Goal: Communication & Community: Answer question/provide support

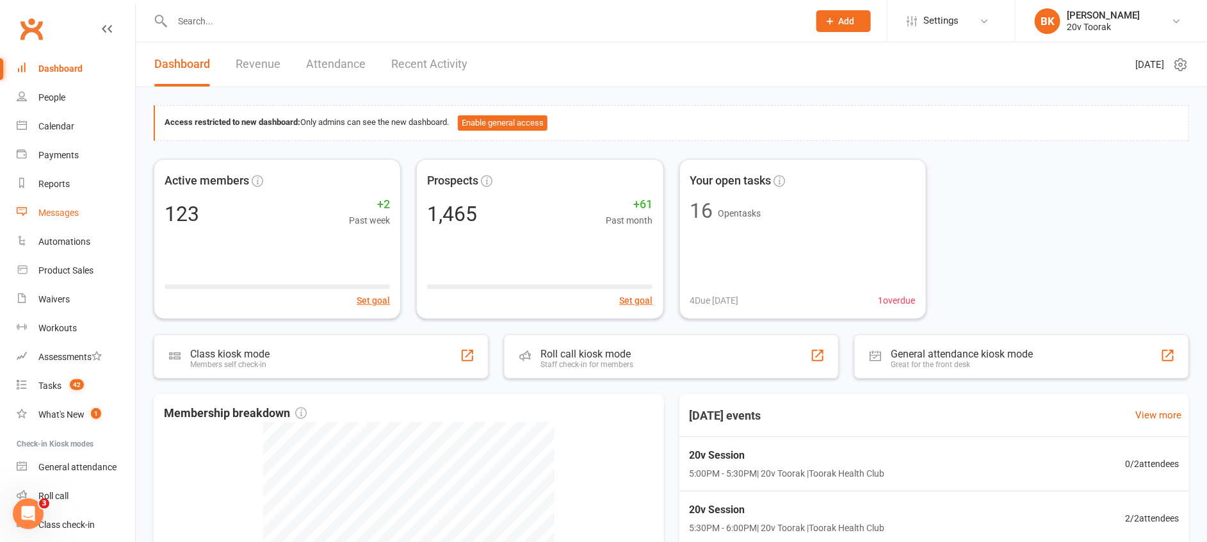
click at [76, 222] on link "Messages" at bounding box center [76, 213] width 118 height 29
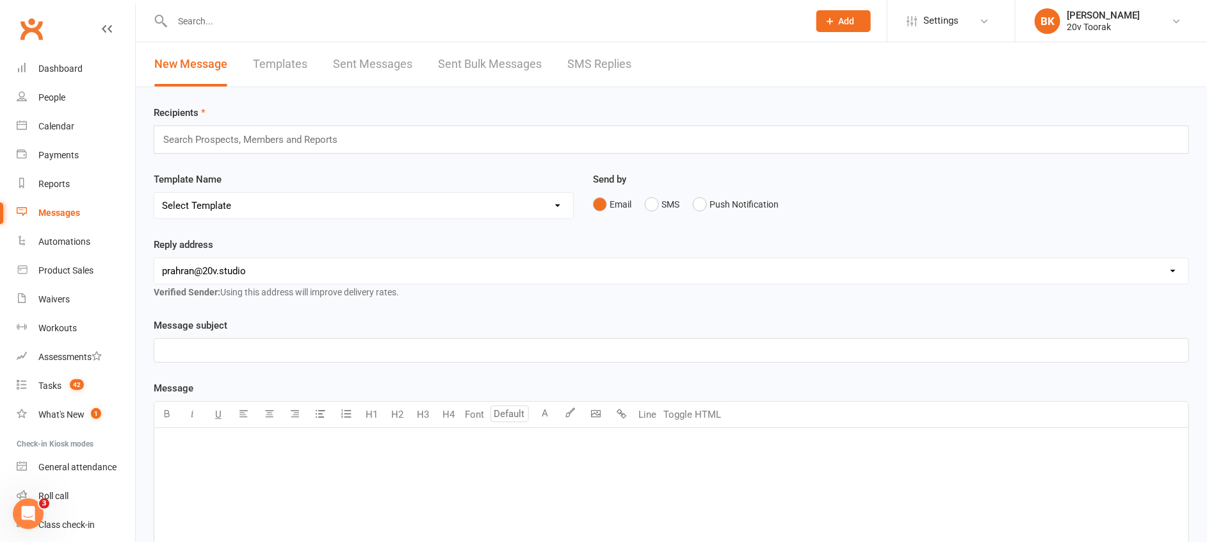
click at [599, 65] on link "SMS Replies" at bounding box center [599, 64] width 64 height 44
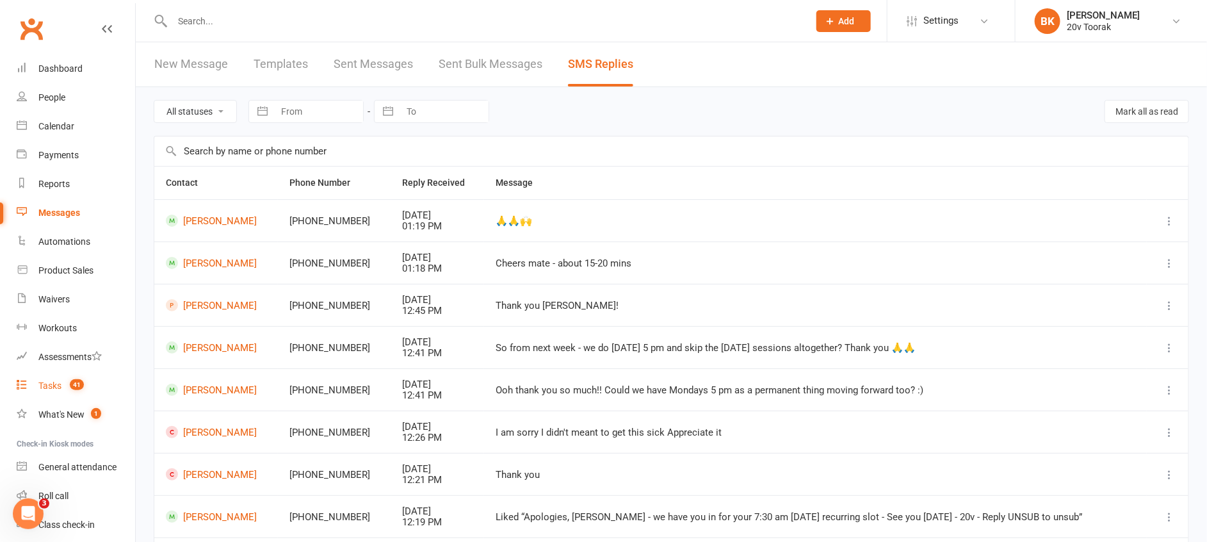
click at [72, 384] on span "41" at bounding box center [77, 384] width 14 height 11
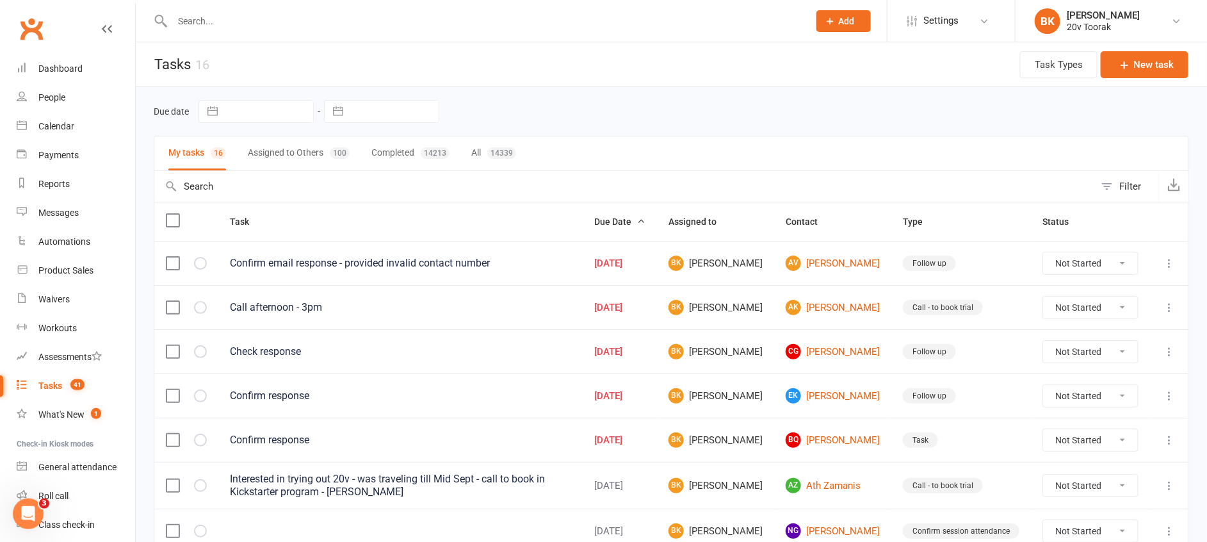
click at [288, 154] on button "Assigned to Others 100" at bounding box center [299, 153] width 102 height 34
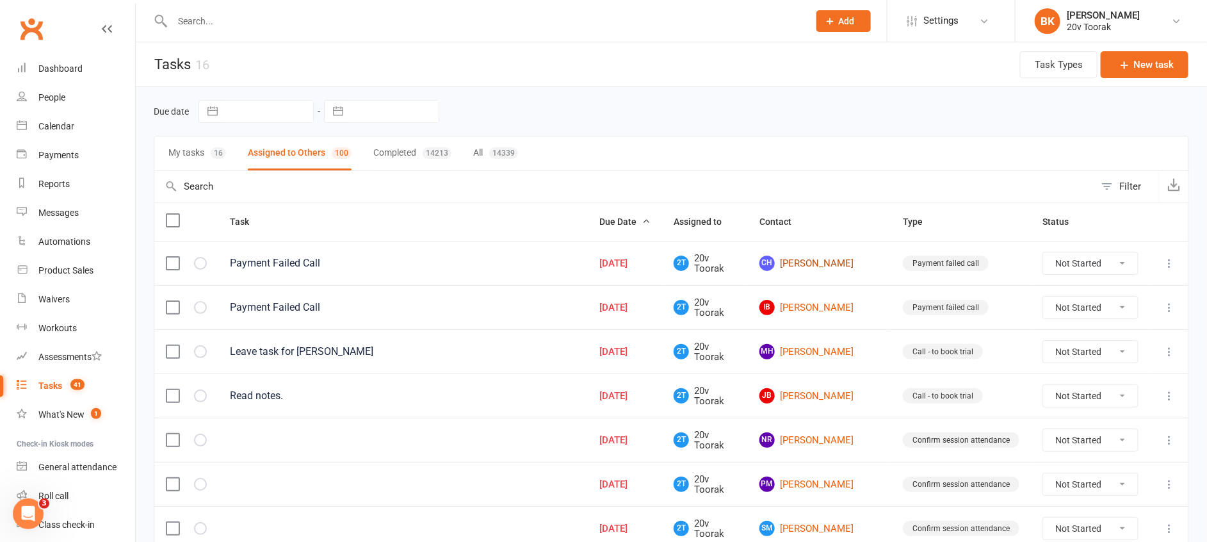
click at [818, 256] on link "CH Charlotte Hanna" at bounding box center [819, 263] width 120 height 15
click at [813, 313] on link "IB Ilya Belobrov" at bounding box center [819, 307] width 120 height 15
click at [811, 350] on link "MH Miri Hal" at bounding box center [819, 351] width 120 height 15
click at [1082, 259] on select "Not Started In Progress Waiting Complete" at bounding box center [1090, 263] width 95 height 22
click at [999, 325] on td "Payment failed call" at bounding box center [961, 307] width 140 height 44
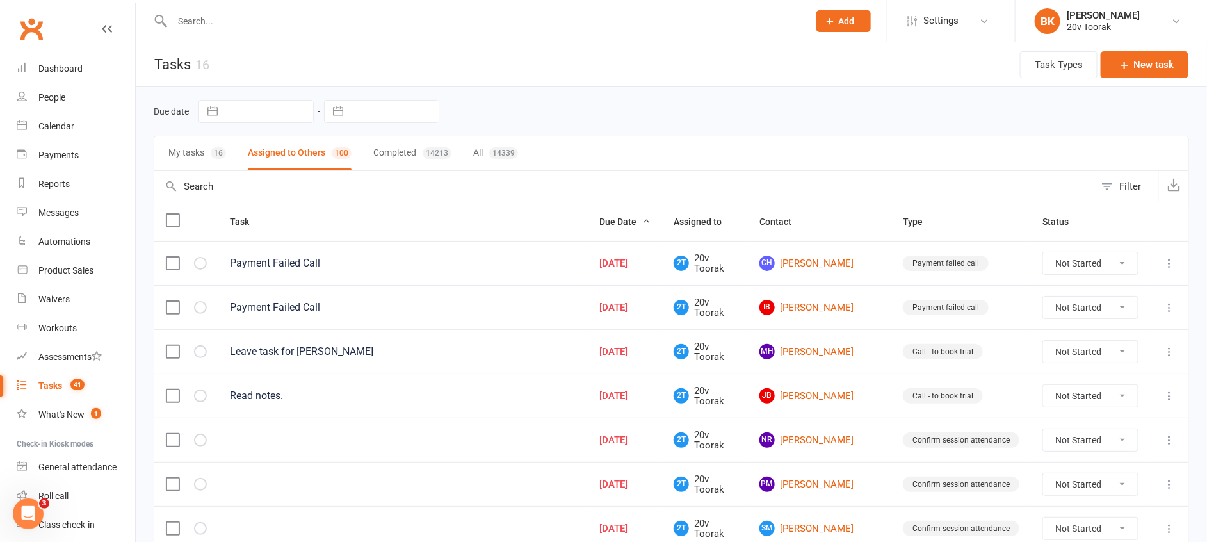
click at [1073, 316] on select "Not Started In Progress Waiting Complete" at bounding box center [1090, 307] width 95 height 22
click at [1043, 296] on select "Not Started In Progress Waiting Complete" at bounding box center [1090, 307] width 95 height 22
select select "unstarted"
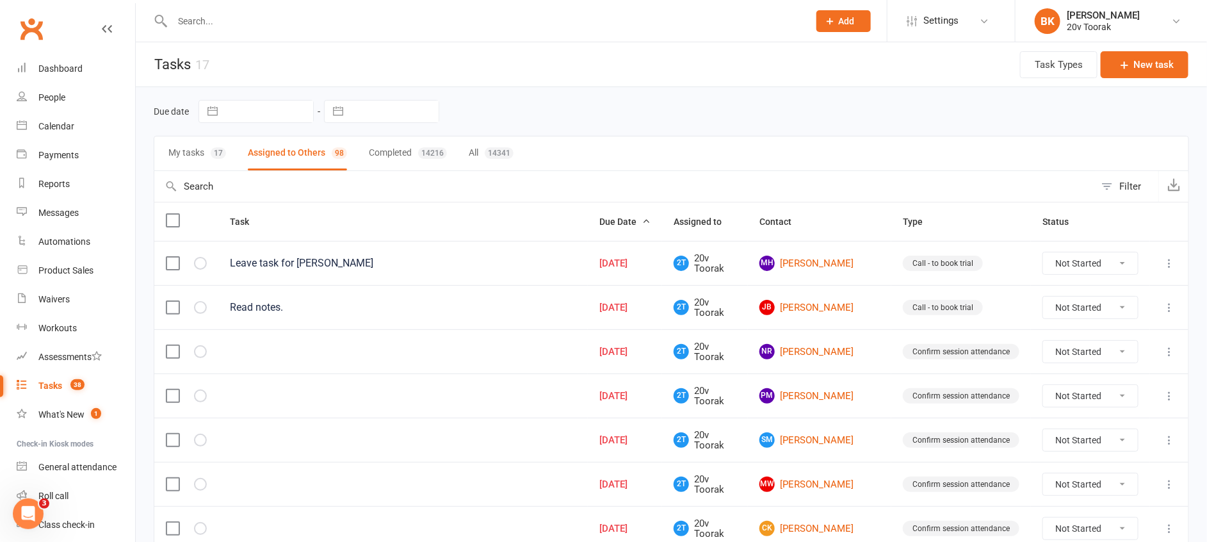
click at [208, 28] on input "text" at bounding box center [483, 21] width 631 height 18
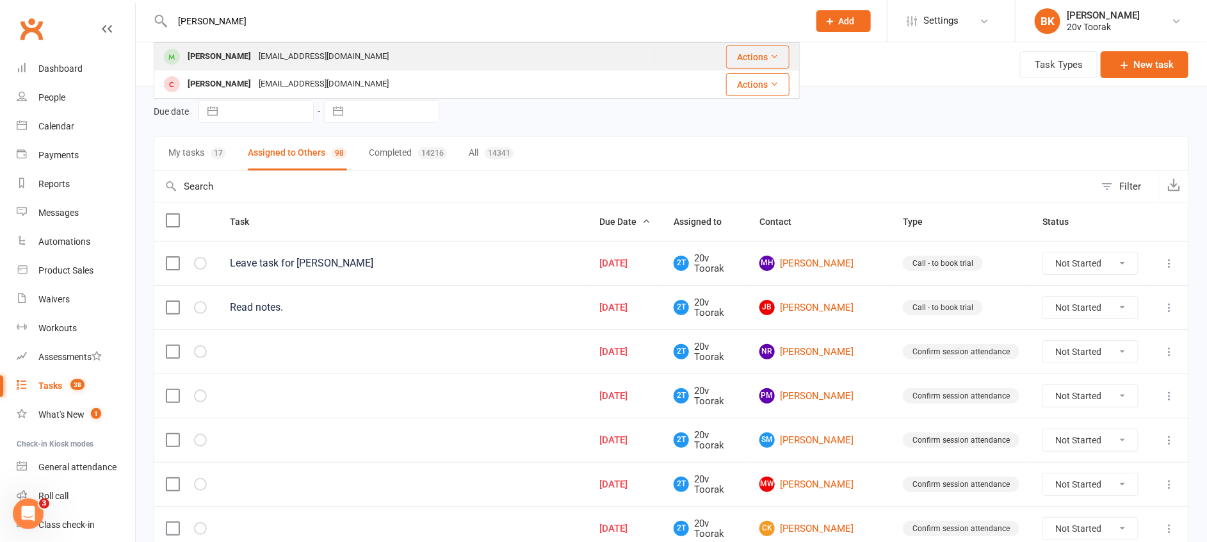
type input "ilya"
click at [225, 58] on div "Ilya Belobrov" at bounding box center [219, 56] width 71 height 19
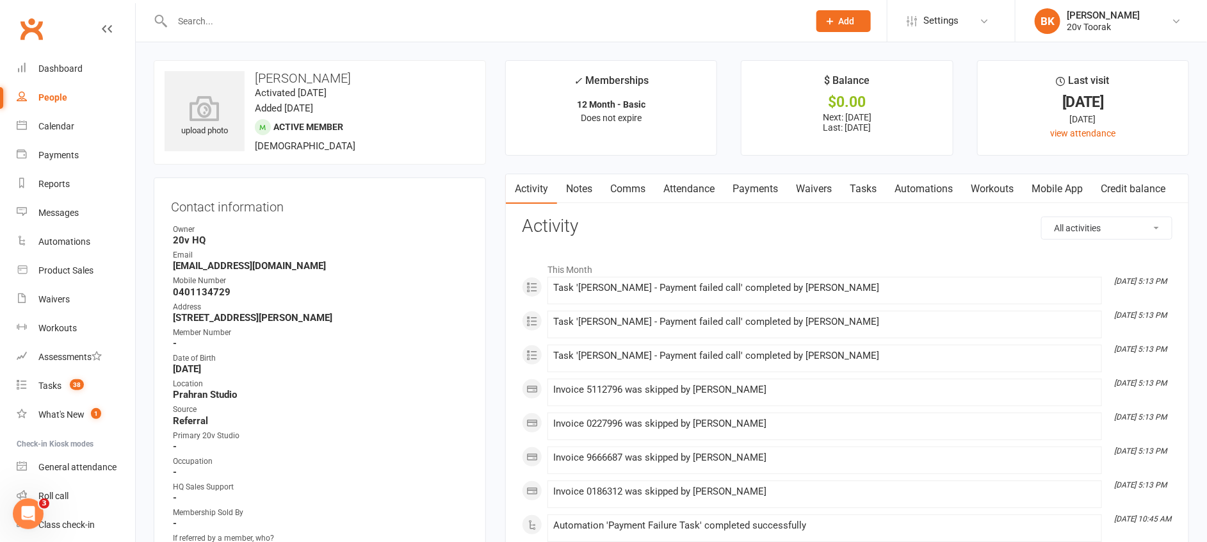
click at [706, 190] on link "Attendance" at bounding box center [688, 188] width 69 height 29
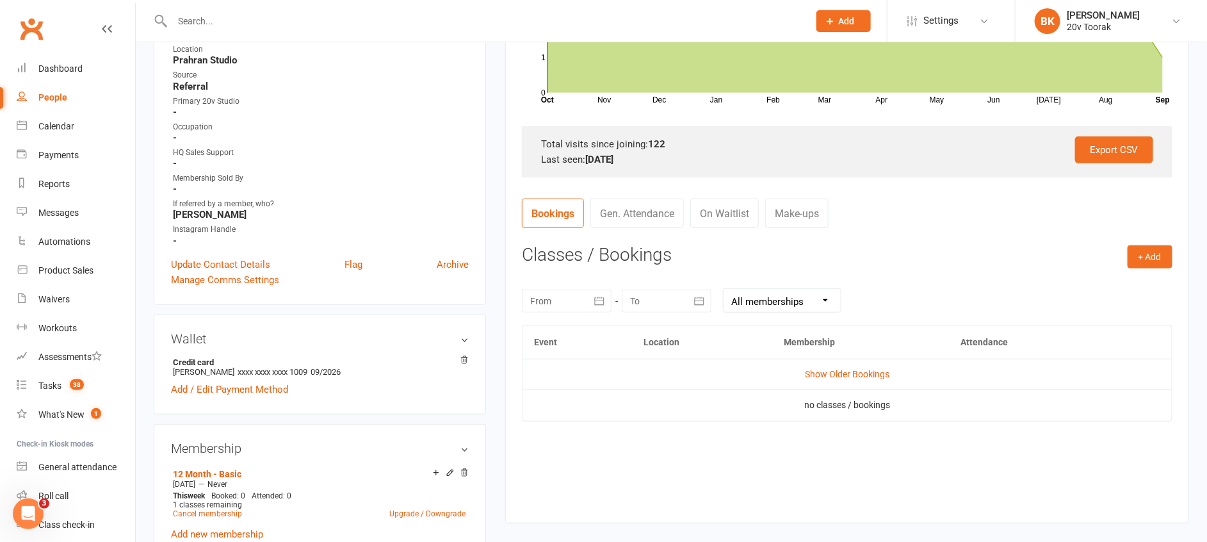
scroll to position [346, 0]
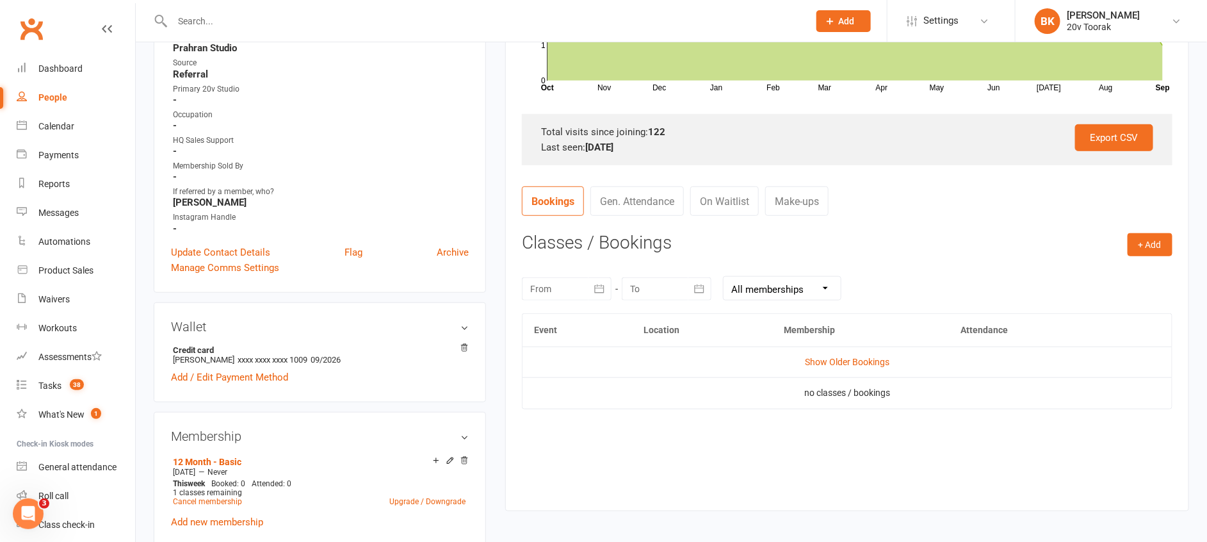
click at [600, 284] on icon "button" at bounding box center [599, 288] width 13 height 13
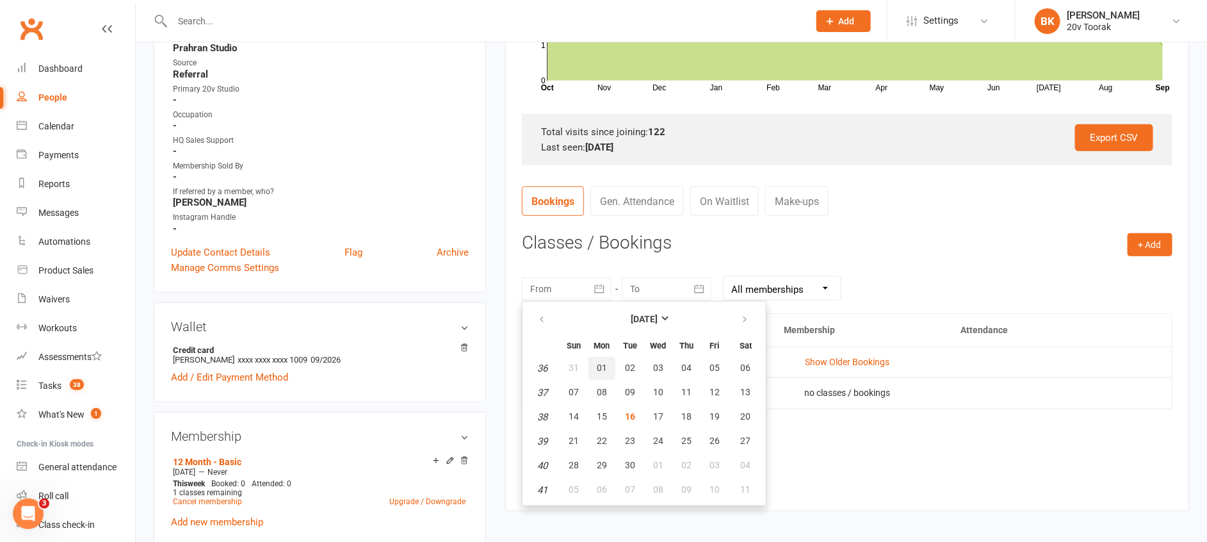
click at [597, 371] on span "01" at bounding box center [602, 367] width 10 height 10
type input "01 Sep 2025"
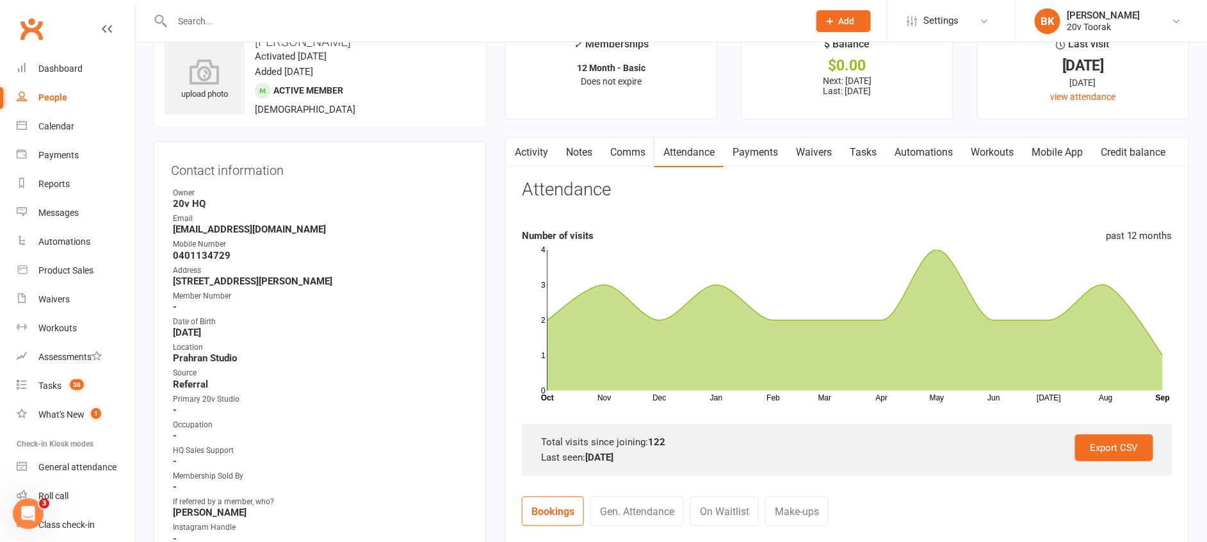
scroll to position [35, 0]
click at [762, 158] on link "Payments" at bounding box center [755, 153] width 63 height 29
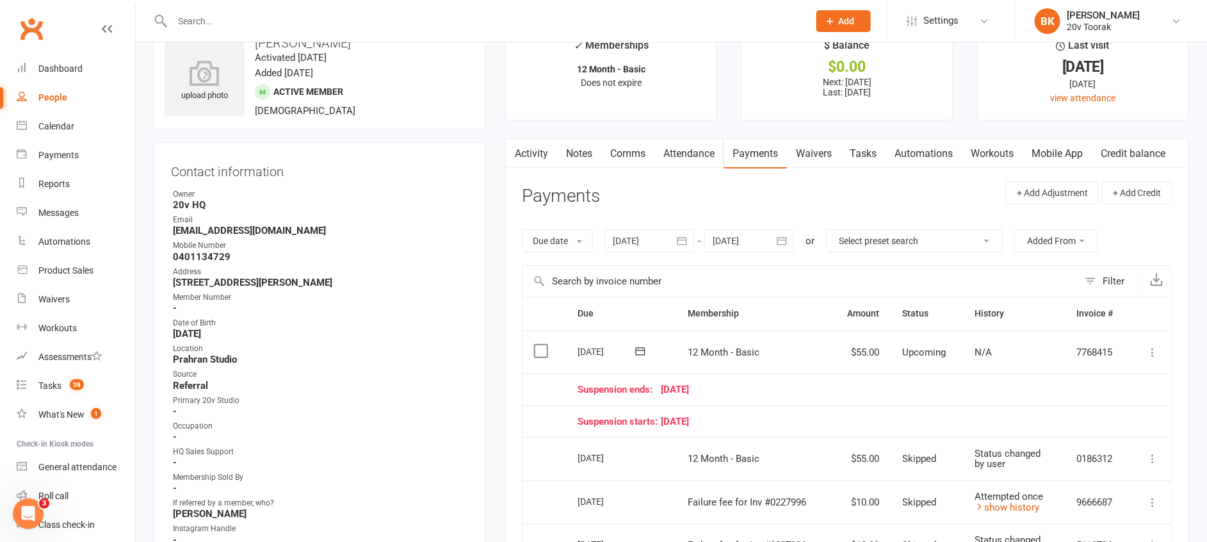
click at [684, 239] on icon "button" at bounding box center [682, 240] width 13 height 13
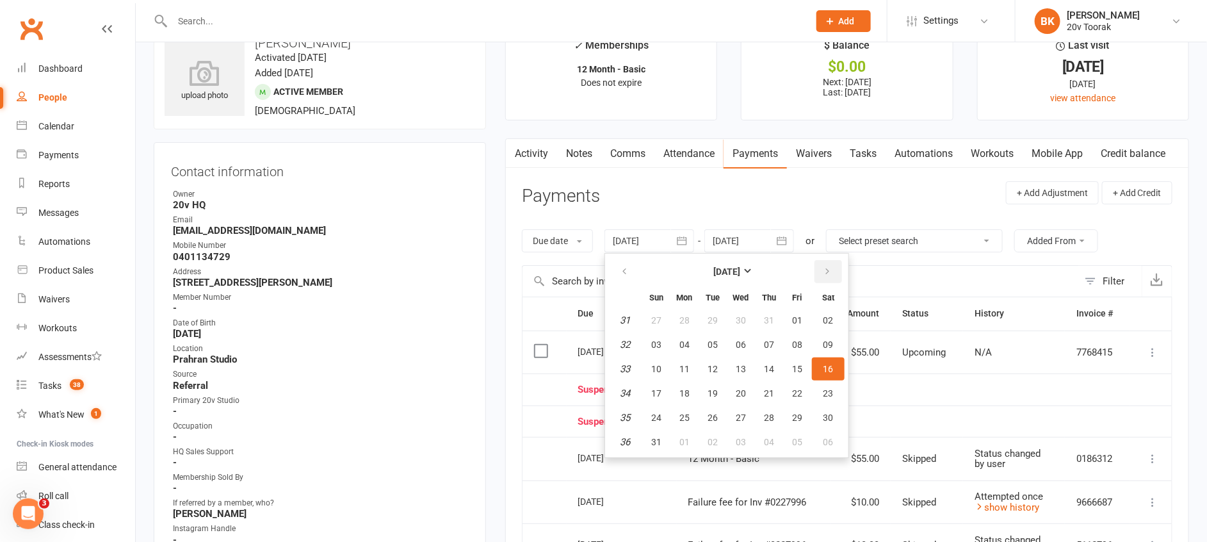
click at [834, 268] on button "button" at bounding box center [829, 271] width 28 height 23
click at [690, 321] on span "01" at bounding box center [684, 320] width 10 height 10
type input "01 Sep 2025"
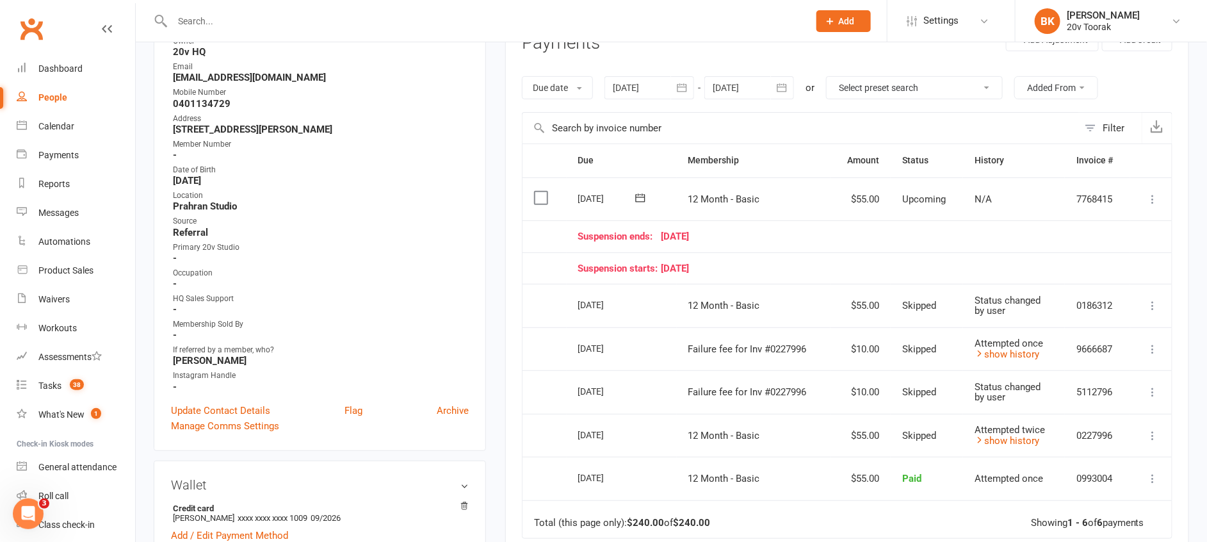
scroll to position [187, 0]
click at [1013, 442] on link "show history" at bounding box center [1007, 442] width 65 height 12
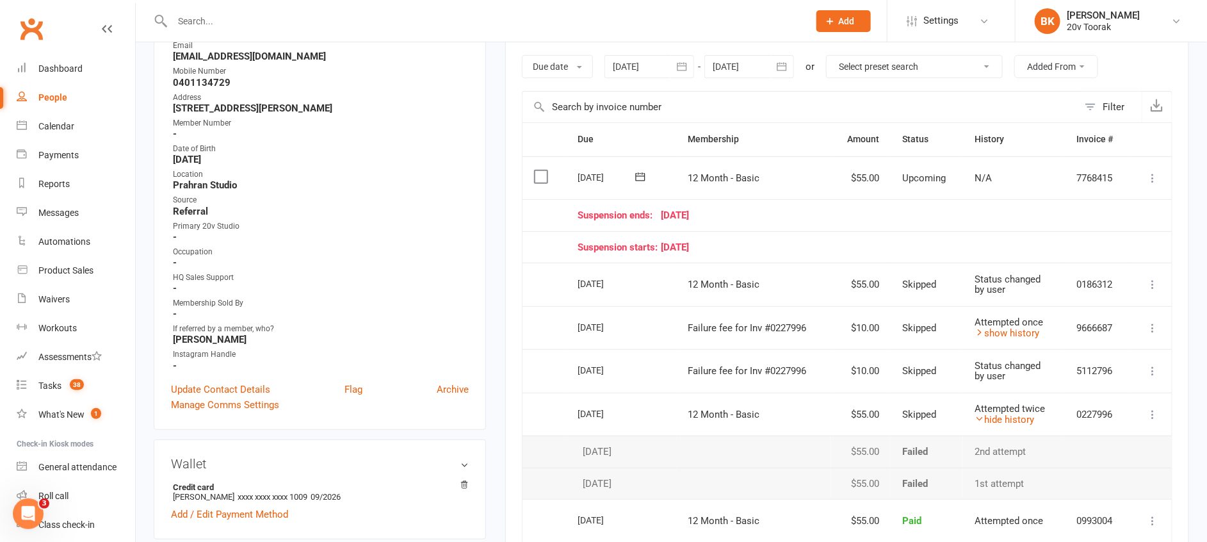
scroll to position [0, 0]
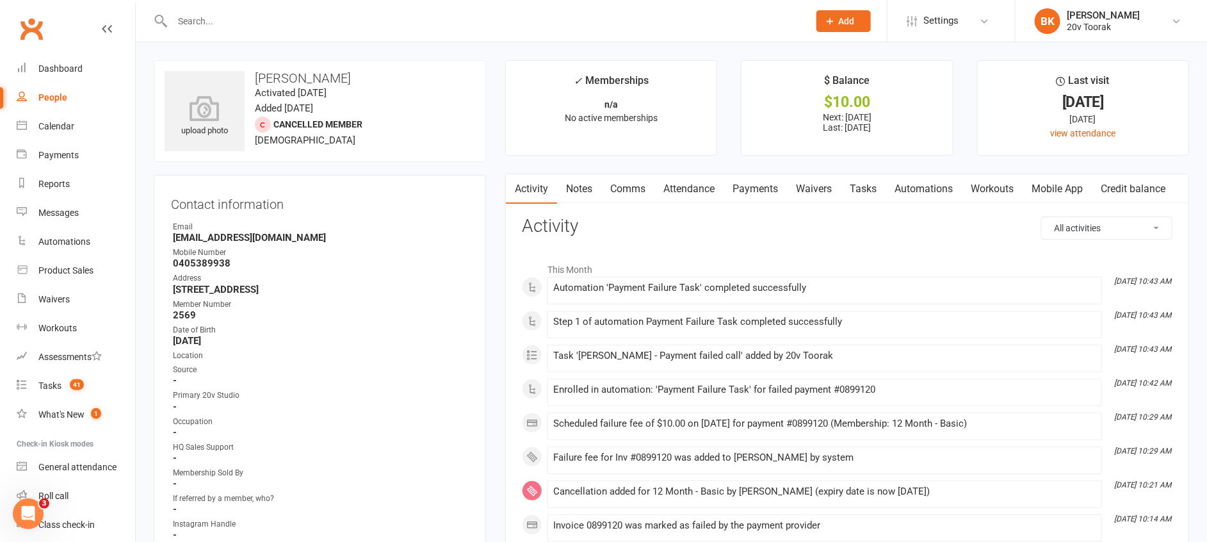
click at [728, 203] on link "Payments" at bounding box center [755, 188] width 63 height 29
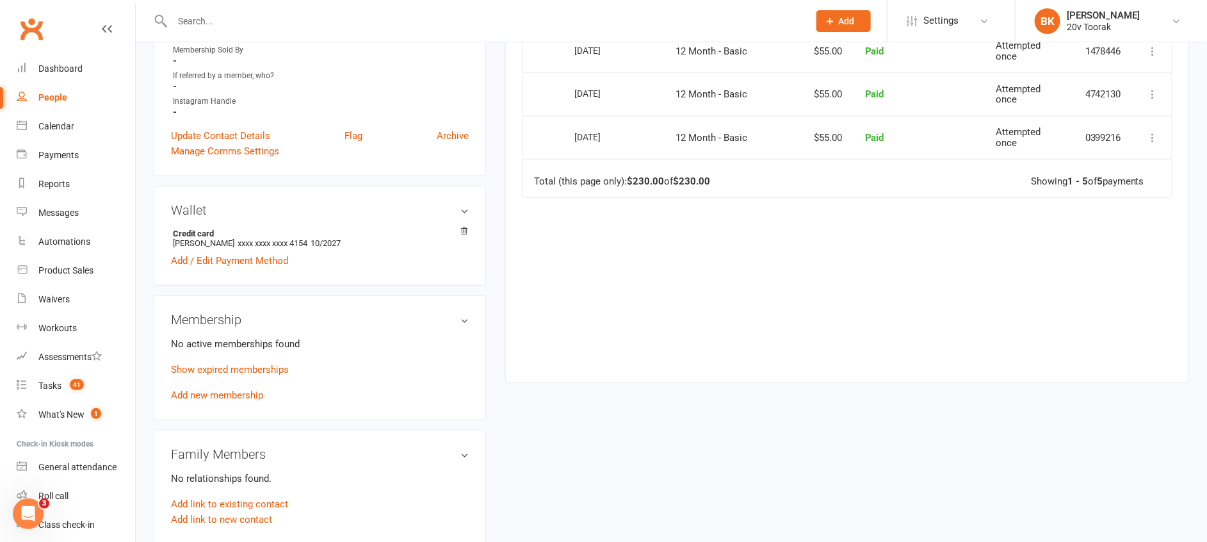
scroll to position [425, 0]
click at [217, 400] on div "No active memberships found Show expired memberships Add new membership" at bounding box center [320, 367] width 298 height 67
click at [225, 398] on link "Add new membership" at bounding box center [217, 393] width 92 height 12
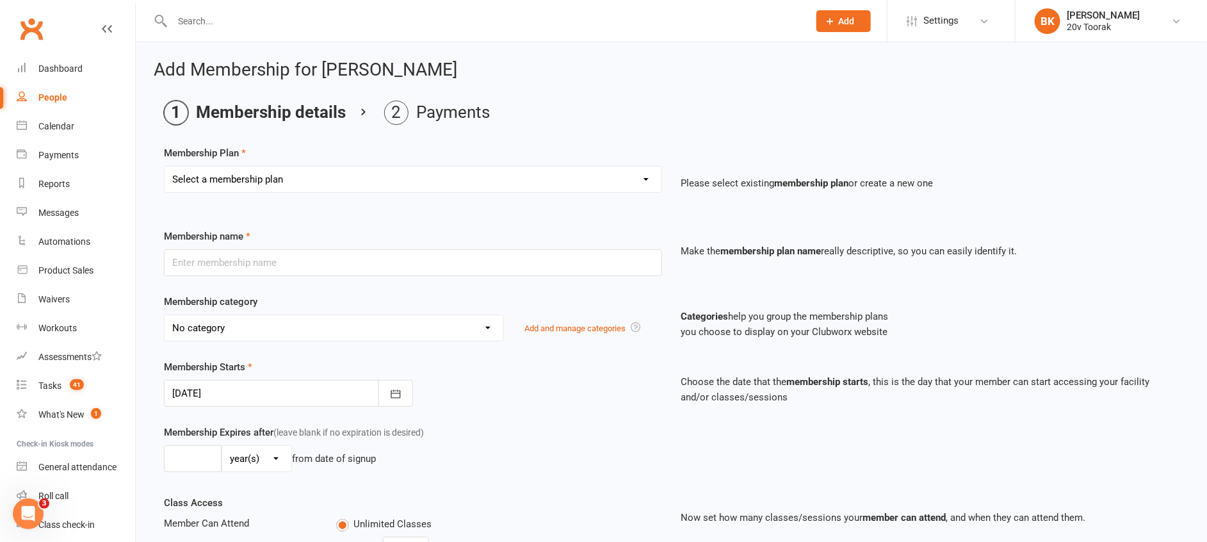
click at [653, 165] on div "Membership Plan Select a membership plan Create new Membership Plan Casual Sess…" at bounding box center [671, 177] width 1015 height 65
click at [653, 167] on select "Select a membership plan Create new Membership Plan Casual Session 18 Month - A…" at bounding box center [413, 179] width 497 height 26
select select "1"
click at [165, 166] on select "Select a membership plan Create new Membership Plan Casual Session 18 Month - A…" at bounding box center [413, 179] width 497 height 26
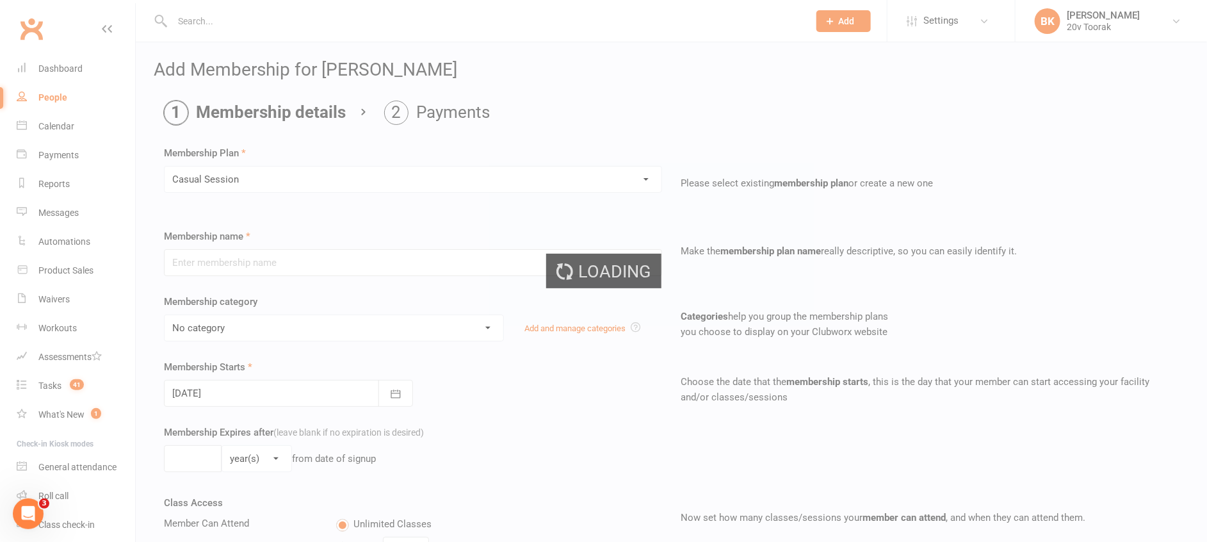
type input "Casual Session"
select select "0"
type input "0"
type input "1"
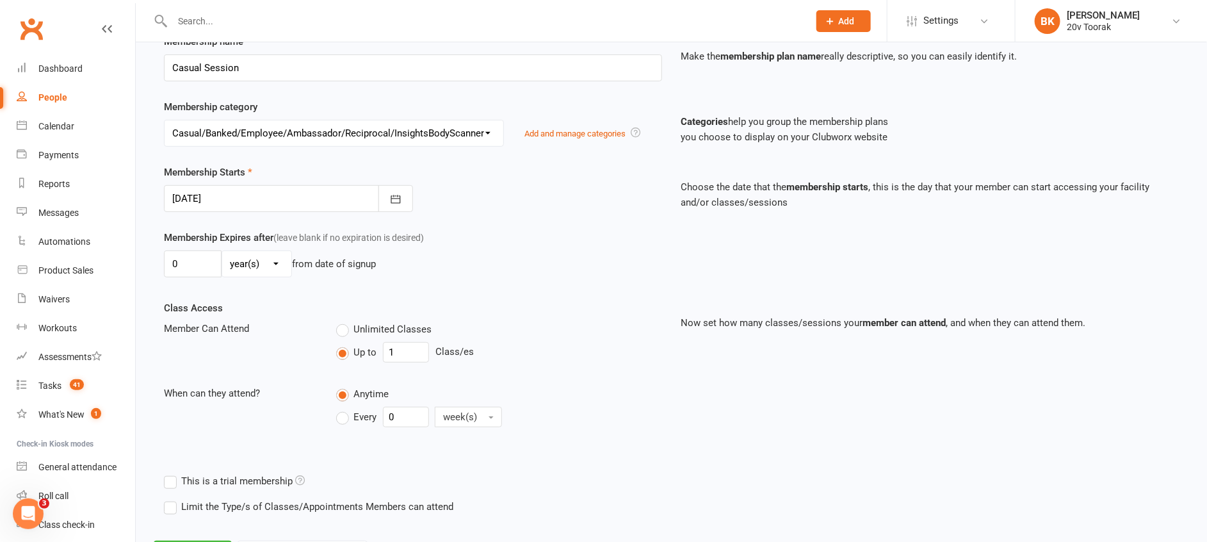
scroll to position [273, 0]
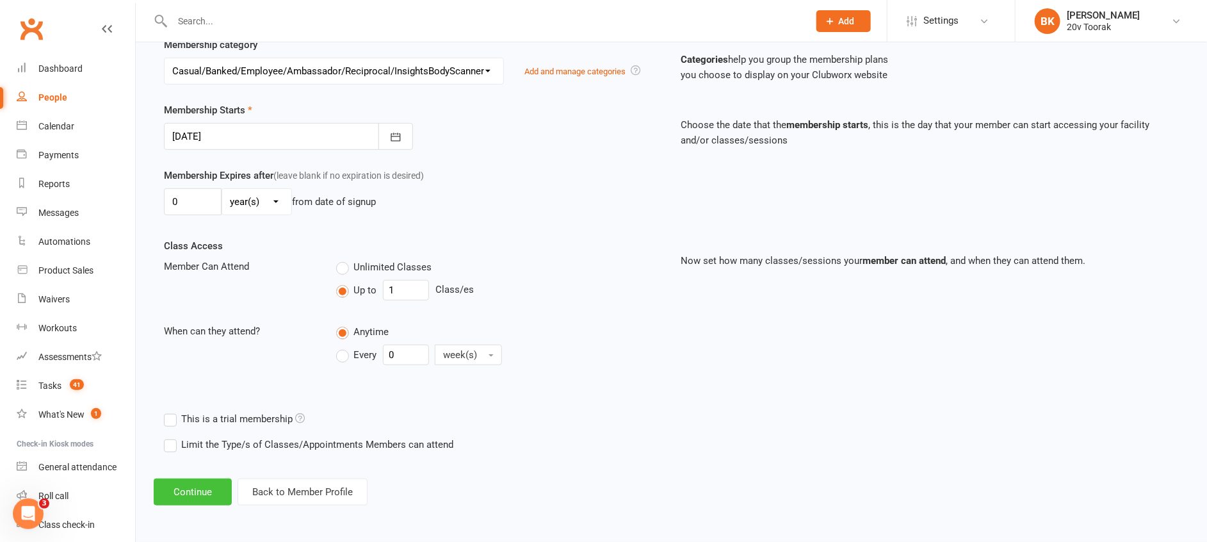
click at [193, 489] on button "Continue" at bounding box center [193, 491] width 78 height 27
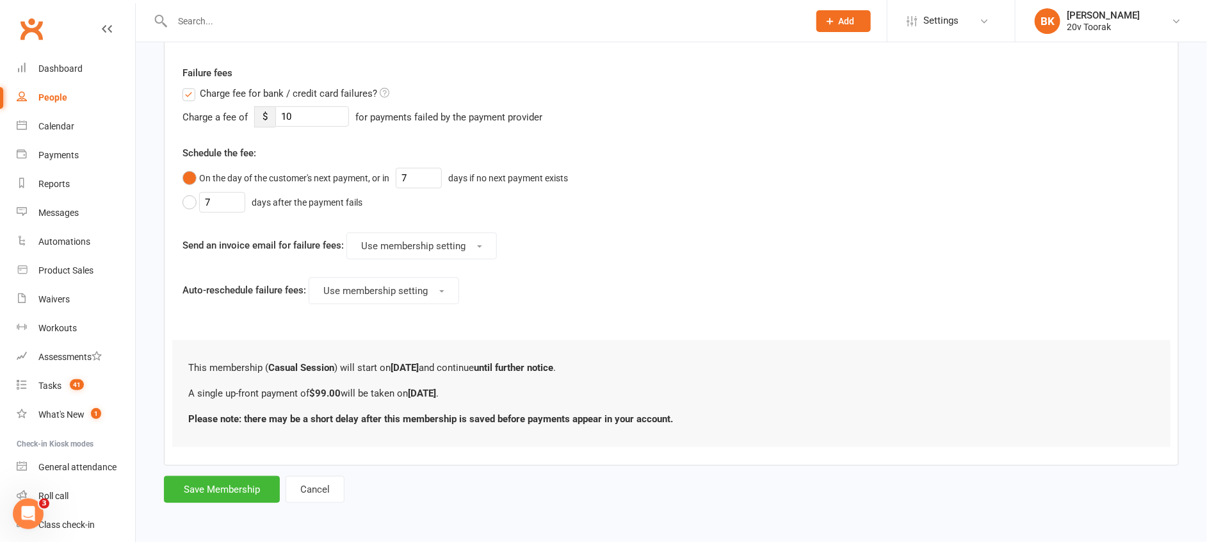
scroll to position [0, 0]
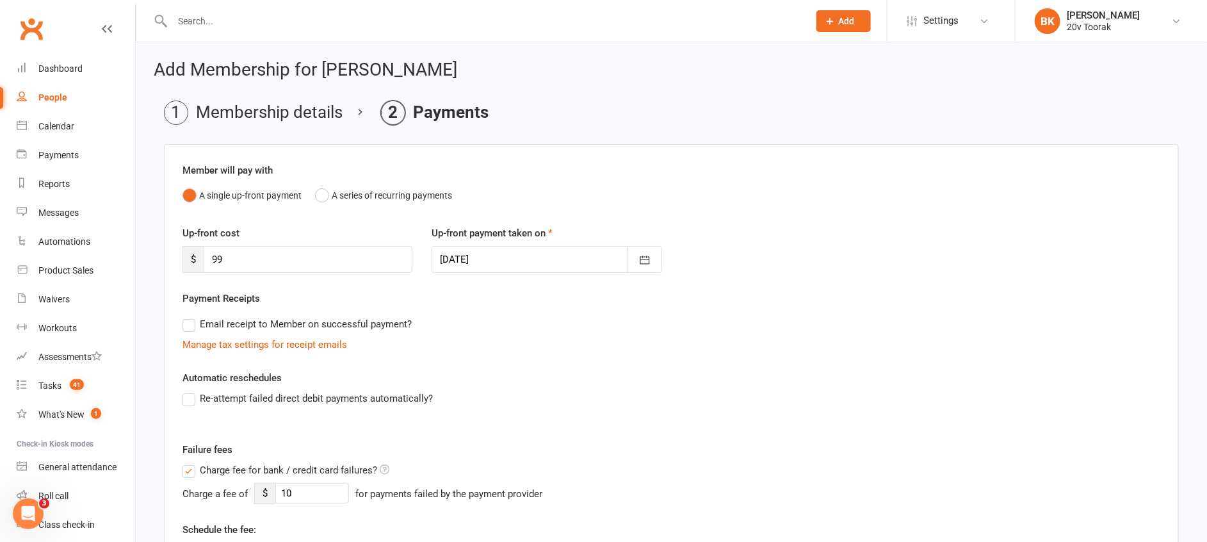
click at [253, 102] on li "Membership details" at bounding box center [253, 113] width 179 height 24
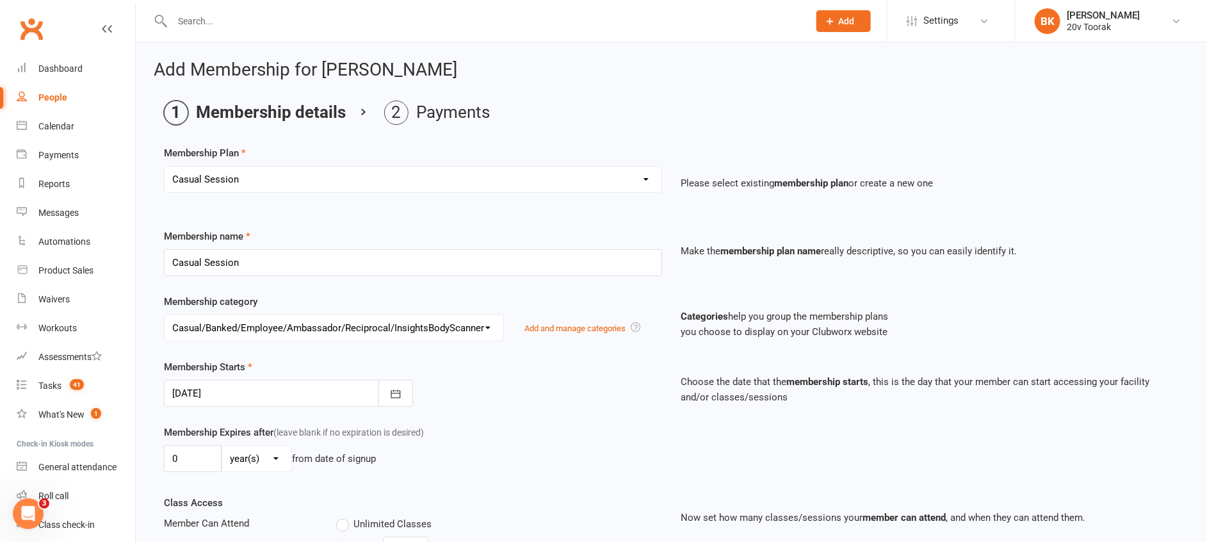
scroll to position [273, 0]
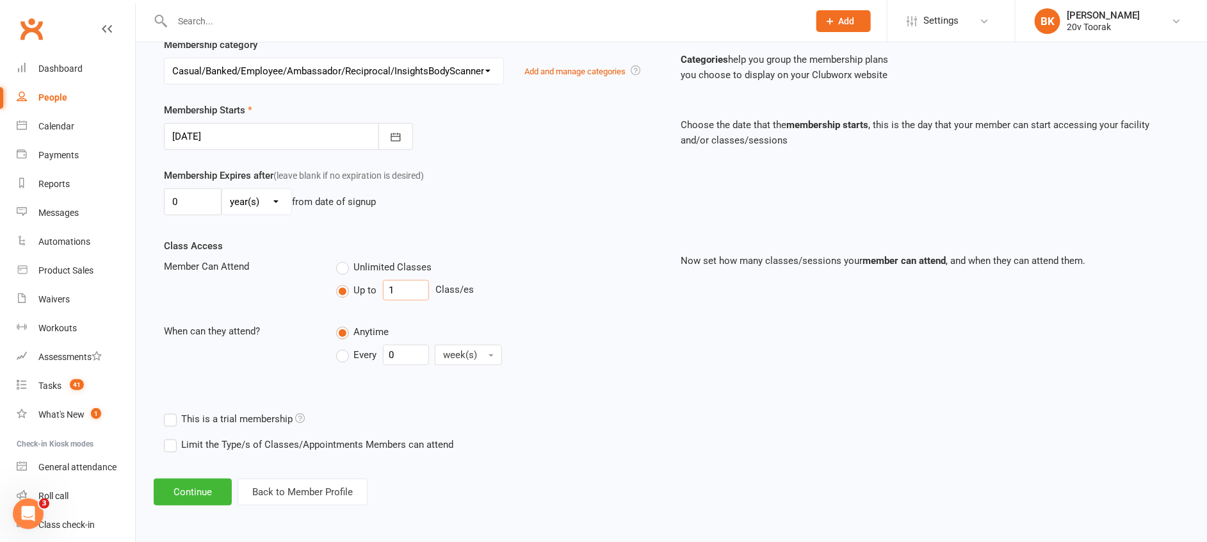
click at [406, 290] on input "1" at bounding box center [406, 290] width 46 height 20
type input "0"
click at [574, 363] on div "Every 0 week(s)" at bounding box center [498, 355] width 325 height 20
click at [188, 489] on button "Continue" at bounding box center [193, 491] width 78 height 27
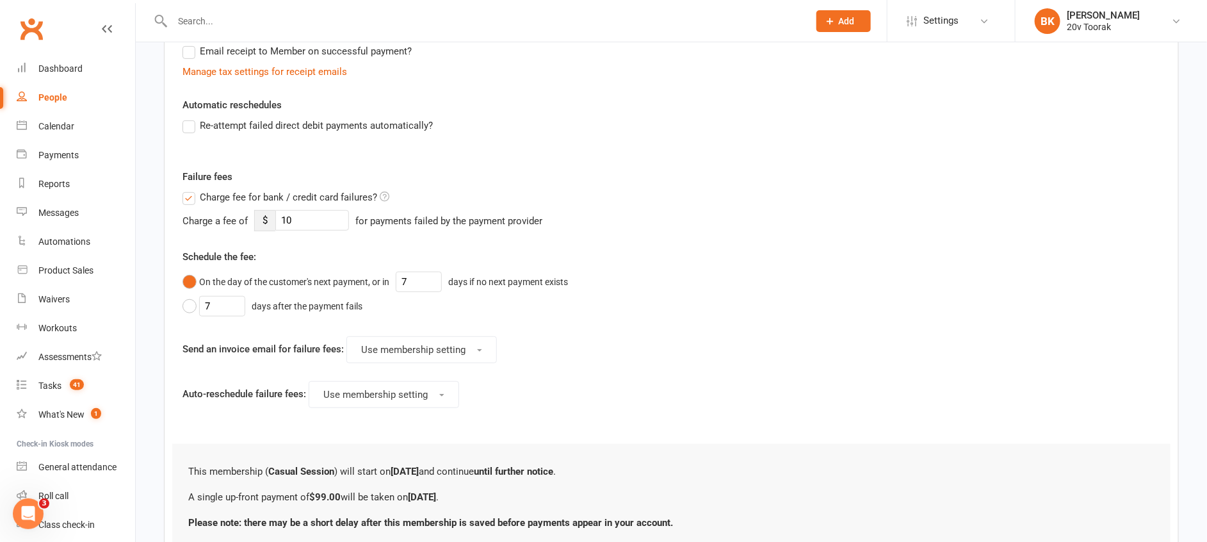
scroll to position [0, 0]
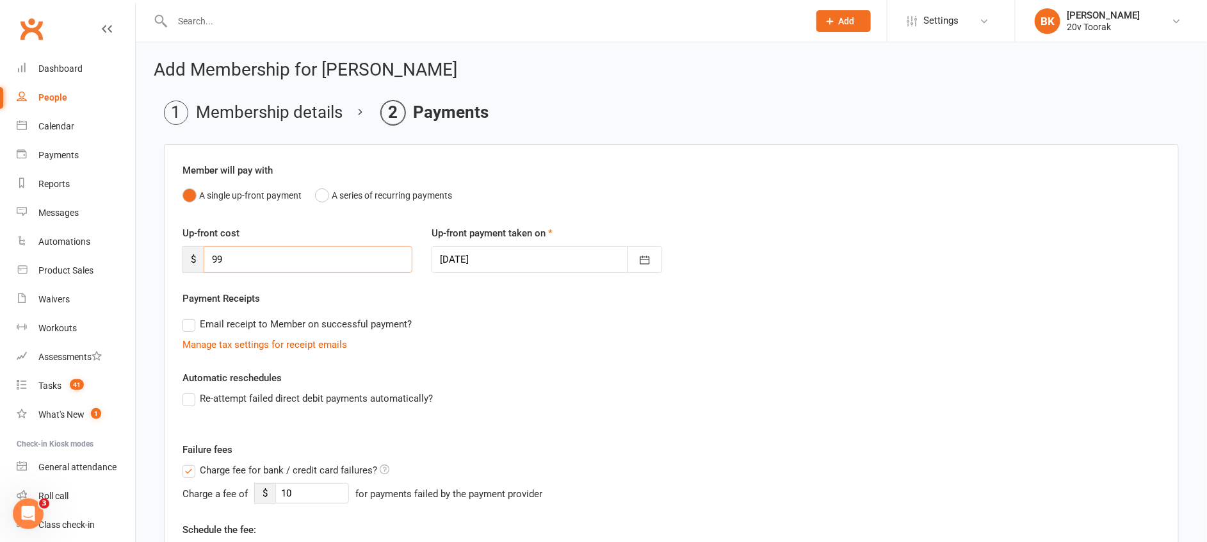
click at [243, 254] on input "99" at bounding box center [308, 259] width 209 height 27
type input "9"
type input "55"
click at [523, 358] on div "Member will pay with A single up-front payment A series of recurring payments U…" at bounding box center [671, 493] width 1015 height 698
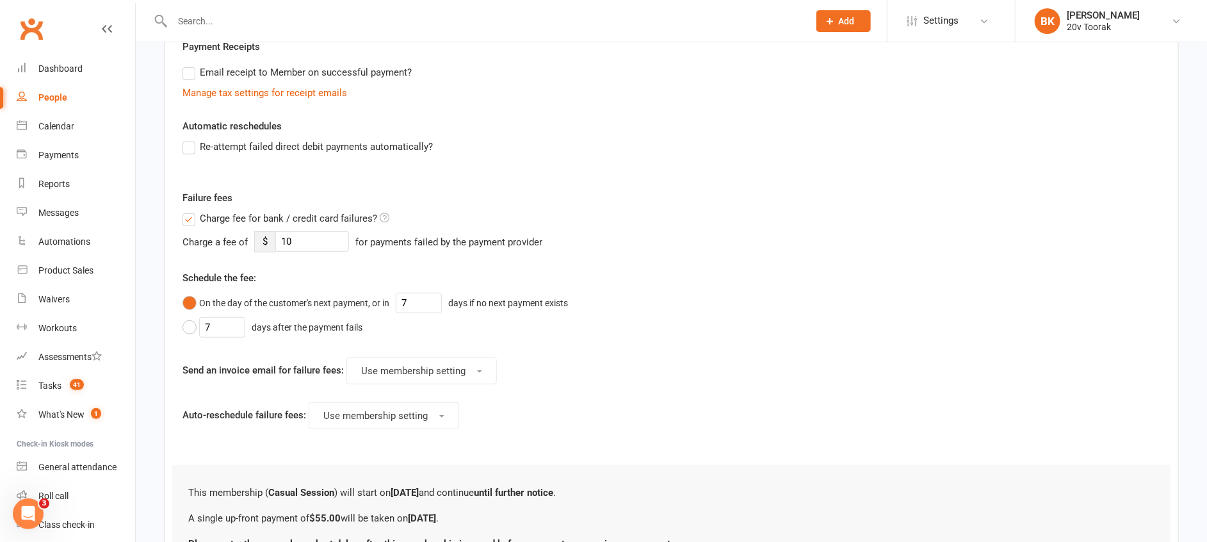
click at [186, 222] on label "Charge fee for bank / credit card failures?" at bounding box center [286, 218] width 207 height 15
click at [186, 211] on input "Charge fee for bank / credit card failures?" at bounding box center [286, 211] width 207 height 0
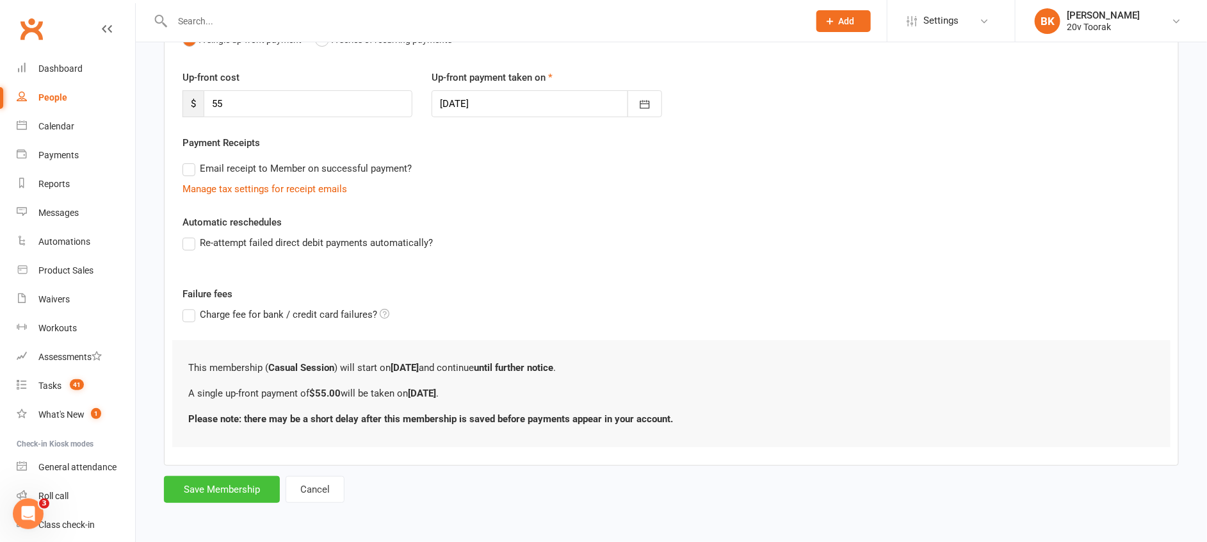
click at [225, 487] on button "Save Membership" at bounding box center [222, 489] width 116 height 27
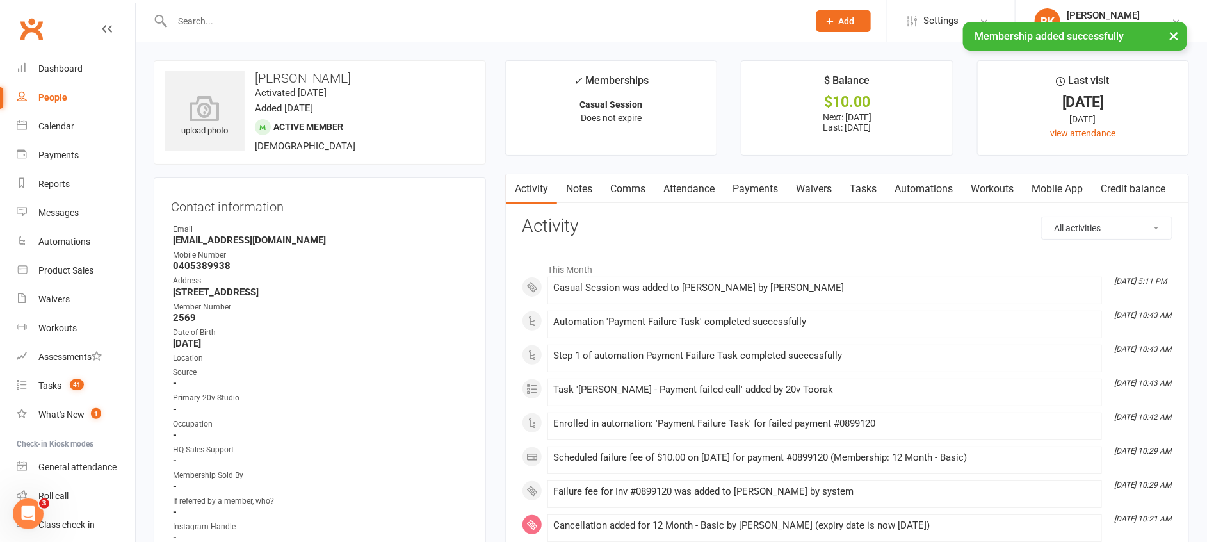
click at [870, 195] on link "Tasks" at bounding box center [863, 188] width 45 height 29
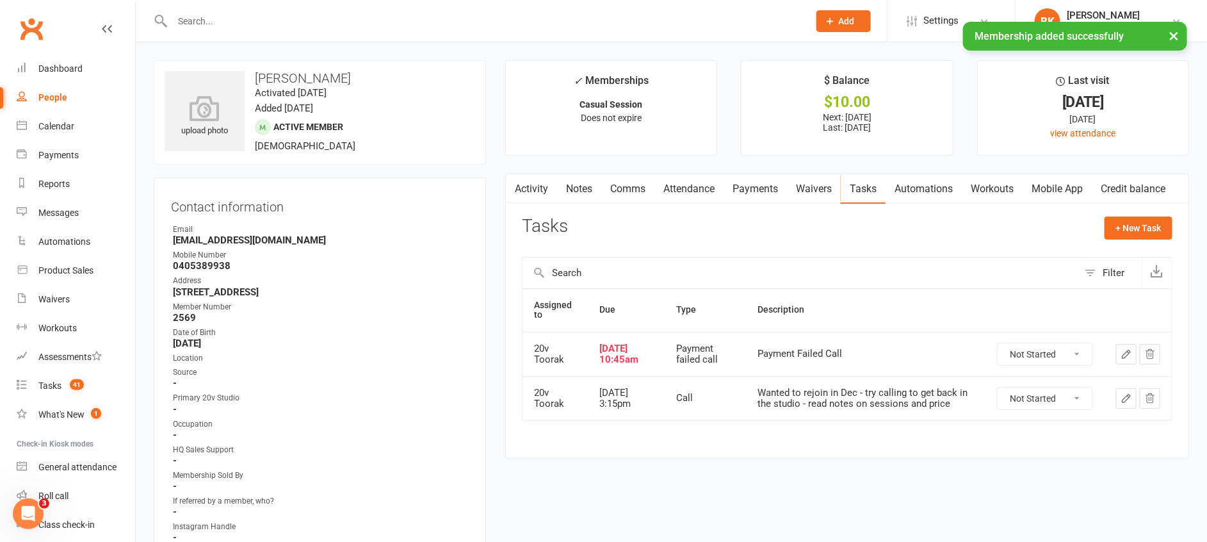
click at [1043, 341] on td "Not Started In Progress Waiting Complete" at bounding box center [1045, 354] width 119 height 44
click at [1044, 347] on select "Not Started In Progress Waiting Complete" at bounding box center [1045, 354] width 95 height 22
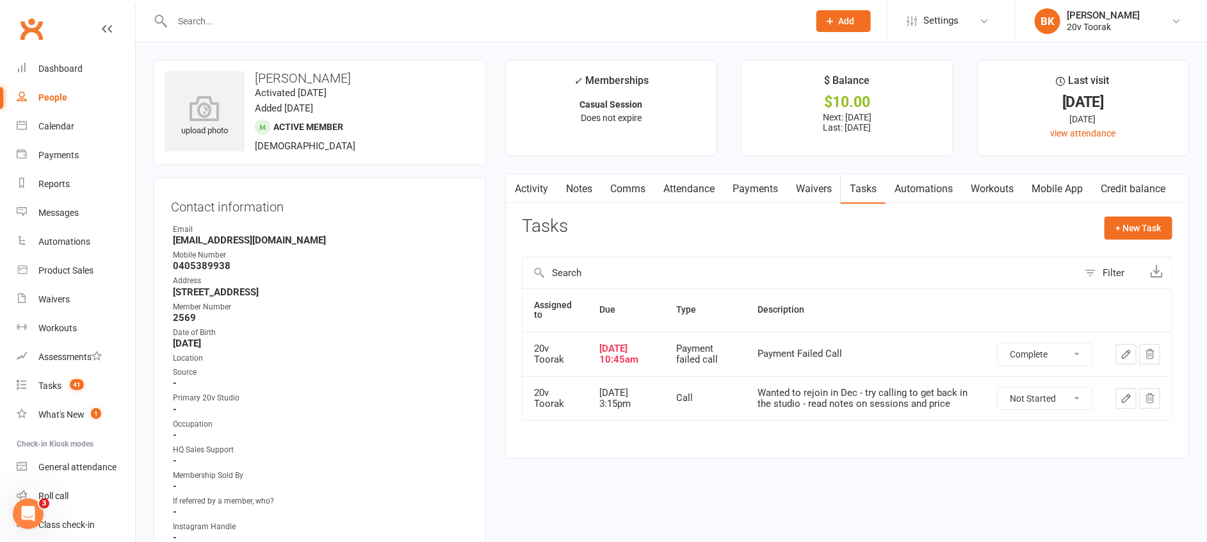
click at [998, 343] on select "Not Started In Progress Waiting Complete" at bounding box center [1045, 354] width 95 height 22
select select "unstarted"
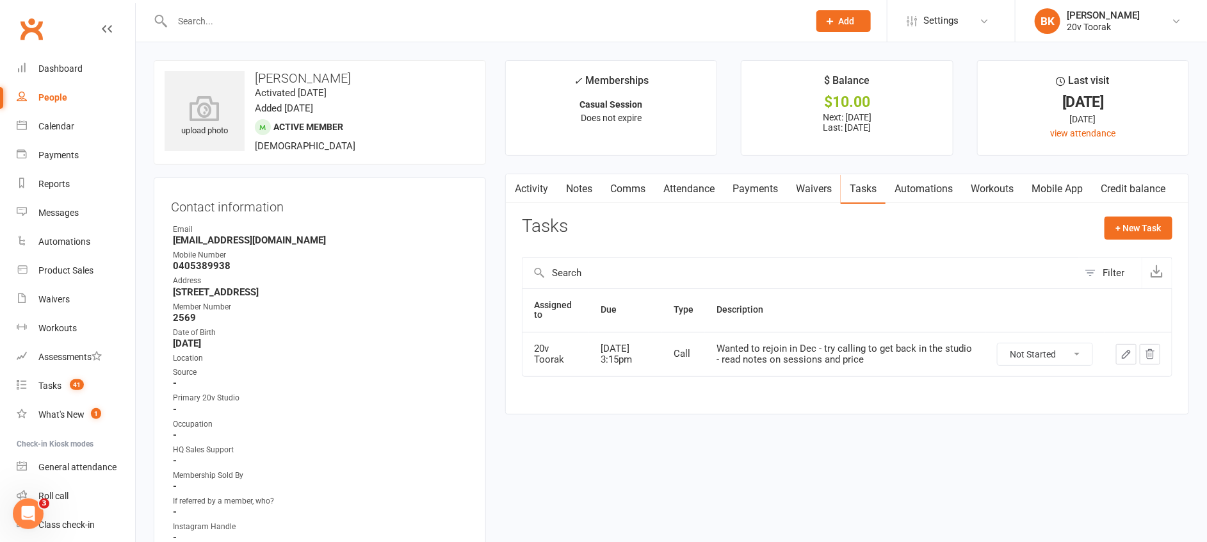
click at [1110, 241] on div "+ New Task" at bounding box center [1139, 231] width 68 height 30
click at [1121, 233] on button "+ New Task" at bounding box center [1139, 227] width 68 height 23
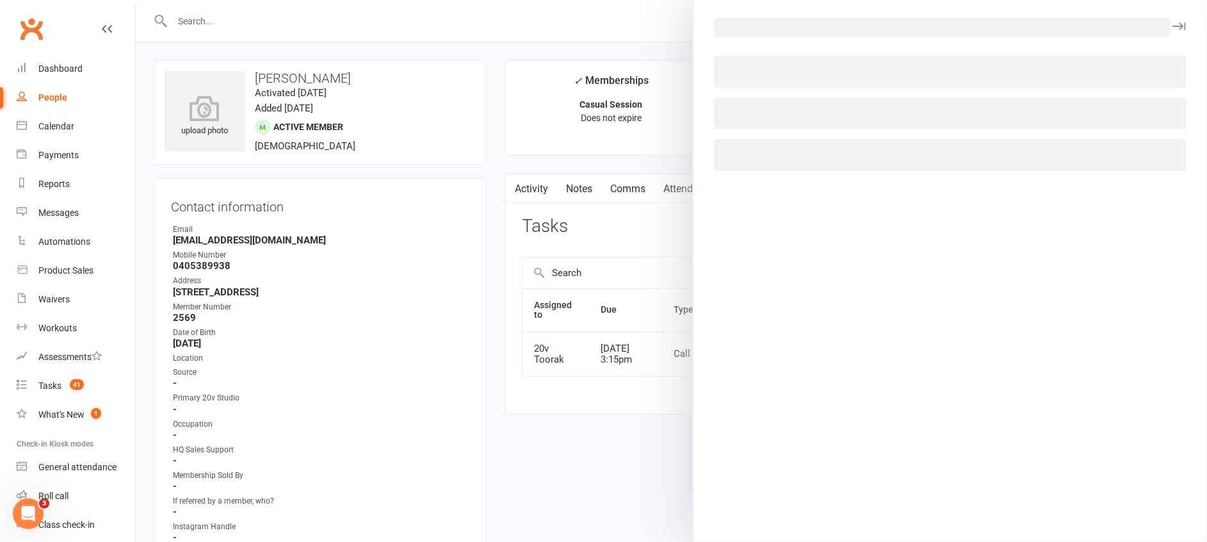
select select "46005"
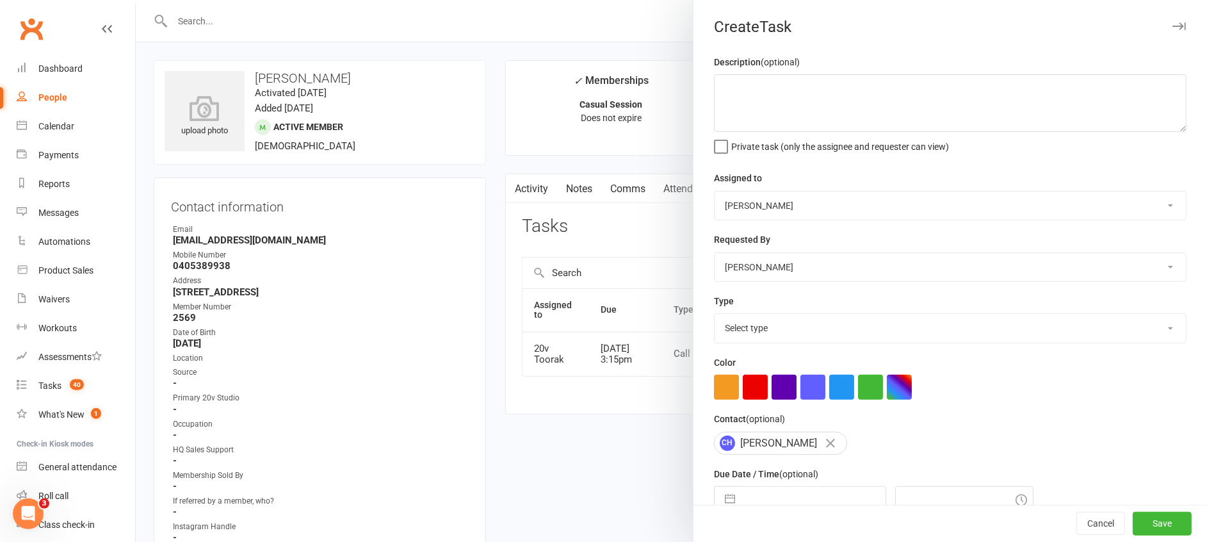
click at [759, 71] on div "Description (optional) Private task (only the assignee and requester can view)" at bounding box center [950, 103] width 473 height 98
click at [761, 88] on textarea at bounding box center [950, 103] width 473 height 58
type textarea "Confirm payments been processed and complete cancellation"
click at [765, 333] on select "Select type Call Call - to book trial Confirm session attendance Confirm trial …" at bounding box center [950, 328] width 471 height 28
select select "22772"
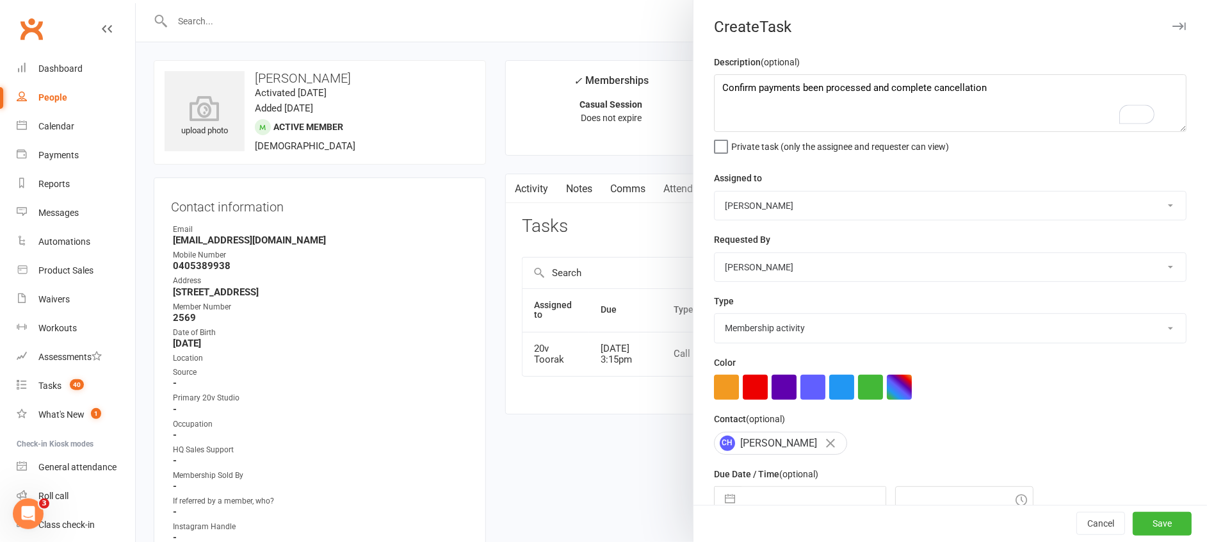
click at [715, 314] on select "Select type Call Call - to book trial Confirm session attendance Confirm trial …" at bounding box center [950, 328] width 471 height 28
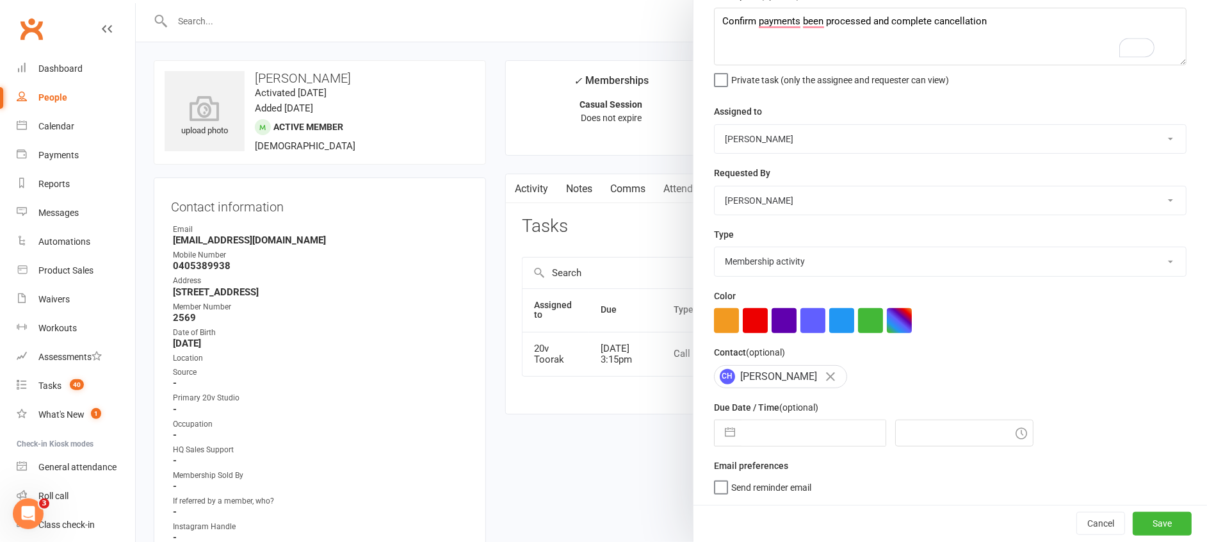
click at [734, 423] on button "button" at bounding box center [730, 433] width 23 height 26
select select "7"
select select "2025"
select select "8"
select select "2025"
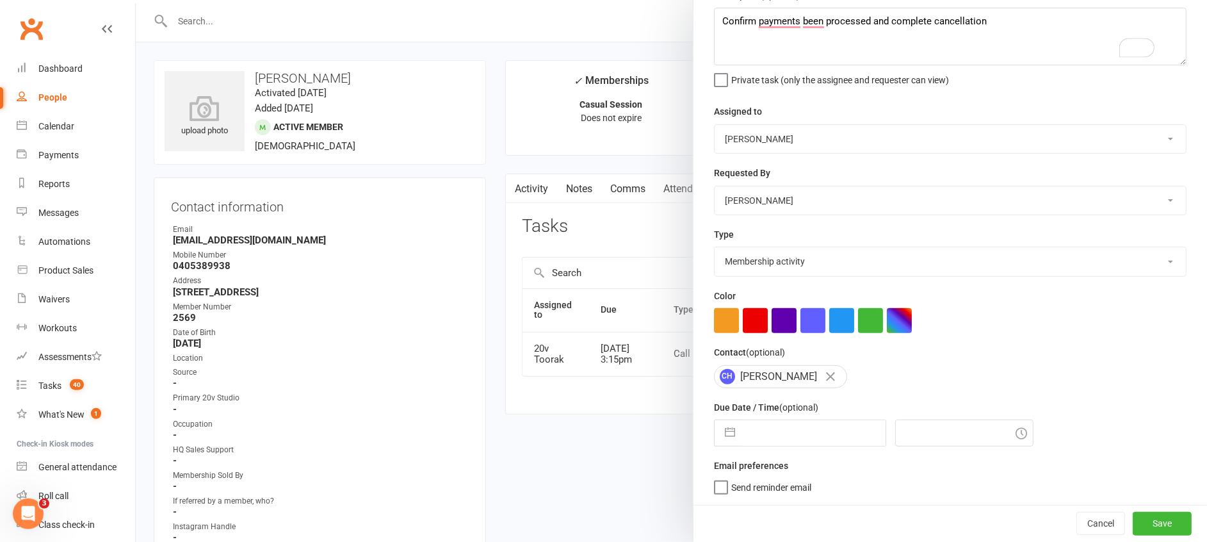
select select "9"
select select "2025"
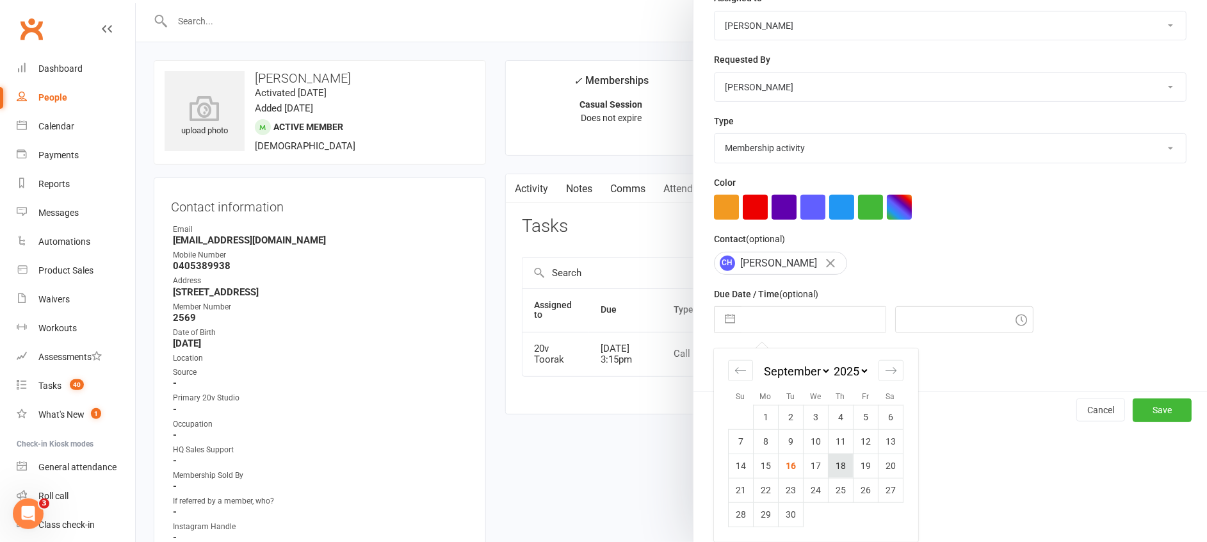
click at [834, 470] on td "18" at bounding box center [840, 465] width 25 height 24
type input "18 Sep 2025"
type input "5:15pm"
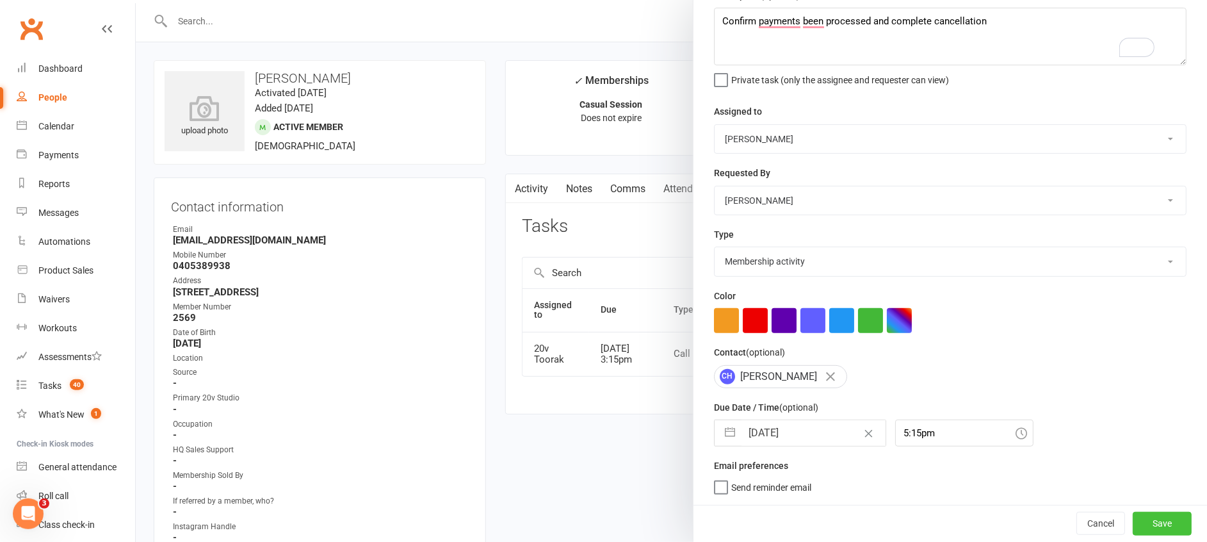
click at [1133, 524] on button "Save" at bounding box center [1162, 523] width 59 height 23
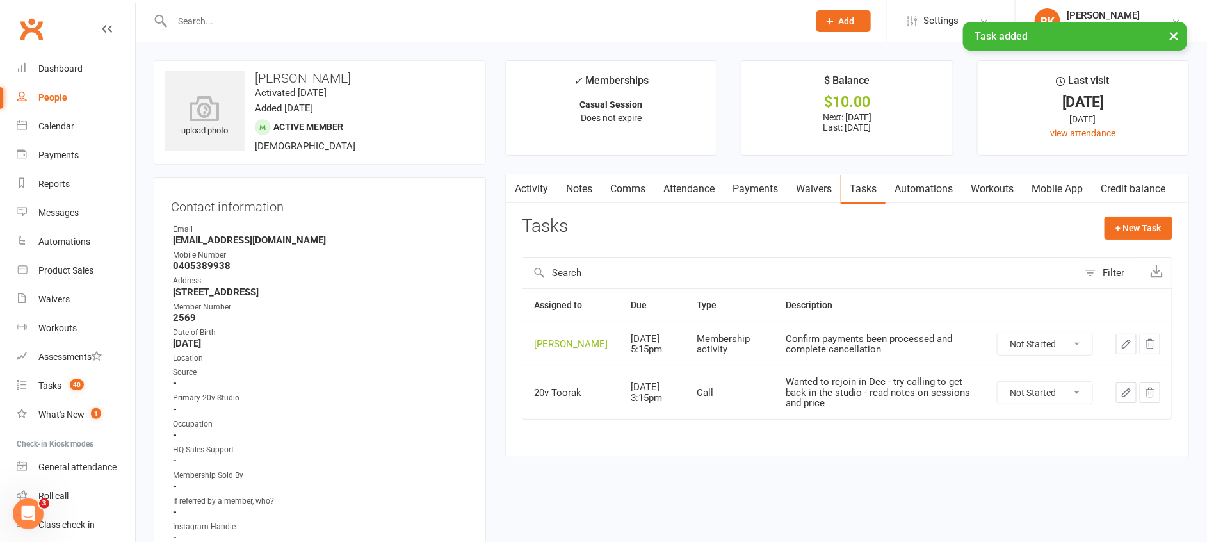
click at [596, 181] on link "Notes" at bounding box center [579, 188] width 44 height 29
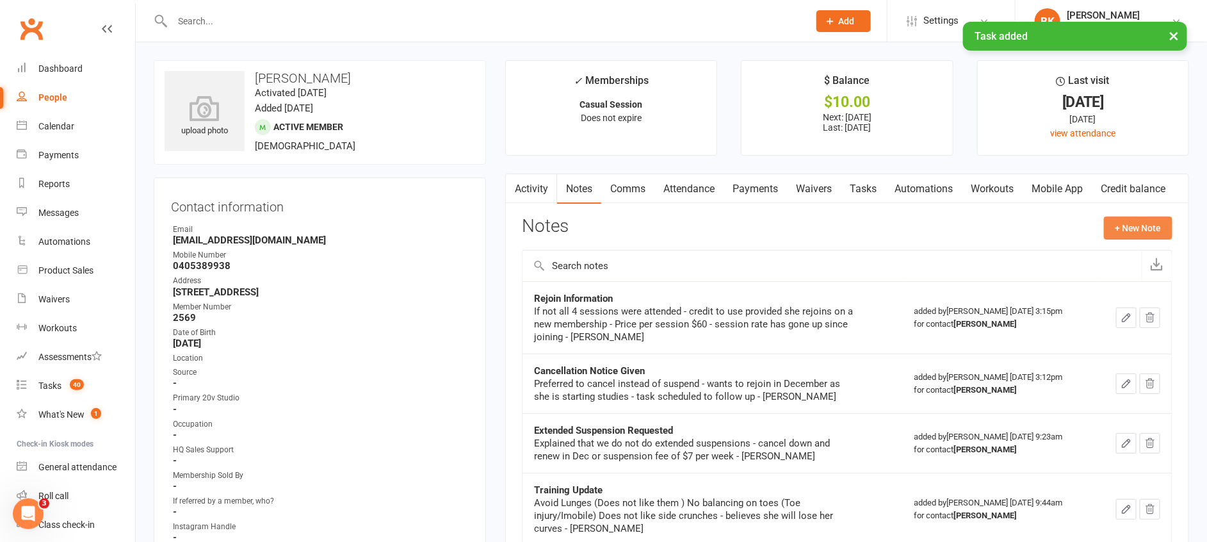
click at [1151, 227] on button "+ New Note" at bounding box center [1138, 227] width 69 height 23
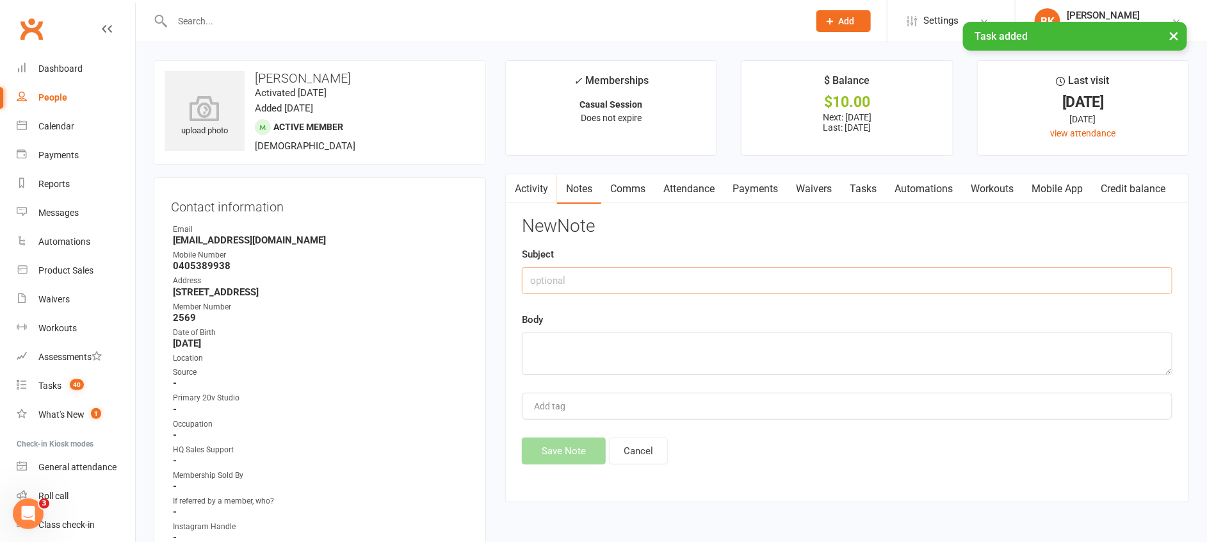
click at [727, 286] on input "text" at bounding box center [847, 280] width 651 height 27
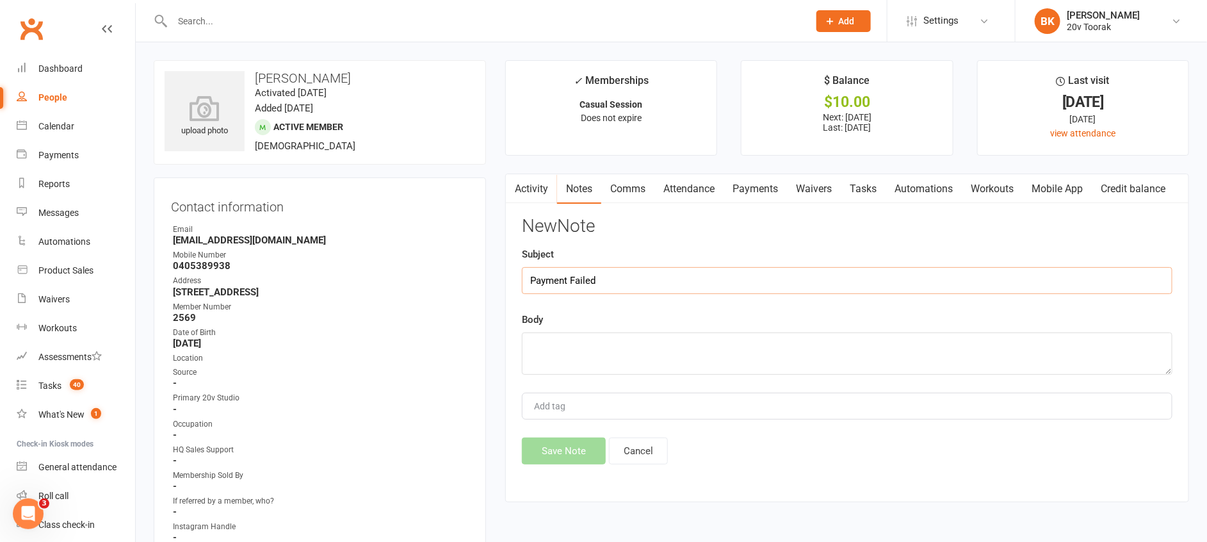
type input "Payment Failed"
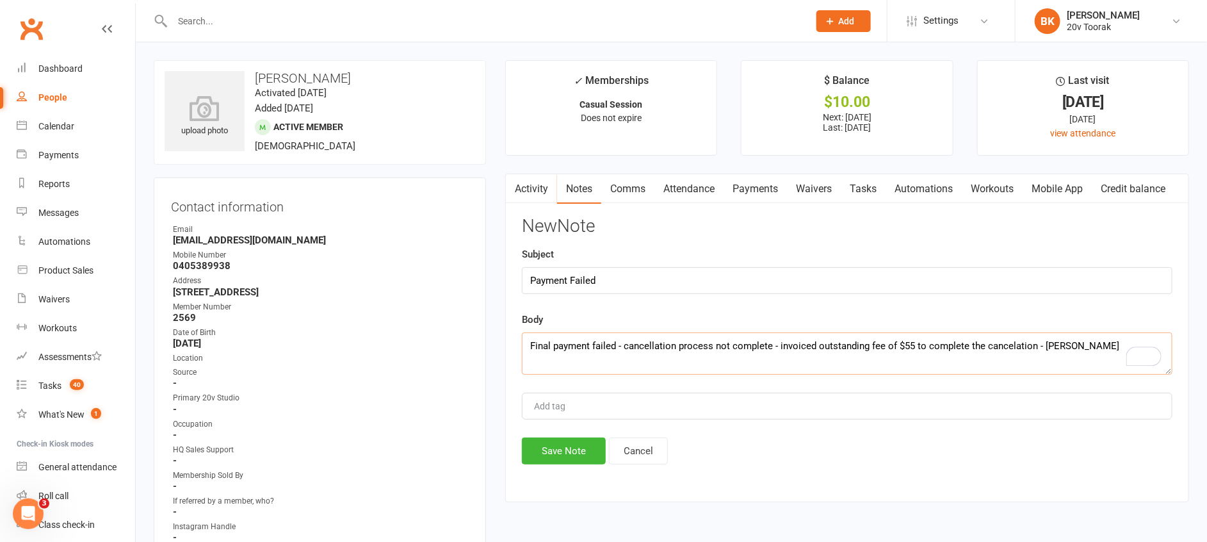
click at [1001, 357] on textarea "Final payment failed - cancellation process not complete - invoiced outstanding…" at bounding box center [847, 353] width 651 height 42
click at [1012, 347] on textarea "Final payment failed - cancellation process not complete - invoiced outstanding…" at bounding box center [847, 353] width 651 height 42
click at [1016, 346] on textarea "Final payment failed - cancellation process not complete - invoiced outstanding…" at bounding box center [847, 353] width 651 height 42
type textarea "Final payment failed - cancellation process not complete - invoiced outstanding…"
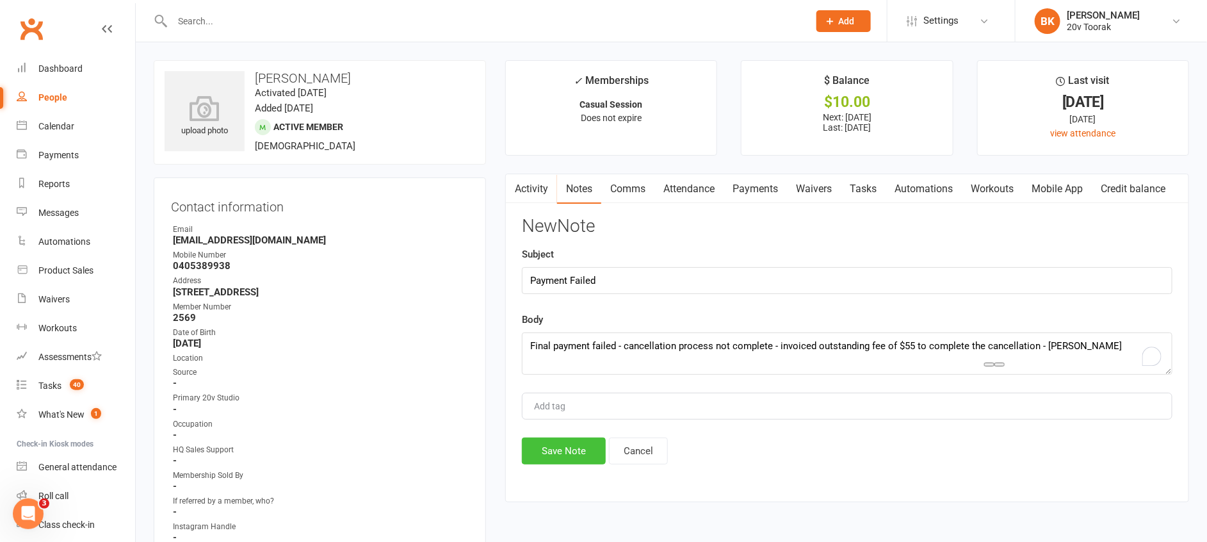
click at [556, 455] on button "Save Note" at bounding box center [564, 450] width 84 height 27
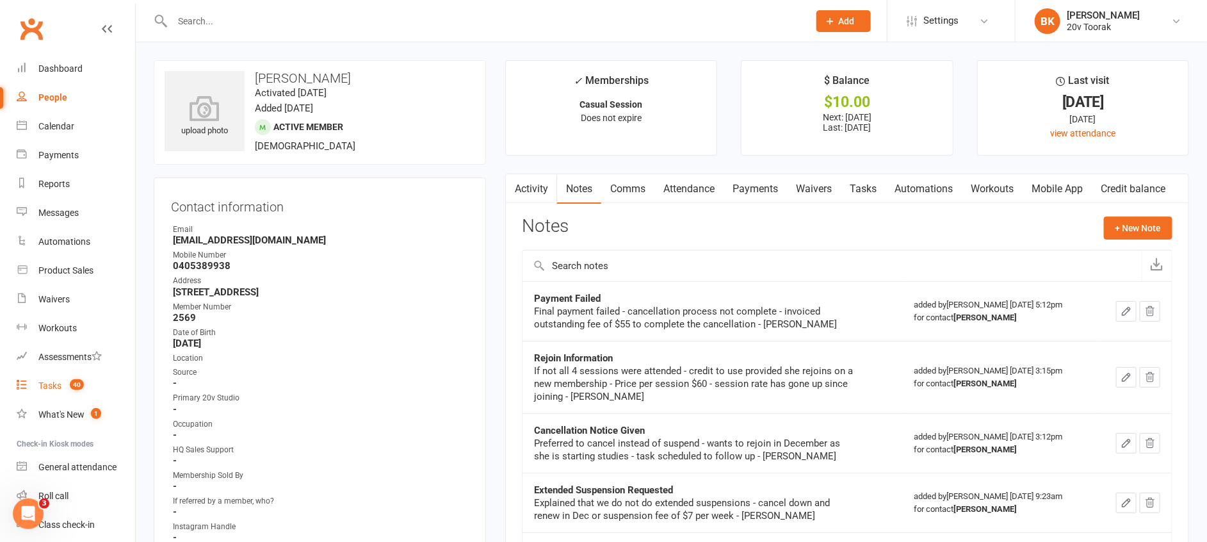
click at [65, 382] on count-badge "40" at bounding box center [73, 385] width 20 height 10
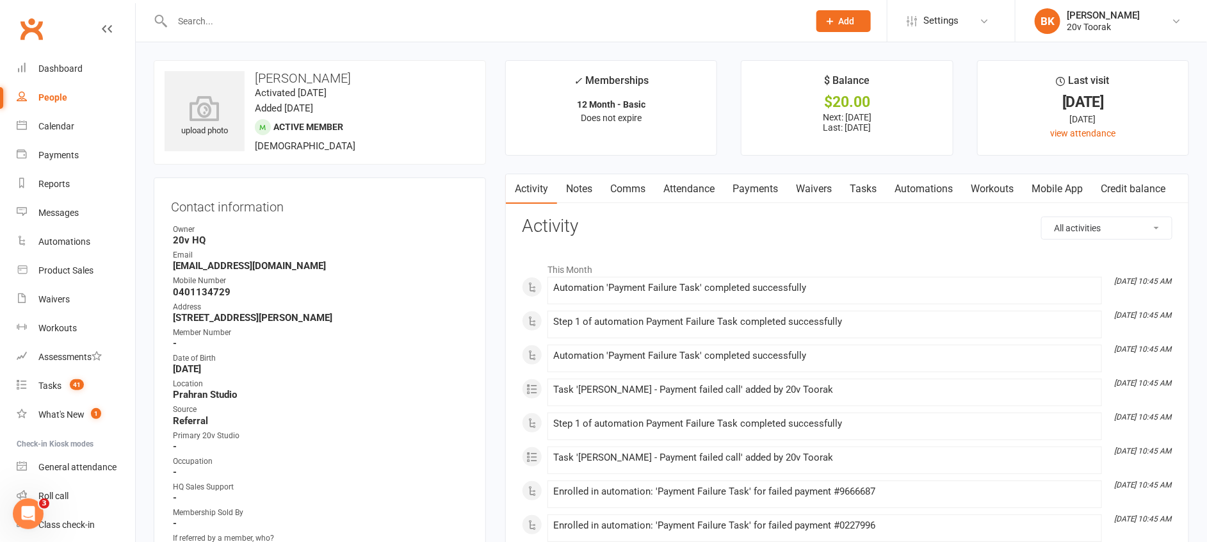
click at [768, 191] on link "Payments" at bounding box center [755, 188] width 63 height 29
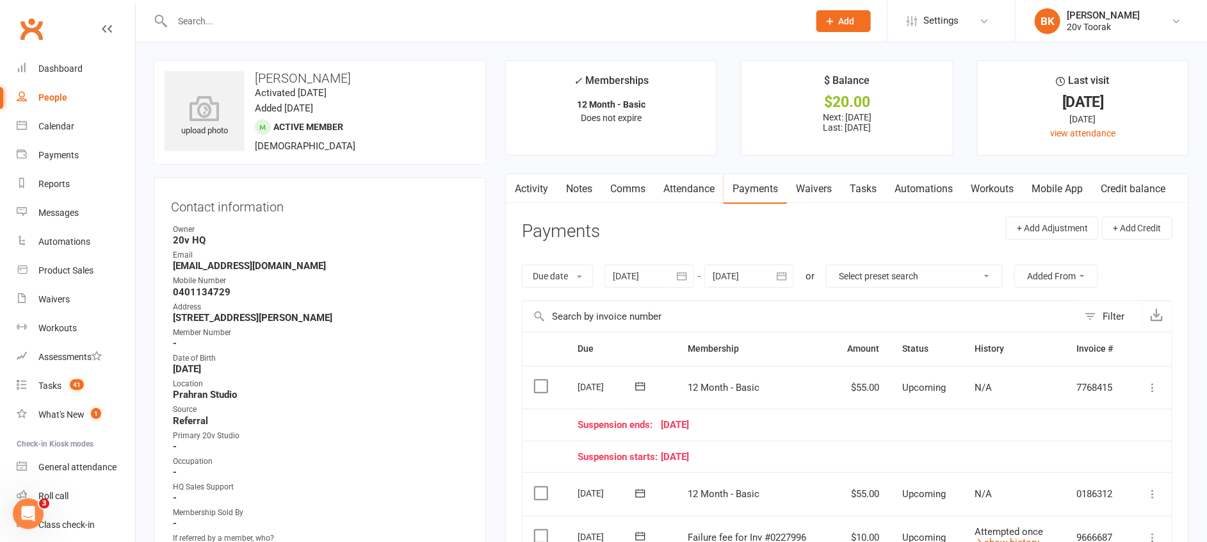
click at [594, 200] on link "Notes" at bounding box center [579, 188] width 44 height 29
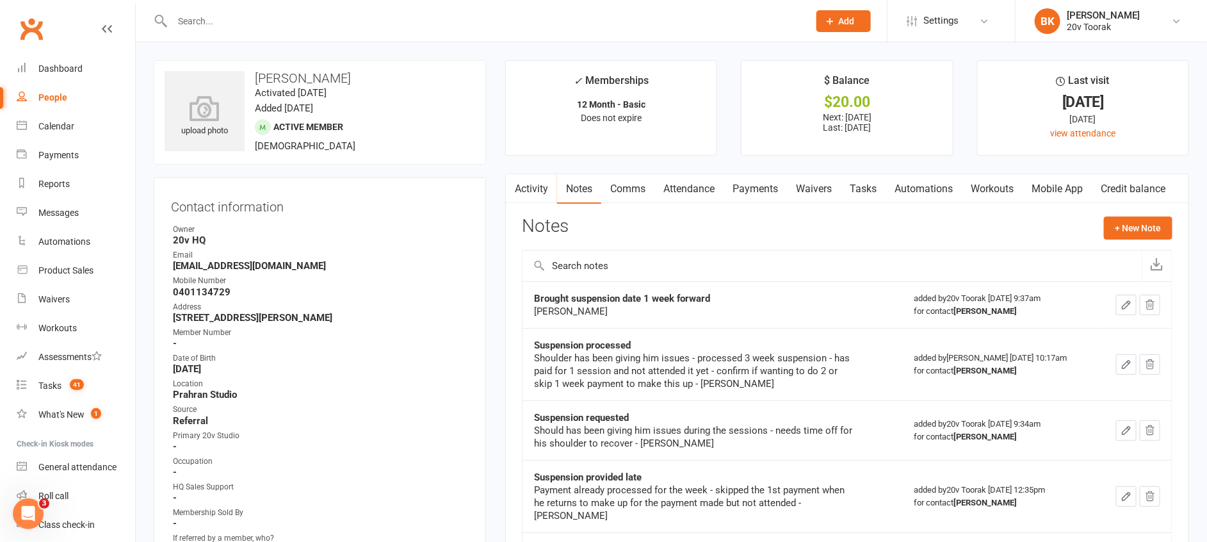
click at [529, 188] on link "Activity" at bounding box center [531, 188] width 51 height 29
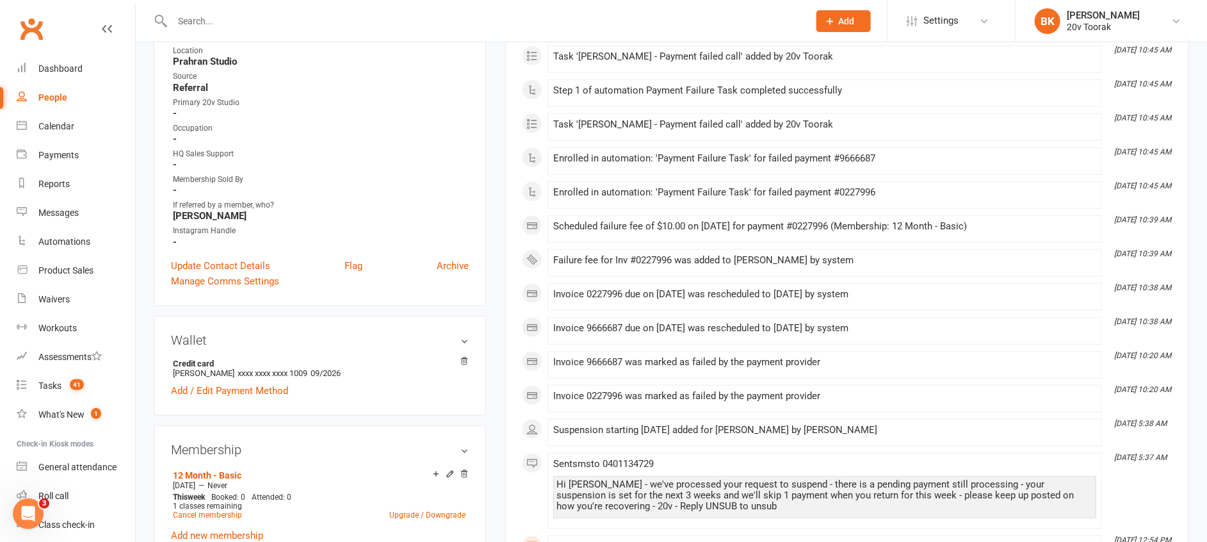
scroll to position [548, 0]
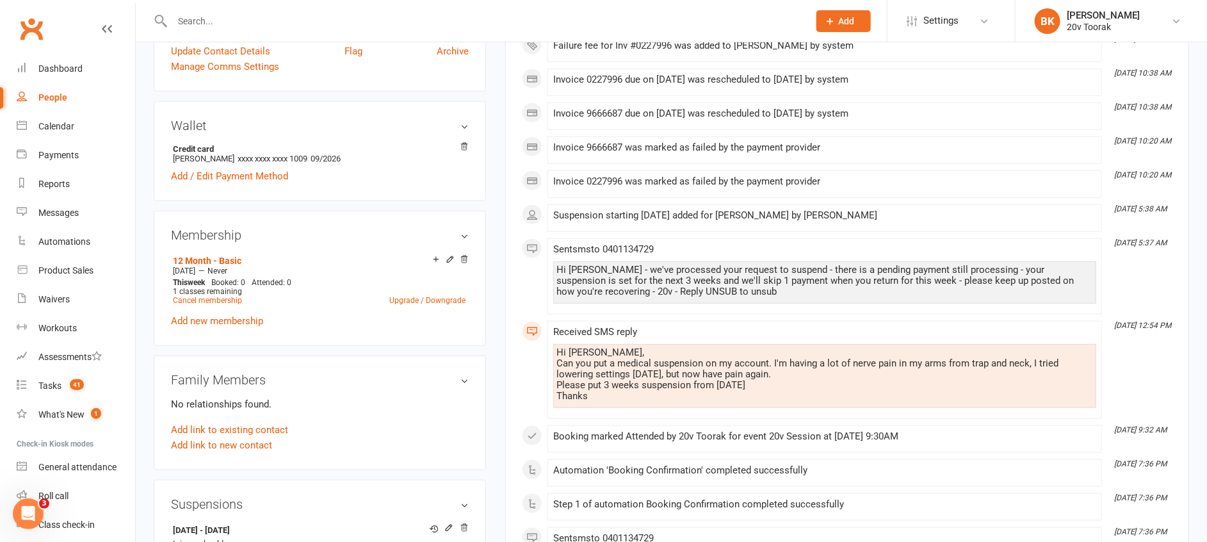
click at [511, 354] on div "Activity Notes Comms Attendance Payments Waivers Tasks Automations Workouts Mob…" at bounding box center [847, 208] width 684 height 1165
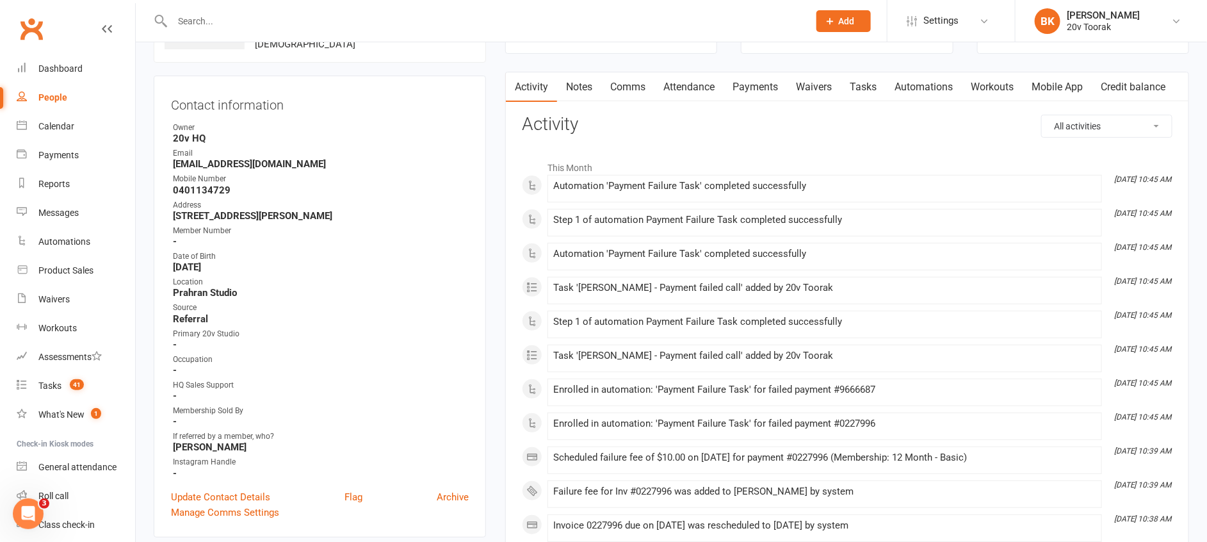
scroll to position [0, 0]
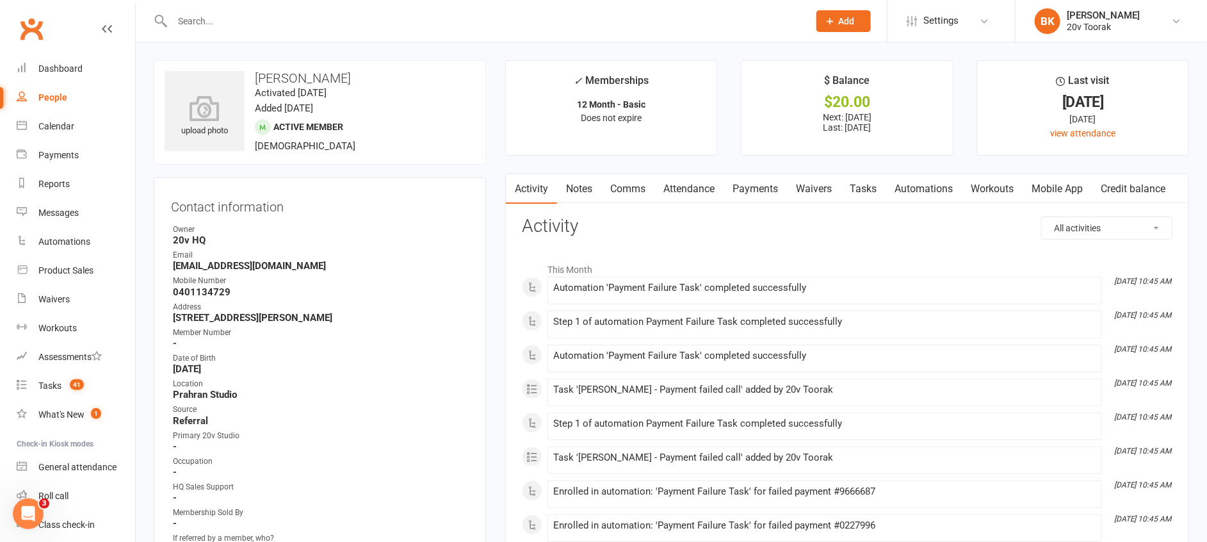
click at [778, 178] on link "Payments" at bounding box center [755, 188] width 63 height 29
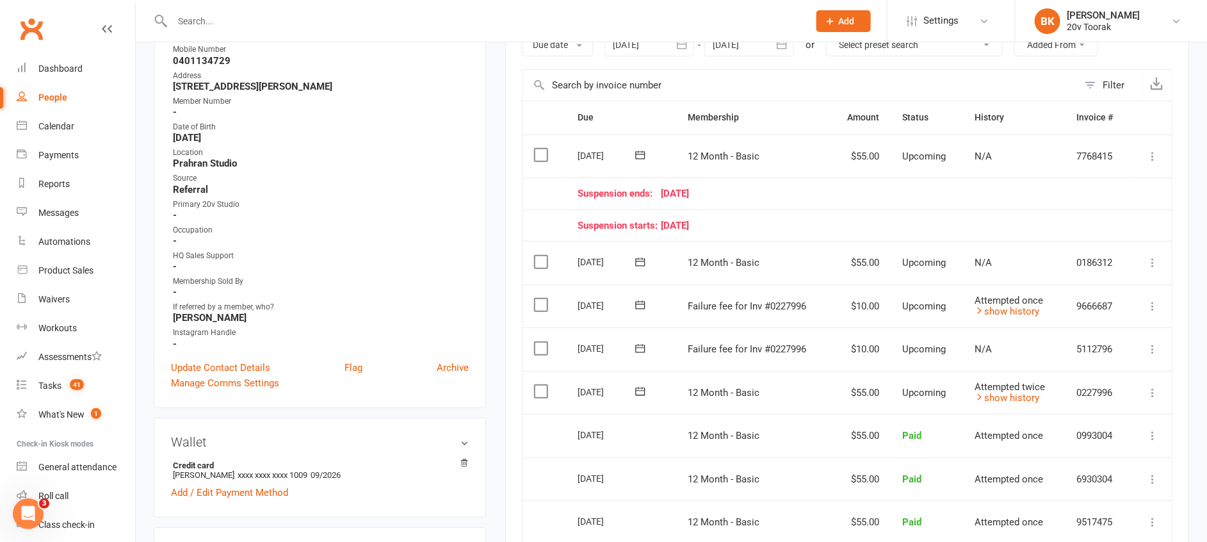
scroll to position [275, 0]
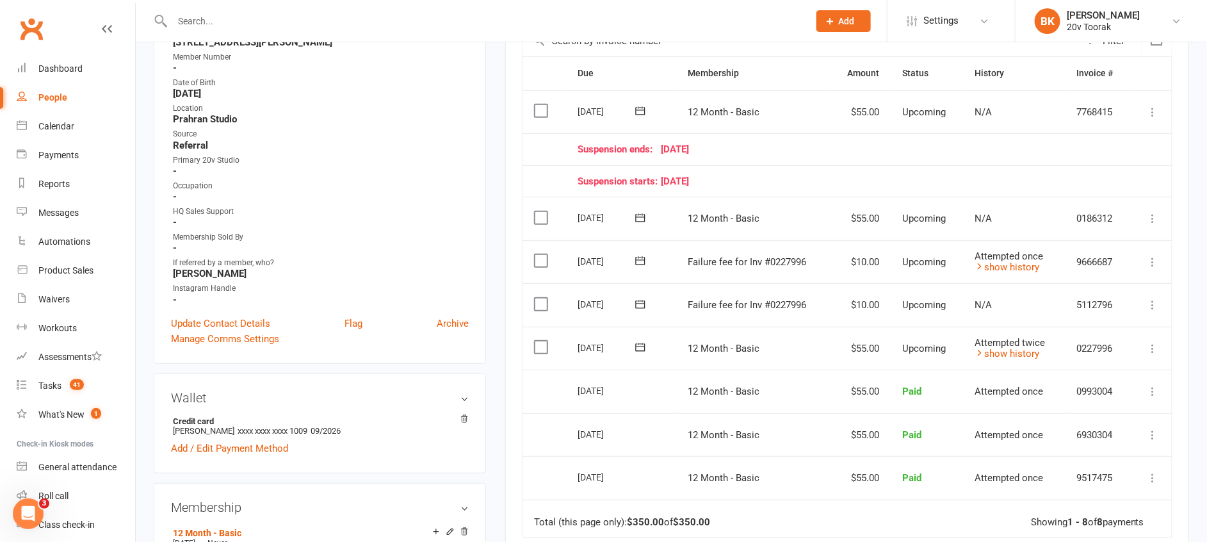
click at [548, 346] on label at bounding box center [542, 347] width 17 height 13
click at [542, 341] on input "checkbox" at bounding box center [538, 341] width 8 height 0
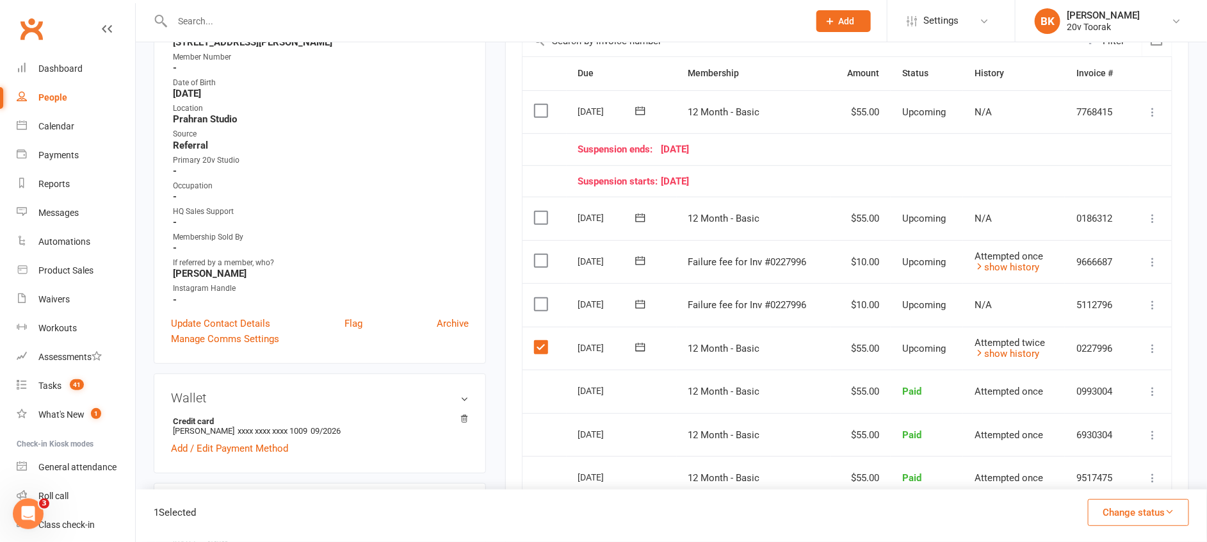
click at [540, 300] on label at bounding box center [542, 304] width 17 height 13
click at [540, 298] on input "checkbox" at bounding box center [538, 298] width 8 height 0
click at [538, 264] on label at bounding box center [542, 260] width 17 height 13
click at [538, 254] on input "checkbox" at bounding box center [538, 254] width 8 height 0
click at [537, 208] on td "Select this" at bounding box center [545, 219] width 44 height 44
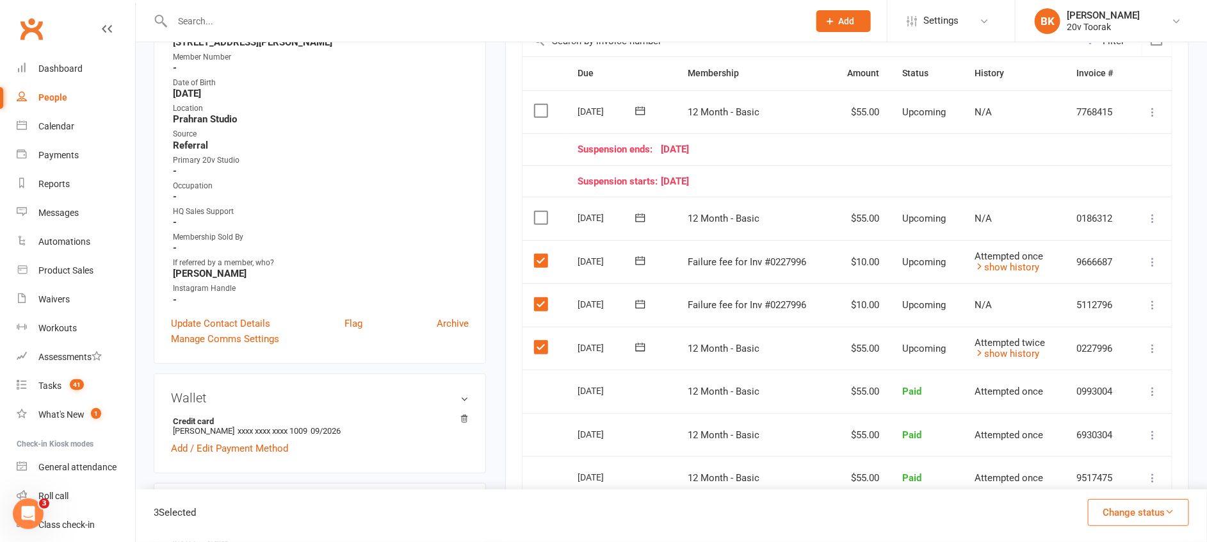
click at [540, 215] on label at bounding box center [542, 217] width 17 height 13
click at [540, 211] on input "checkbox" at bounding box center [538, 211] width 8 height 0
click at [1133, 503] on button "Change status" at bounding box center [1138, 512] width 101 height 27
click at [1096, 480] on link "Skipped" at bounding box center [1125, 478] width 127 height 26
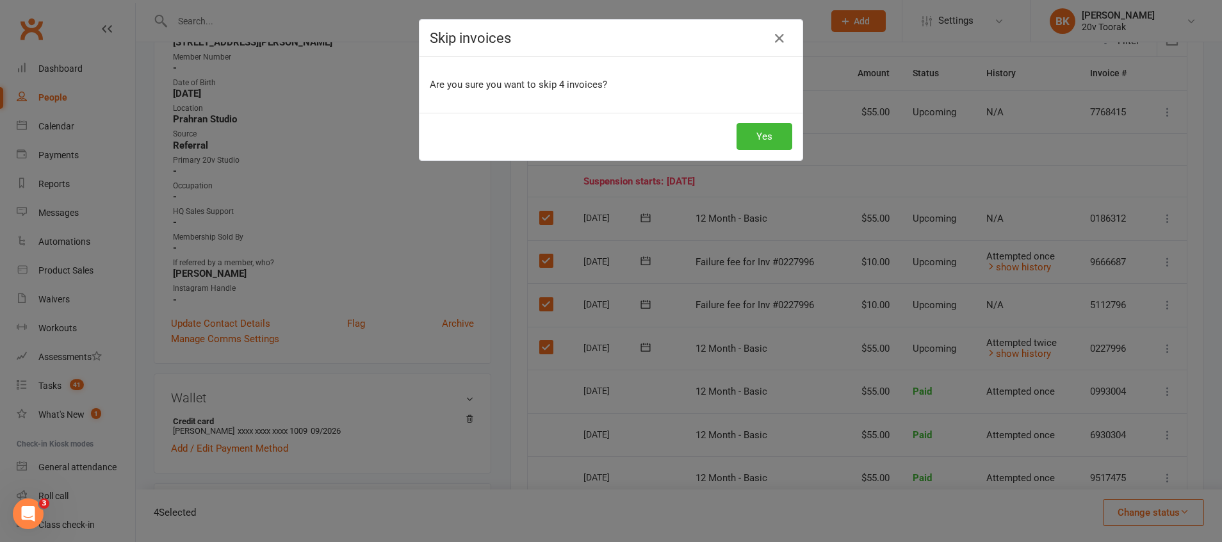
click at [763, 150] on div "Yes" at bounding box center [610, 136] width 383 height 47
click at [754, 125] on button "Yes" at bounding box center [764, 136] width 56 height 27
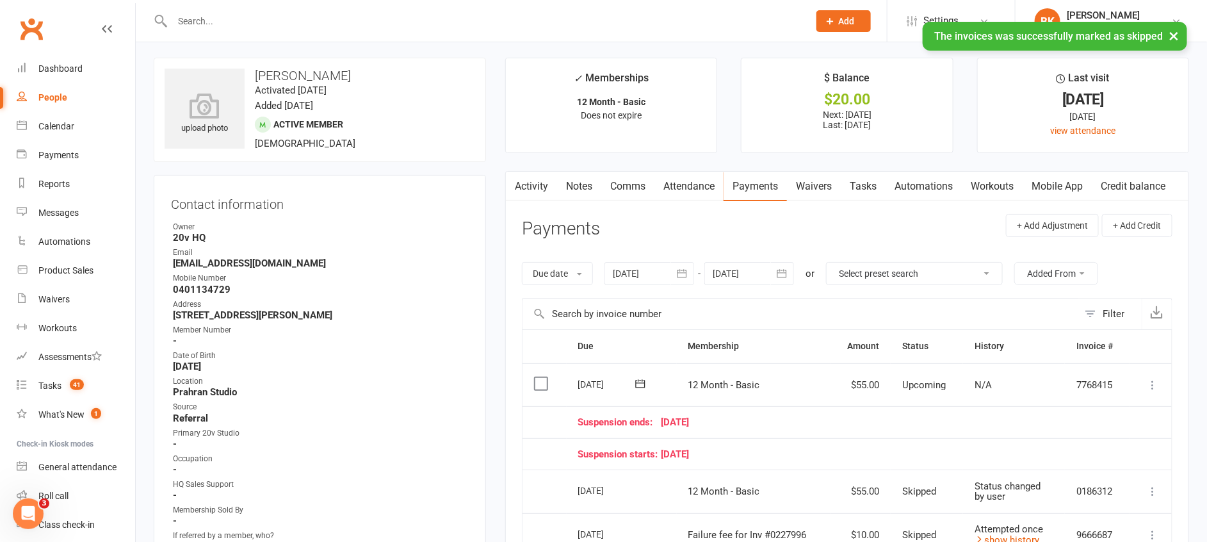
scroll to position [0, 0]
click at [592, 182] on link "Notes" at bounding box center [579, 188] width 44 height 29
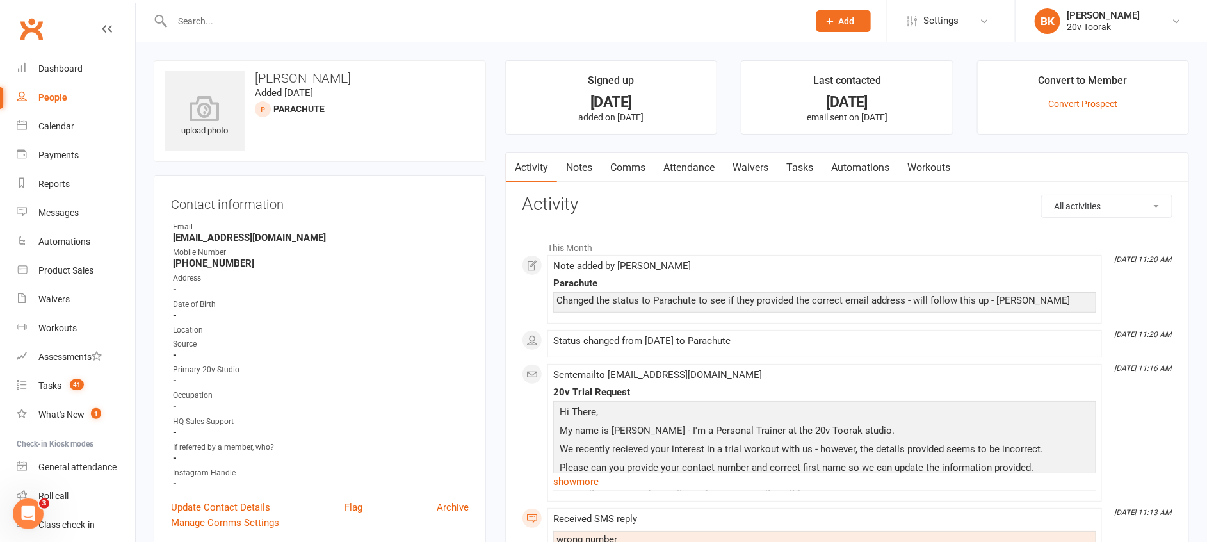
click at [587, 171] on link "Notes" at bounding box center [579, 167] width 44 height 29
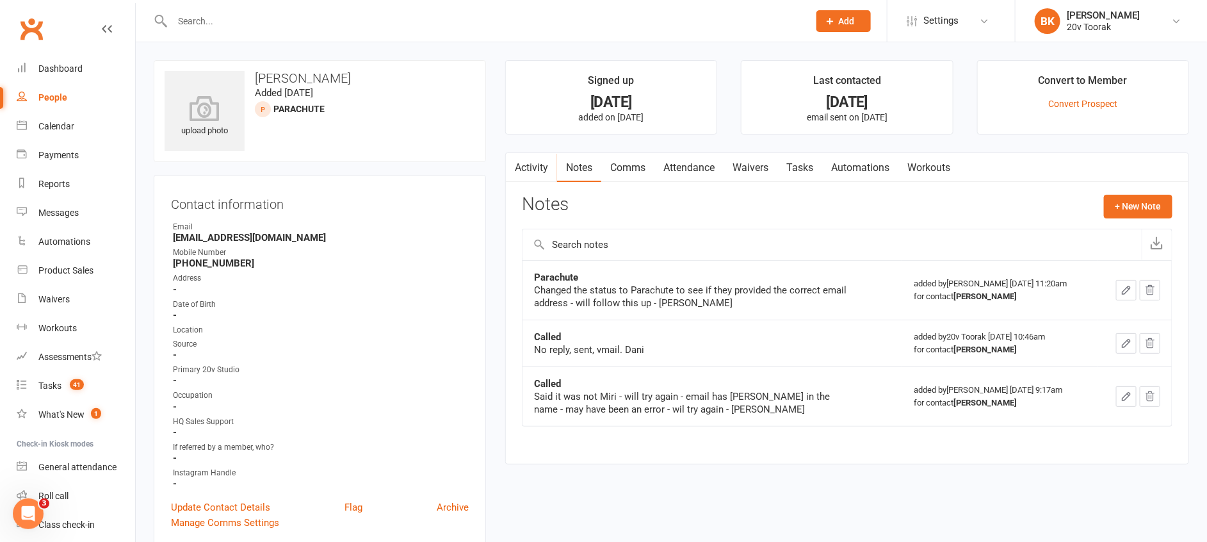
click at [548, 164] on link "Activity" at bounding box center [531, 167] width 51 height 29
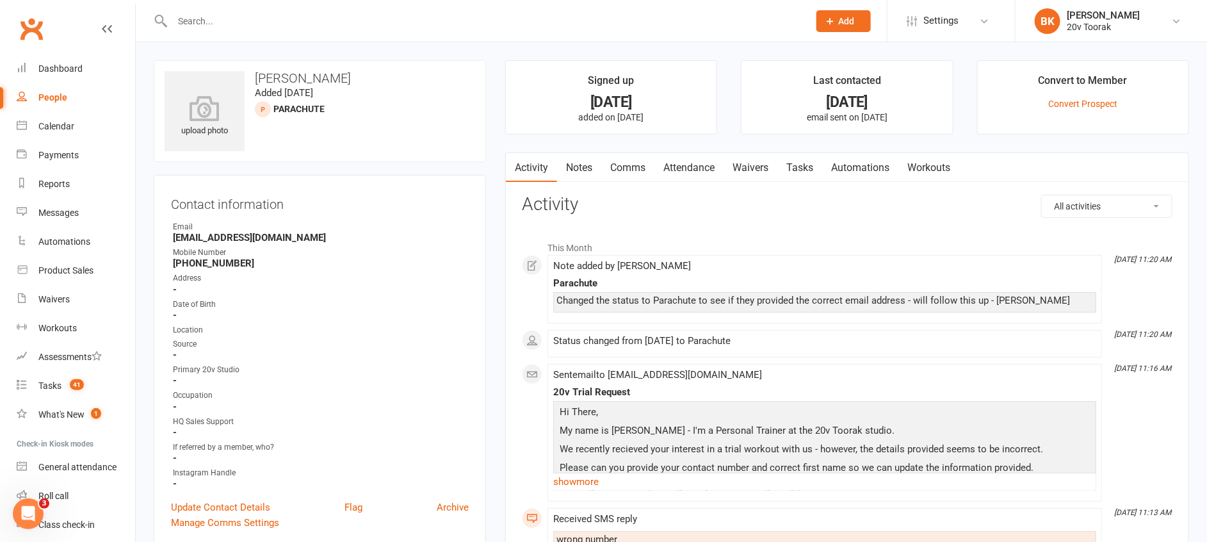
click at [793, 164] on link "Tasks" at bounding box center [799, 167] width 45 height 29
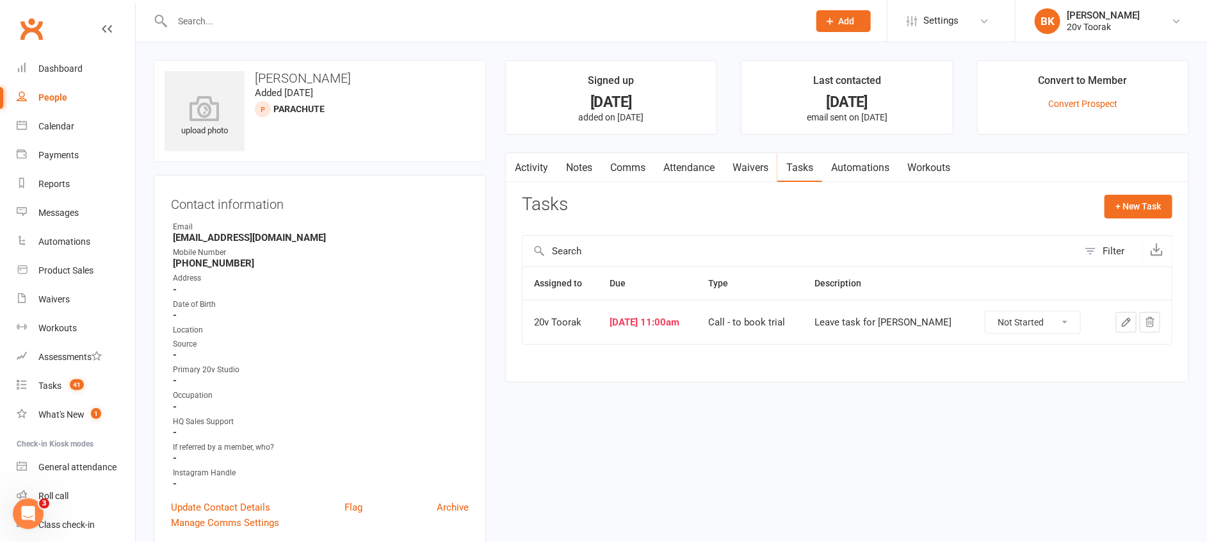
click at [1036, 320] on select "Not Started In Progress Waiting Complete" at bounding box center [1033, 322] width 95 height 22
click at [986, 311] on select "Not Started In Progress Waiting Complete" at bounding box center [1033, 322] width 95 height 22
select select "unstarted"
click at [562, 179] on link "Notes" at bounding box center [579, 167] width 44 height 29
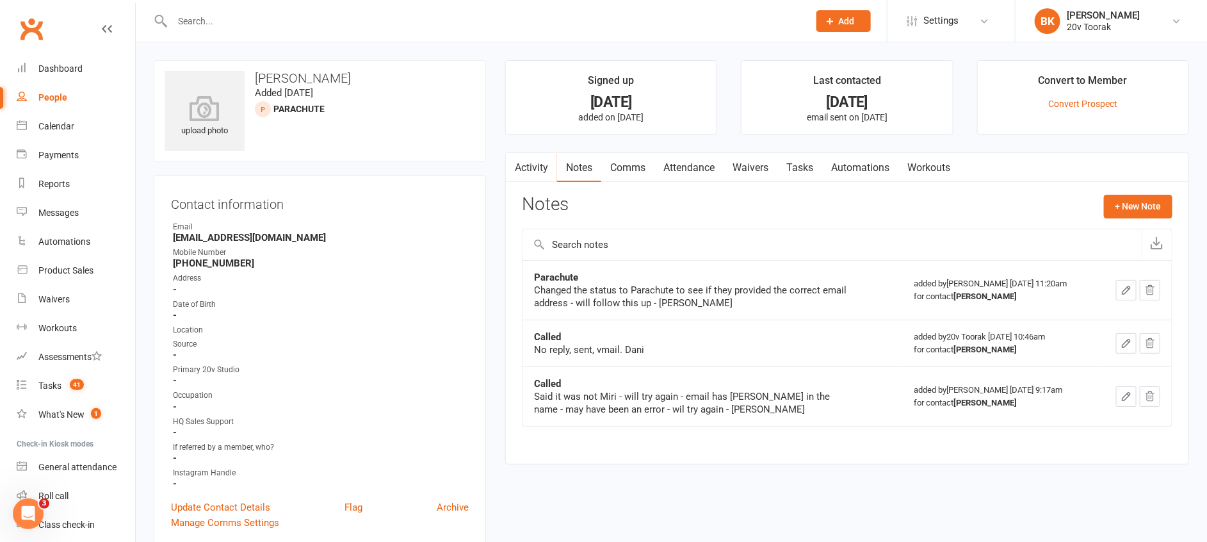
click at [529, 159] on link "Activity" at bounding box center [531, 167] width 51 height 29
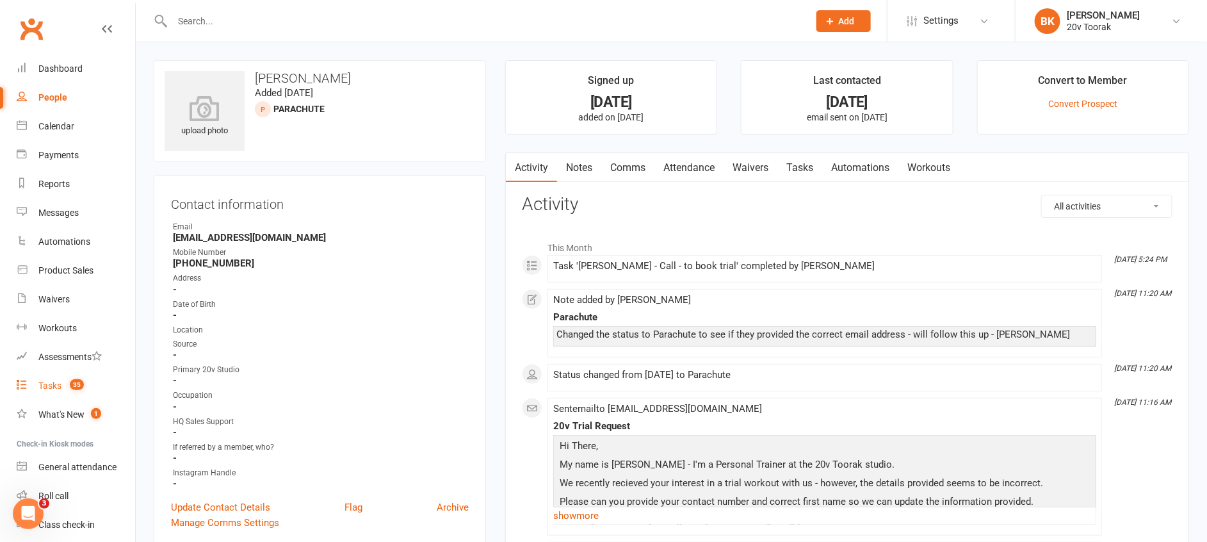
click at [57, 380] on div "Tasks" at bounding box center [49, 385] width 23 height 10
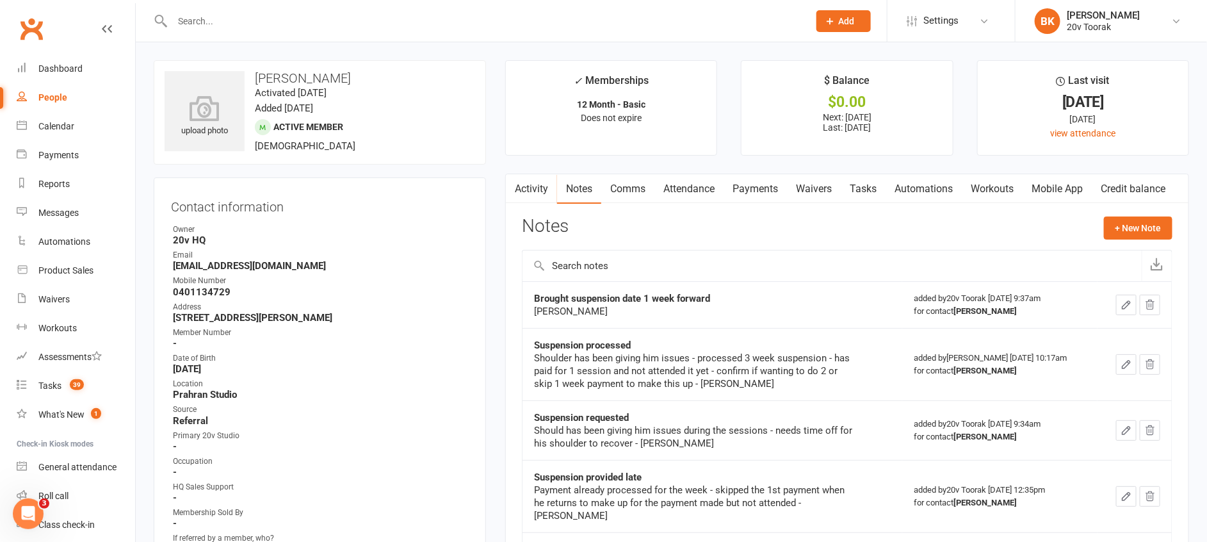
click at [854, 202] on link "Tasks" at bounding box center [863, 188] width 45 height 29
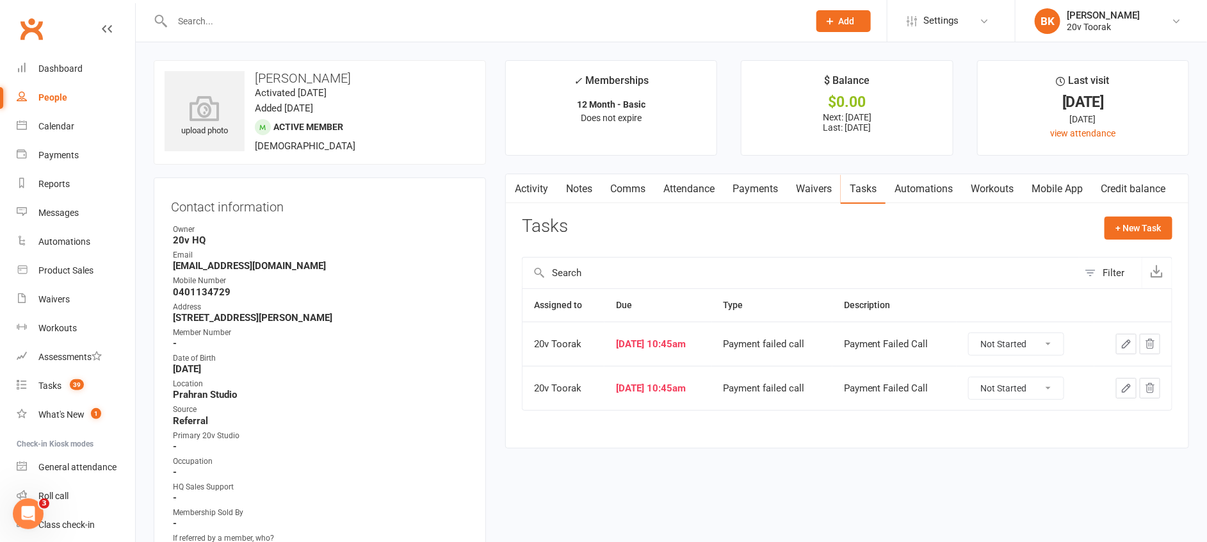
click at [1038, 349] on select "Not Started In Progress Waiting Complete" at bounding box center [1016, 344] width 95 height 22
click at [978, 333] on select "Not Started In Progress Waiting Complete" at bounding box center [1016, 344] width 95 height 22
select select "unstarted"
click at [1028, 343] on select "Not Started In Progress Waiting Complete" at bounding box center [1016, 344] width 95 height 22
click at [978, 333] on select "Not Started In Progress Waiting Complete" at bounding box center [1016, 344] width 95 height 22
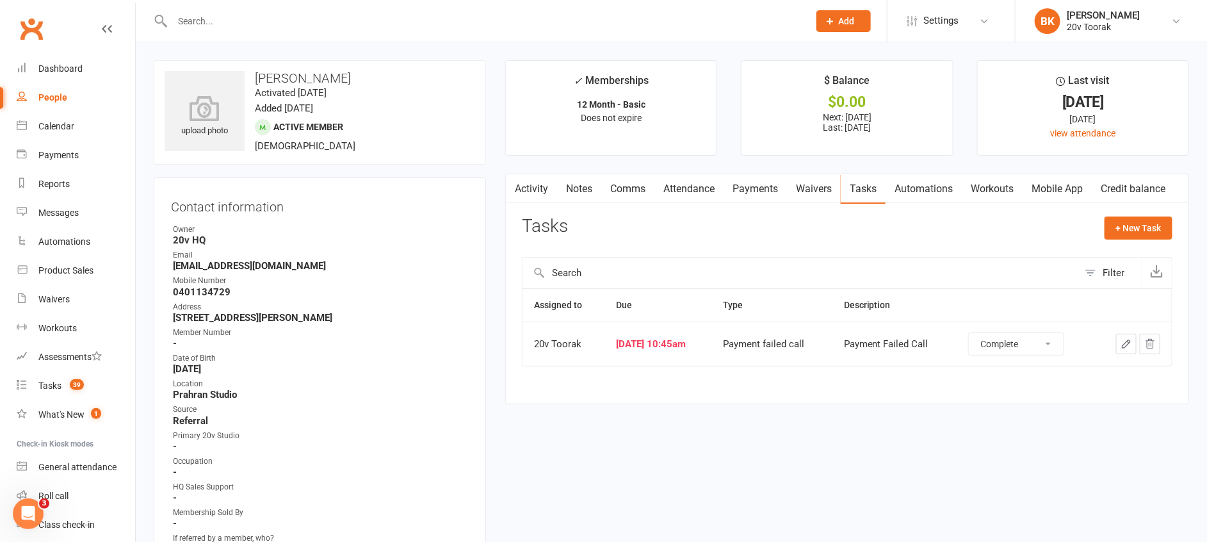
select select "unstarted"
click at [577, 187] on link "Notes" at bounding box center [579, 188] width 44 height 29
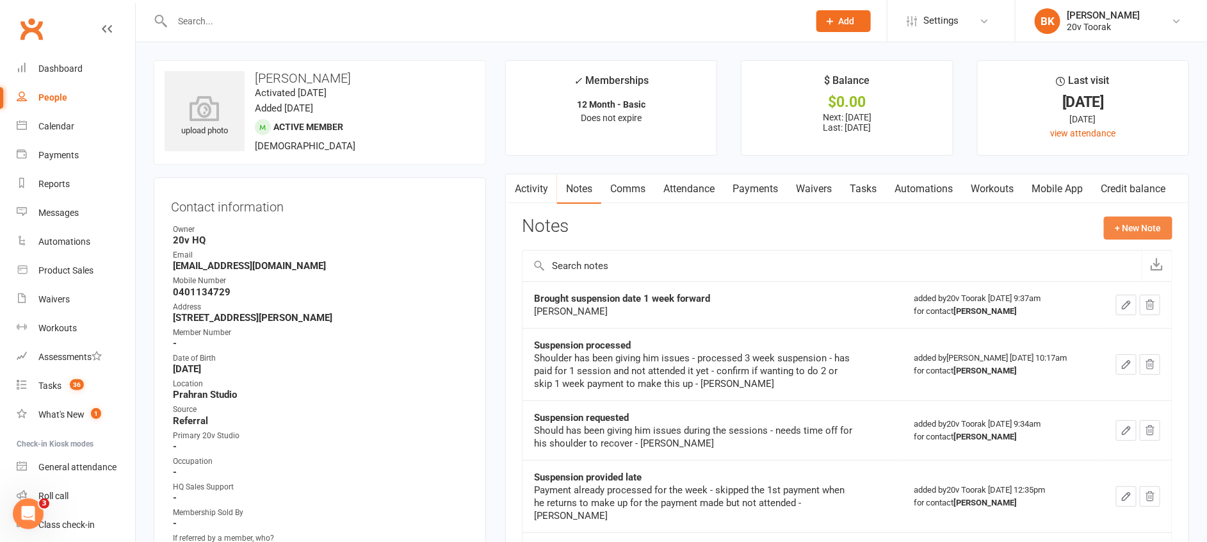
click at [1159, 222] on button "+ New Note" at bounding box center [1138, 227] width 69 height 23
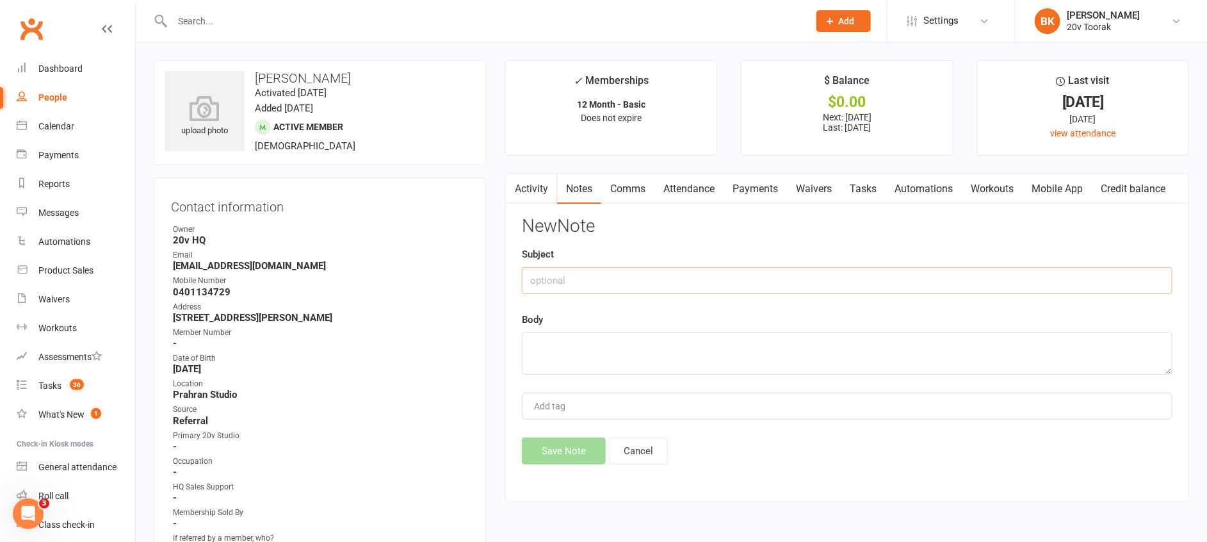
click at [804, 272] on input "text" at bounding box center [847, 280] width 651 height 27
type input "2 invoices failed"
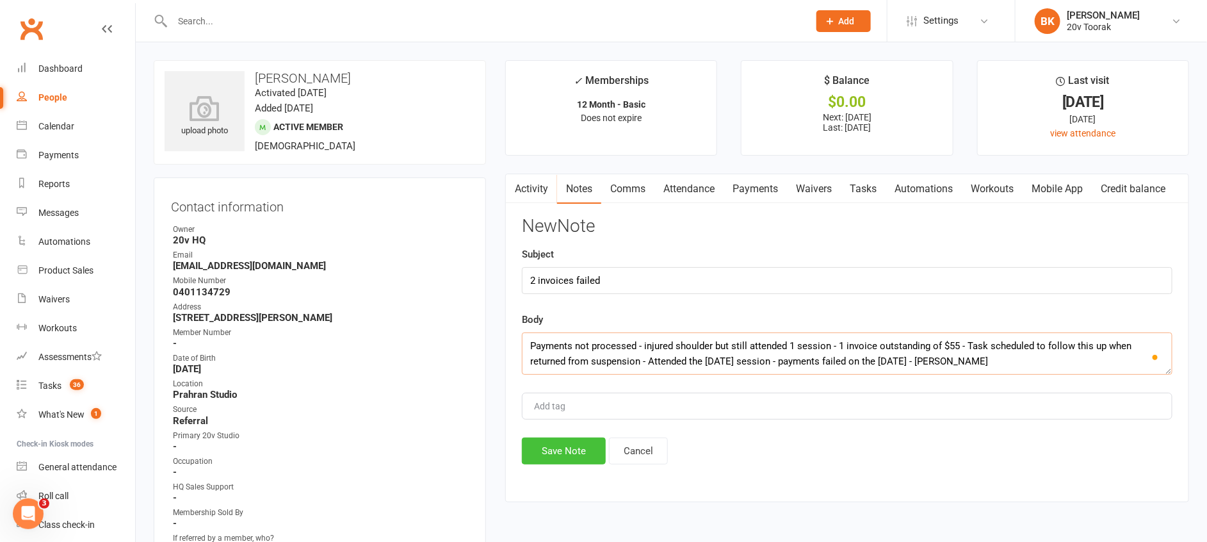
type textarea "Payments not processed - injured shoulder but still attended 1 session - 1 invo…"
click at [569, 445] on button "Save Note" at bounding box center [564, 450] width 84 height 27
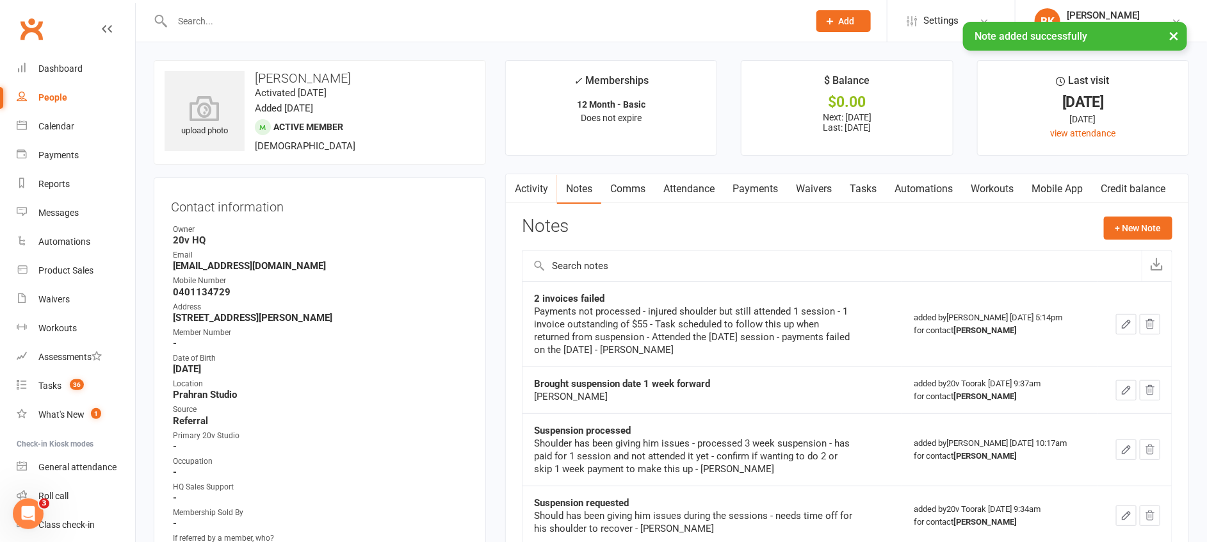
click at [861, 189] on link "Tasks" at bounding box center [863, 188] width 45 height 29
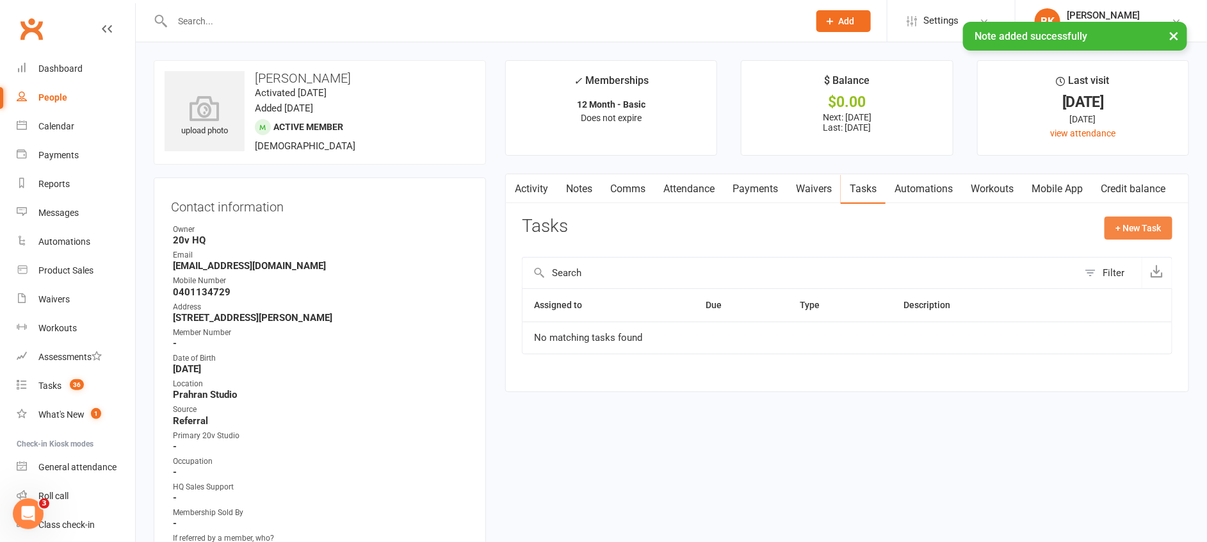
click at [1132, 235] on button "+ New Task" at bounding box center [1139, 227] width 68 height 23
select select "46005"
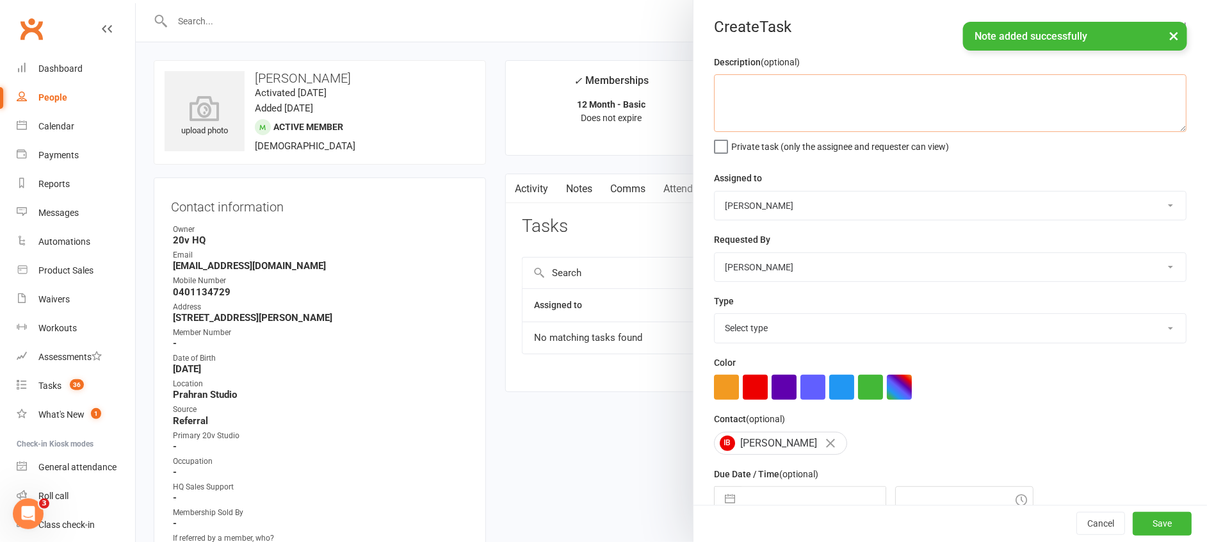
click at [784, 83] on textarea at bounding box center [950, 103] width 473 height 58
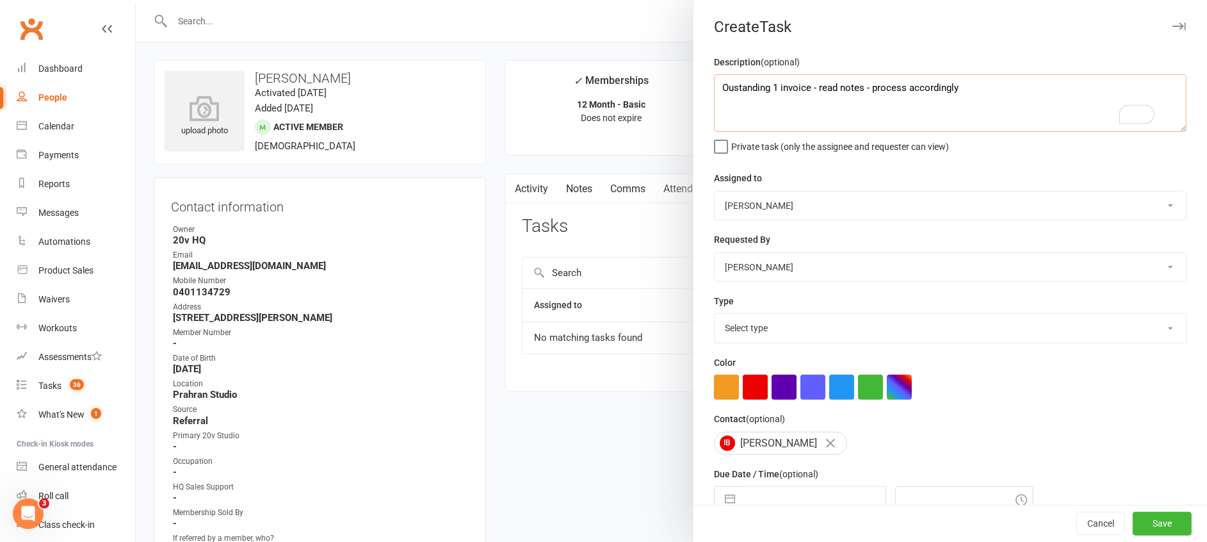
type textarea "Oustanding 1 invoice - read notes - process accordingly"
click at [784, 339] on select "Select type Call Call - to book trial Confirm session attendance Confirm trial …" at bounding box center [950, 328] width 471 height 28
select select "22772"
click at [715, 314] on select "Select type Call Call - to book trial Confirm session attendance Confirm trial …" at bounding box center [950, 328] width 471 height 28
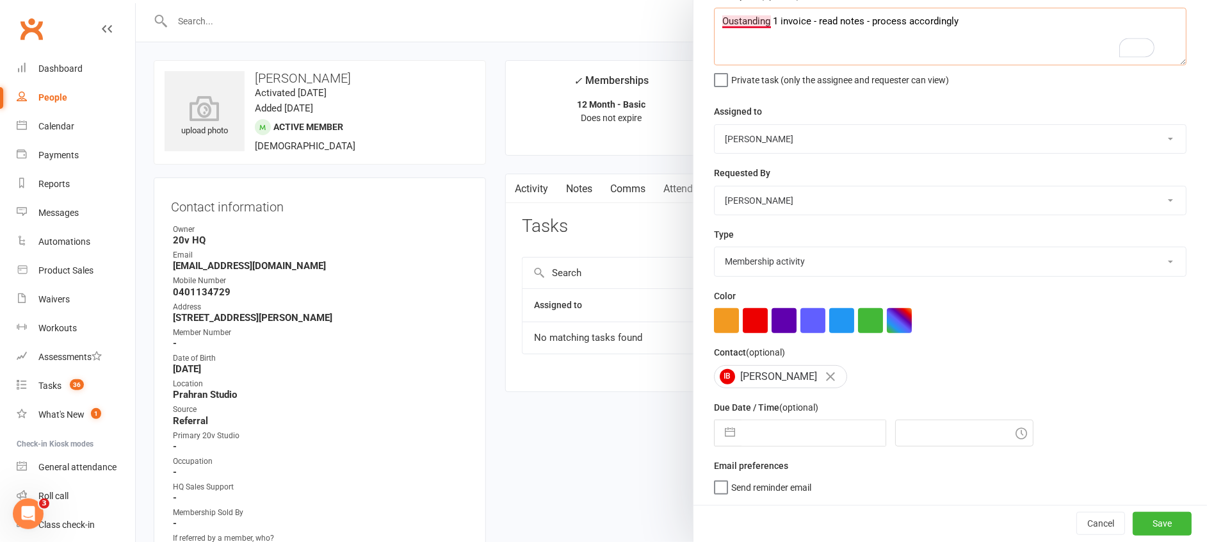
click at [733, 17] on textarea "Oustanding 1 invoice - read notes - process accordingly" at bounding box center [950, 37] width 473 height 58
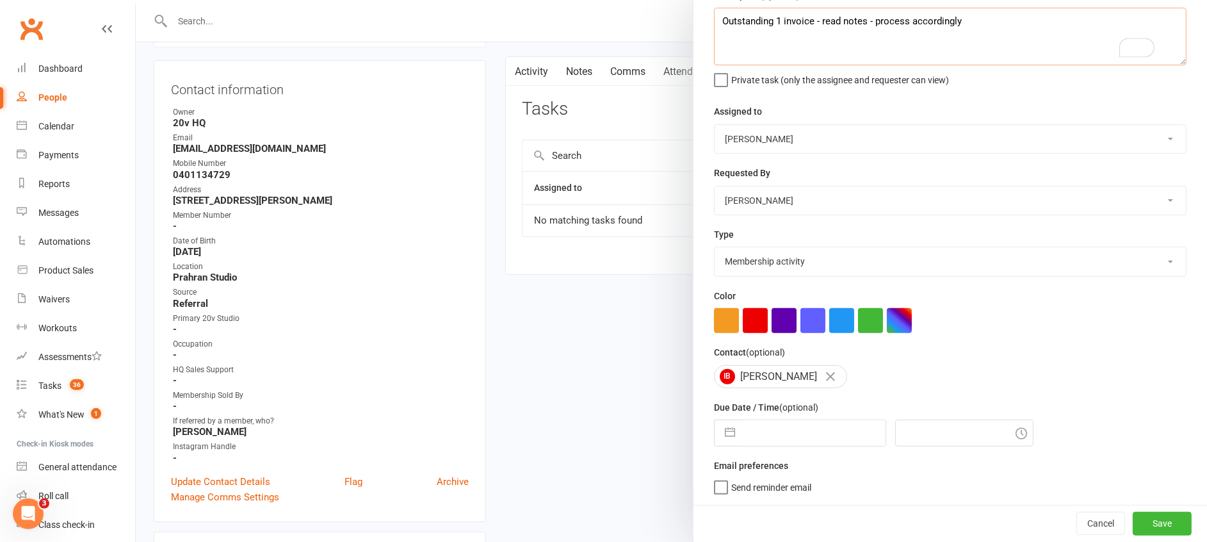
scroll to position [118, 0]
type textarea "Outstanding 1 invoice - read notes - process accordingly"
click at [726, 430] on button "button" at bounding box center [730, 433] width 23 height 26
select select "7"
select select "2025"
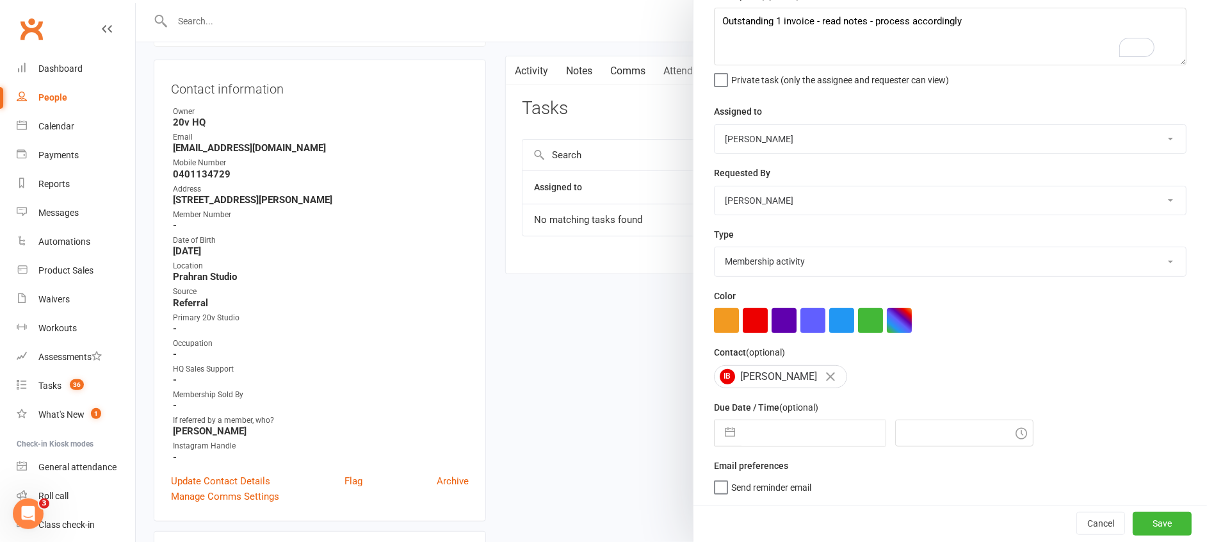
select select "8"
select select "2025"
select select "9"
select select "2025"
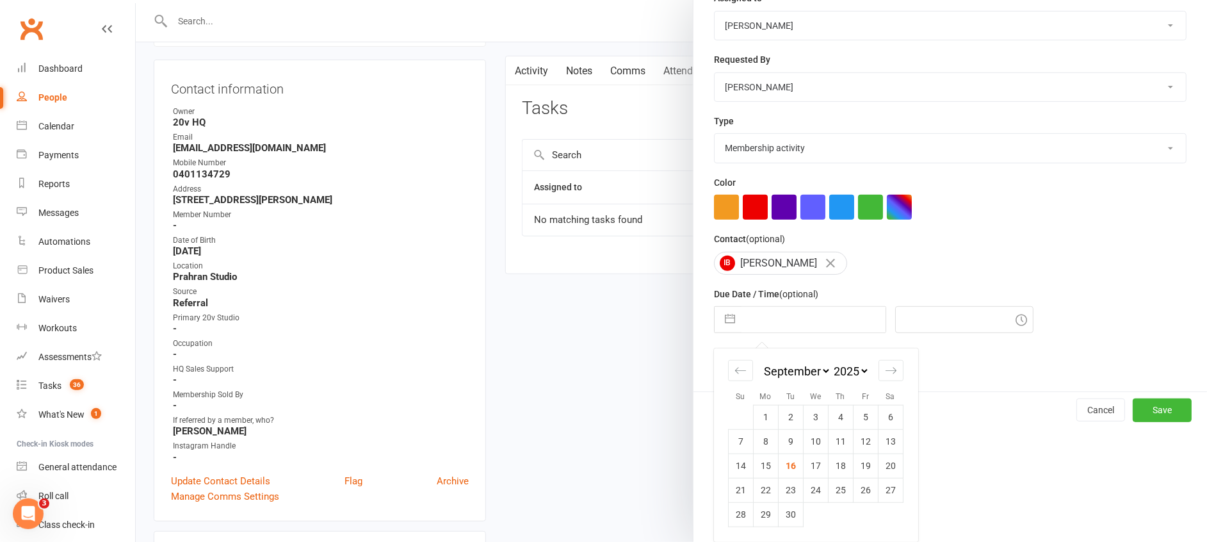
click at [881, 382] on div "January February March April May June July August September October November [D…" at bounding box center [815, 376] width 175 height 56
click at [885, 372] on icon "Move forward to switch to the next month." at bounding box center [891, 370] width 12 height 12
select select "10"
select select "2025"
click at [758, 441] on td "6" at bounding box center [765, 441] width 25 height 24
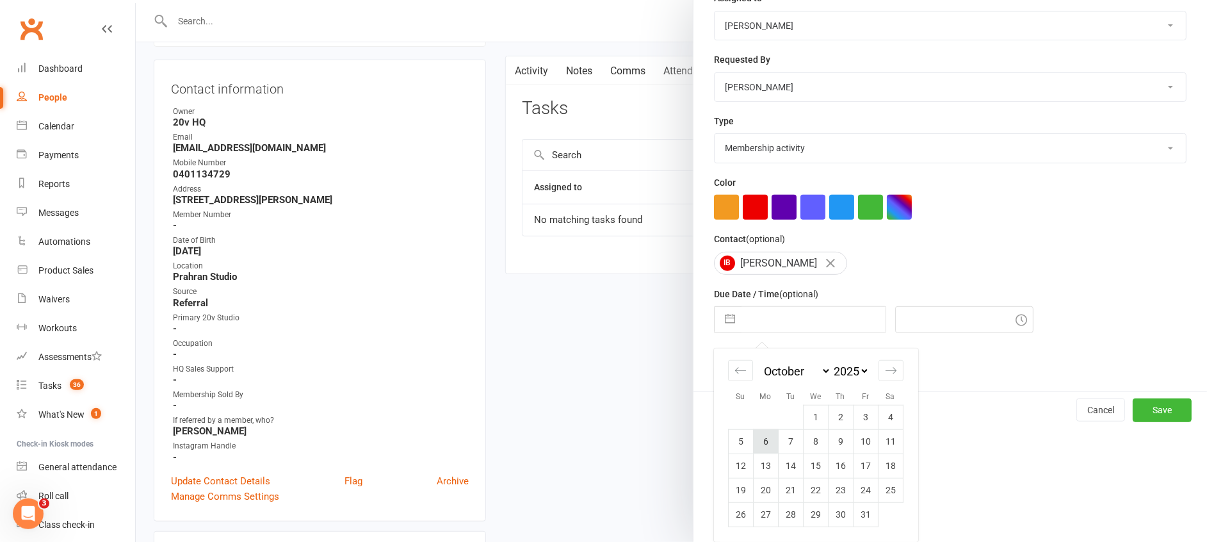
type input "[DATE]"
type input "5:15pm"
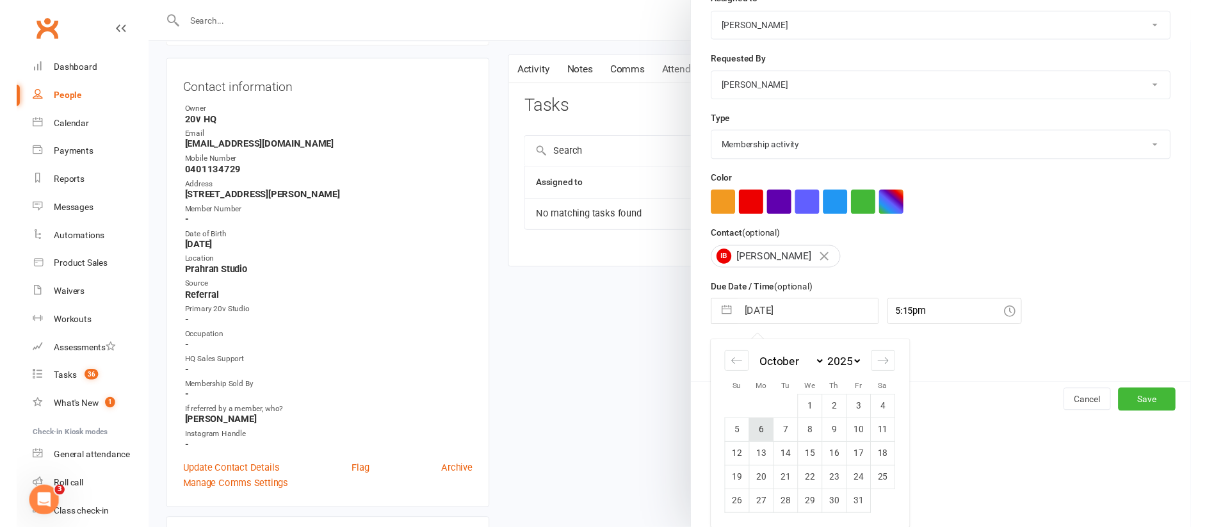
scroll to position [67, 0]
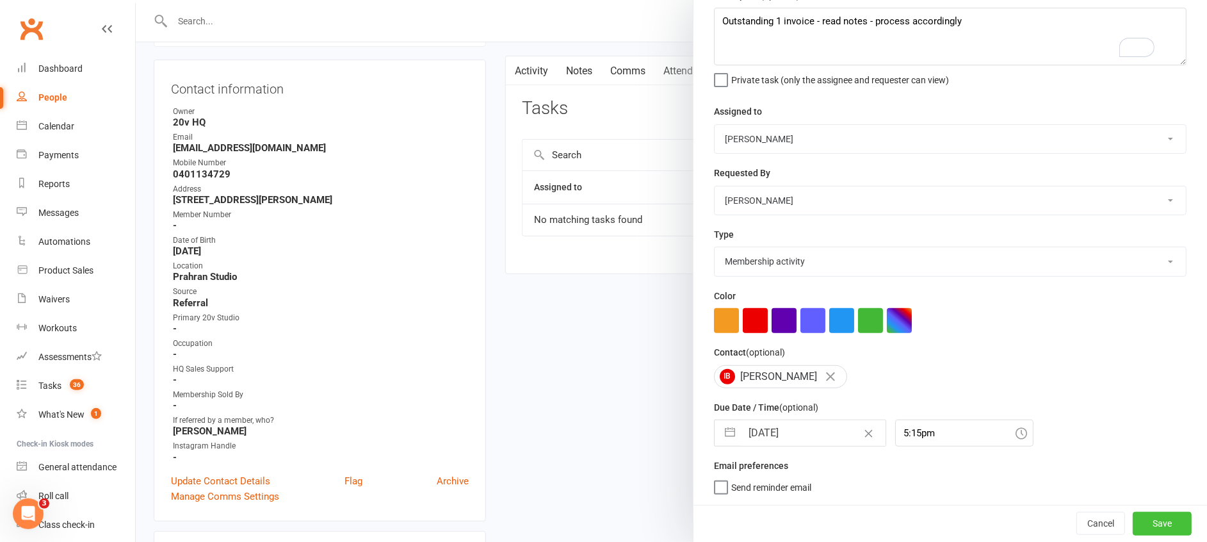
click at [1151, 512] on button "Save" at bounding box center [1162, 523] width 59 height 23
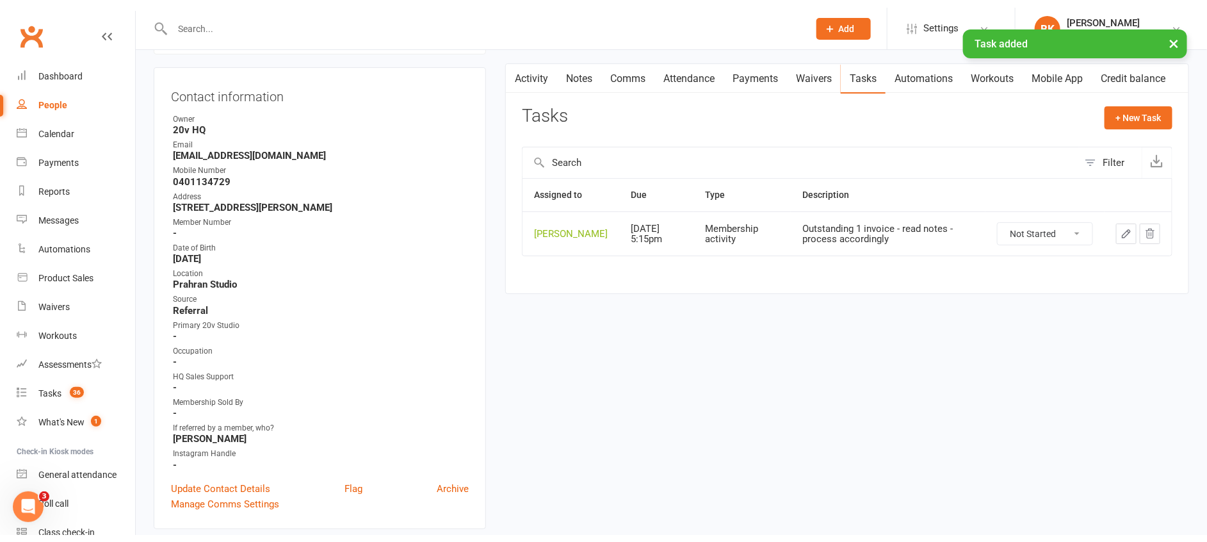
scroll to position [0, 0]
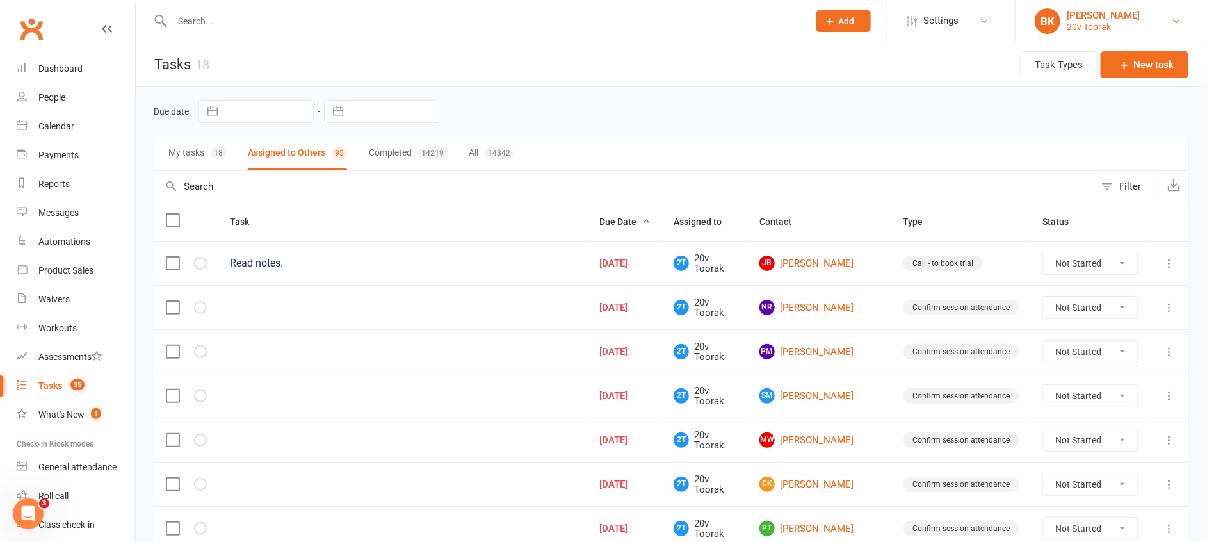
click at [1154, 20] on link "BK [PERSON_NAME] 20v Toorak" at bounding box center [1111, 21] width 153 height 26
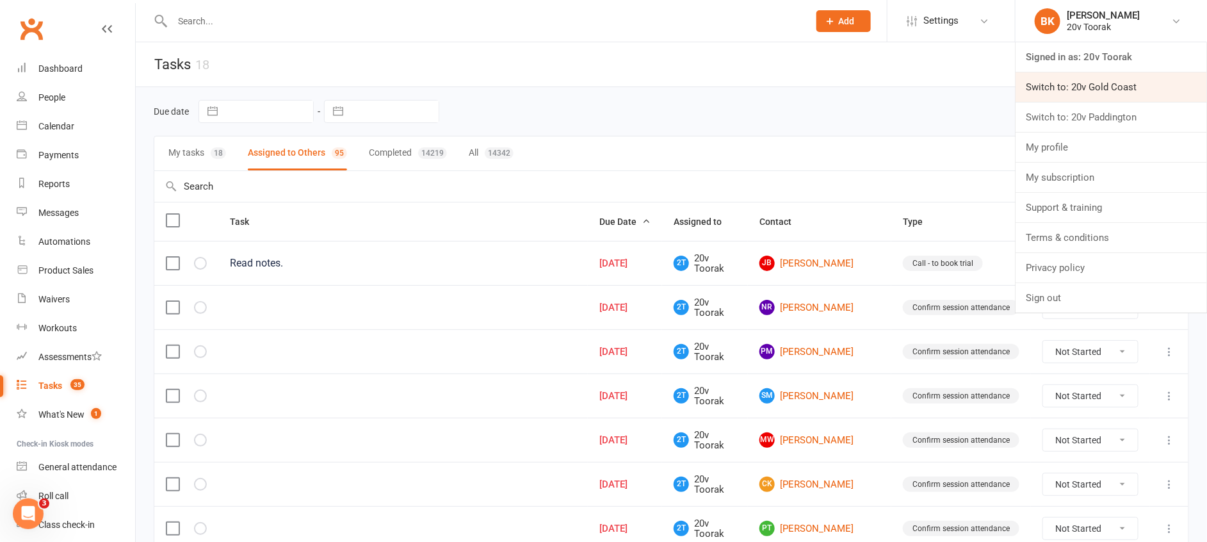
click at [1087, 88] on link "Switch to: 20v Gold Coast" at bounding box center [1111, 86] width 191 height 29
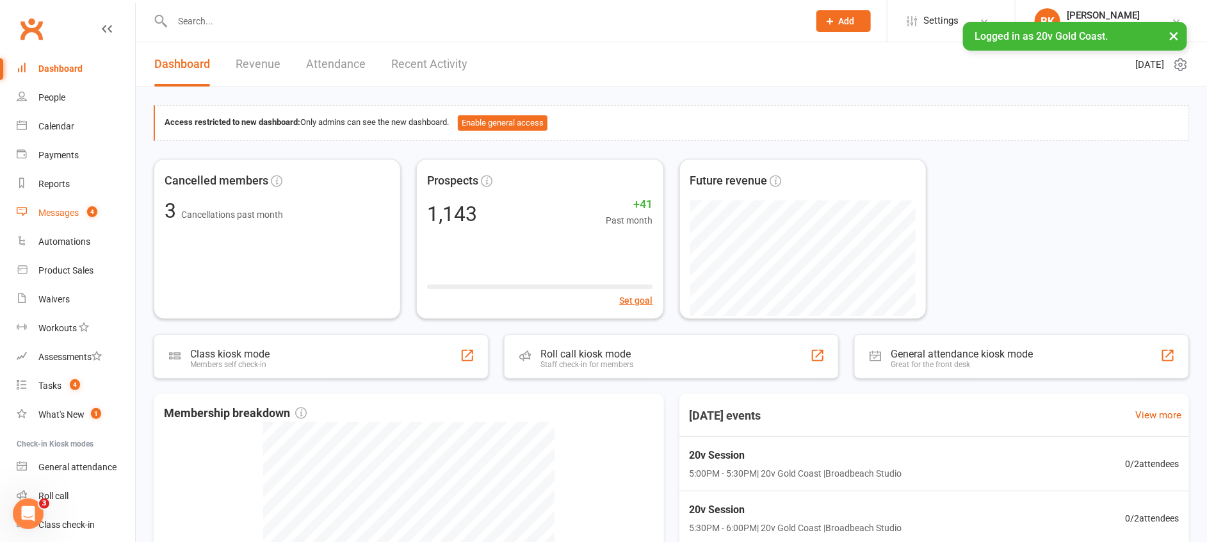
click at [76, 208] on div "Messages" at bounding box center [58, 212] width 40 height 10
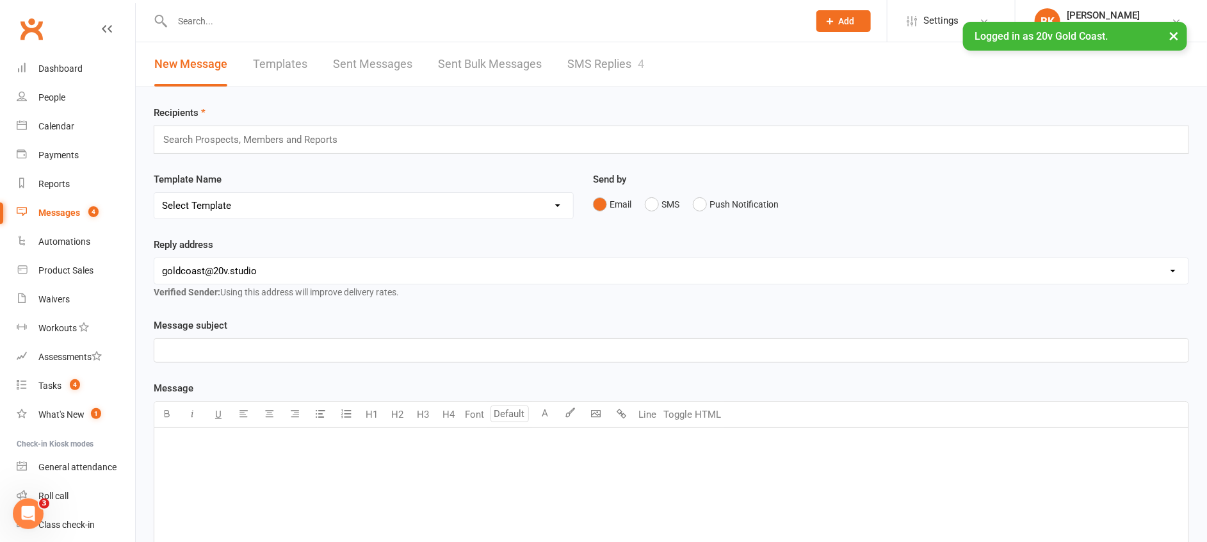
click at [624, 73] on link "SMS Replies 4" at bounding box center [605, 64] width 77 height 44
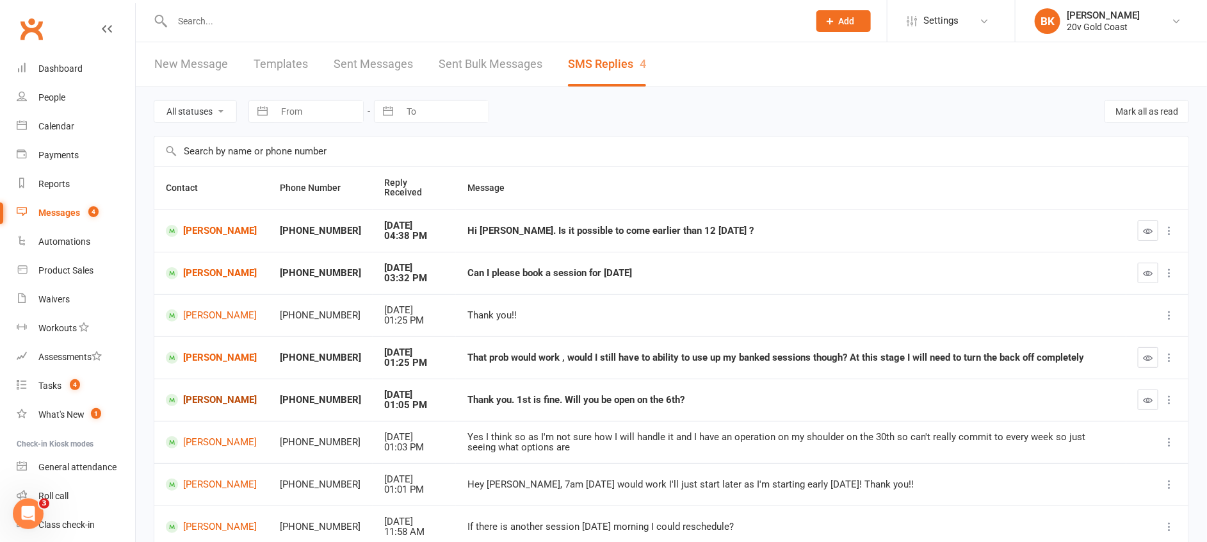
click at [210, 396] on link "[PERSON_NAME]" at bounding box center [211, 400] width 91 height 12
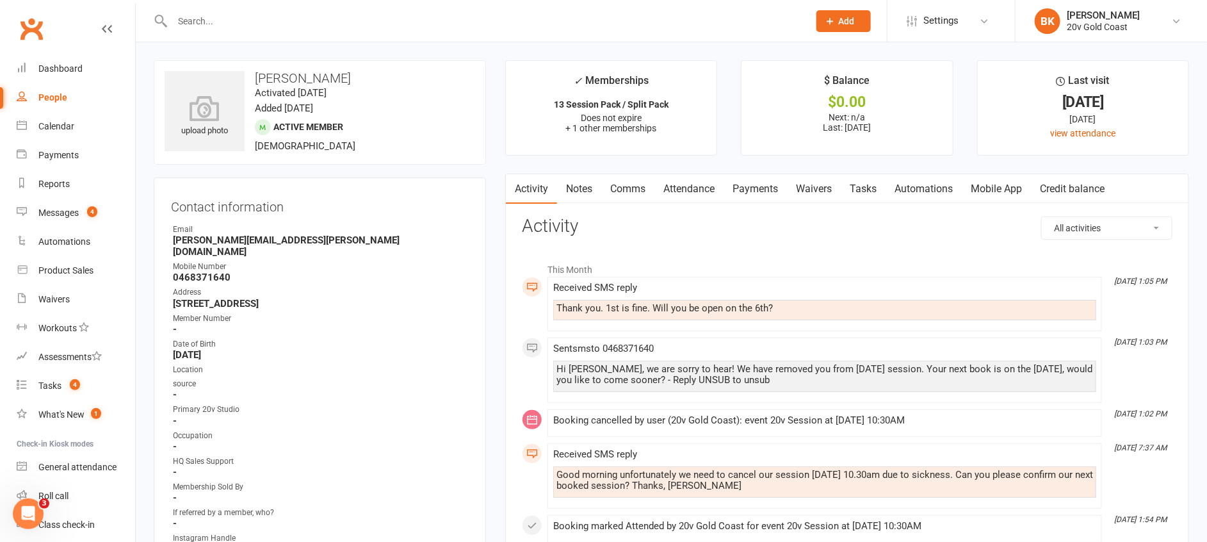
click at [686, 190] on link "Attendance" at bounding box center [688, 188] width 69 height 29
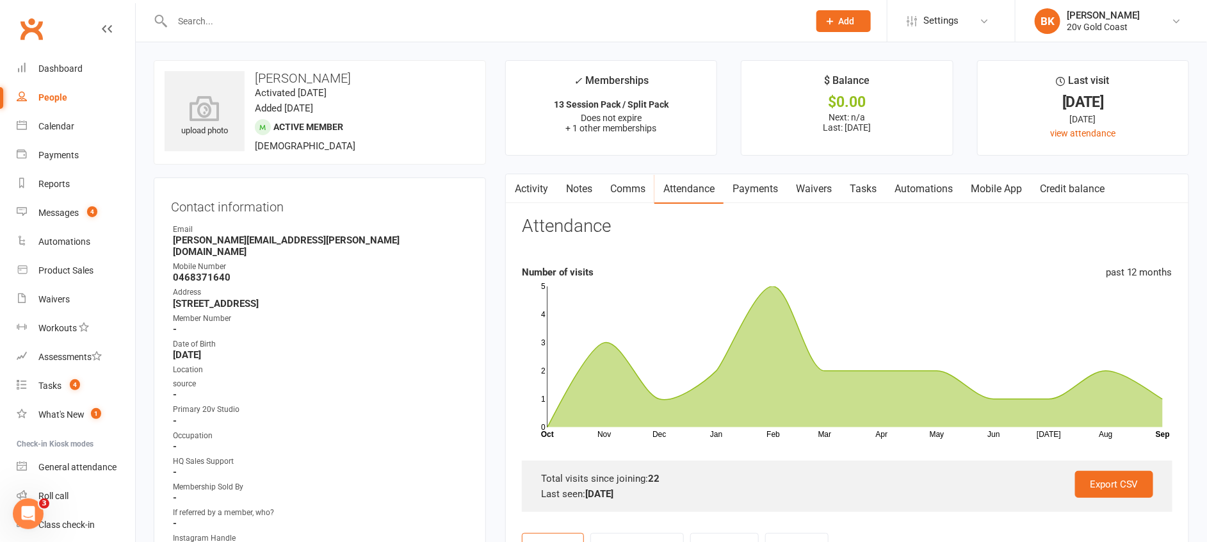
click at [543, 192] on link "Activity" at bounding box center [531, 188] width 51 height 29
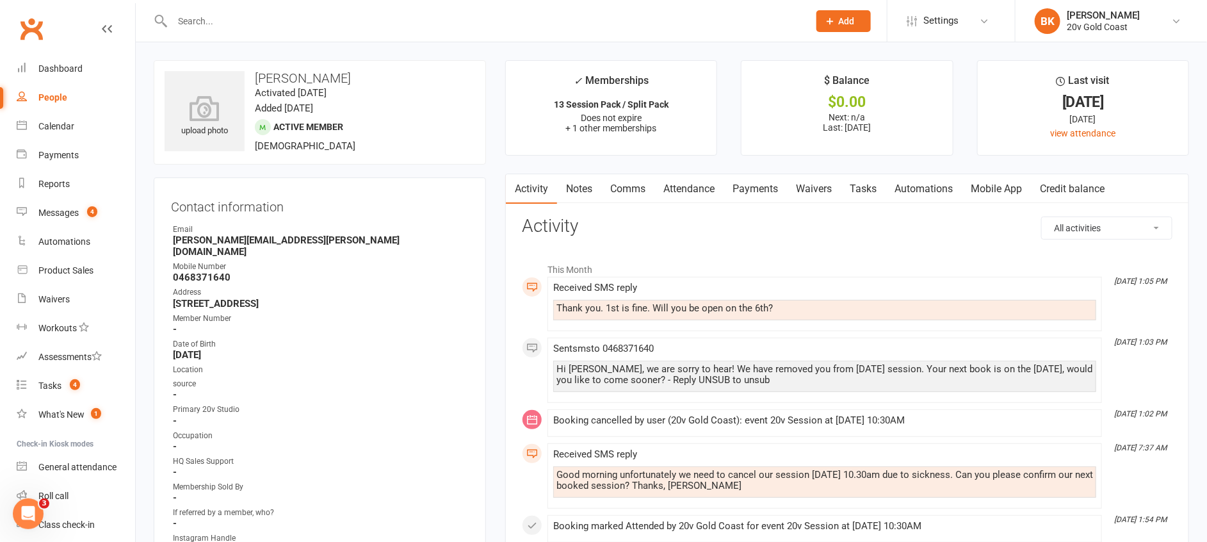
click at [619, 201] on link "Comms" at bounding box center [627, 188] width 53 height 29
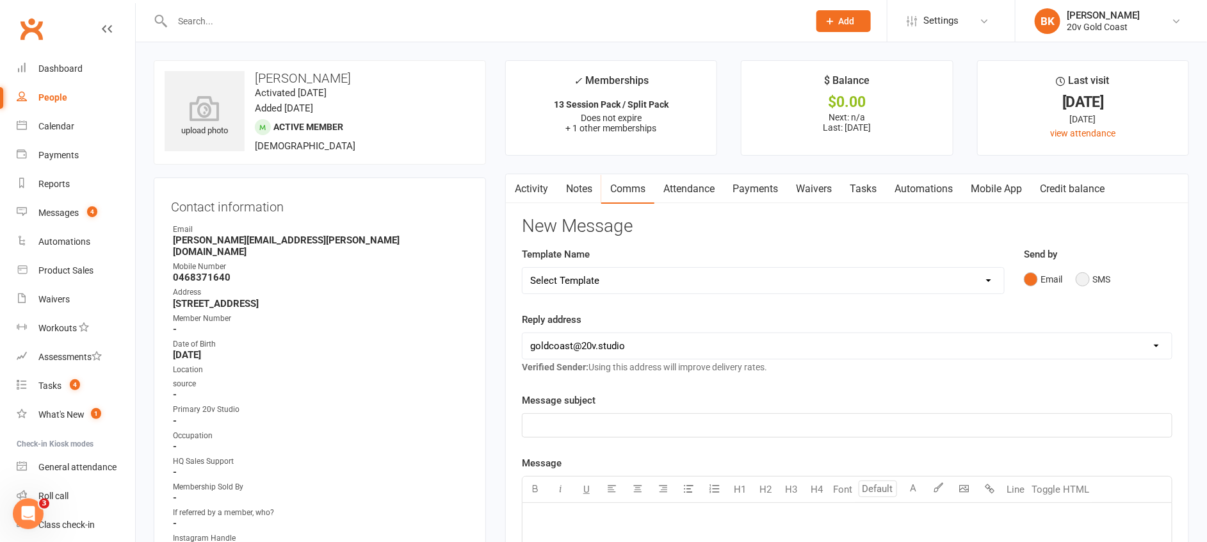
click at [1089, 279] on button "SMS" at bounding box center [1093, 279] width 35 height 24
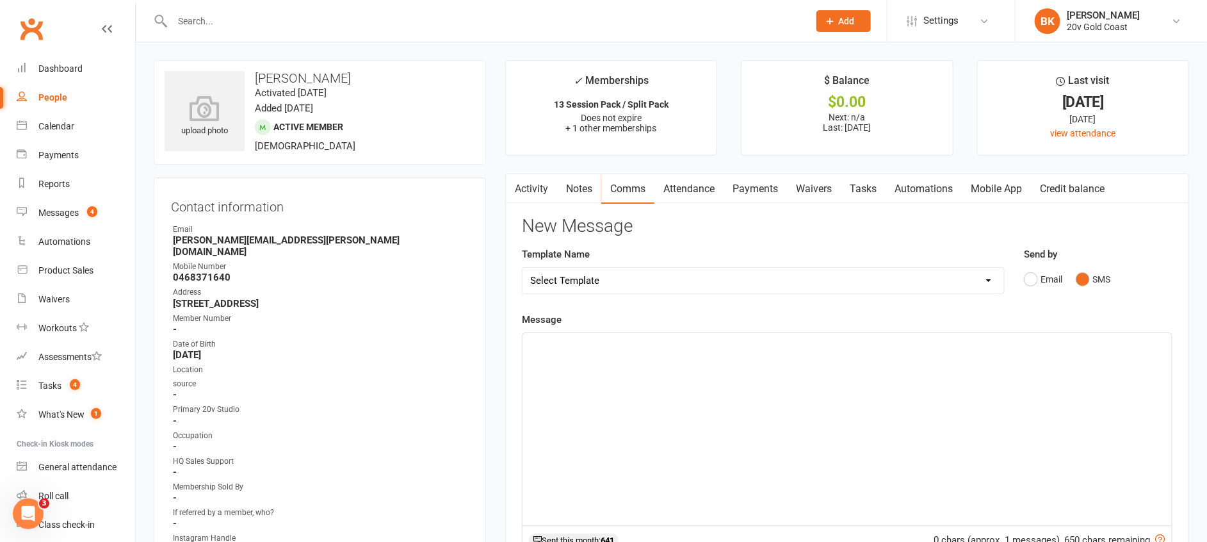
click at [929, 382] on div "﻿" at bounding box center [847, 429] width 649 height 192
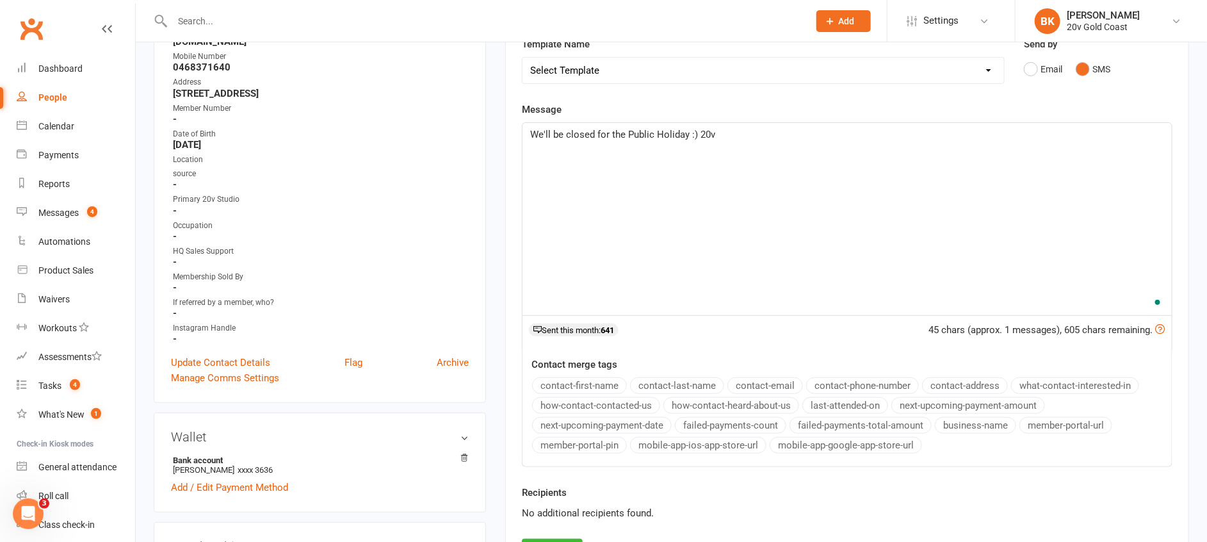
scroll to position [225, 0]
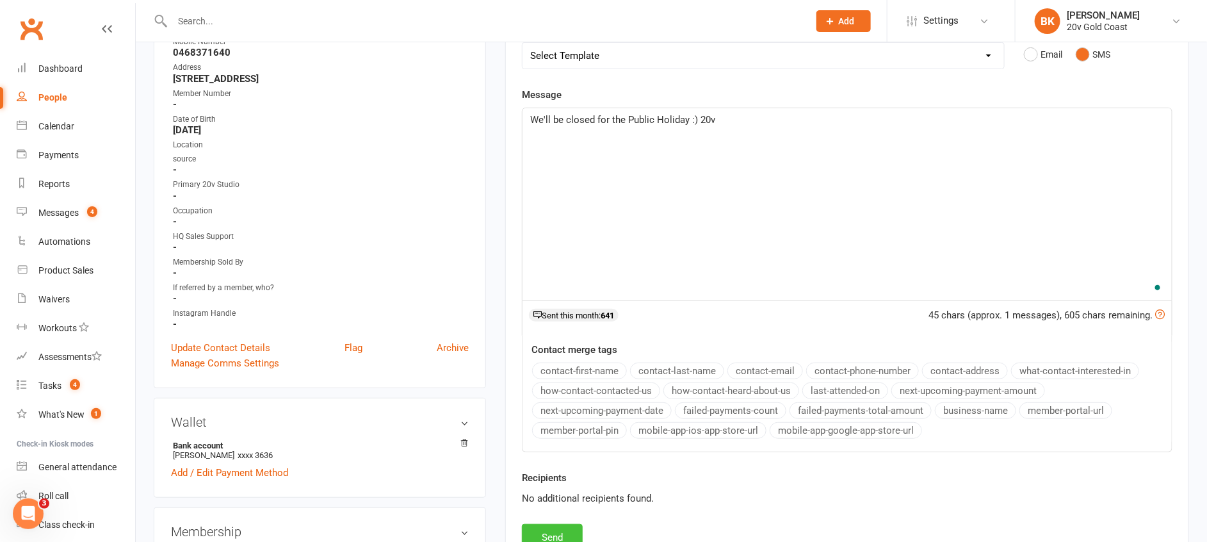
click at [549, 526] on button "Send" at bounding box center [552, 537] width 61 height 27
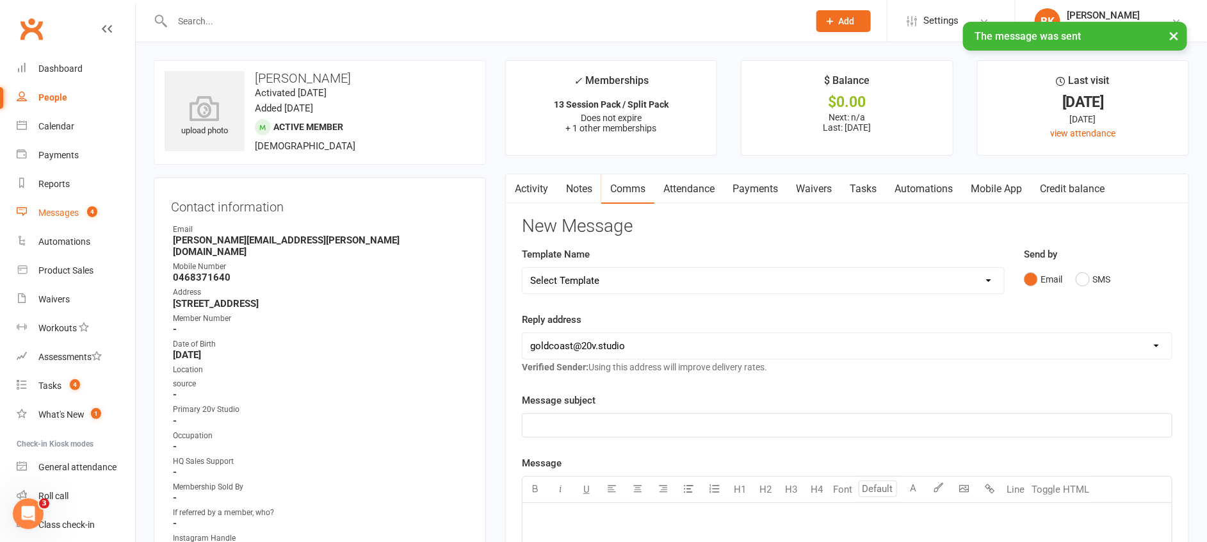
click at [76, 223] on link "Messages 4" at bounding box center [76, 213] width 118 height 29
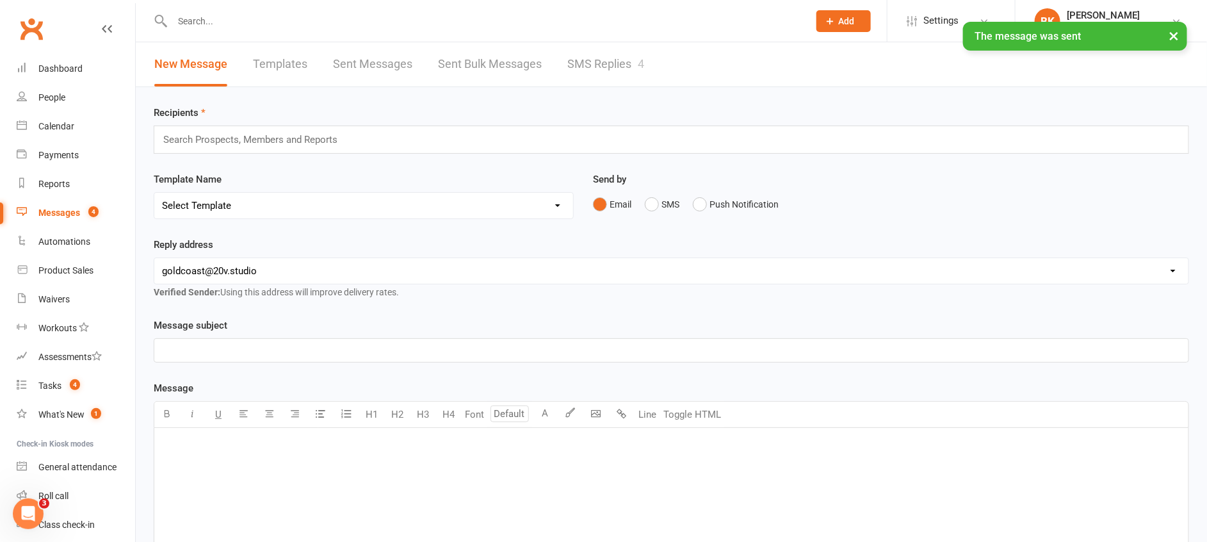
click at [617, 76] on link "SMS Replies 4" at bounding box center [605, 64] width 77 height 44
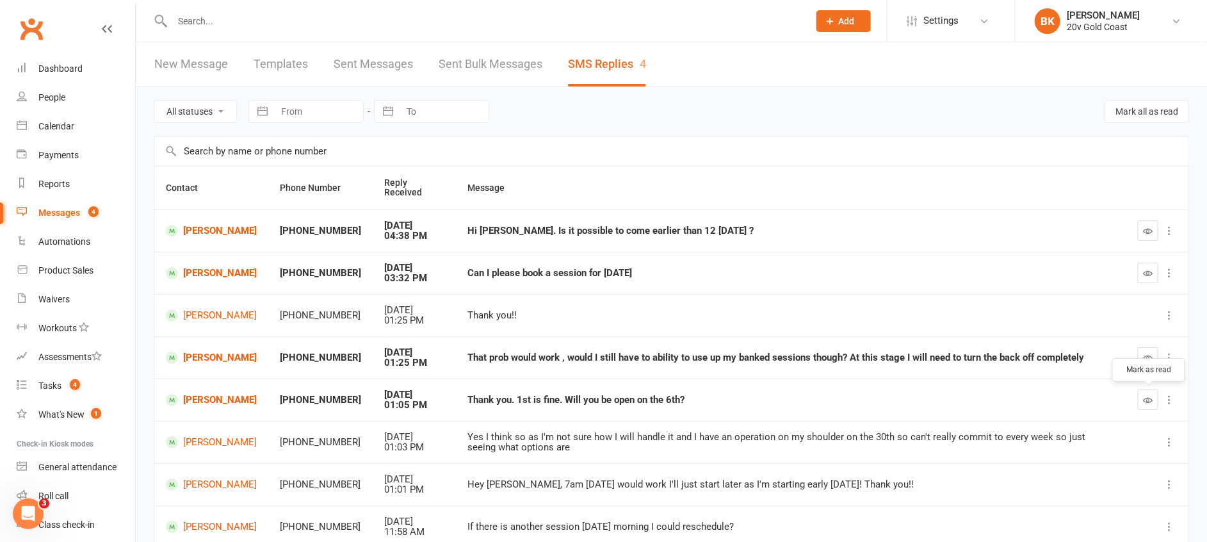
click at [1150, 405] on button "button" at bounding box center [1148, 399] width 20 height 20
click at [226, 357] on link "[PERSON_NAME]" at bounding box center [211, 358] width 91 height 12
click at [216, 275] on link "[PERSON_NAME]" at bounding box center [211, 273] width 91 height 12
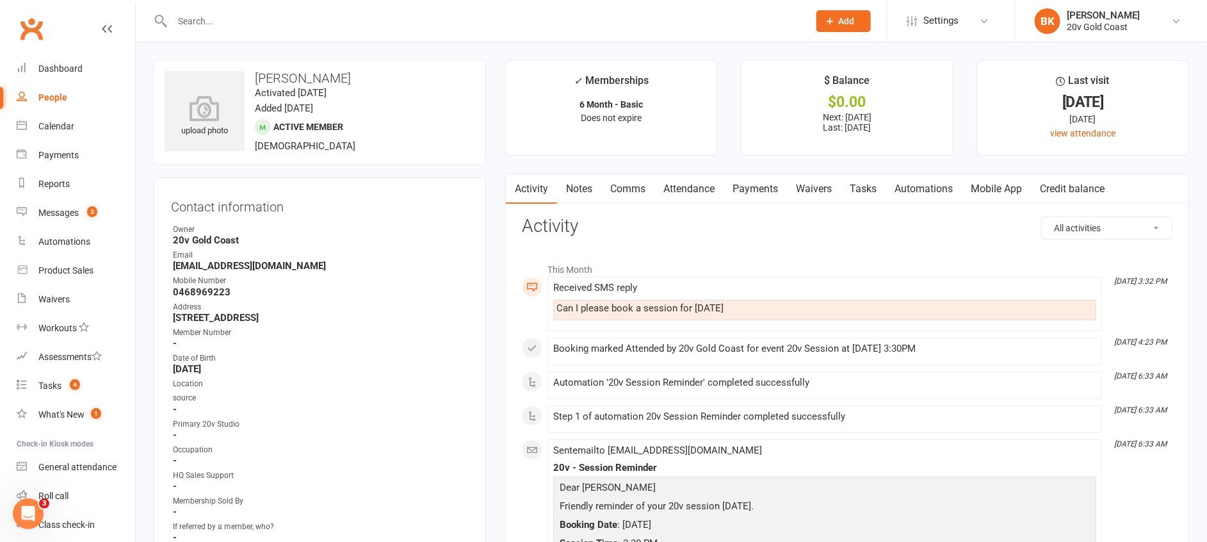
click at [865, 184] on link "Tasks" at bounding box center [863, 188] width 45 height 29
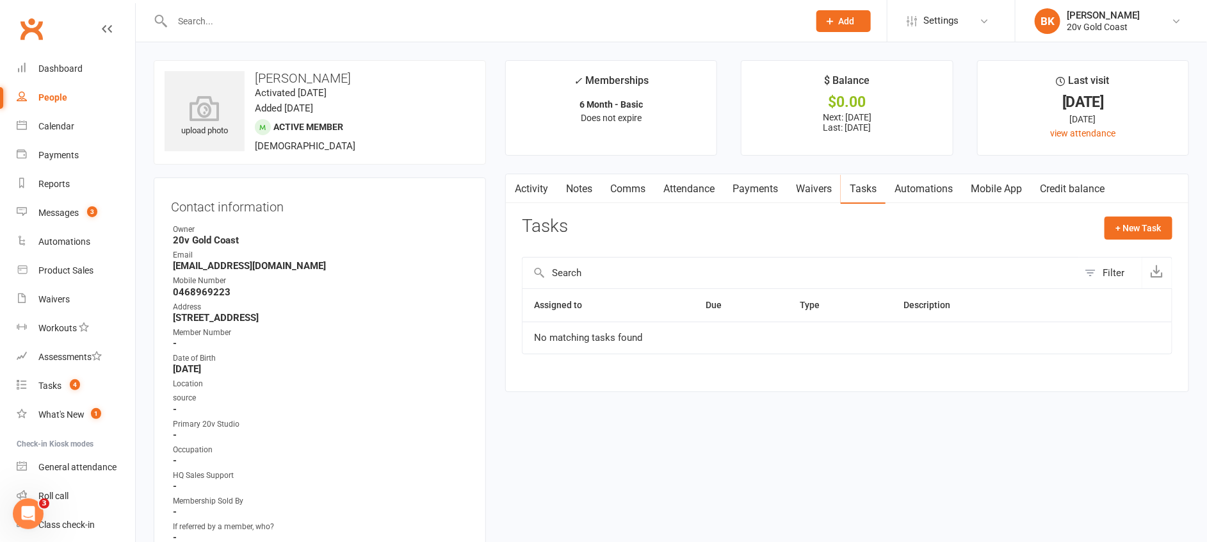
click at [638, 190] on link "Comms" at bounding box center [627, 188] width 53 height 29
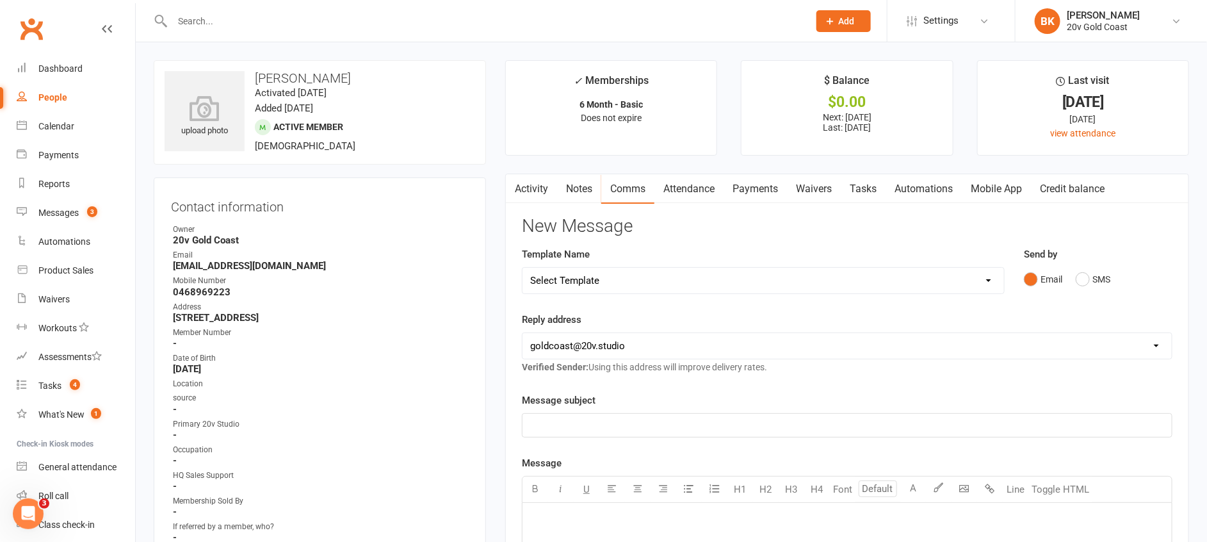
click at [573, 190] on link "Notes" at bounding box center [579, 188] width 44 height 29
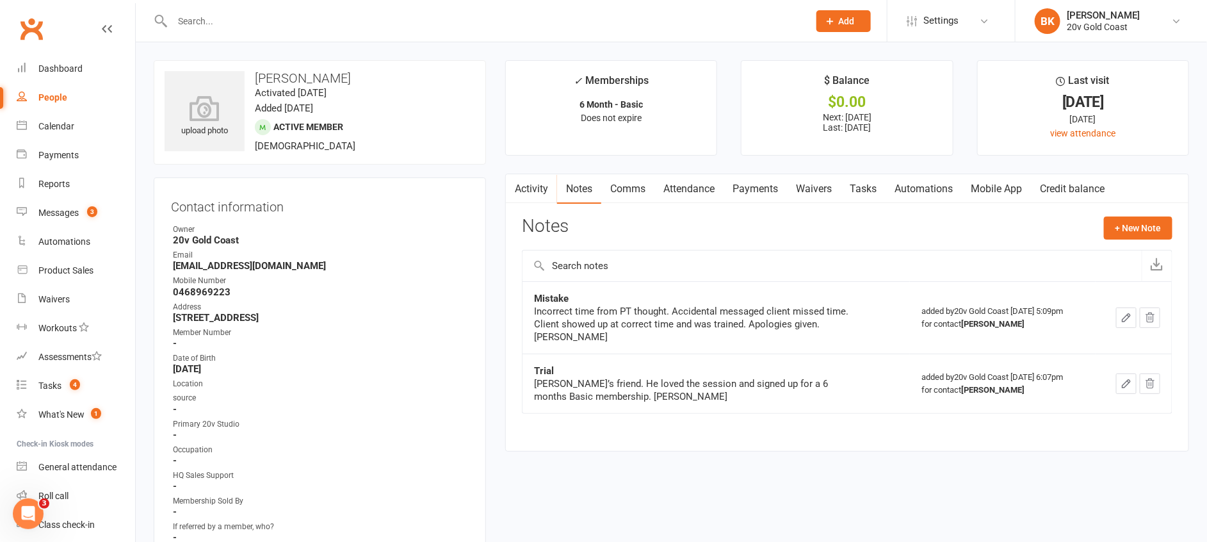
click at [564, 192] on link "Notes" at bounding box center [579, 188] width 44 height 29
click at [548, 189] on link "Activity" at bounding box center [531, 188] width 51 height 29
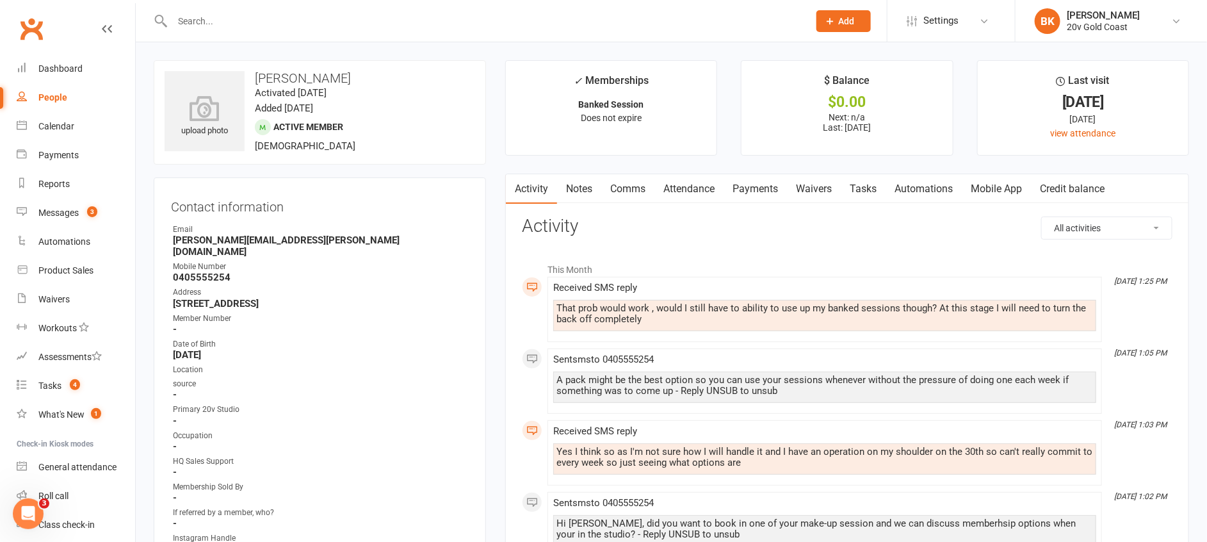
scroll to position [14, 0]
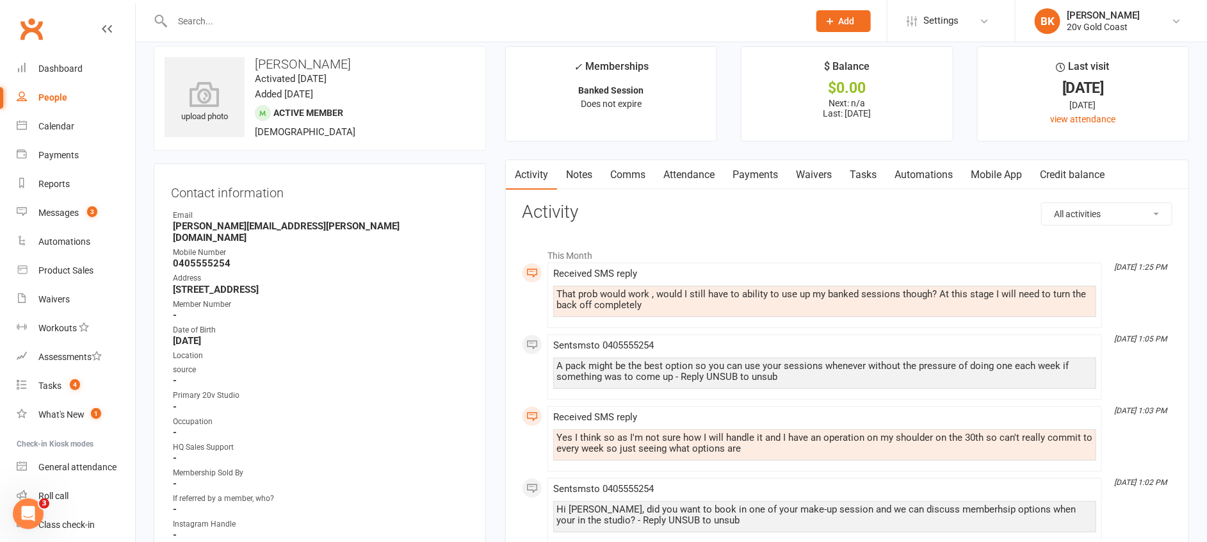
click at [757, 173] on link "Payments" at bounding box center [755, 174] width 63 height 29
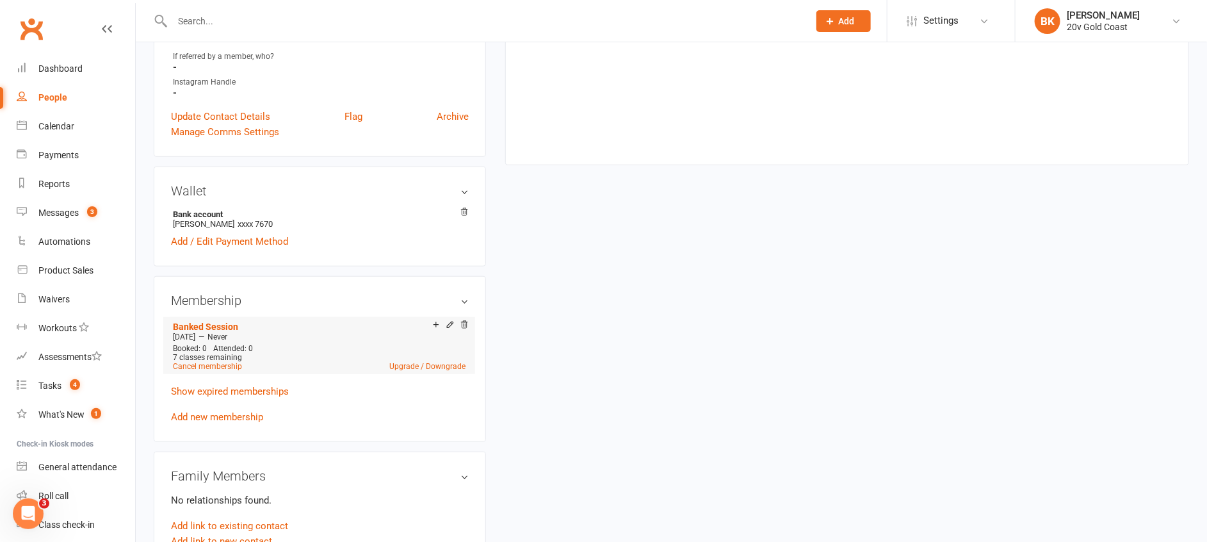
scroll to position [457, 0]
click at [263, 384] on link "Show expired memberships" at bounding box center [230, 390] width 118 height 12
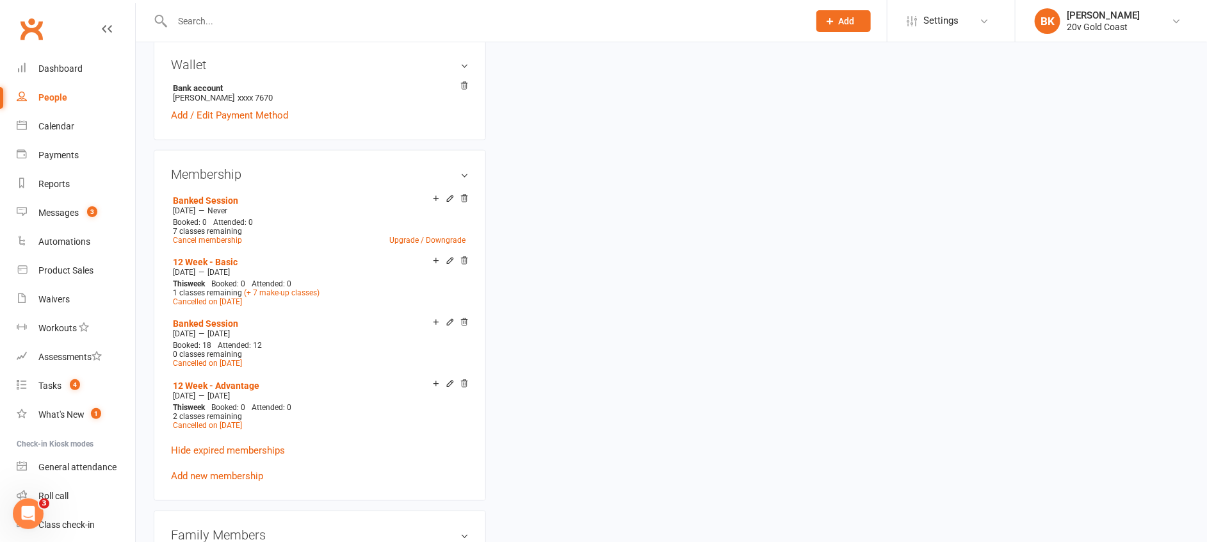
scroll to position [0, 0]
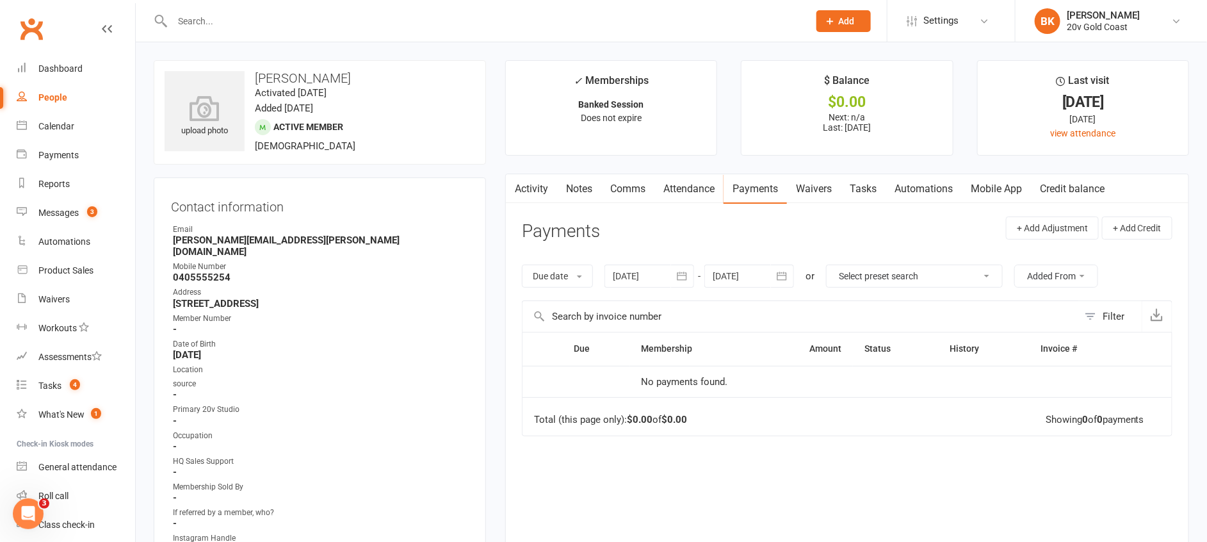
click at [572, 194] on link "Notes" at bounding box center [579, 188] width 44 height 29
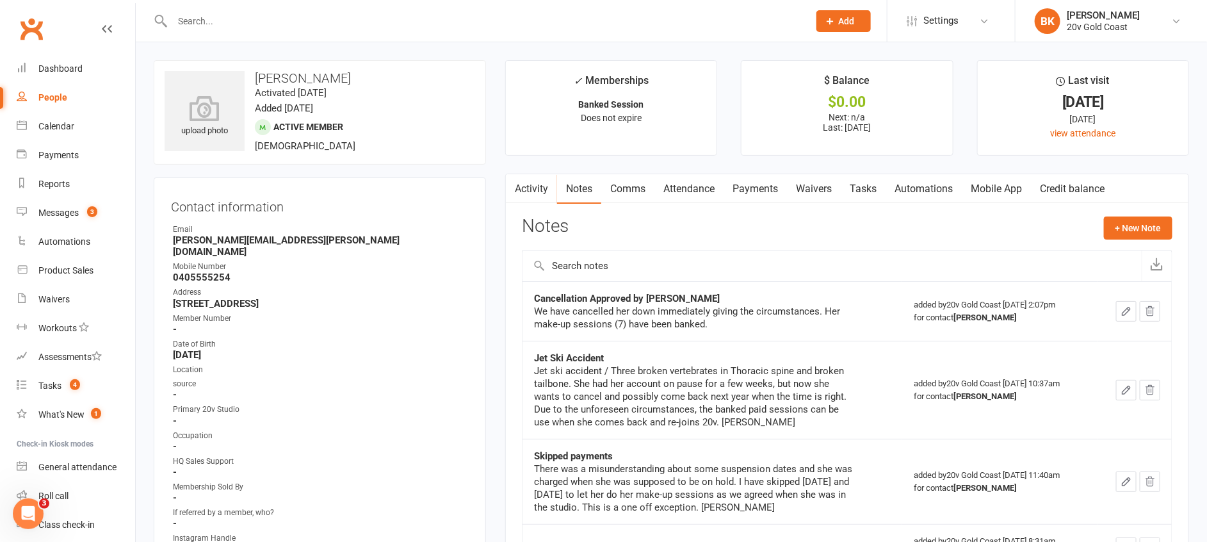
click at [546, 192] on link "Activity" at bounding box center [531, 188] width 51 height 29
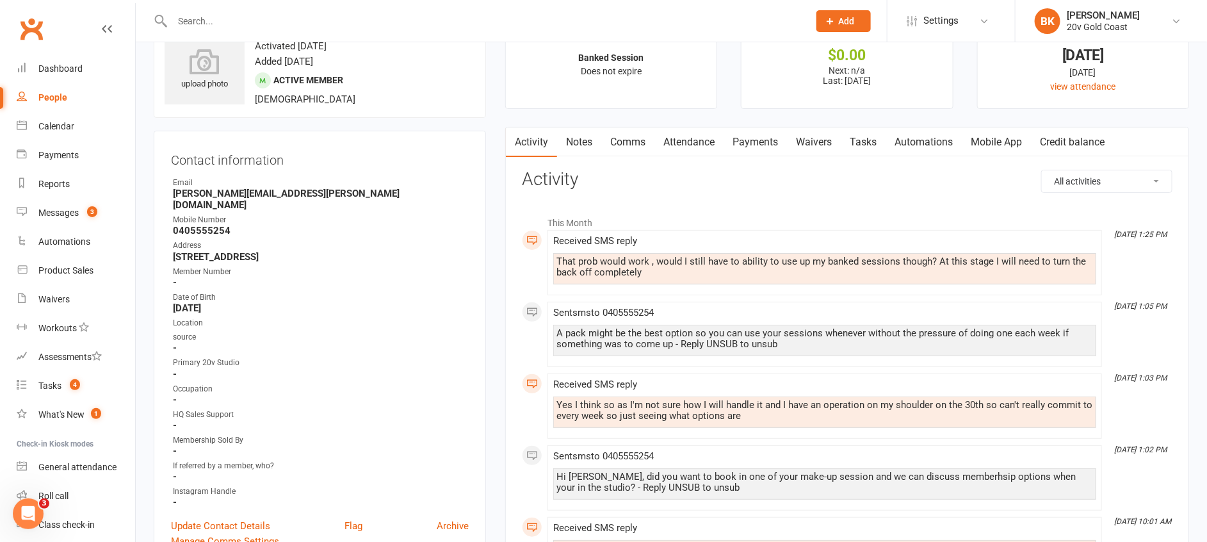
scroll to position [46, 0]
click at [861, 144] on link "Tasks" at bounding box center [863, 142] width 45 height 29
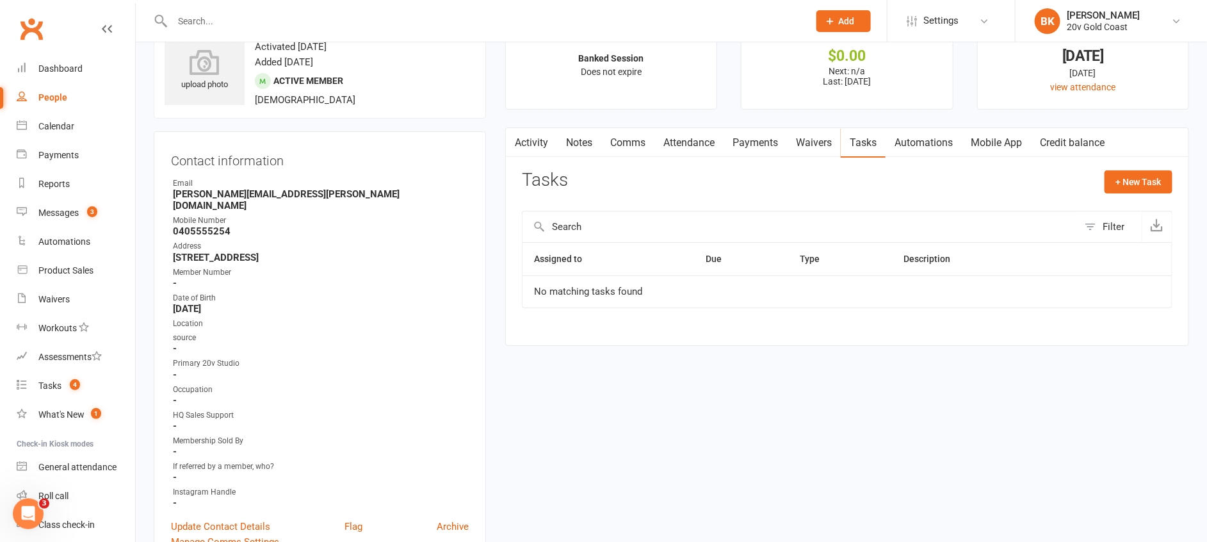
click at [578, 140] on link "Notes" at bounding box center [579, 142] width 44 height 29
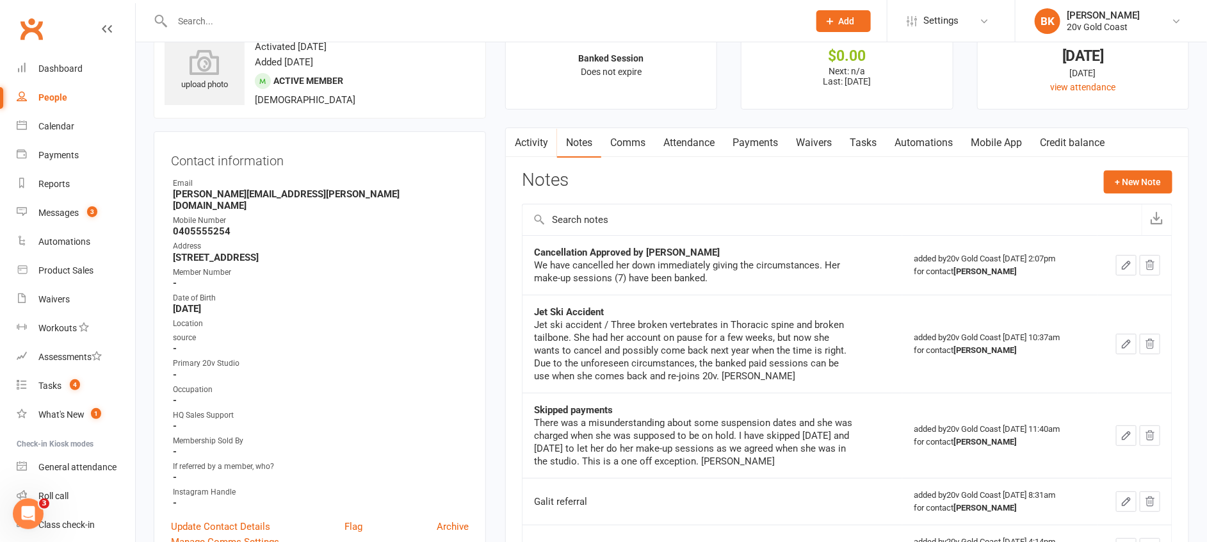
click at [530, 141] on link "Activity" at bounding box center [531, 142] width 51 height 29
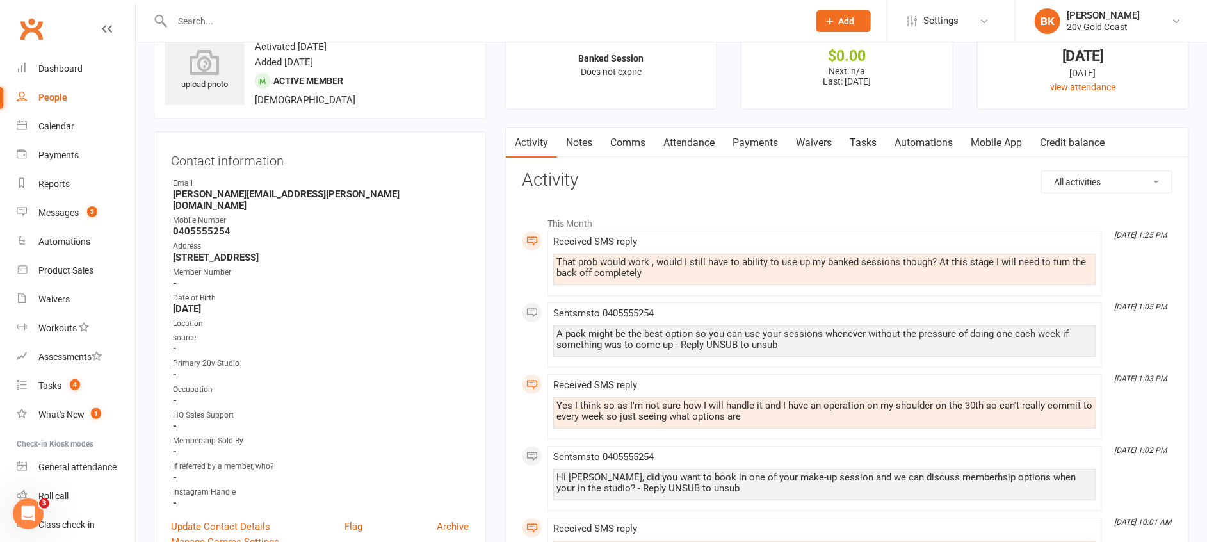
click at [628, 139] on link "Comms" at bounding box center [627, 142] width 53 height 29
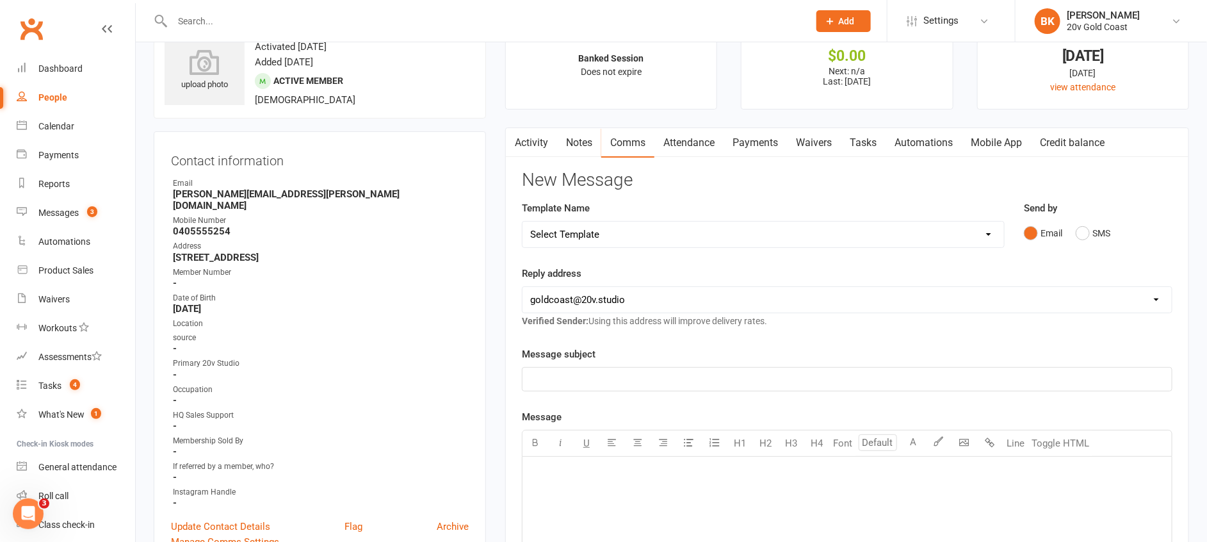
click at [539, 143] on link "Activity" at bounding box center [531, 142] width 51 height 29
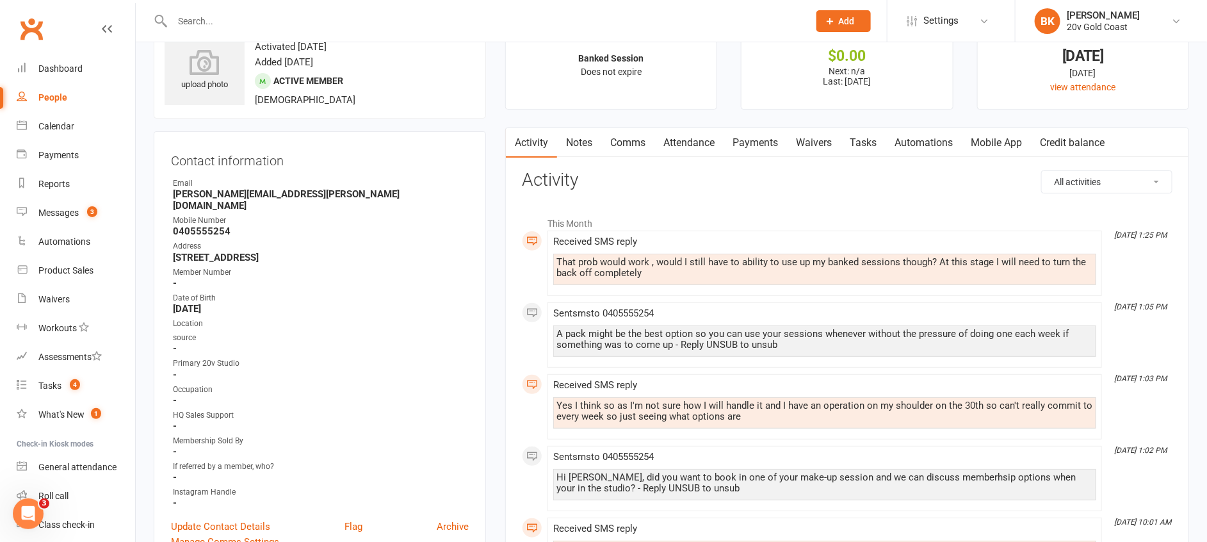
click at [636, 143] on link "Comms" at bounding box center [627, 142] width 53 height 29
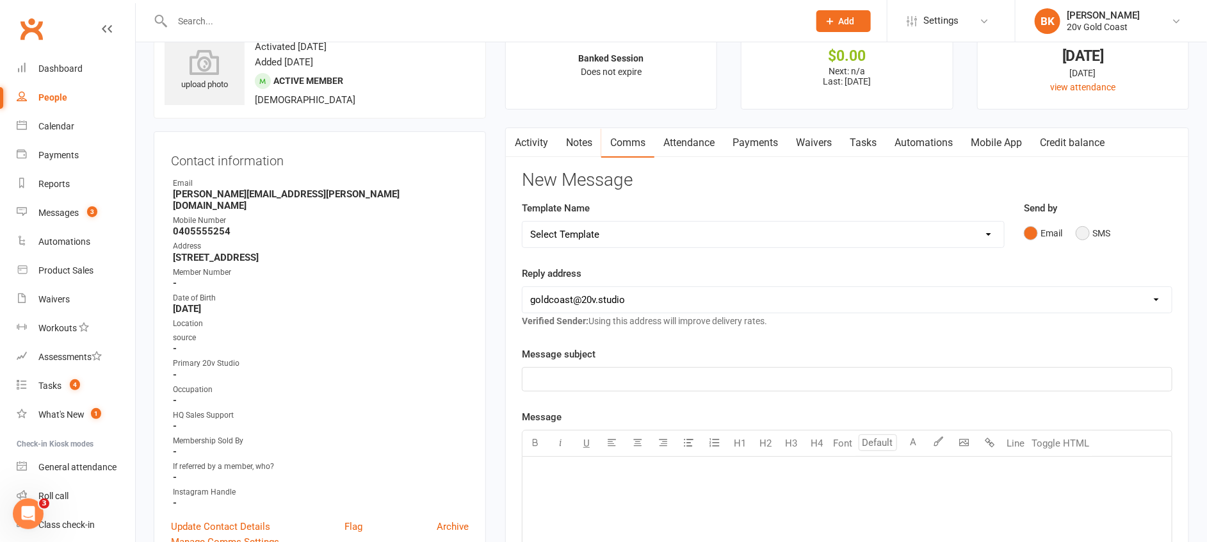
click at [1107, 233] on button "SMS" at bounding box center [1093, 233] width 35 height 24
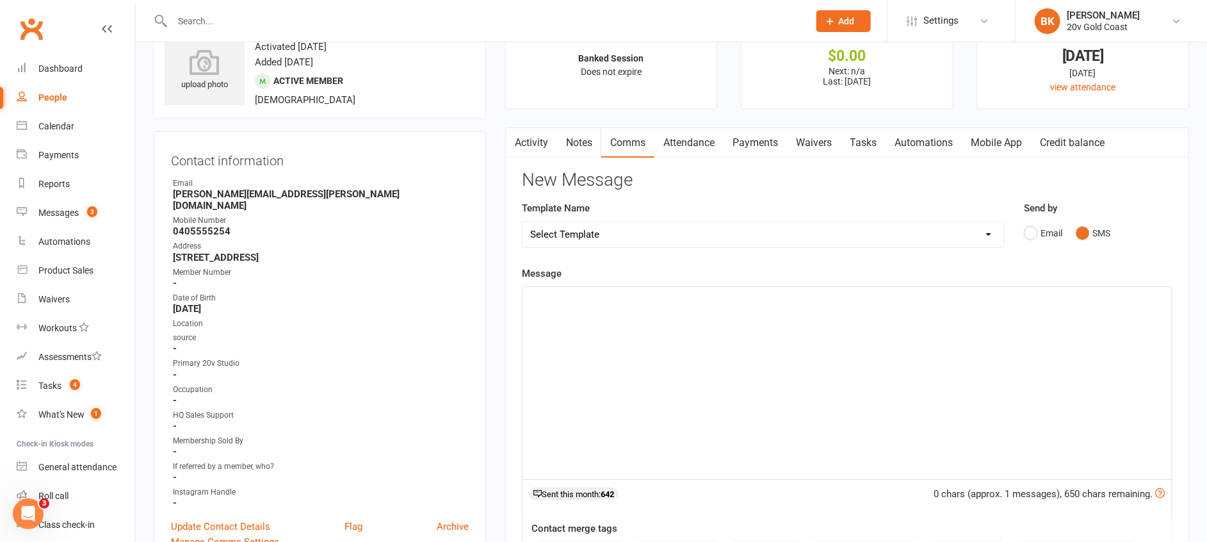
click at [1046, 309] on div "﻿" at bounding box center [847, 383] width 649 height 192
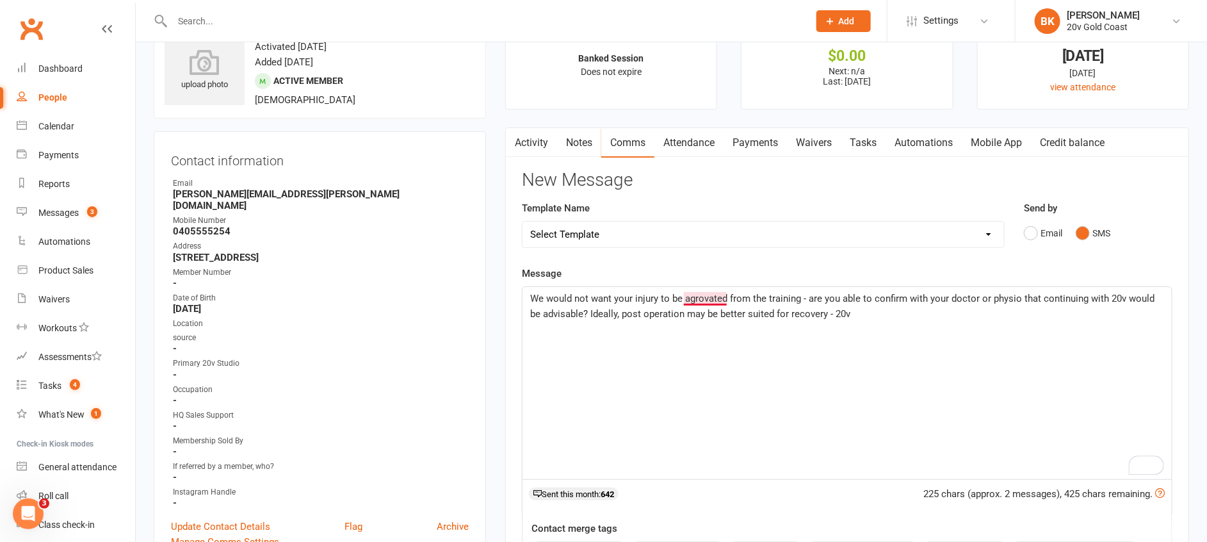
click at [704, 295] on span "We would not want your injury to be agrovated from the training - are you able …" at bounding box center [843, 306] width 627 height 27
click at [877, 323] on div "We would not want your injury to be aggravated from the training - are you able…" at bounding box center [847, 383] width 649 height 192
click at [634, 310] on span "We would not want your injury to be aggravated from the training - are you able…" at bounding box center [845, 306] width 631 height 27
click at [889, 306] on p "We would not want your injury to be aggravated from the training - are you able…" at bounding box center [847, 306] width 634 height 31
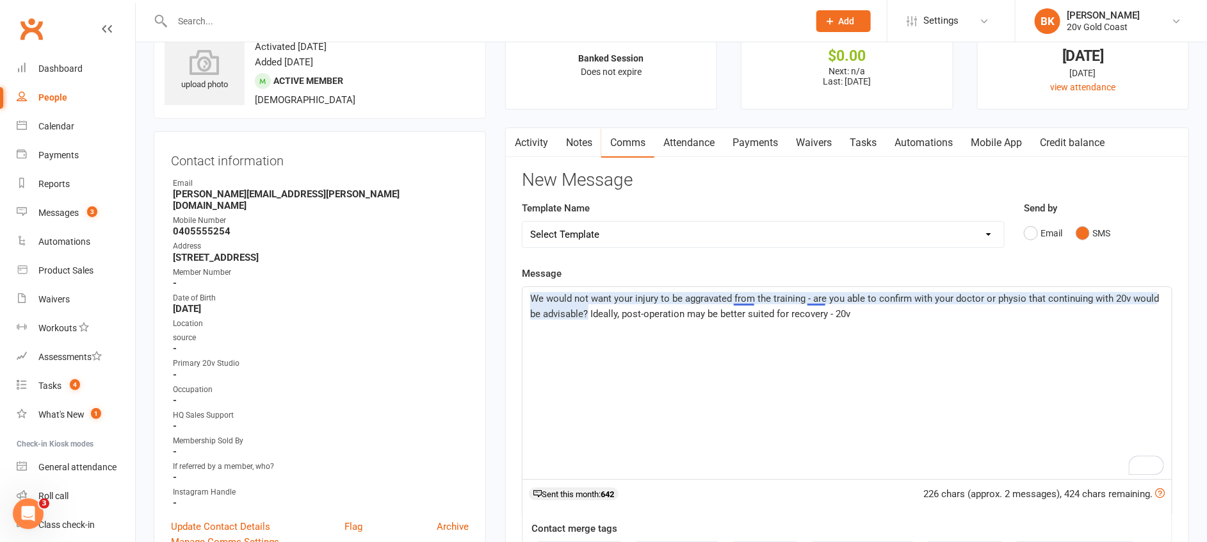
click at [742, 296] on span "We would not want your injury to be aggravated from the training - are you able…" at bounding box center [845, 306] width 631 height 27
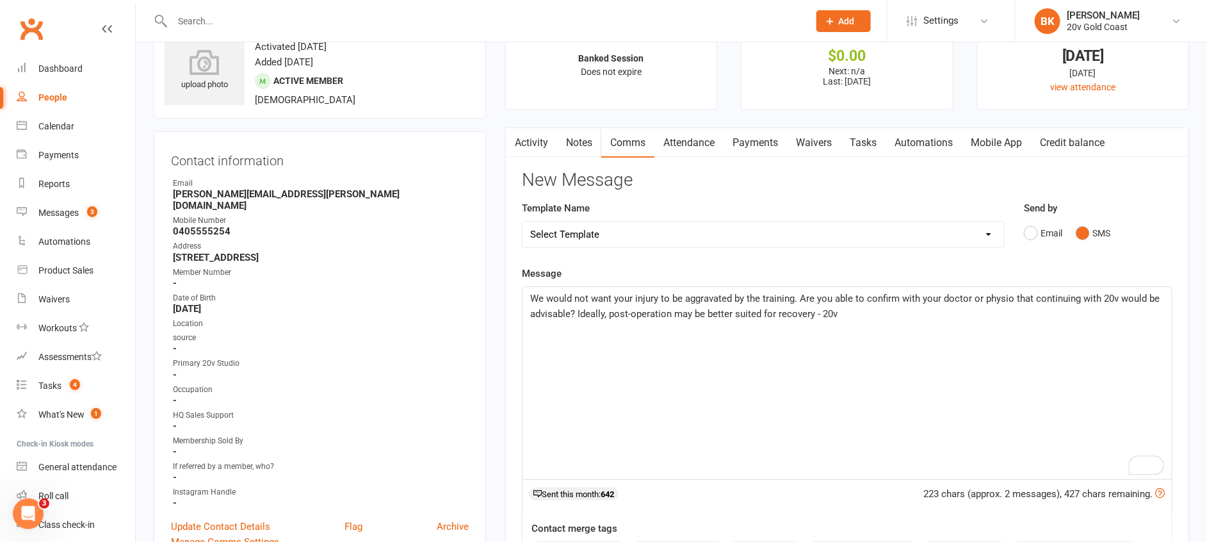
click at [882, 327] on div "We would not want your injury to be aggravated by the training. Are you able to…" at bounding box center [847, 383] width 649 height 192
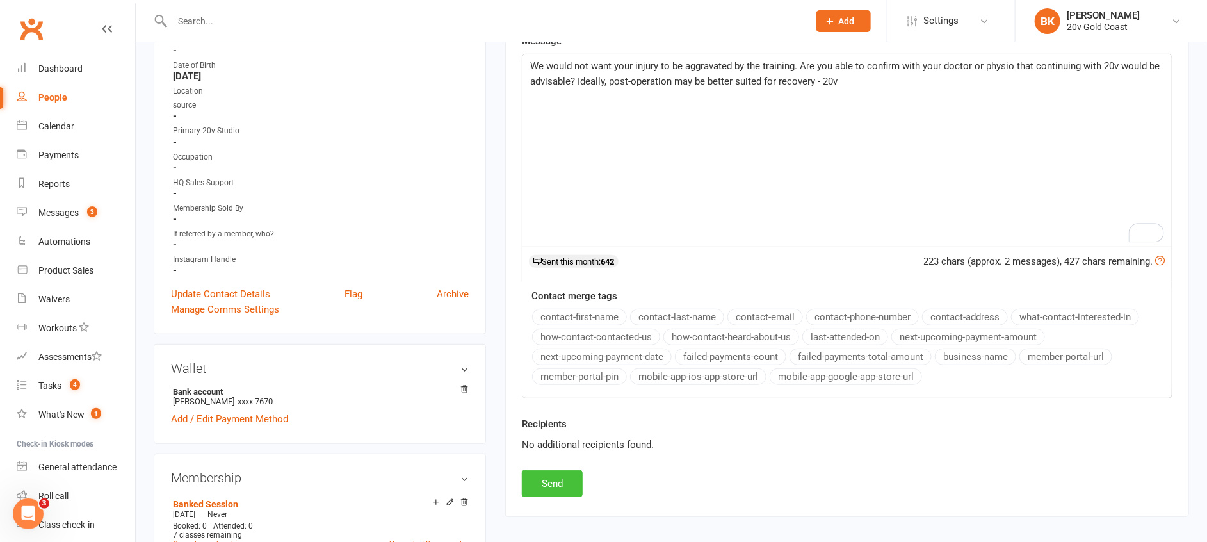
click at [529, 484] on button "Send" at bounding box center [552, 483] width 61 height 27
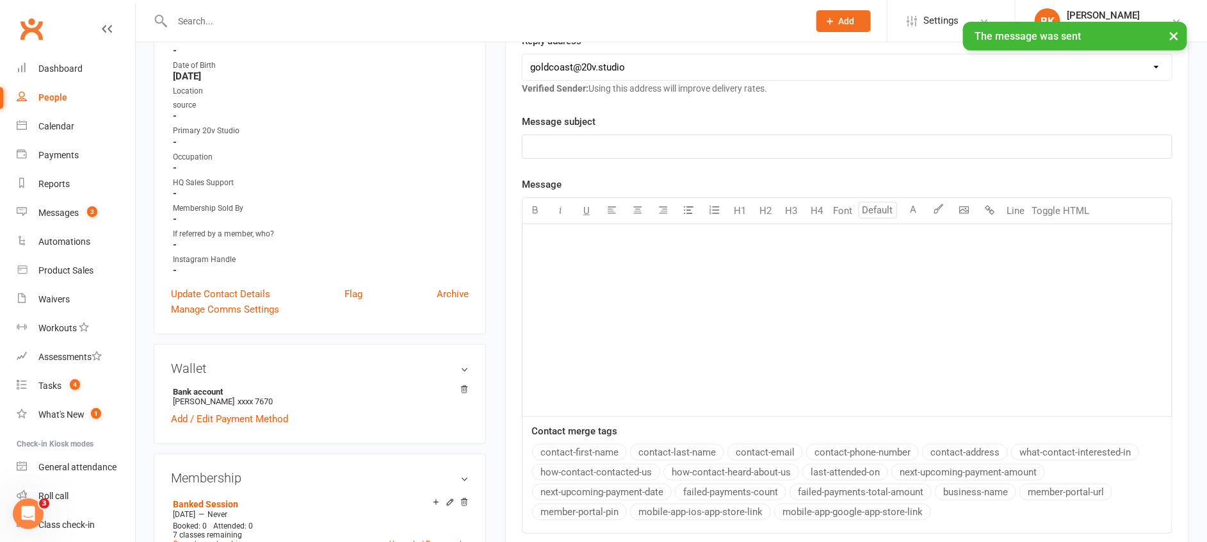
scroll to position [0, 0]
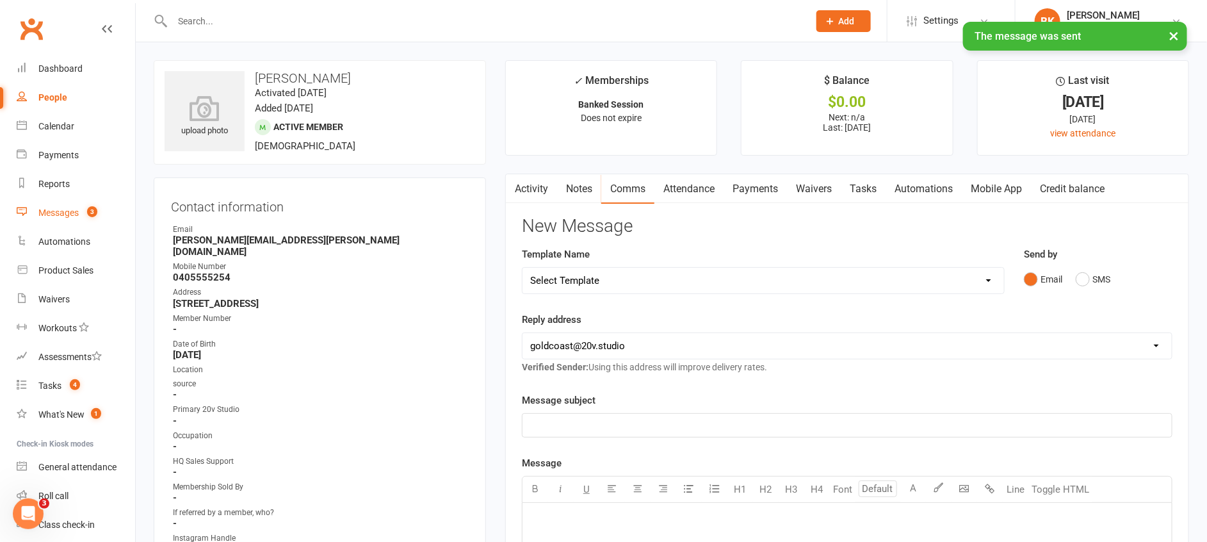
click at [79, 208] on link "Messages 3" at bounding box center [76, 213] width 118 height 29
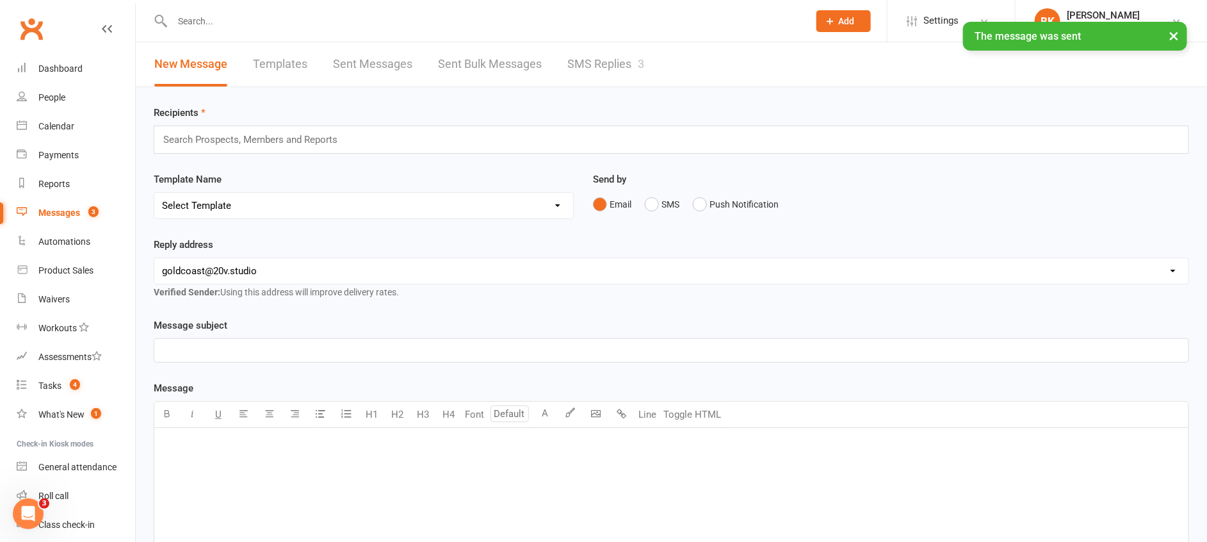
click at [589, 60] on link "SMS Replies 3" at bounding box center [605, 64] width 77 height 44
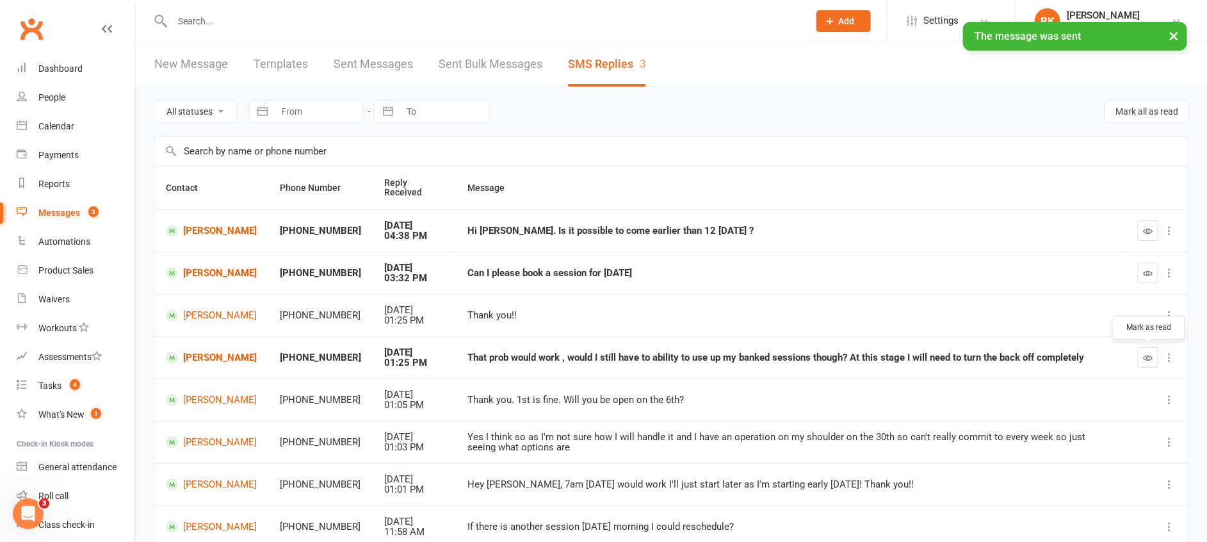
click at [1142, 359] on button "button" at bounding box center [1148, 357] width 20 height 20
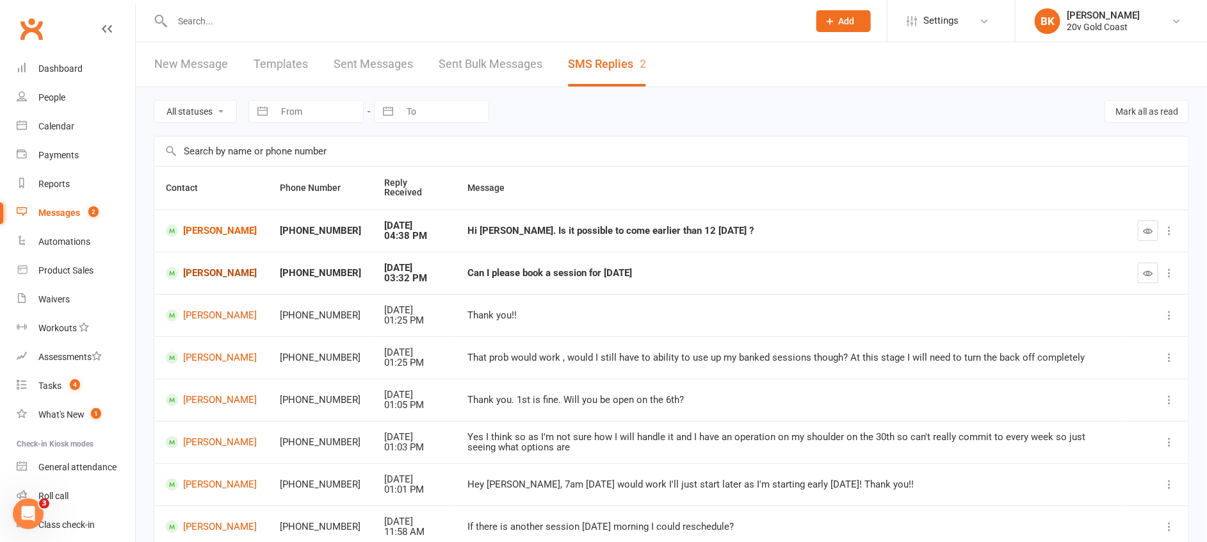
click at [223, 270] on link "Niall Sellers" at bounding box center [211, 273] width 91 height 12
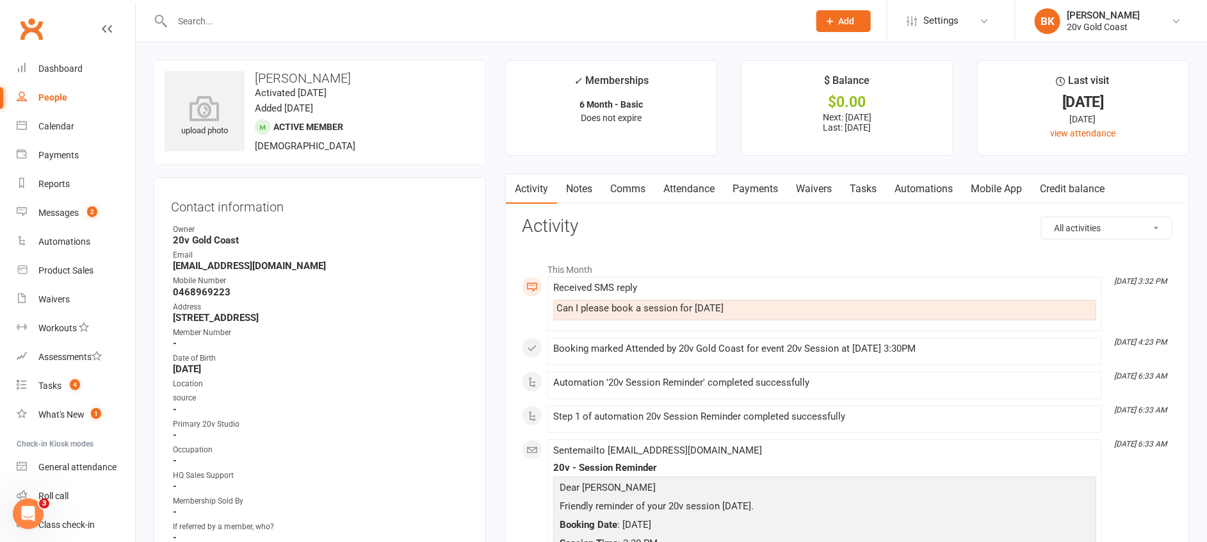
click at [702, 193] on link "Attendance" at bounding box center [688, 188] width 69 height 29
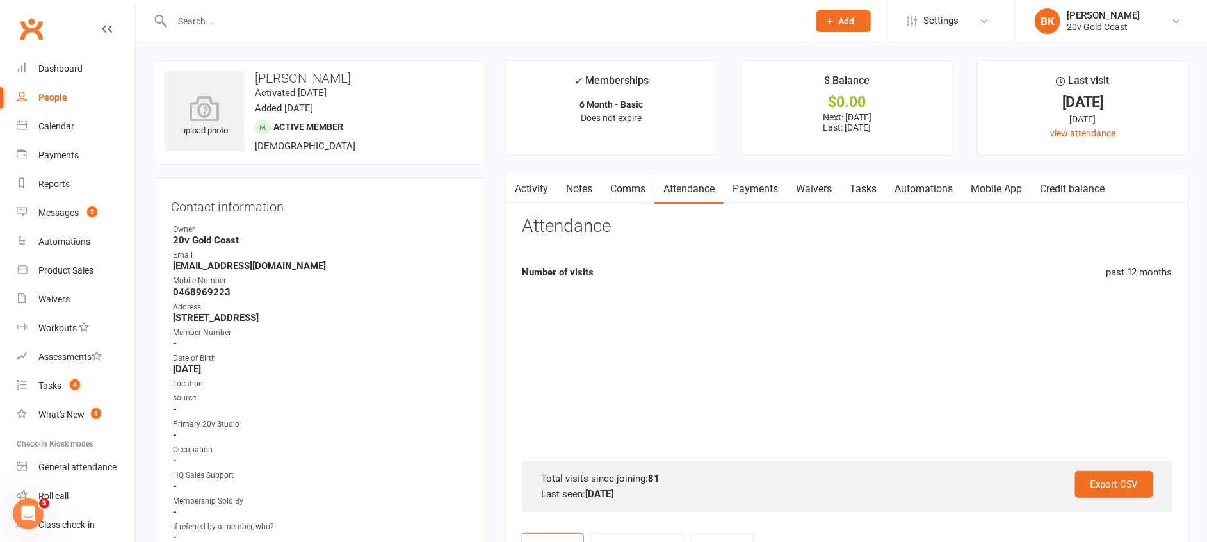
click at [702, 193] on link "Attendance" at bounding box center [688, 188] width 69 height 29
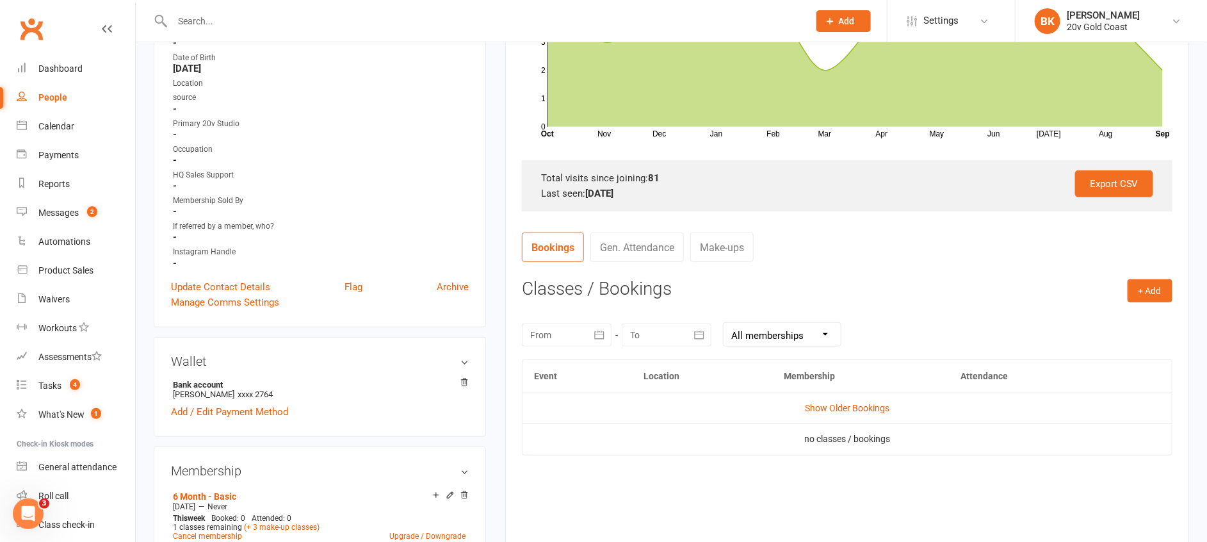
scroll to position [314, 0]
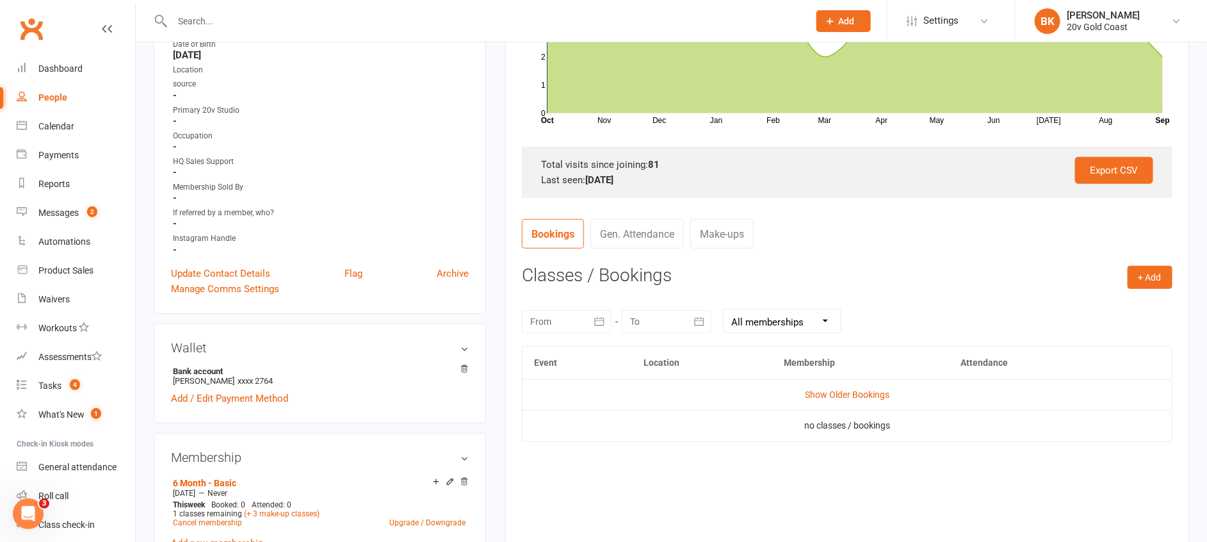
click at [590, 334] on div "September 2025 Sun Mon Tue Wed Thu Fri Sat 36 31 01 02 03 04 05 06 37 07 08 09 …" at bounding box center [847, 321] width 651 height 50
click at [597, 328] on button "button" at bounding box center [600, 321] width 23 height 23
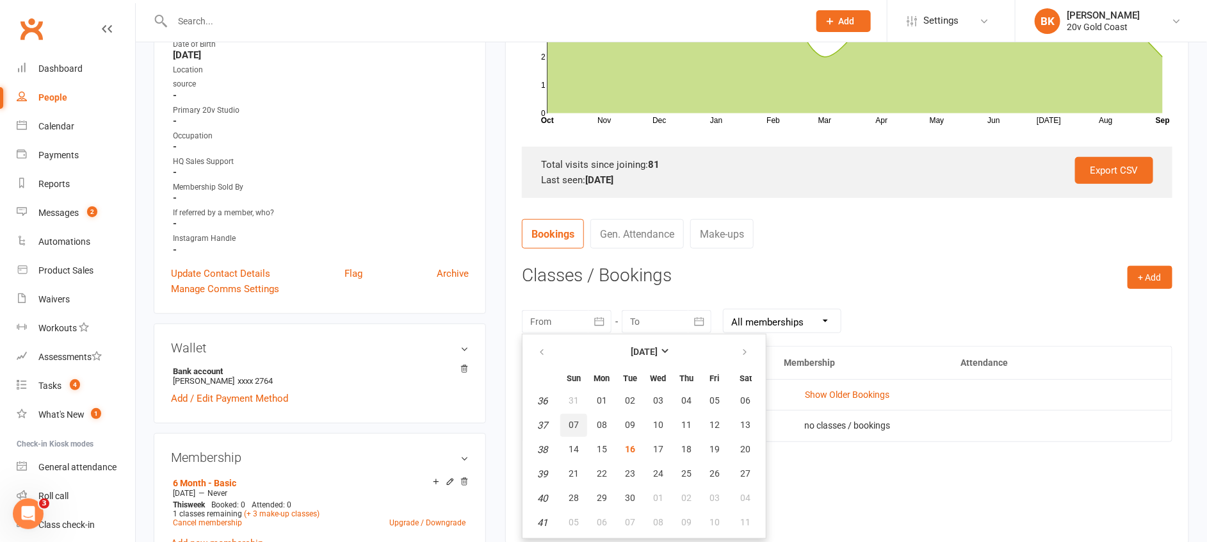
click at [574, 417] on button "07" at bounding box center [573, 425] width 27 height 23
type input "07 Sep 2025"
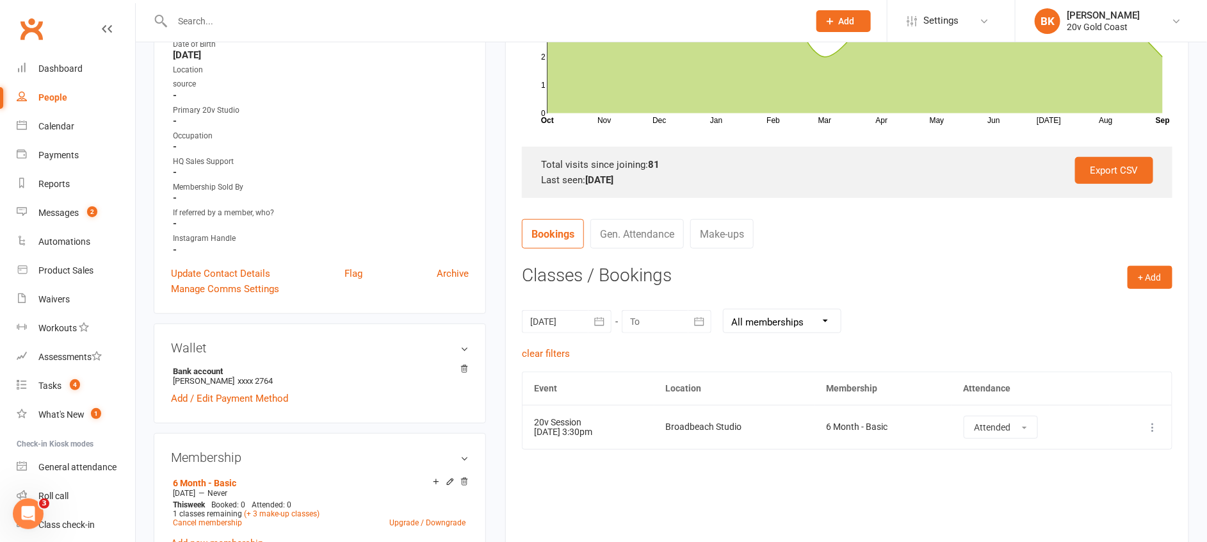
click at [621, 466] on div "Event Location Membership Attendance Show Older Bookings 20v Session 11 Sep 202…" at bounding box center [847, 451] width 651 height 160
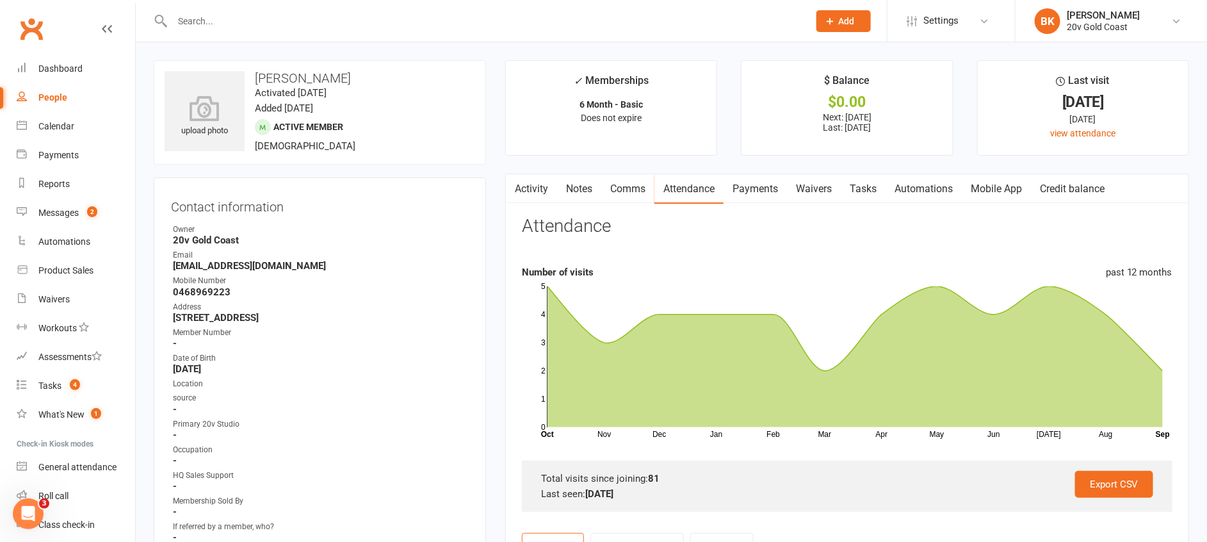
click at [654, 197] on link "Comms" at bounding box center [627, 188] width 53 height 29
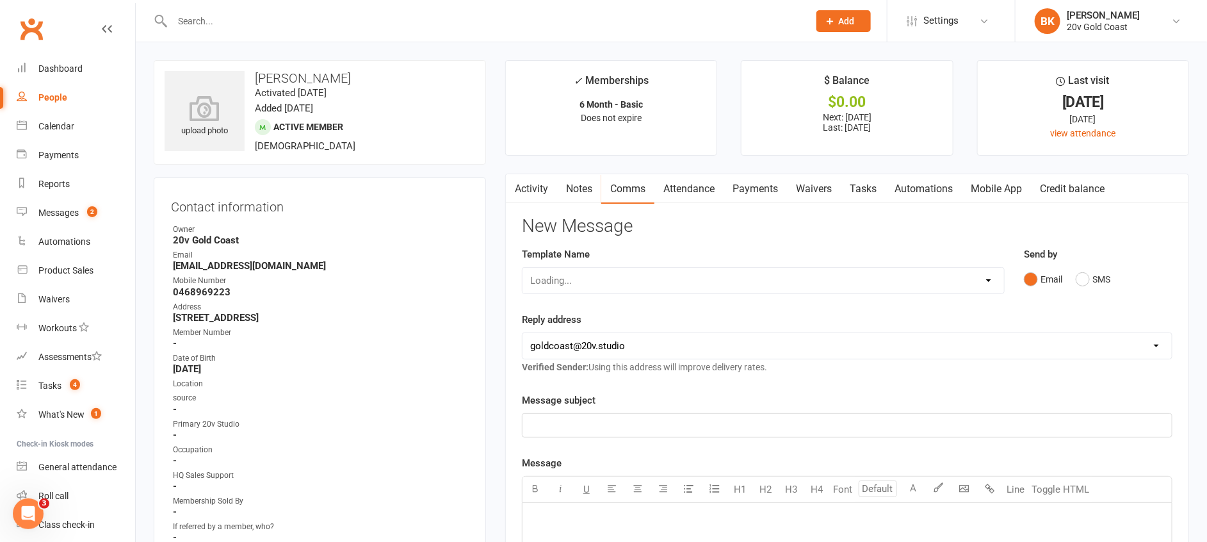
click at [628, 192] on link "Comms" at bounding box center [627, 188] width 53 height 29
click at [1096, 283] on button "SMS" at bounding box center [1093, 279] width 35 height 24
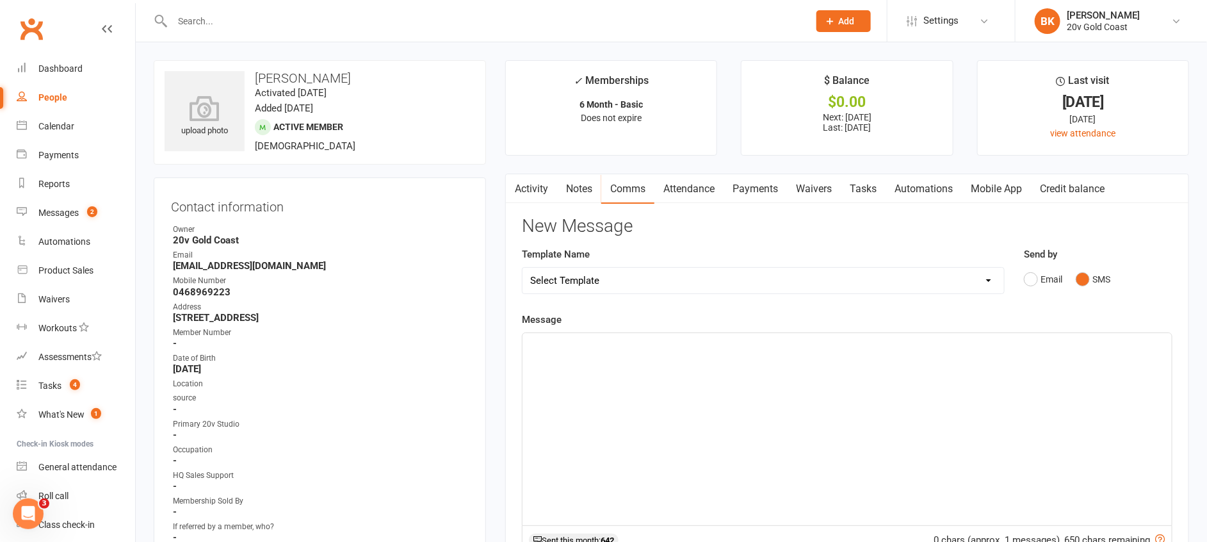
click at [1024, 393] on div "﻿" at bounding box center [847, 429] width 649 height 192
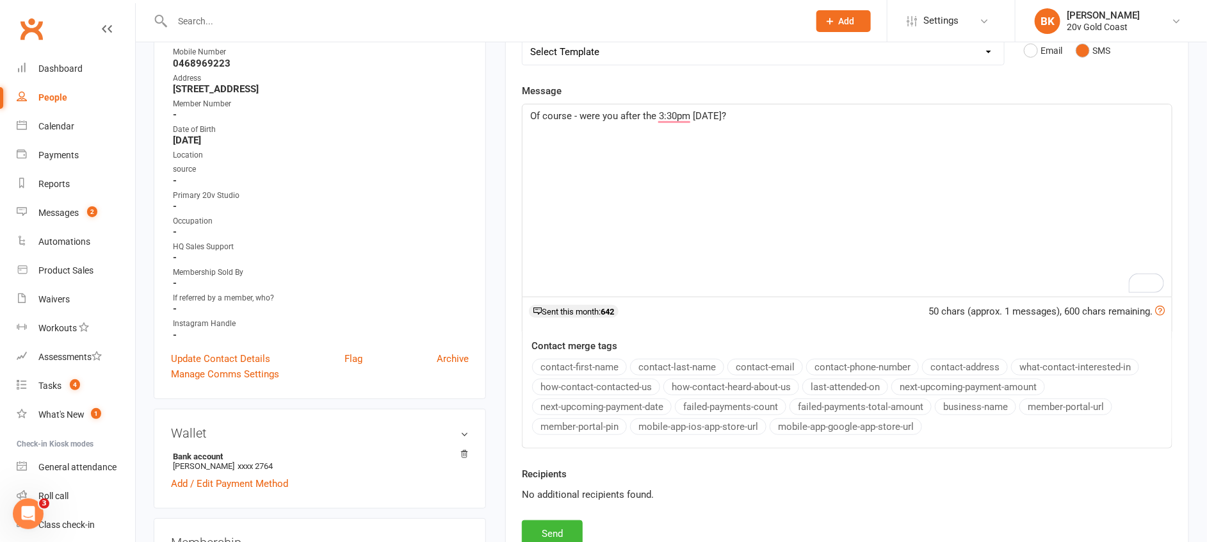
scroll to position [229, 0]
click at [552, 519] on div "Recipients No additional recipients found." at bounding box center [847, 493] width 670 height 54
click at [552, 526] on button "Send" at bounding box center [552, 532] width 61 height 27
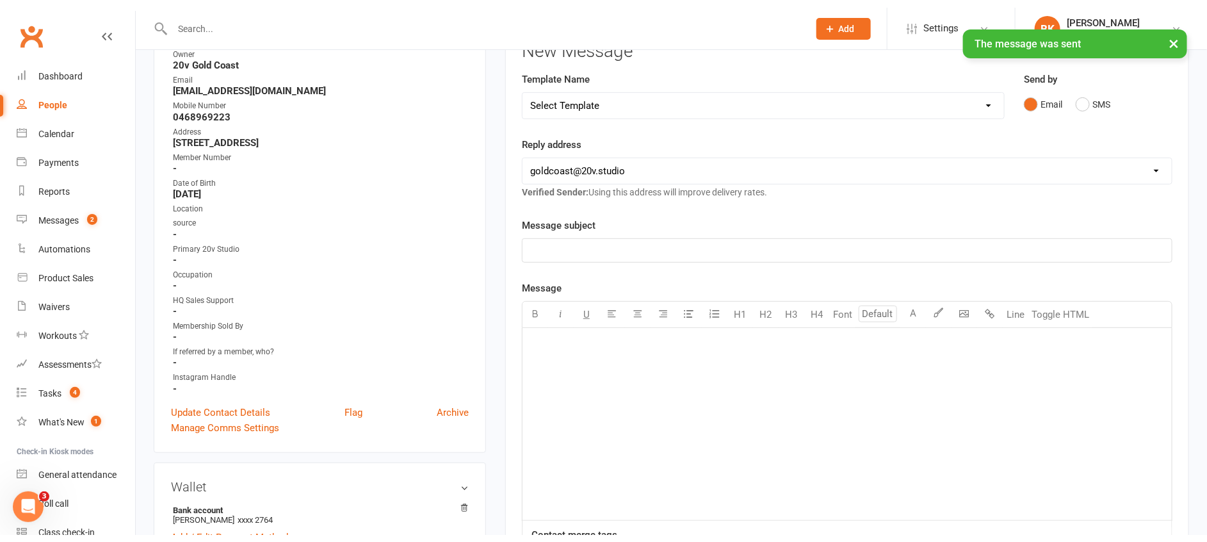
scroll to position [0, 0]
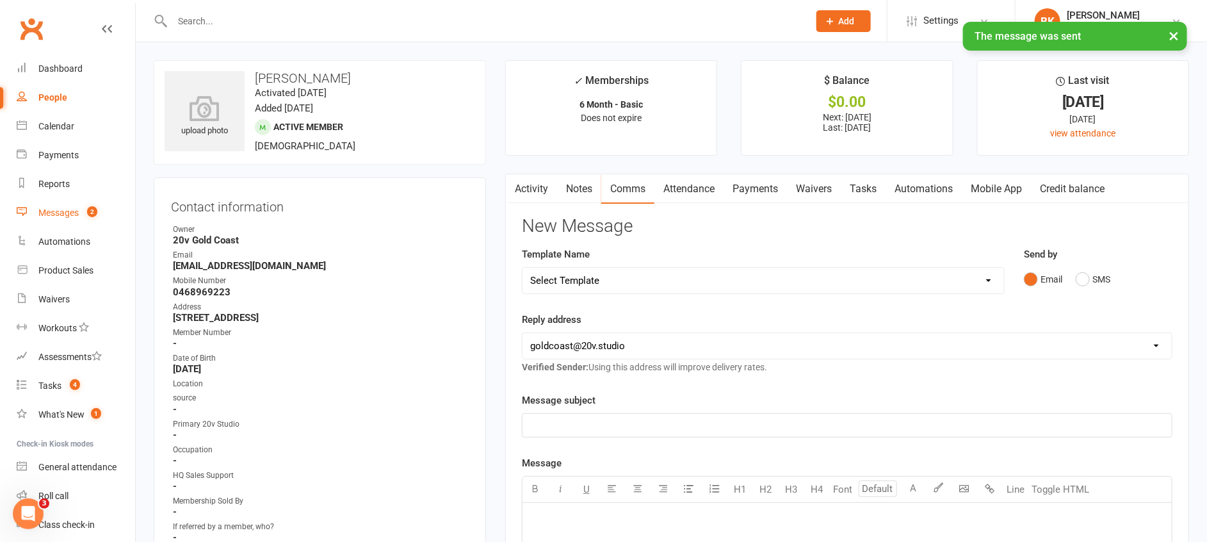
click at [76, 209] on div "Messages" at bounding box center [58, 212] width 40 height 10
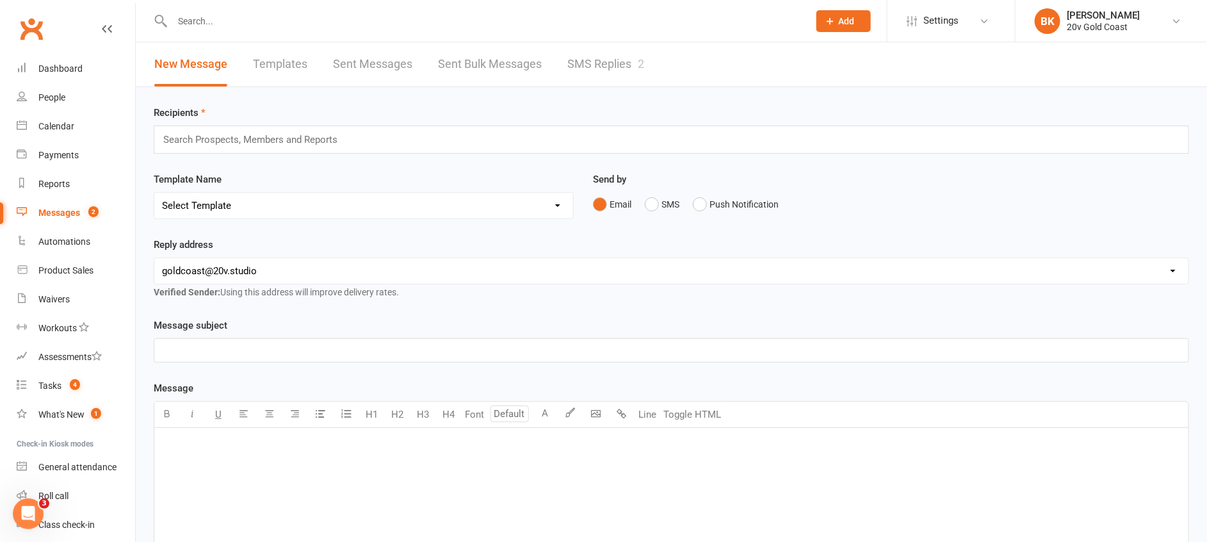
click at [608, 56] on link "SMS Replies 2" at bounding box center [605, 64] width 77 height 44
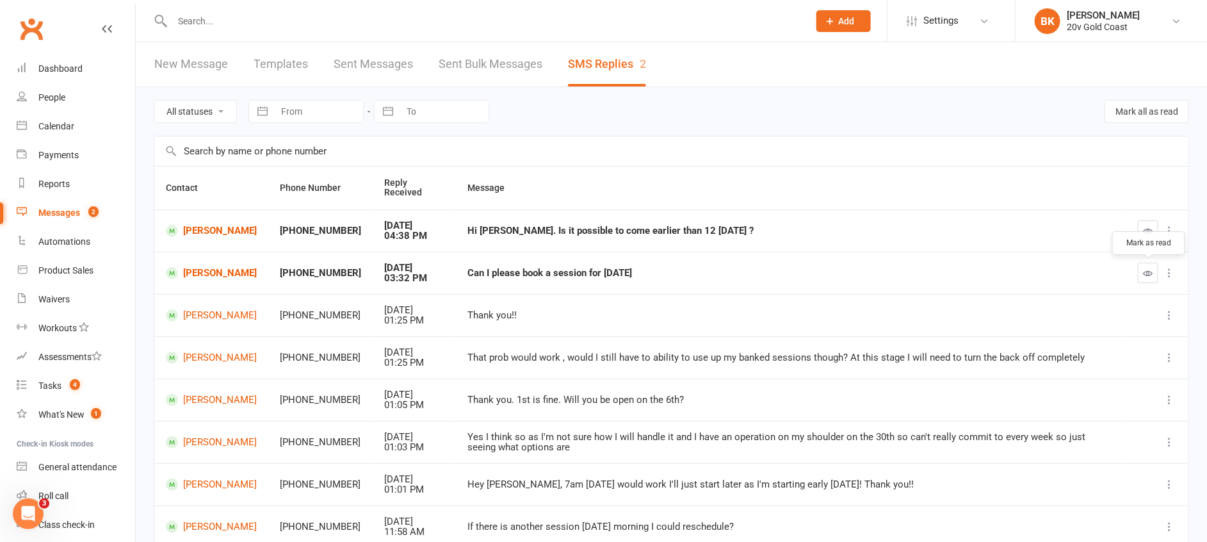
click at [1147, 275] on icon "button" at bounding box center [1149, 273] width 10 height 10
click at [209, 229] on link "[PERSON_NAME]" at bounding box center [211, 231] width 91 height 12
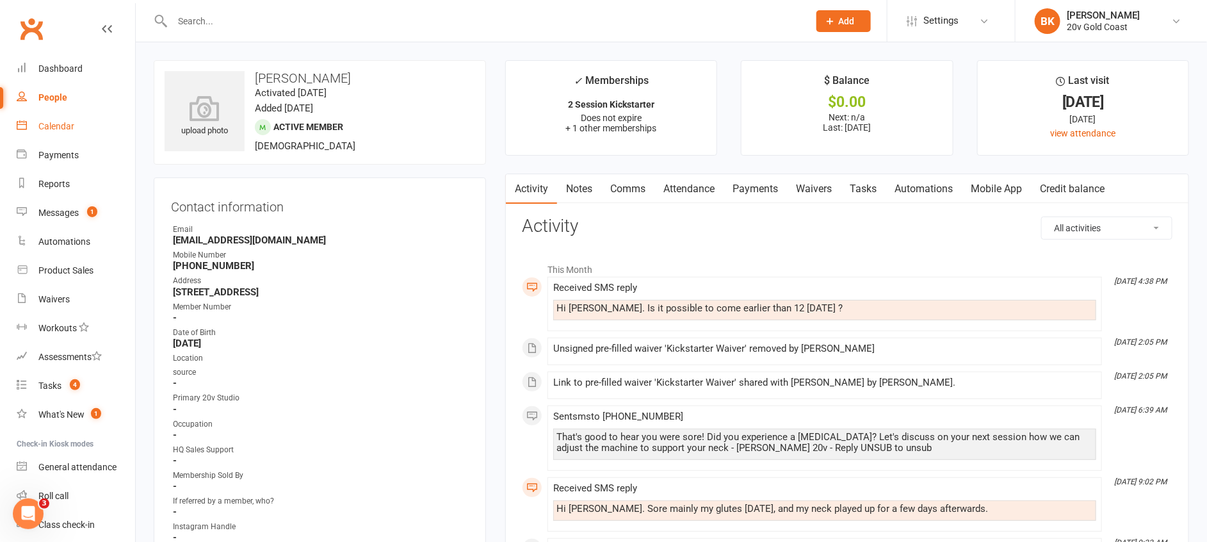
click at [64, 124] on div "Calendar" at bounding box center [56, 126] width 36 height 10
click at [705, 186] on link "Attendance" at bounding box center [688, 188] width 69 height 29
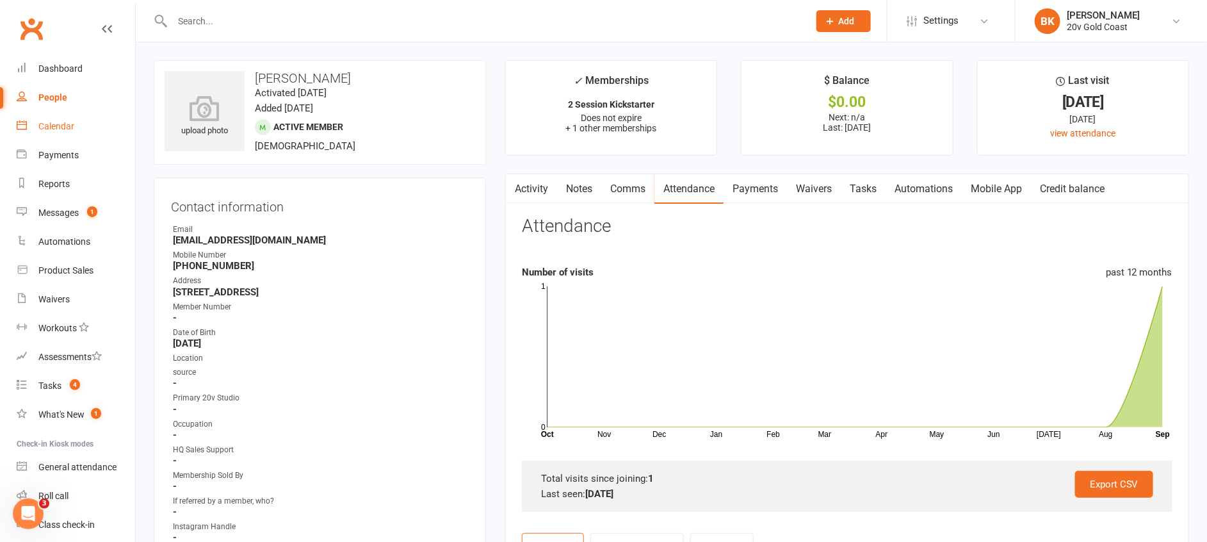
click at [634, 191] on link "Comms" at bounding box center [627, 188] width 53 height 29
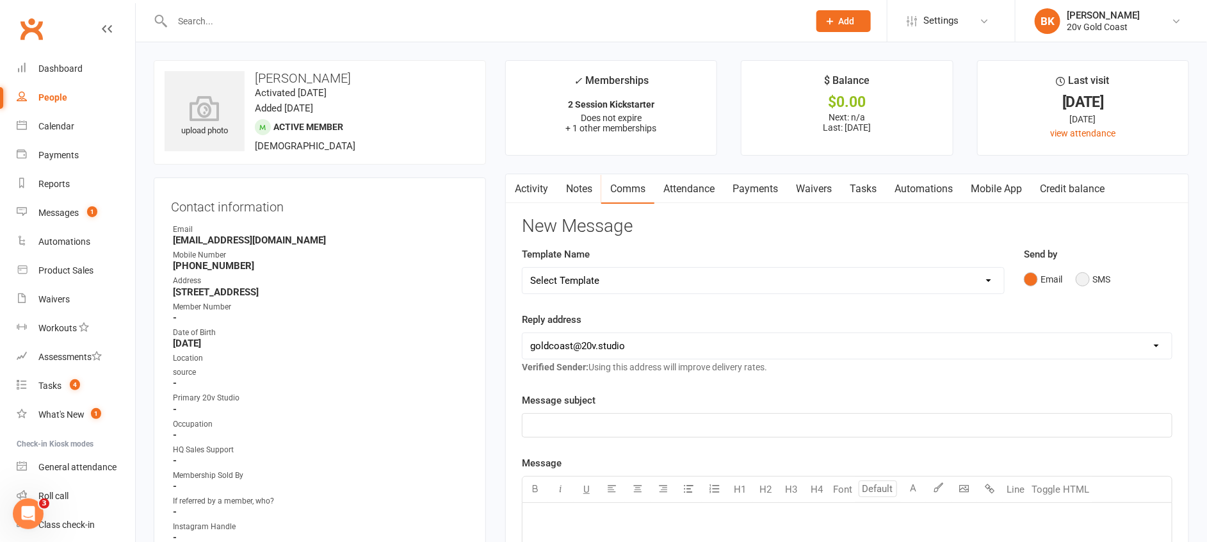
click at [1102, 277] on button "SMS" at bounding box center [1093, 279] width 35 height 24
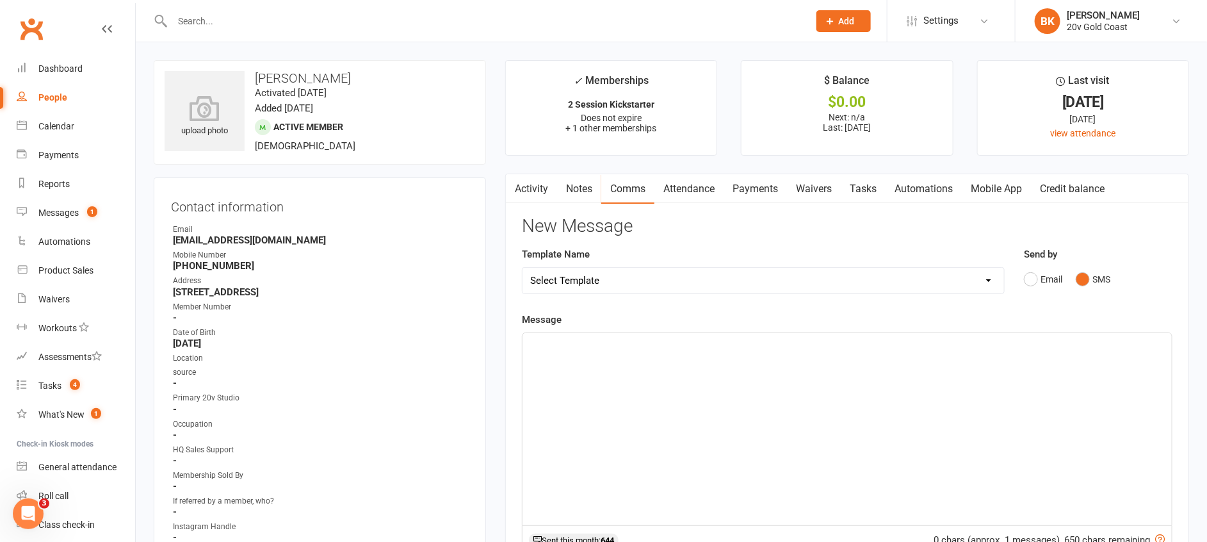
click at [1028, 375] on div "﻿" at bounding box center [847, 429] width 649 height 192
click at [685, 337] on p "At the moment we have" at bounding box center [847, 344] width 634 height 15
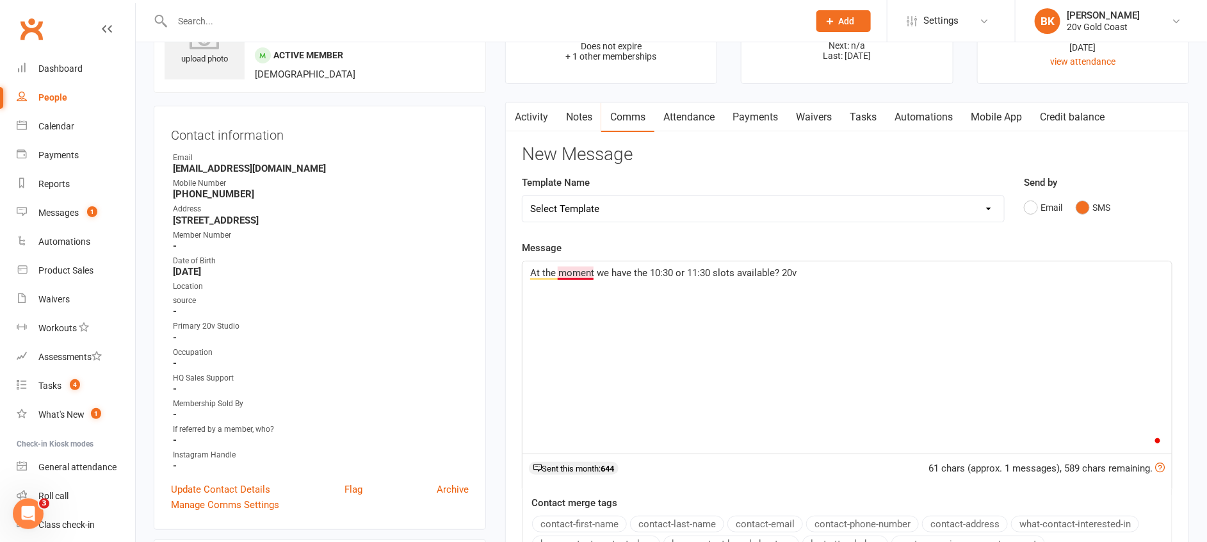
click at [576, 272] on span "At the moment we have the 10:30 or 11:30 slots available? 20v" at bounding box center [663, 273] width 266 height 12
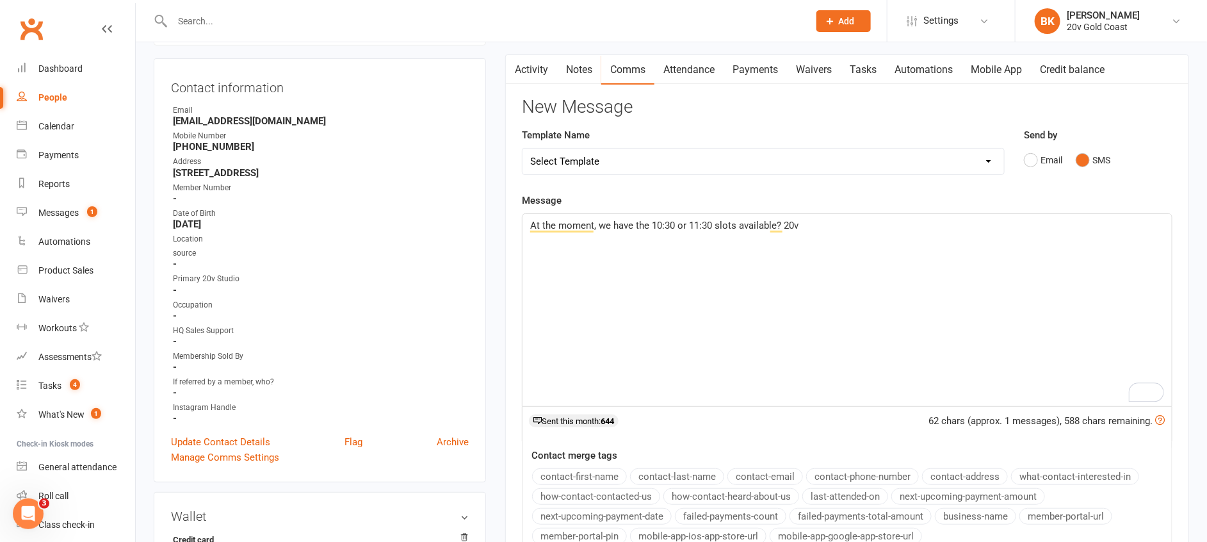
scroll to position [125, 0]
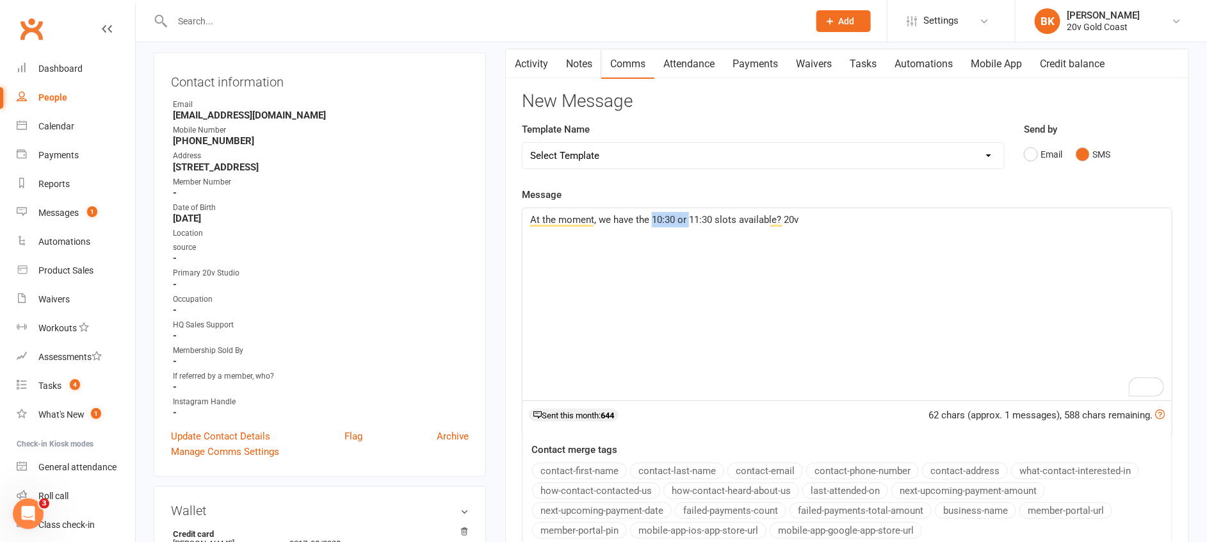
drag, startPoint x: 688, startPoint y: 219, endPoint x: 652, endPoint y: 219, distance: 35.9
click at [652, 219] on span "At the moment, we have the 10:30 or 11:30 slots available? 20v" at bounding box center [664, 220] width 268 height 12
click at [676, 215] on span "At the moment, we have the 11:30 slots available? 20v" at bounding box center [645, 220] width 231 height 12
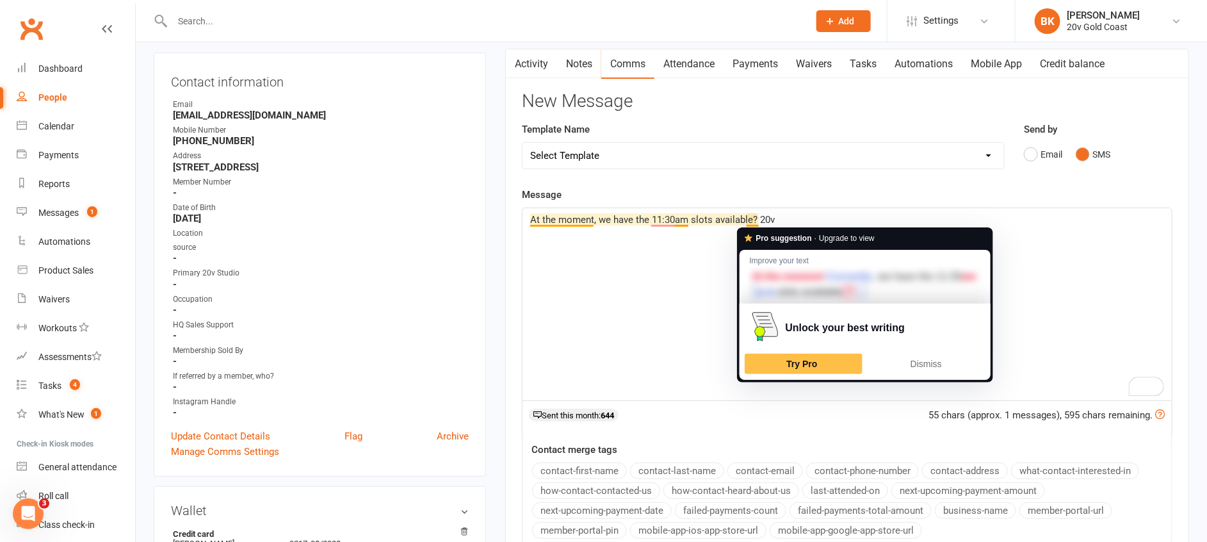
click at [753, 218] on span "At the moment, we have the 11:30am slots available? 20v" at bounding box center [652, 220] width 245 height 12
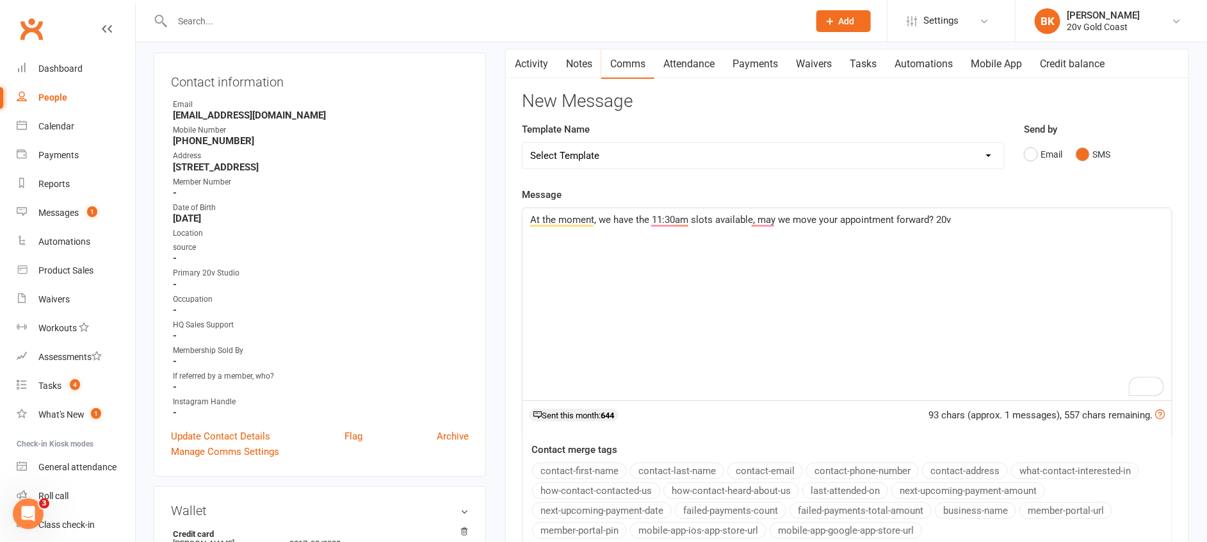
scroll to position [260, 0]
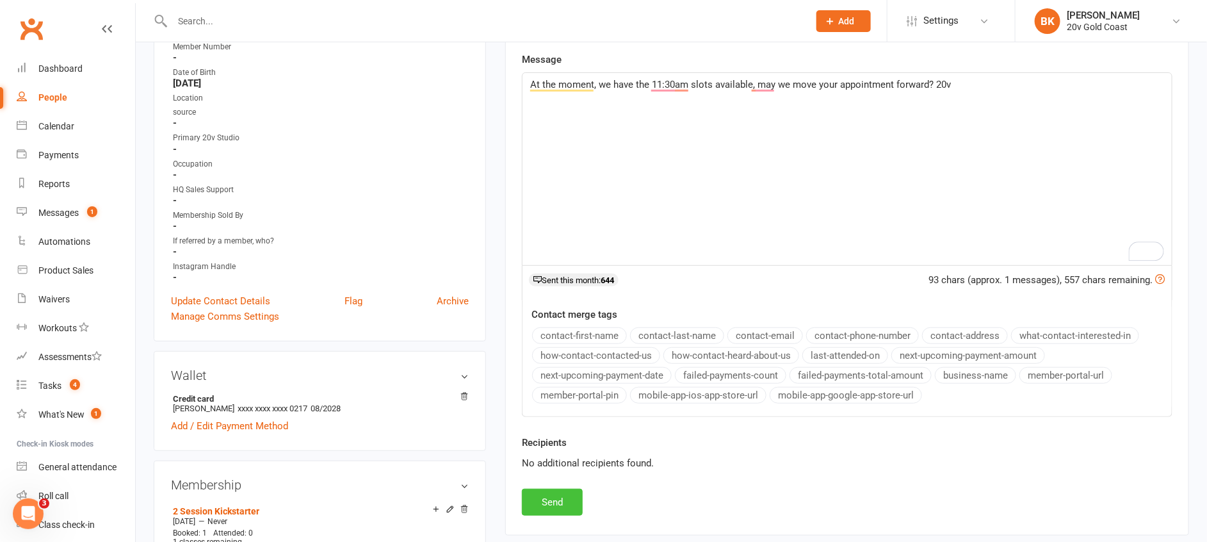
click at [548, 491] on button "Send" at bounding box center [552, 502] width 61 height 27
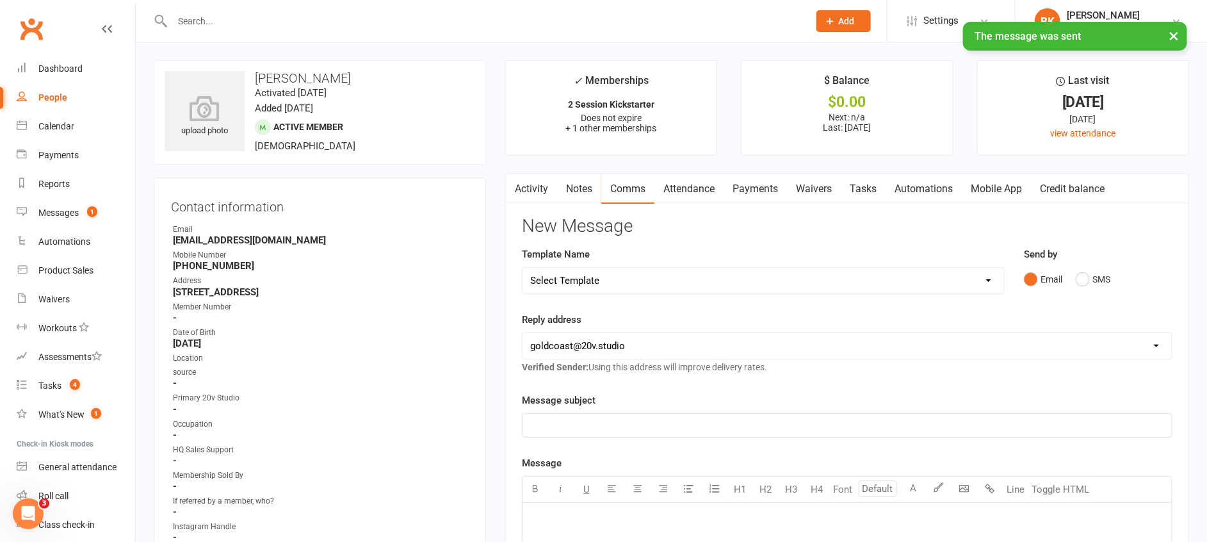
click at [856, 185] on link "Tasks" at bounding box center [863, 188] width 45 height 29
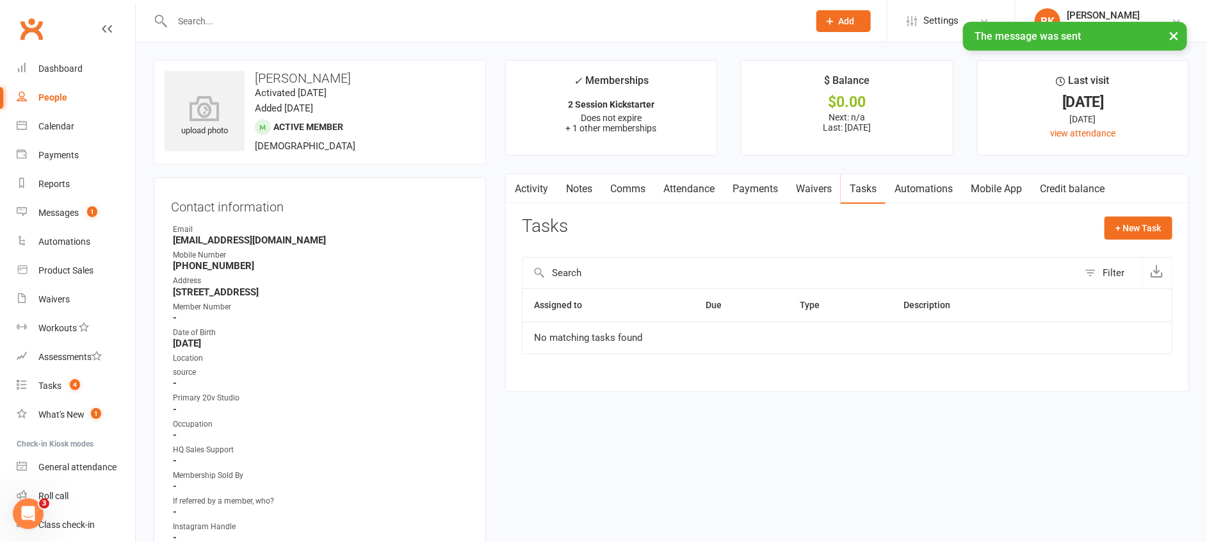
click at [565, 181] on link "Notes" at bounding box center [579, 188] width 44 height 29
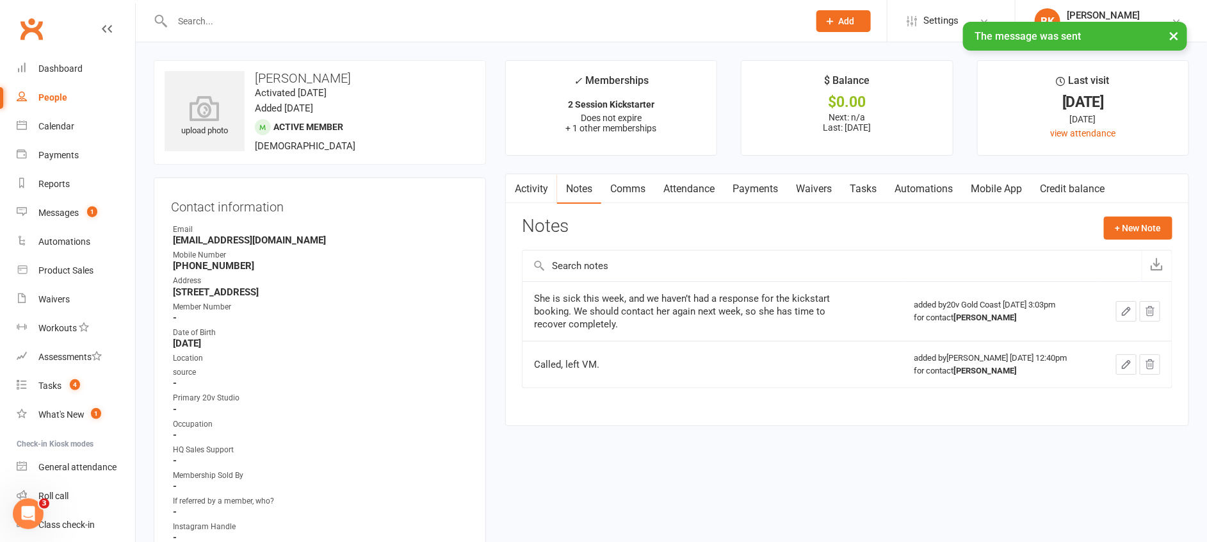
click at [540, 189] on link "Activity" at bounding box center [531, 188] width 51 height 29
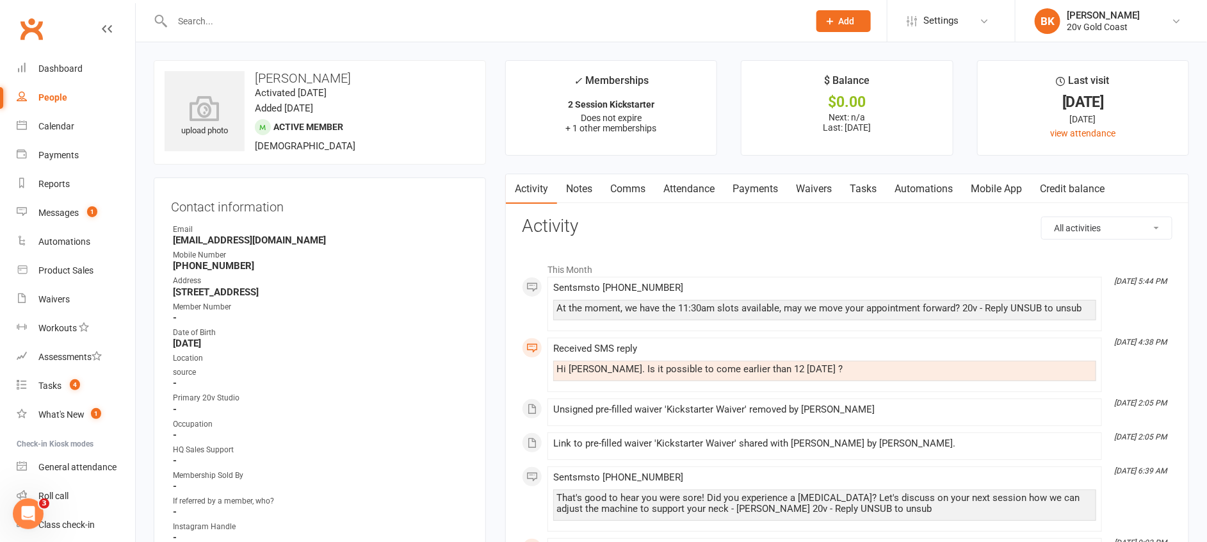
click at [49, 102] on div "People" at bounding box center [52, 97] width 29 height 10
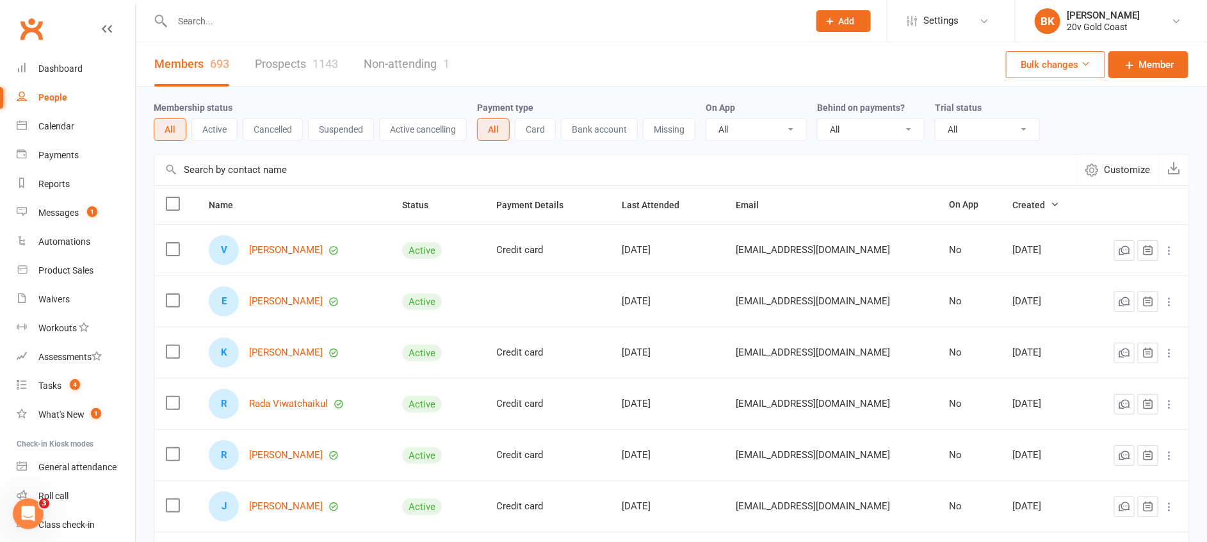
click at [305, 65] on link "Prospects 1143" at bounding box center [296, 64] width 83 height 44
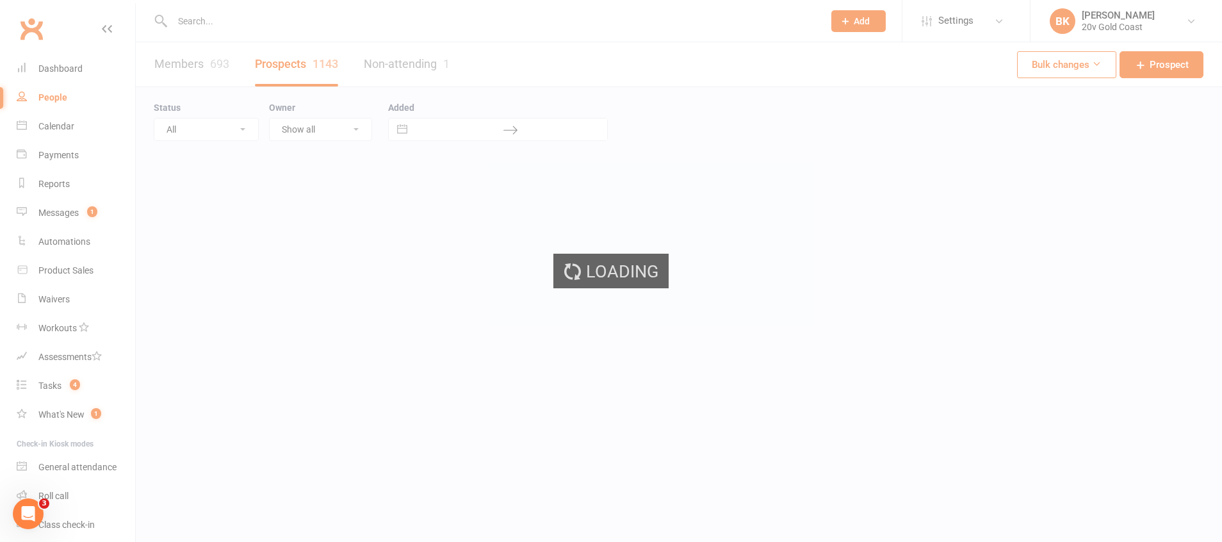
select select "100"
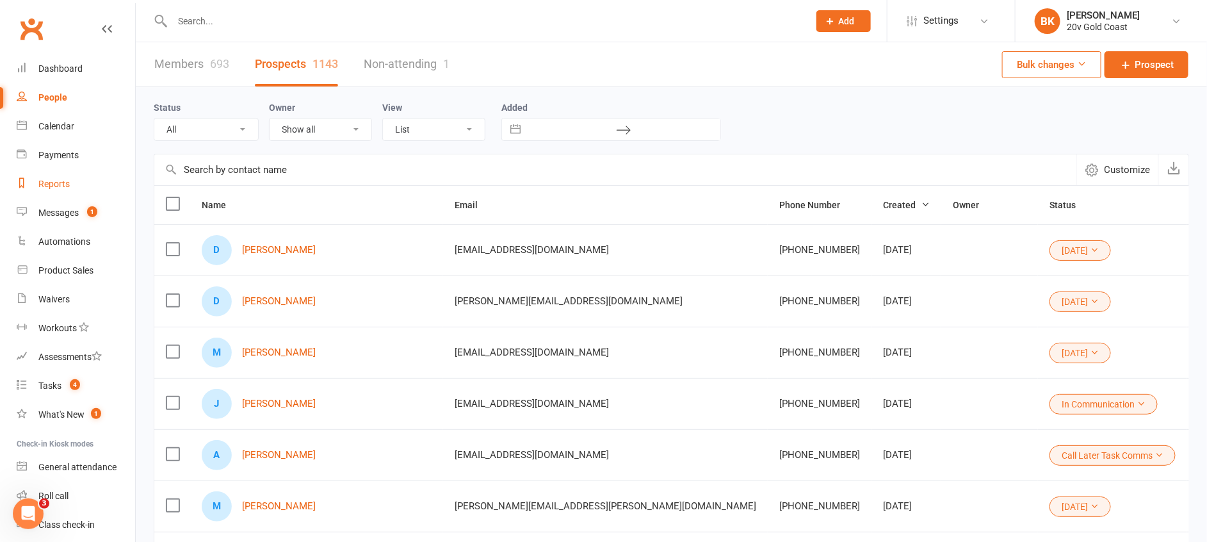
click at [63, 193] on link "Reports" at bounding box center [76, 184] width 118 height 29
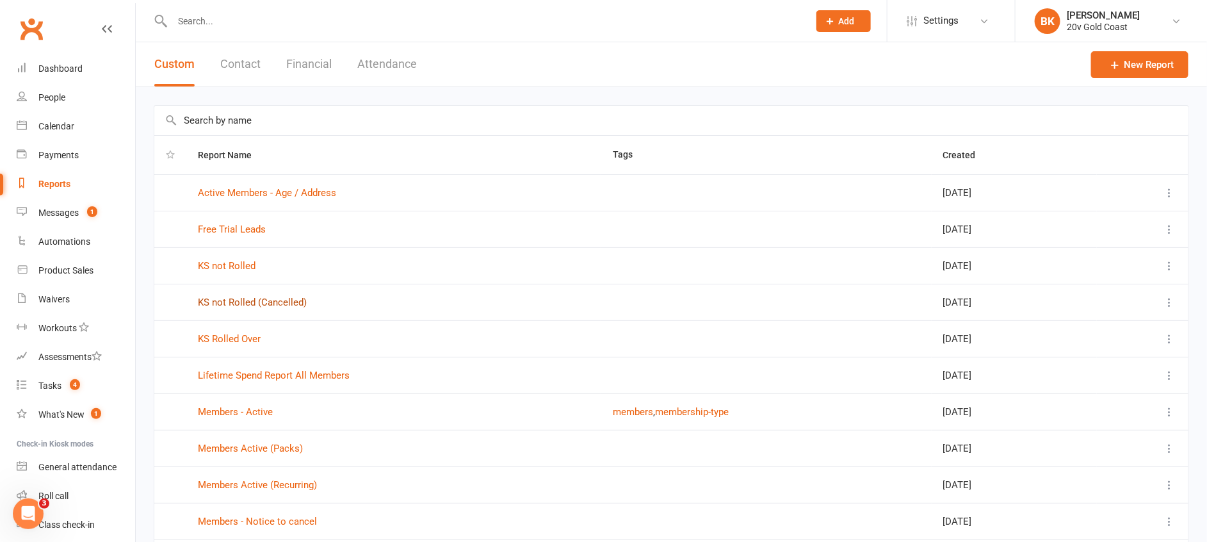
scroll to position [37, 0]
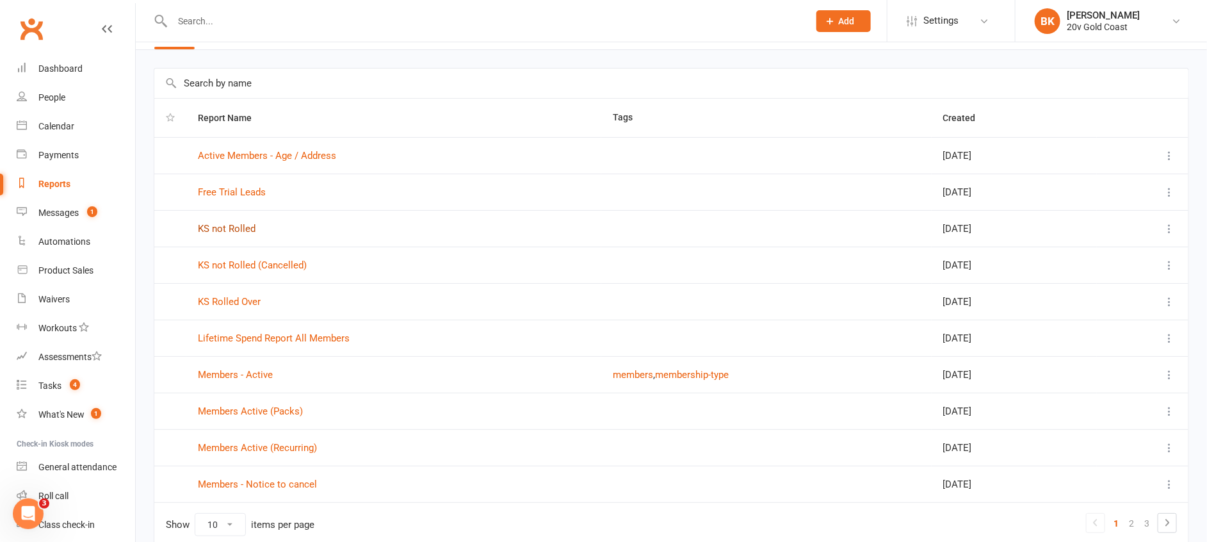
click at [245, 233] on link "KS not Rolled" at bounding box center [227, 229] width 58 height 12
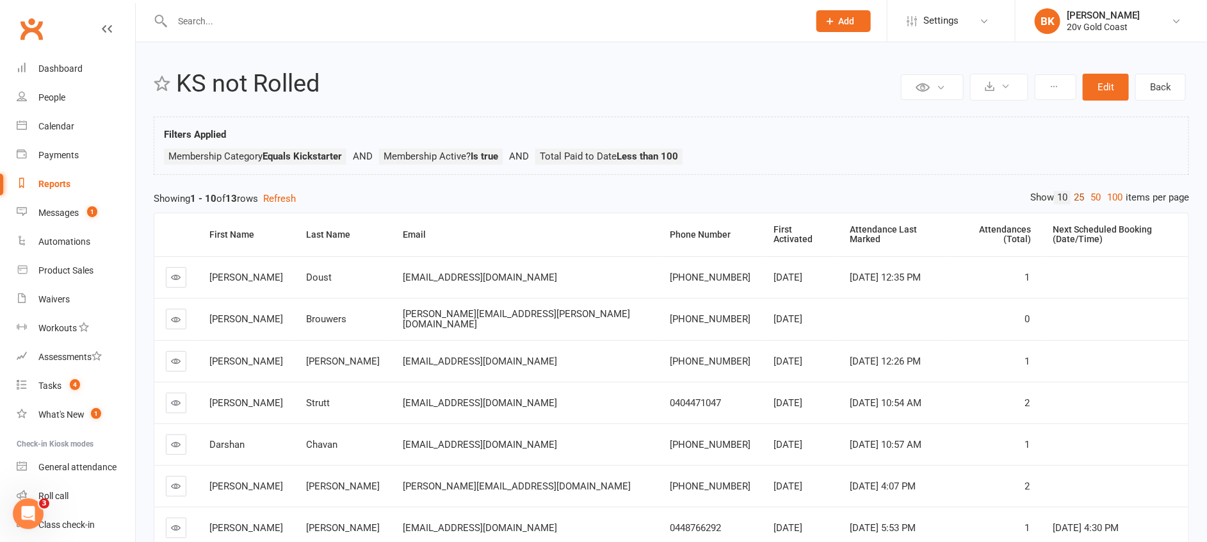
click at [1071, 199] on link "25" at bounding box center [1079, 197] width 17 height 13
click at [774, 232] on div "First Activated" at bounding box center [801, 235] width 54 height 20
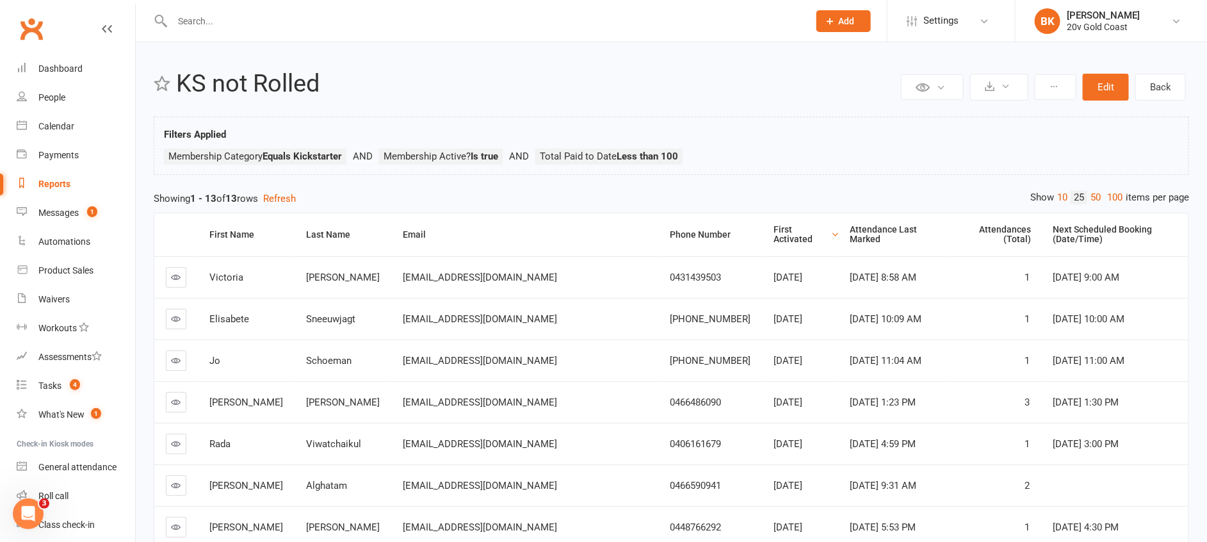
click at [48, 189] on div "Reports" at bounding box center [54, 184] width 32 height 10
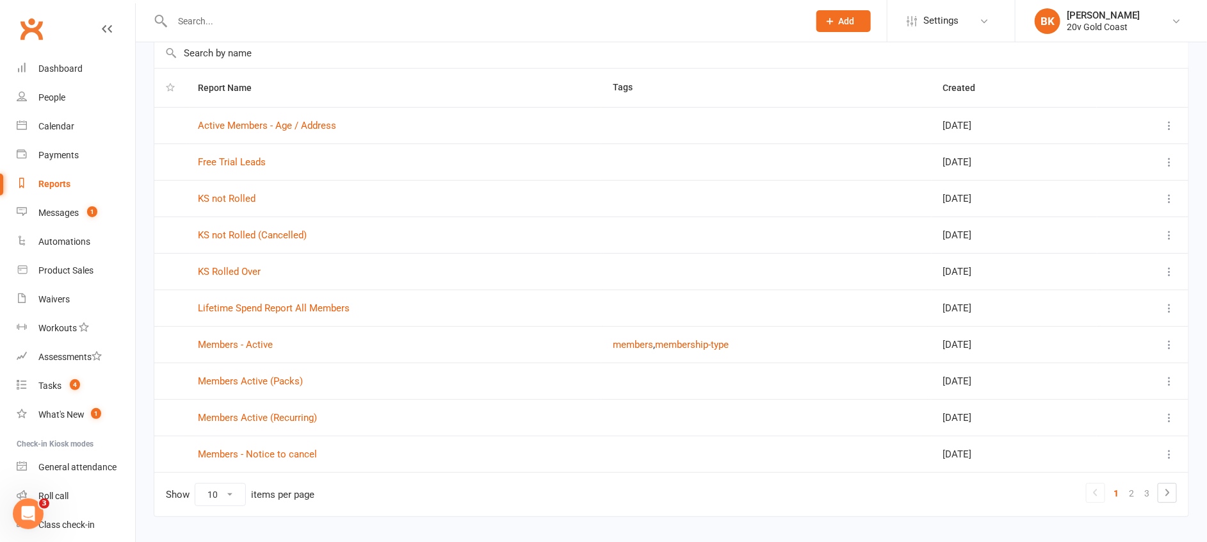
scroll to position [73, 0]
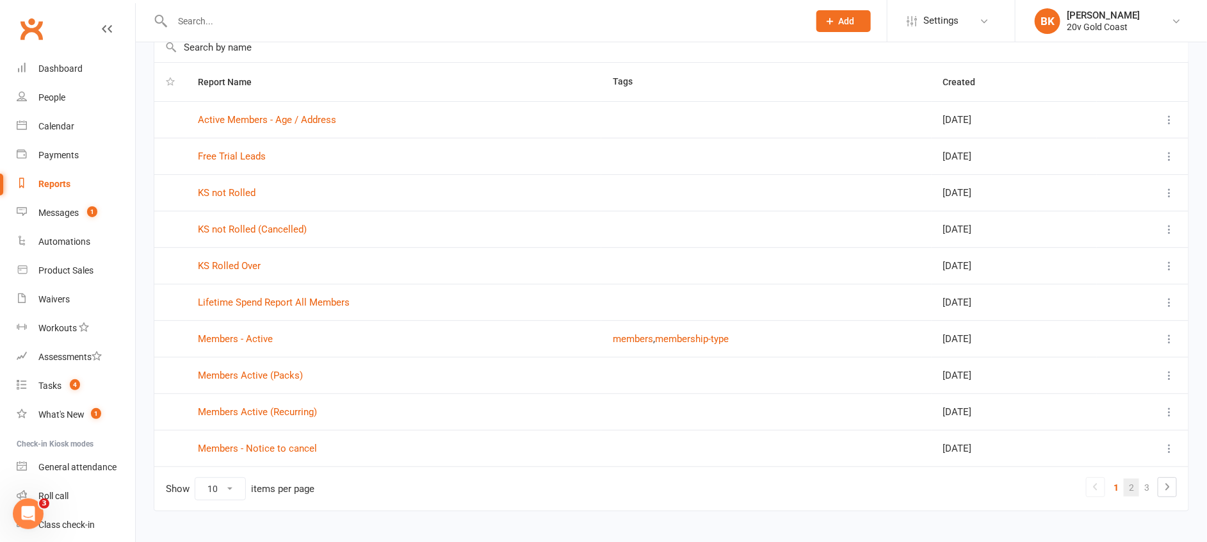
click at [1137, 488] on link "2" at bounding box center [1131, 487] width 15 height 18
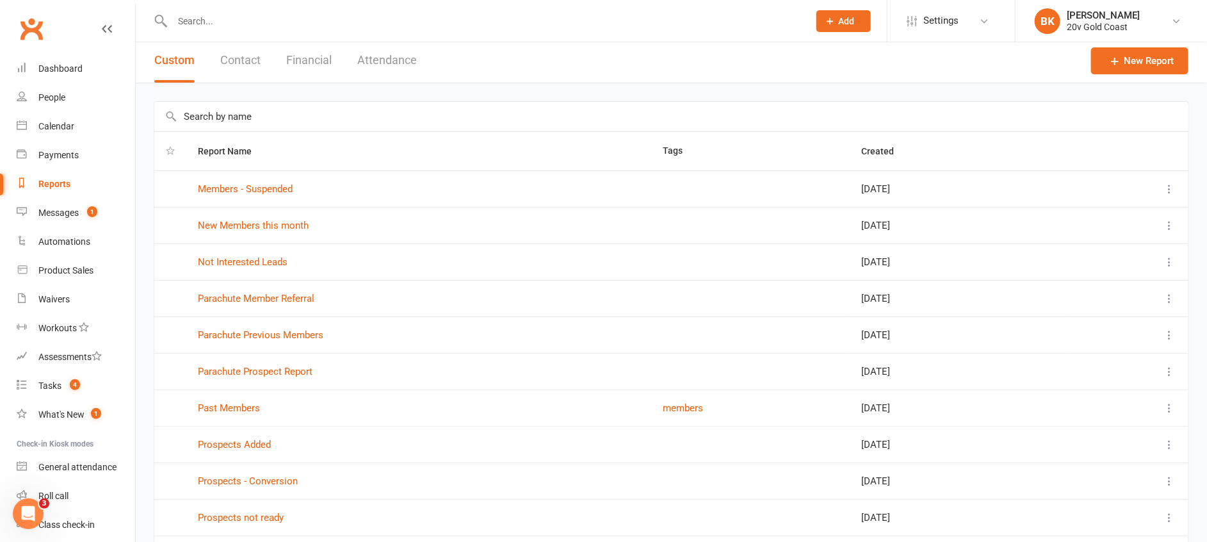
scroll to position [0, 0]
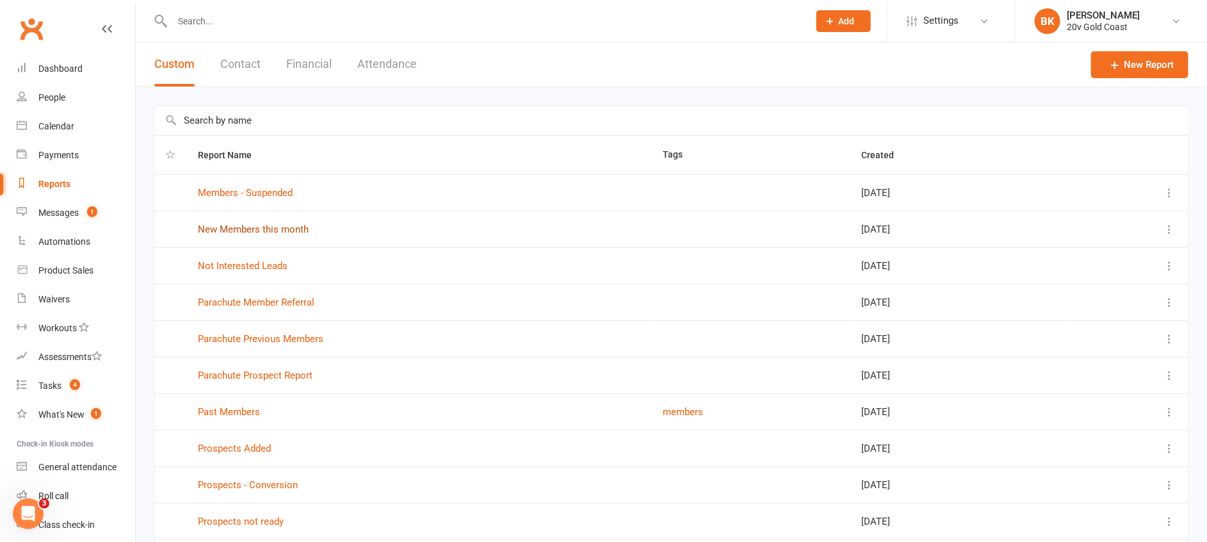
click at [239, 229] on link "New Members this month" at bounding box center [253, 229] width 111 height 12
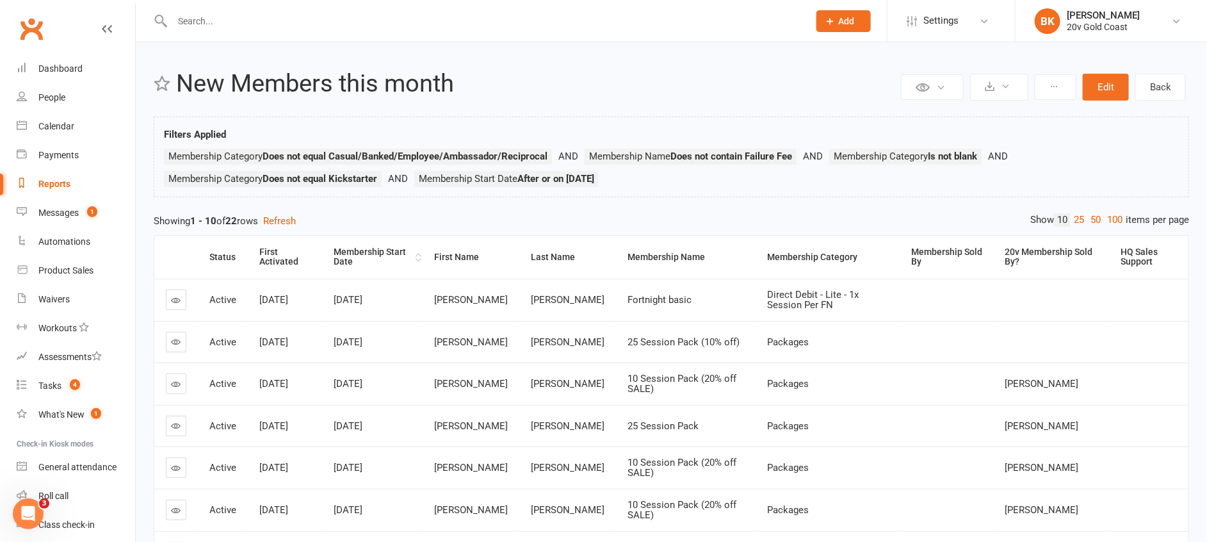
click at [359, 261] on div "Membership Start Date" at bounding box center [373, 257] width 79 height 20
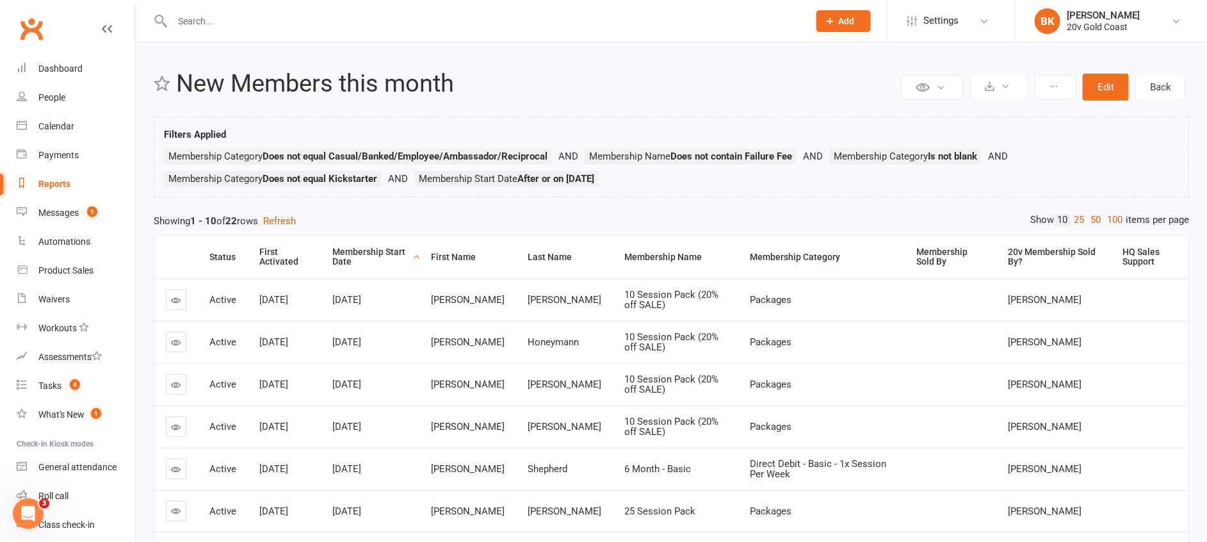
click at [359, 261] on div "Membership Start Date" at bounding box center [370, 257] width 77 height 20
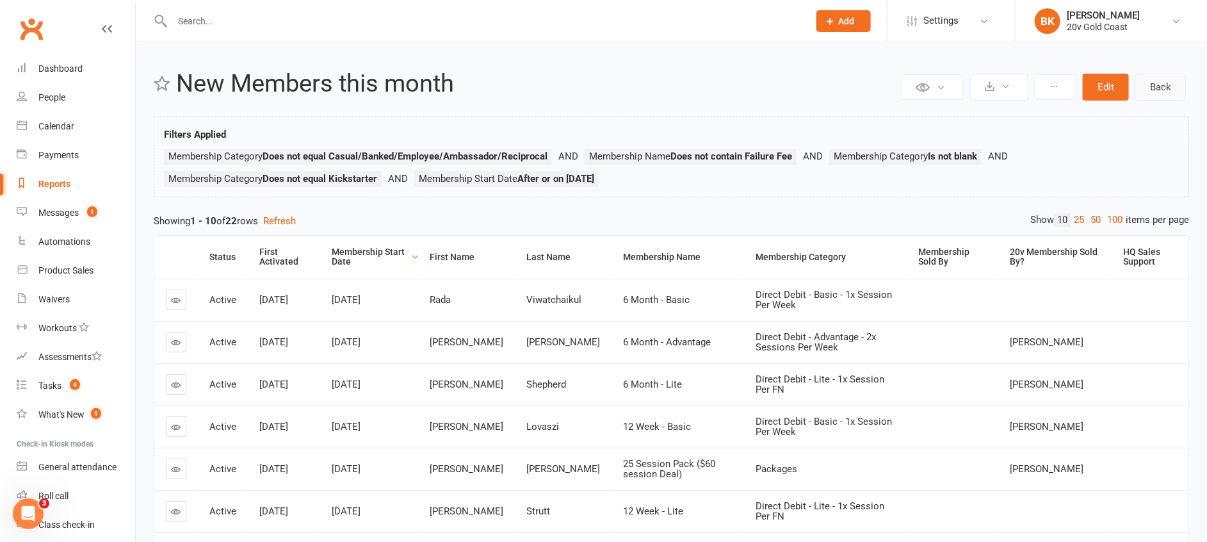
click at [1175, 86] on link "Back" at bounding box center [1160, 87] width 51 height 27
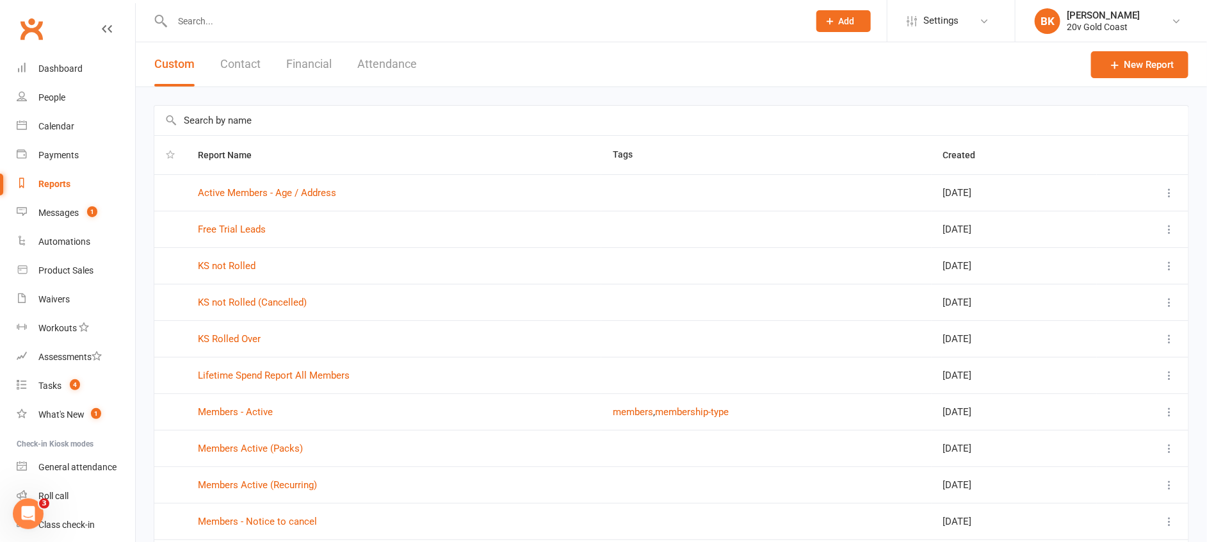
scroll to position [97, 0]
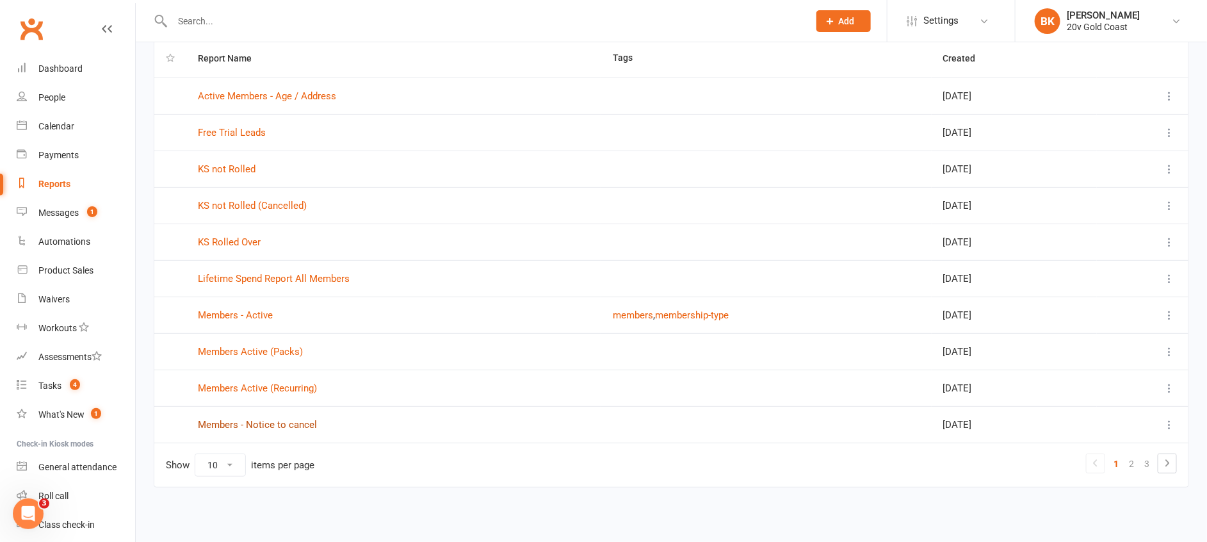
click at [248, 419] on link "Members - Notice to cancel" at bounding box center [257, 425] width 119 height 12
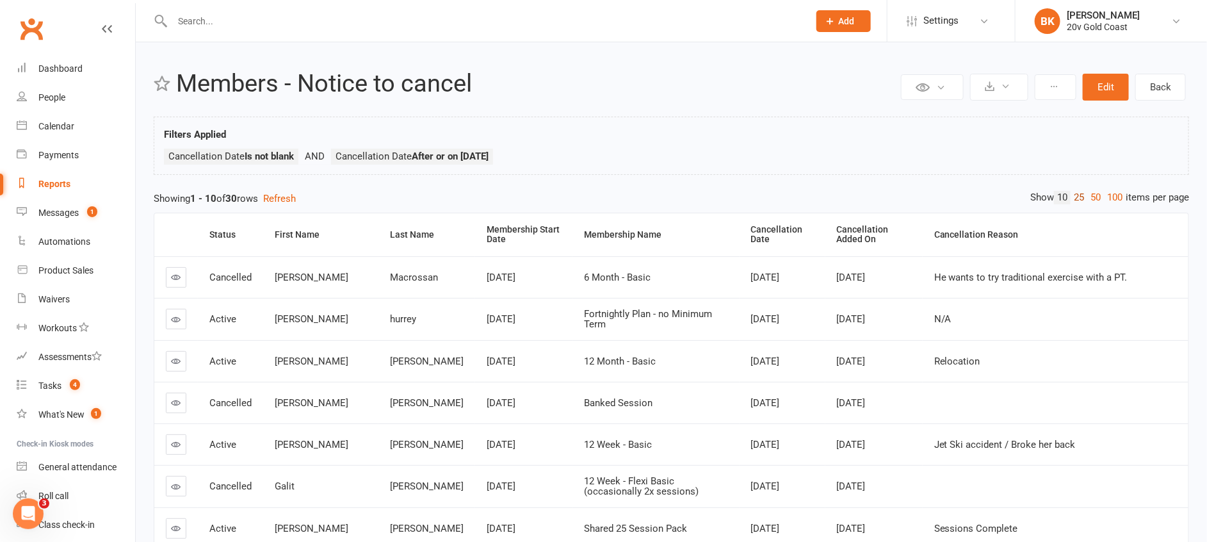
click at [1077, 197] on link "25" at bounding box center [1079, 197] width 17 height 13
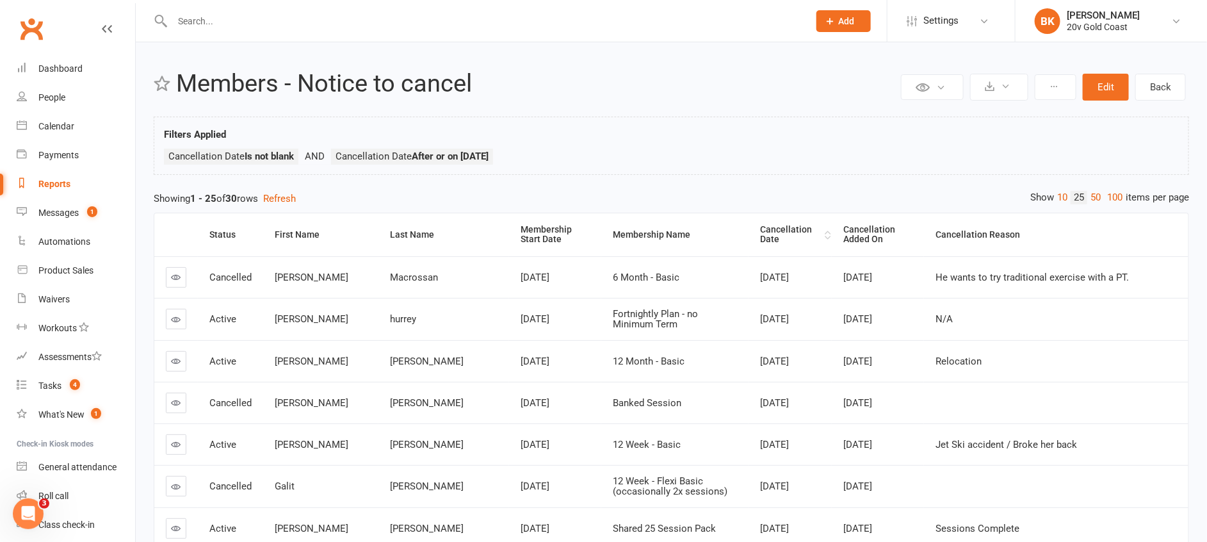
click at [760, 241] on div "Cancellation Date" at bounding box center [790, 235] width 61 height 20
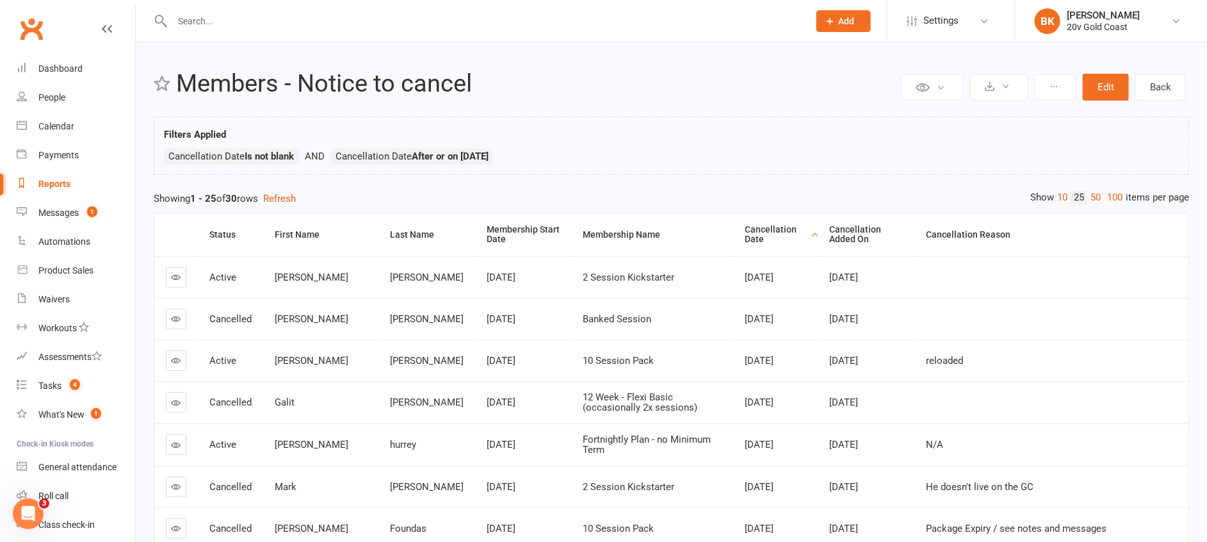
click at [745, 241] on div "Cancellation Date" at bounding box center [776, 235] width 63 height 20
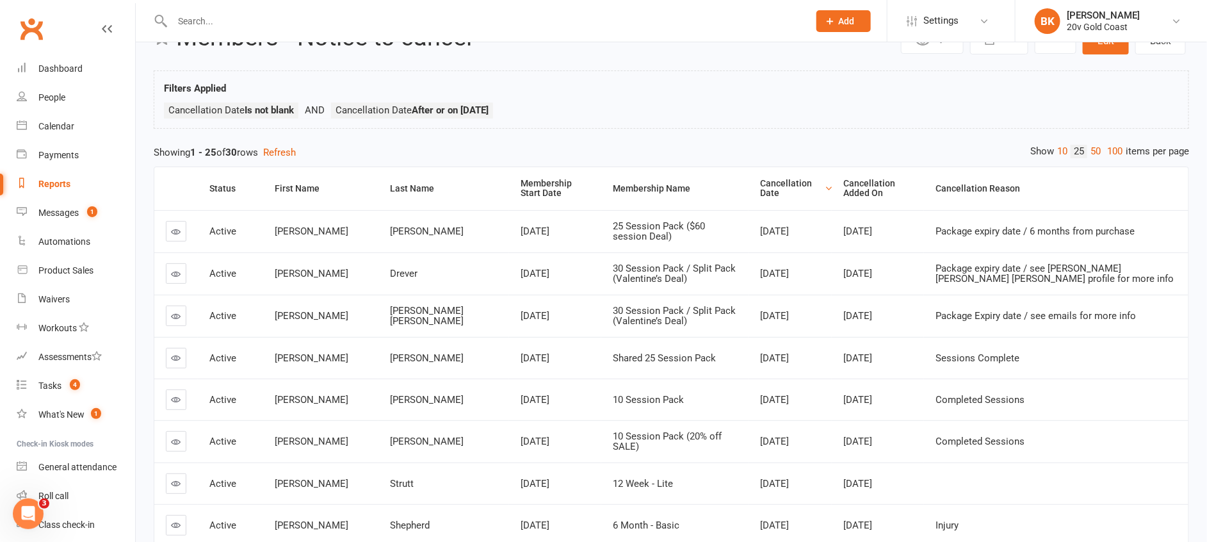
scroll to position [45, 0]
click at [54, 192] on link "Reports" at bounding box center [76, 184] width 118 height 29
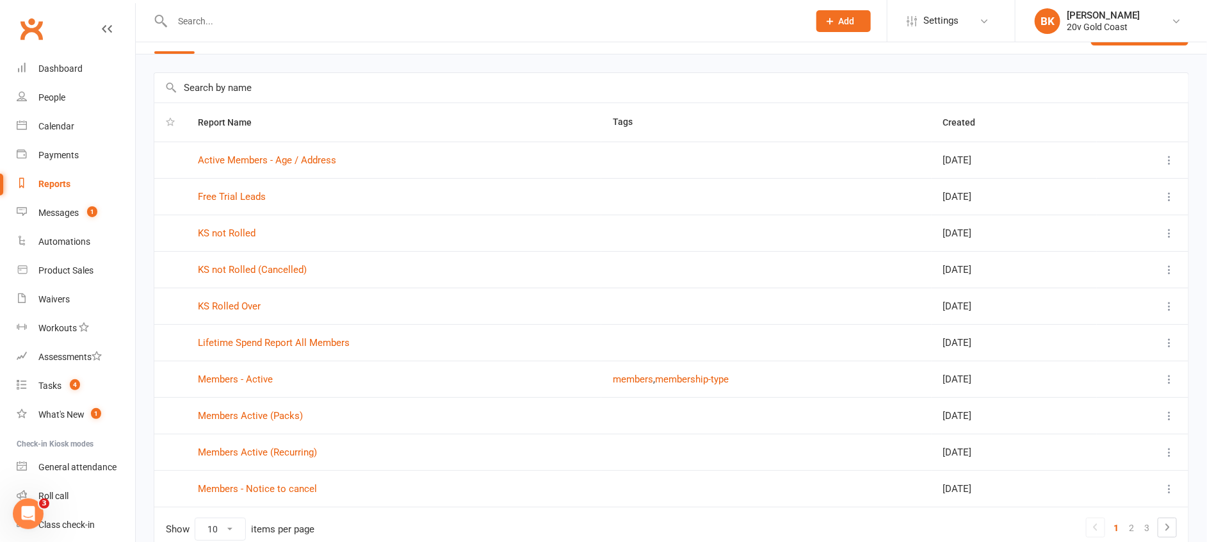
scroll to position [37, 0]
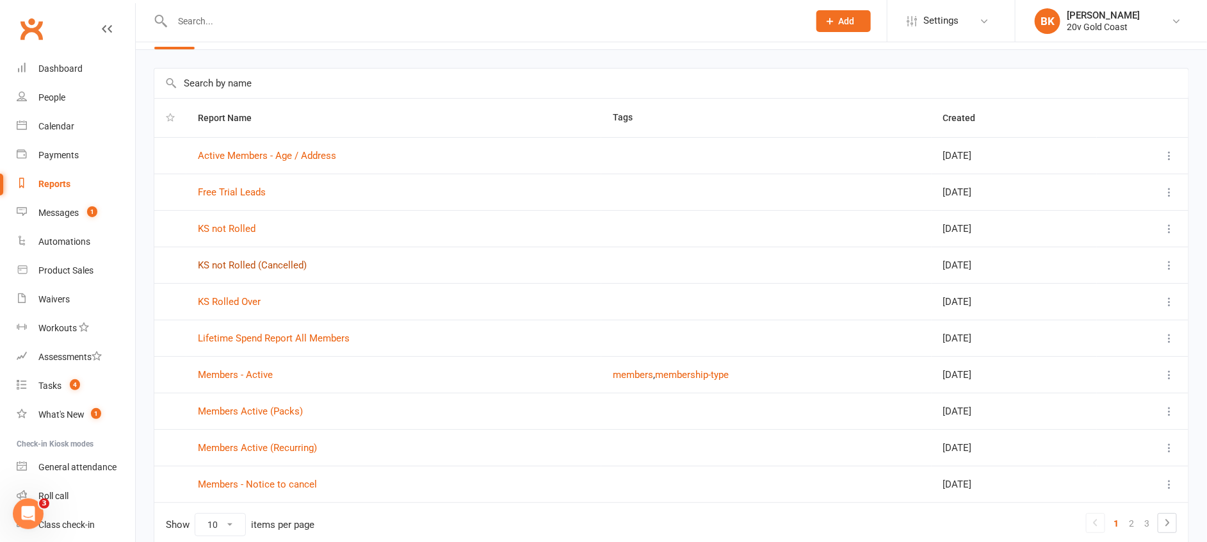
click at [226, 261] on link "KS not Rolled (Cancelled)" at bounding box center [252, 265] width 109 height 12
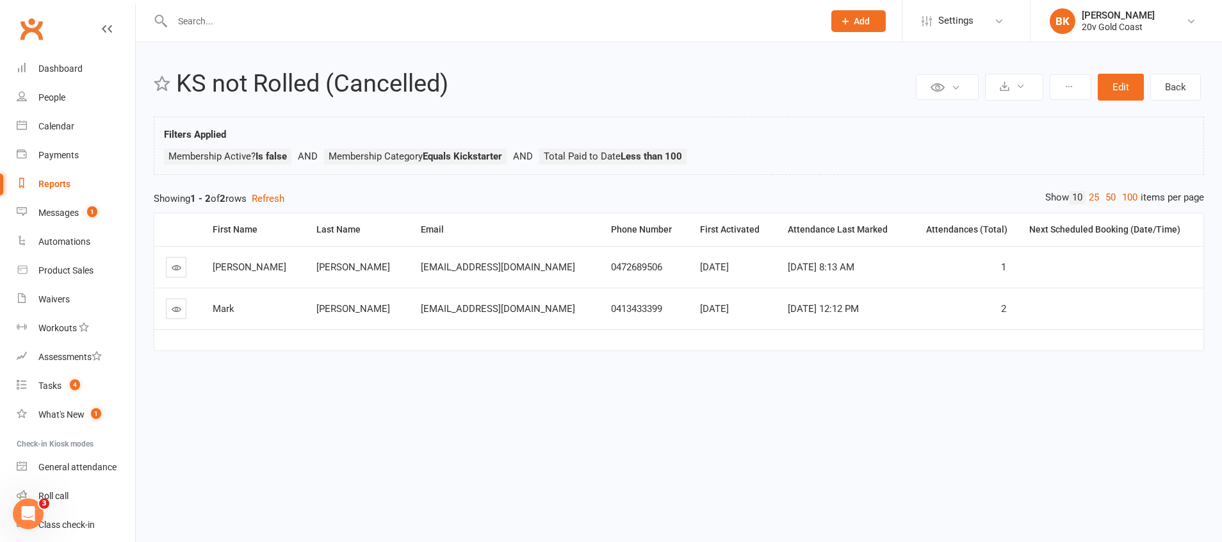
click at [48, 178] on link "Reports" at bounding box center [76, 184] width 118 height 29
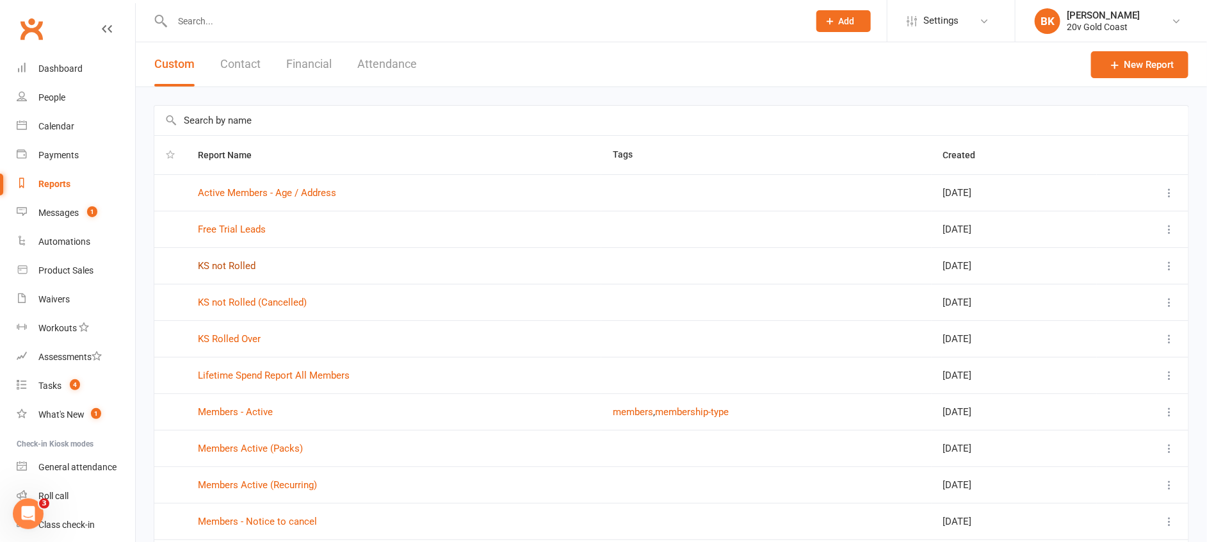
click at [224, 267] on link "KS not Rolled" at bounding box center [227, 266] width 58 height 12
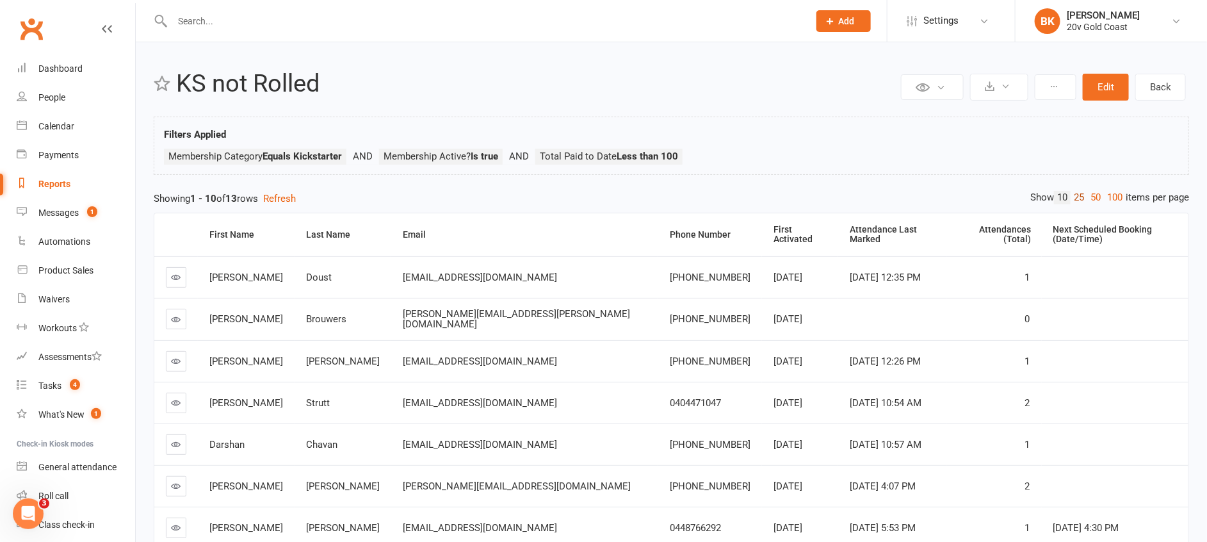
click at [1080, 197] on link "25" at bounding box center [1079, 197] width 17 height 13
click at [762, 222] on th "First Activated" at bounding box center [800, 234] width 76 height 43
click at [762, 237] on th "First Activated" at bounding box center [800, 234] width 76 height 43
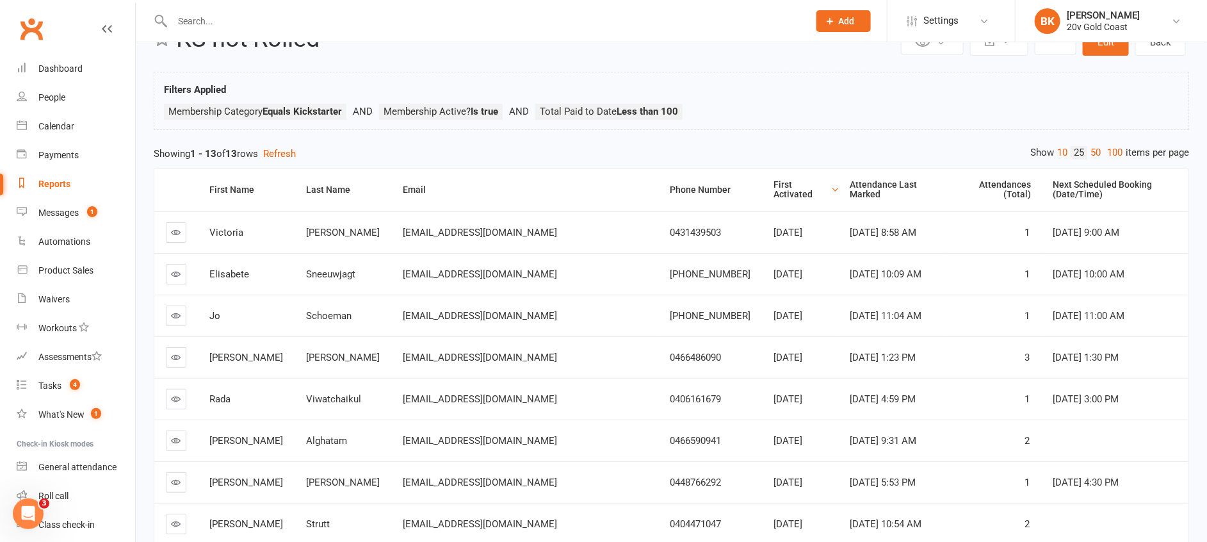
scroll to position [49, 0]
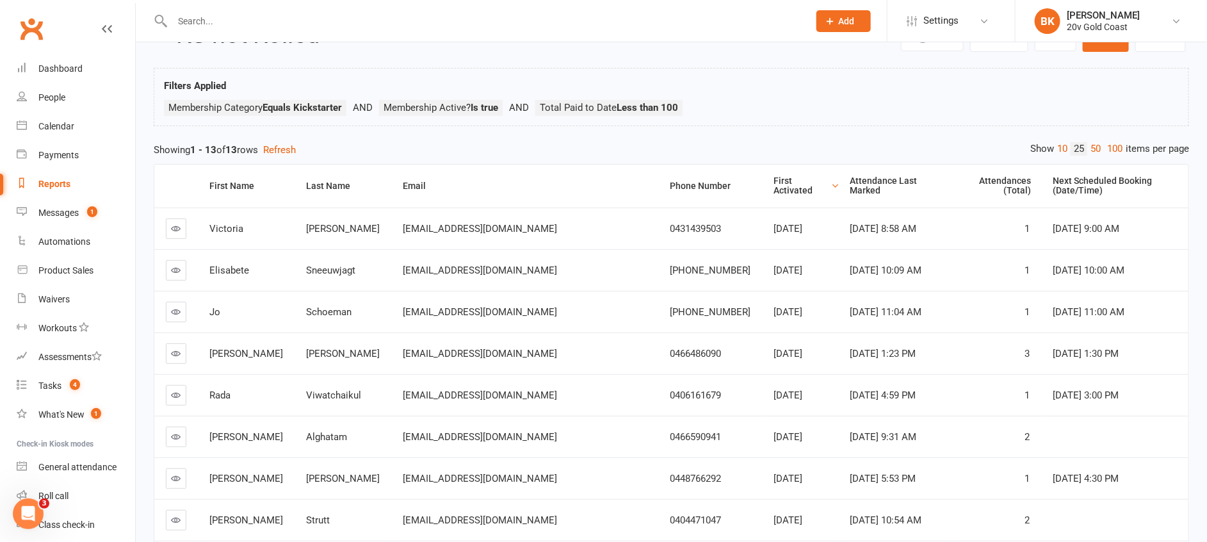
click at [968, 76] on div "Filters Applied Membership Category Equals Kickstarter Membership Active? Is tr…" at bounding box center [671, 97] width 1035 height 58
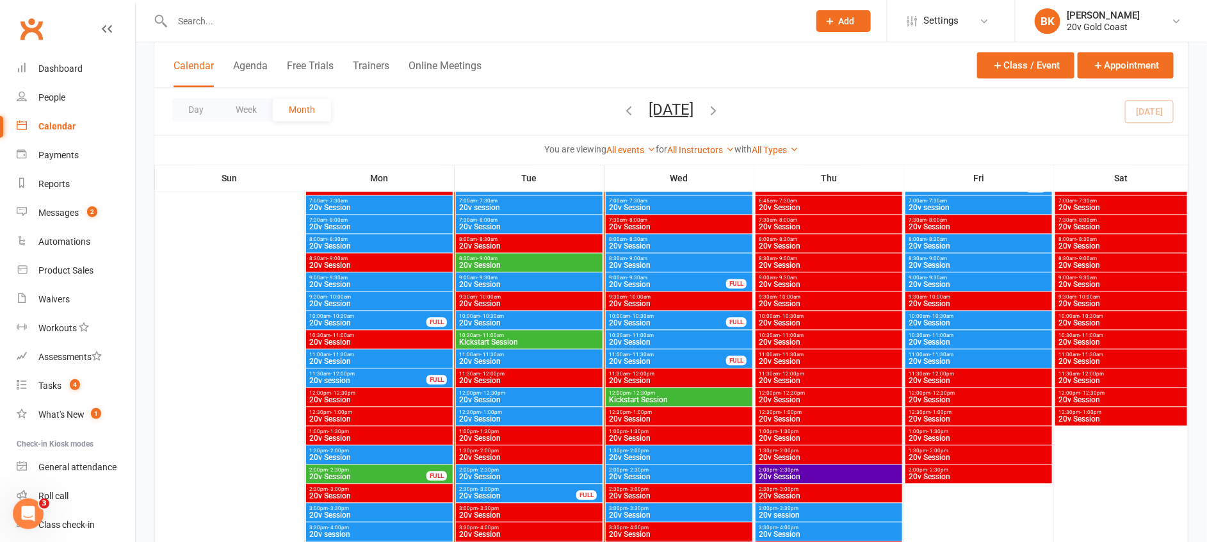
scroll to position [1203, 0]
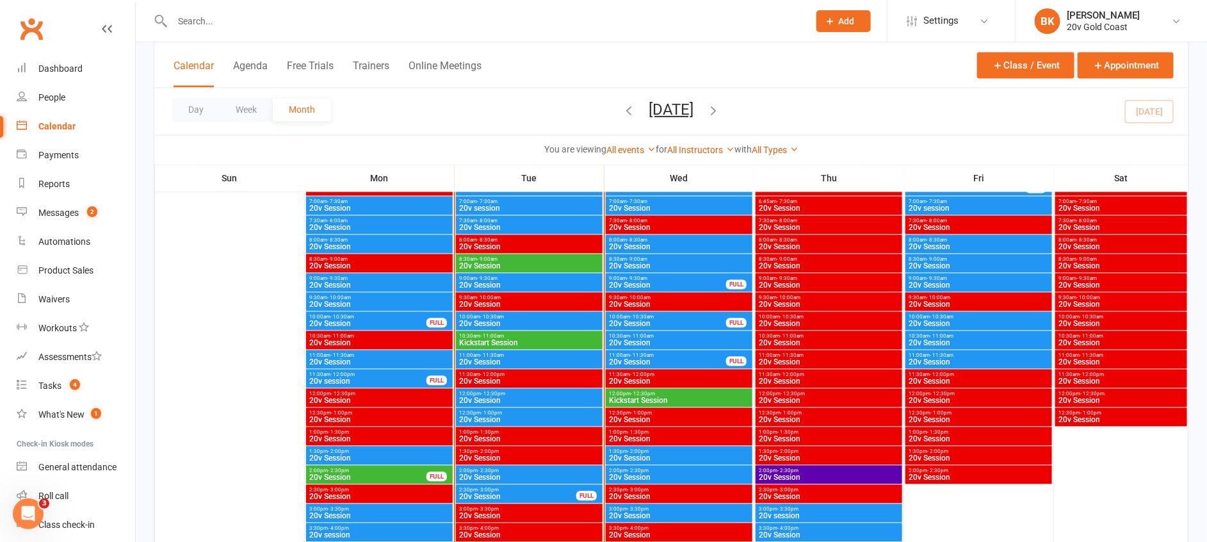
click at [493, 392] on span "- 12:30pm" at bounding box center [493, 394] width 24 height 6
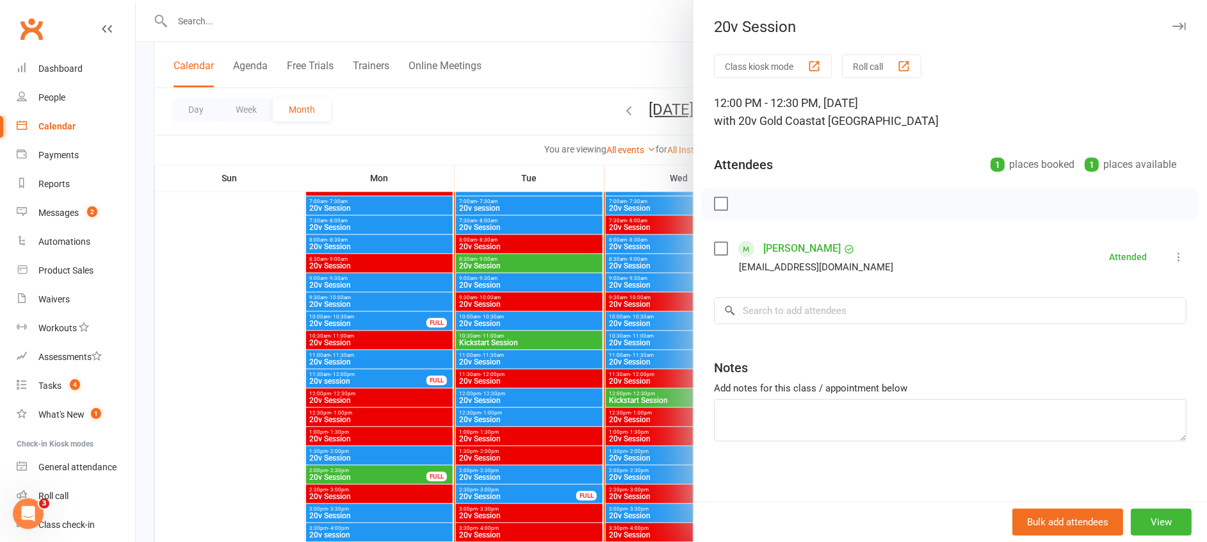
click at [493, 392] on div at bounding box center [671, 271] width 1071 height 542
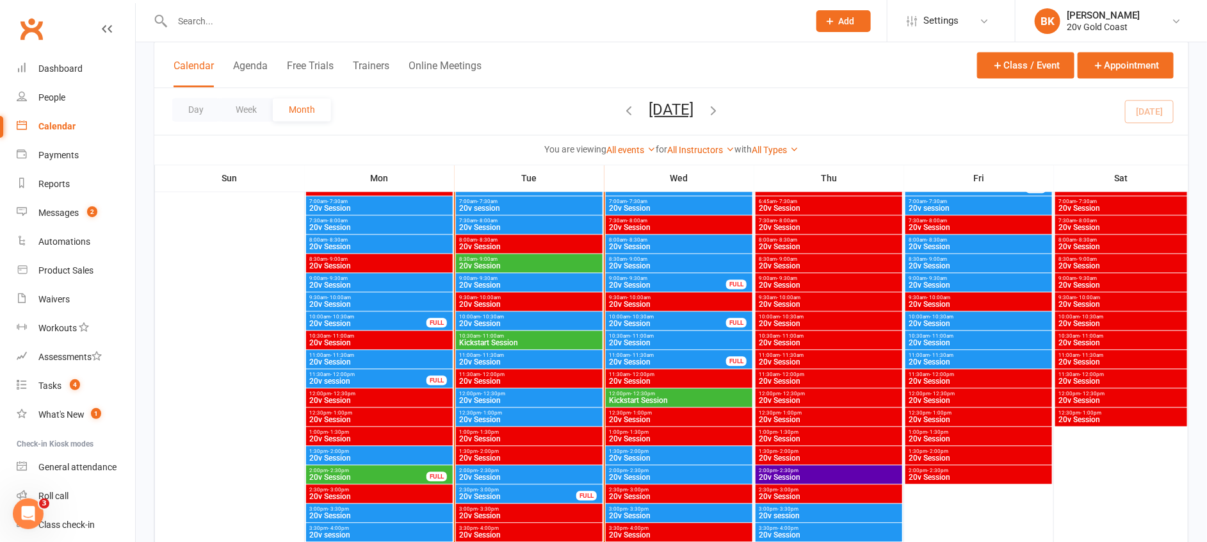
click at [496, 418] on span "20v Session" at bounding box center [530, 420] width 142 height 8
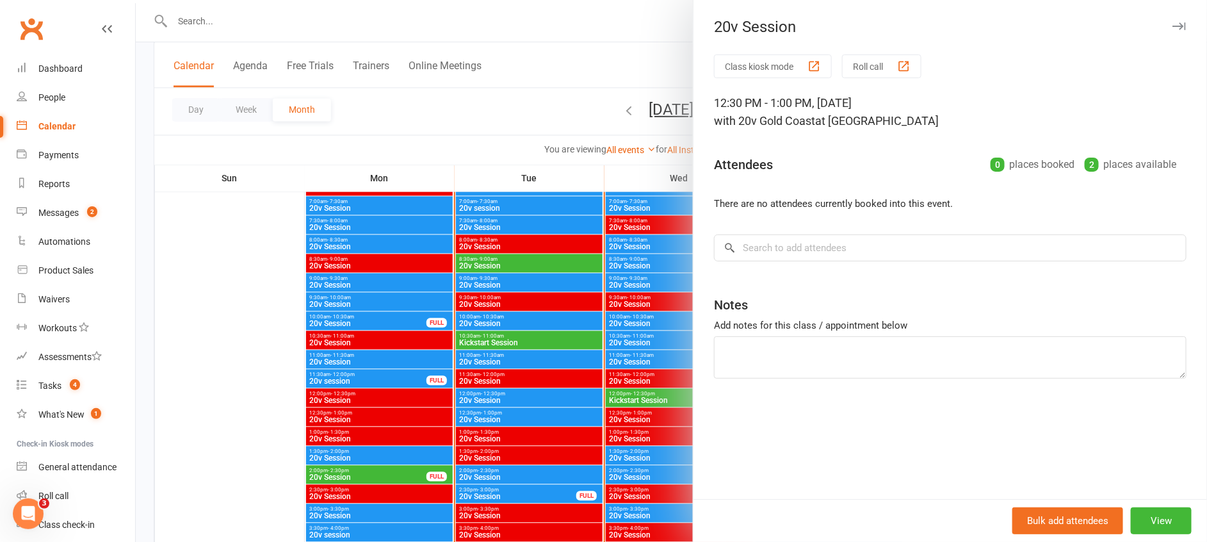
click at [496, 418] on div at bounding box center [671, 271] width 1071 height 542
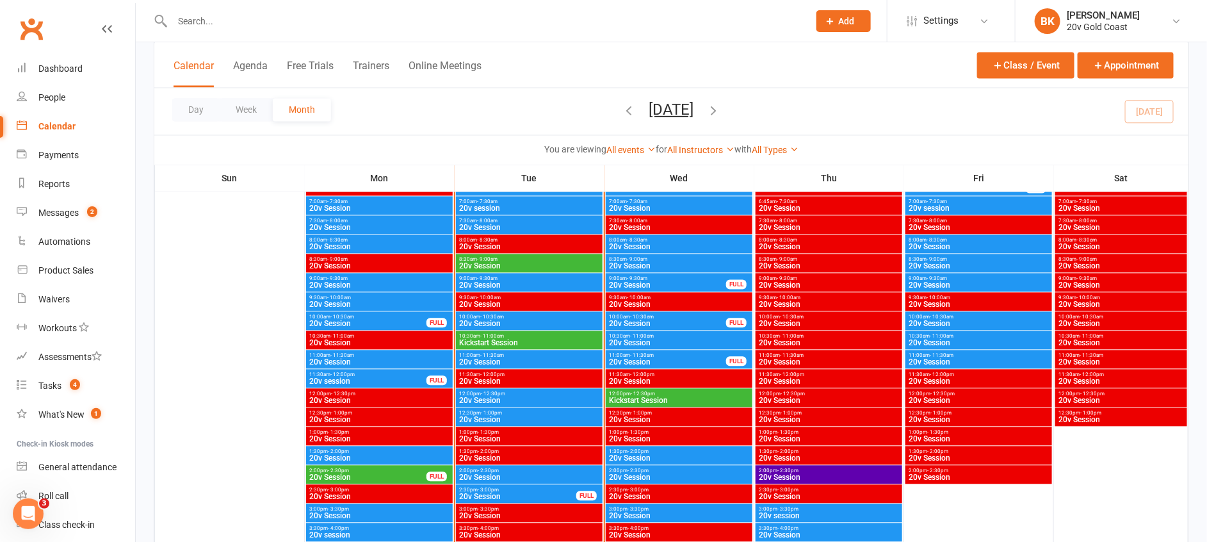
click at [651, 394] on span "- 12:30pm" at bounding box center [643, 394] width 24 height 6
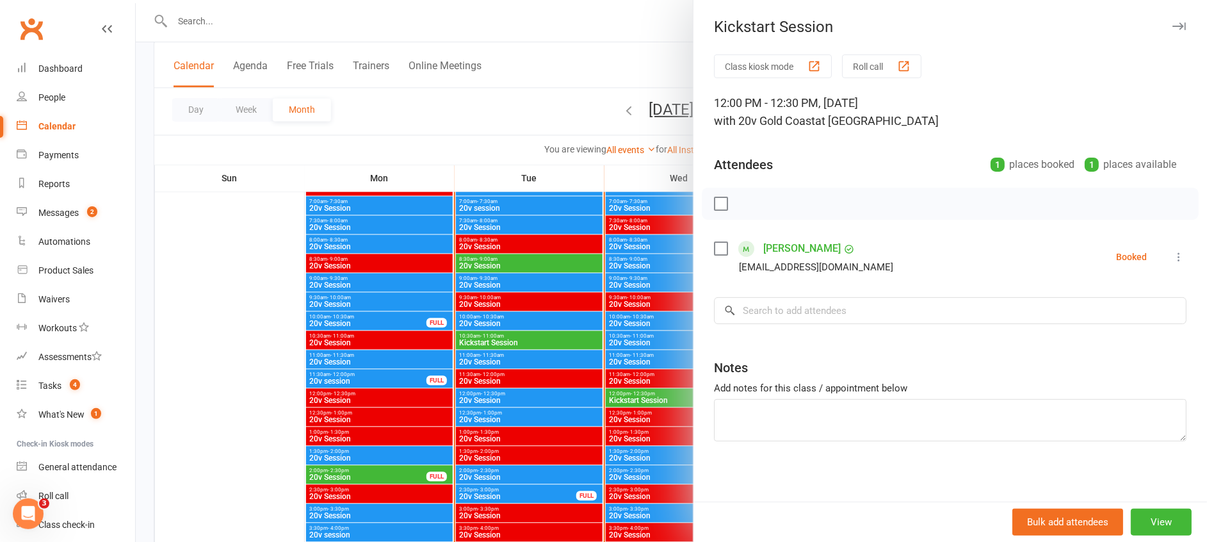
click at [651, 394] on div at bounding box center [671, 271] width 1071 height 542
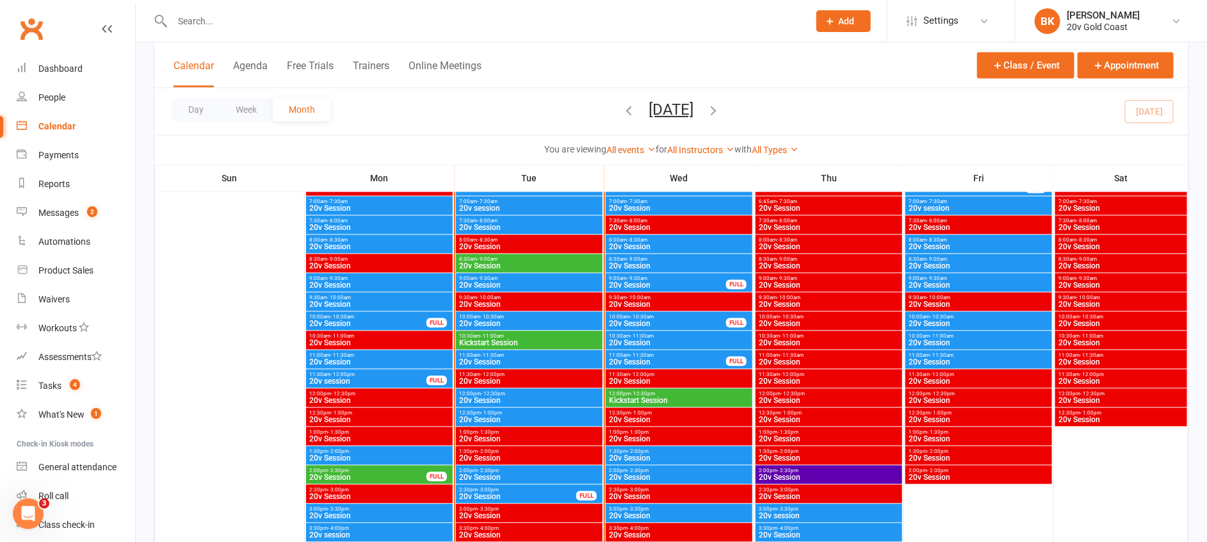
click at [656, 339] on span "20v Session" at bounding box center [679, 343] width 142 height 8
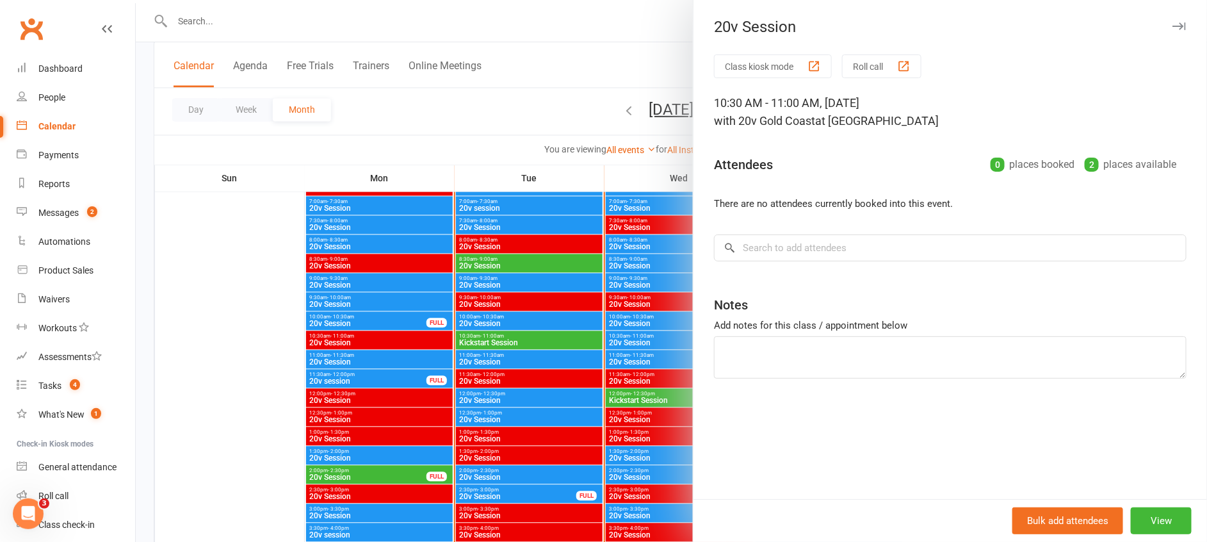
click at [656, 339] on div at bounding box center [671, 271] width 1071 height 542
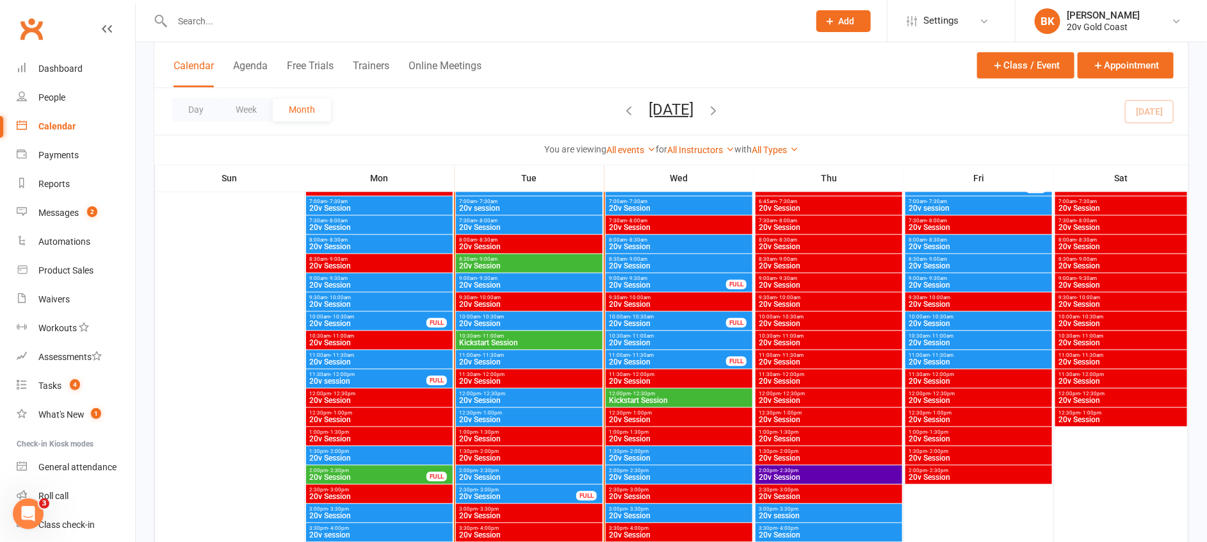
click at [649, 320] on span "20v Session" at bounding box center [667, 324] width 118 height 8
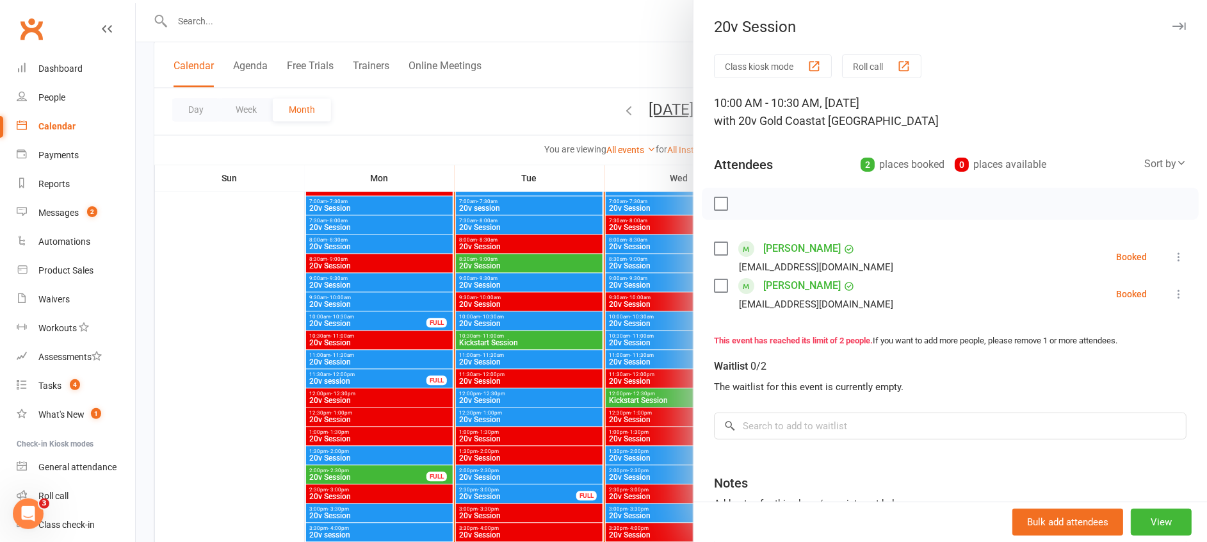
click at [649, 320] on div at bounding box center [671, 271] width 1071 height 542
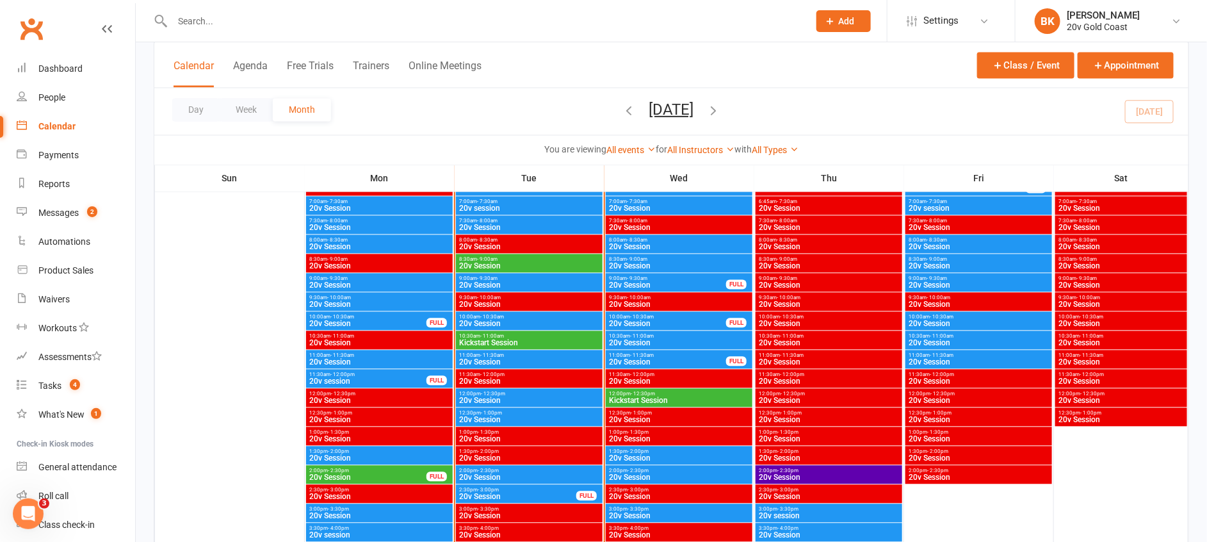
click at [649, 359] on span "20v Session" at bounding box center [667, 363] width 118 height 8
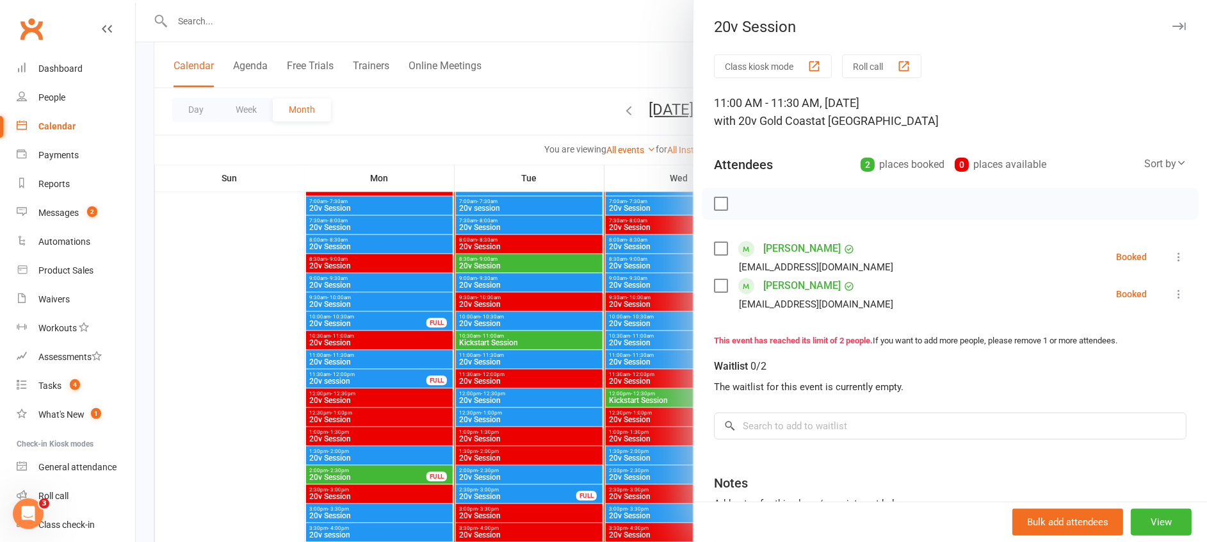
click at [649, 359] on div at bounding box center [671, 271] width 1071 height 542
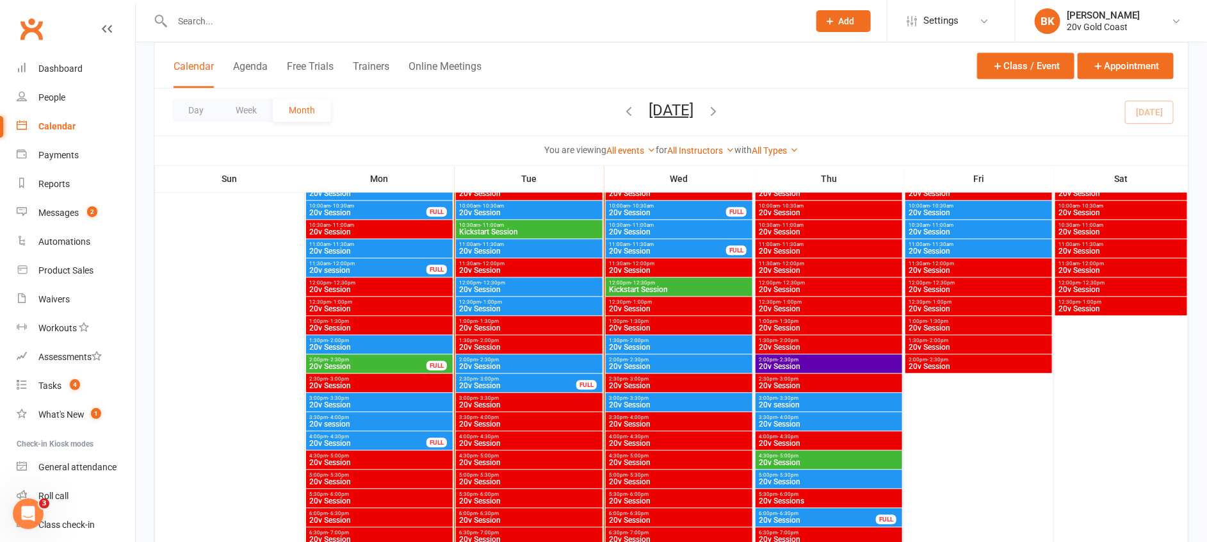
scroll to position [1315, 0]
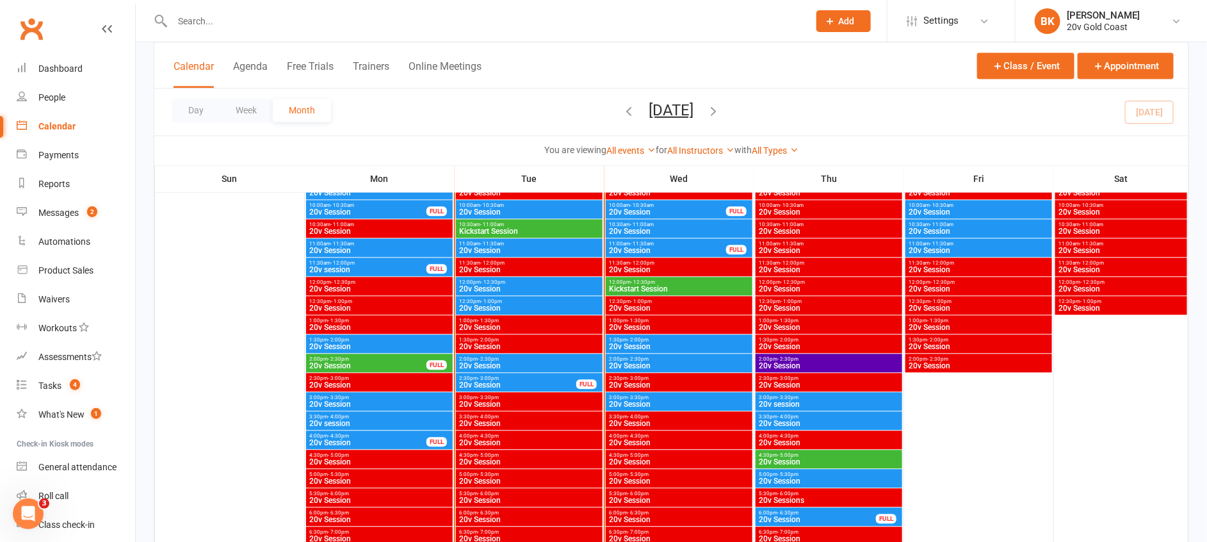
click at [641, 339] on span "- 2:00pm" at bounding box center [638, 340] width 21 height 6
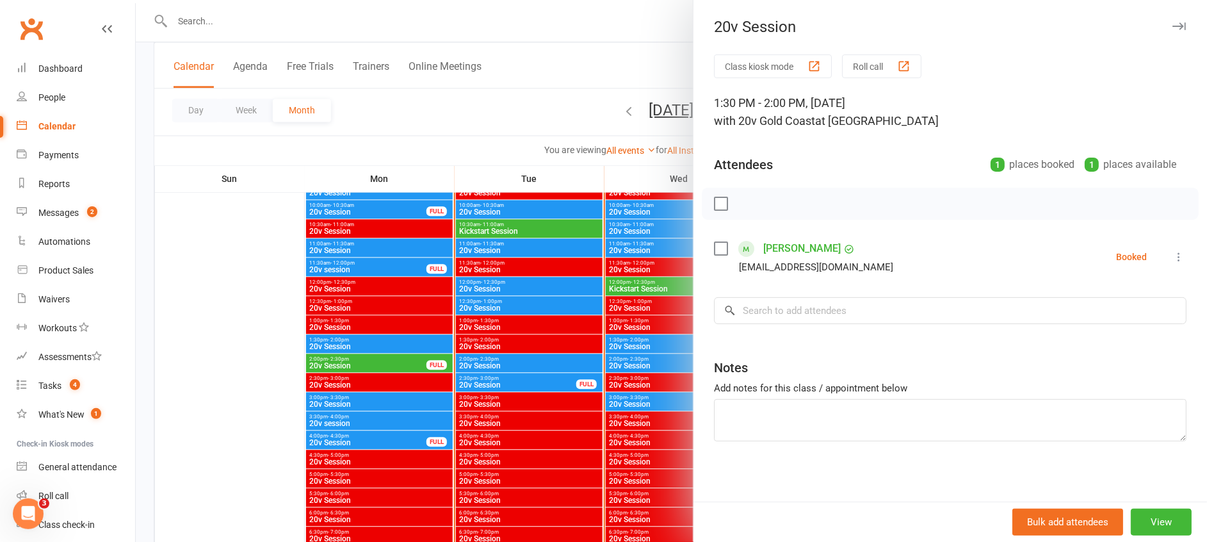
click at [627, 339] on div at bounding box center [671, 271] width 1071 height 542
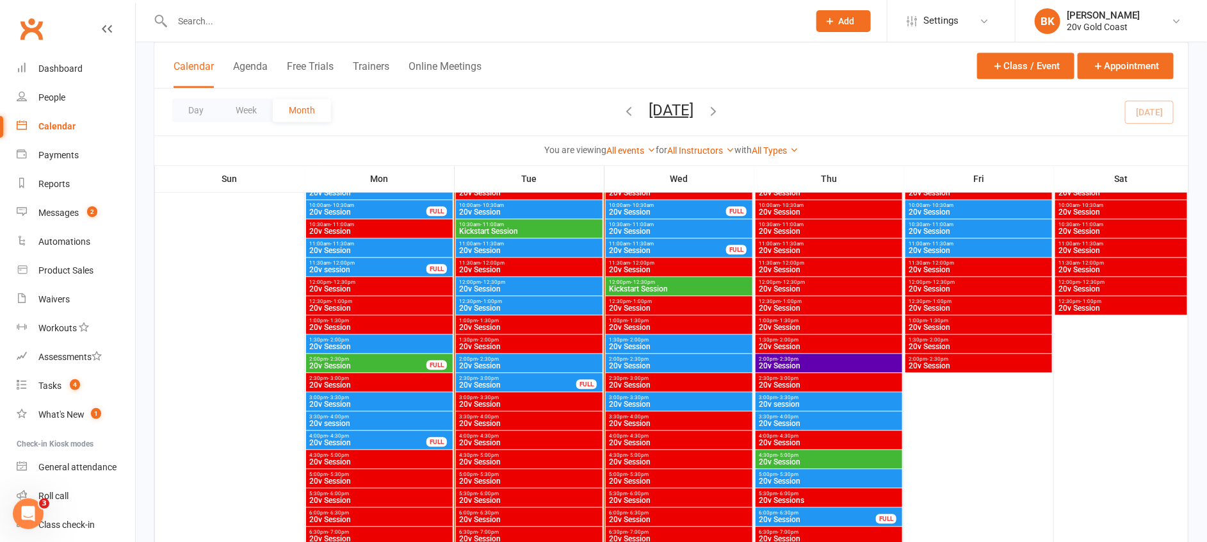
click at [635, 400] on span "20v Session" at bounding box center [679, 404] width 142 height 8
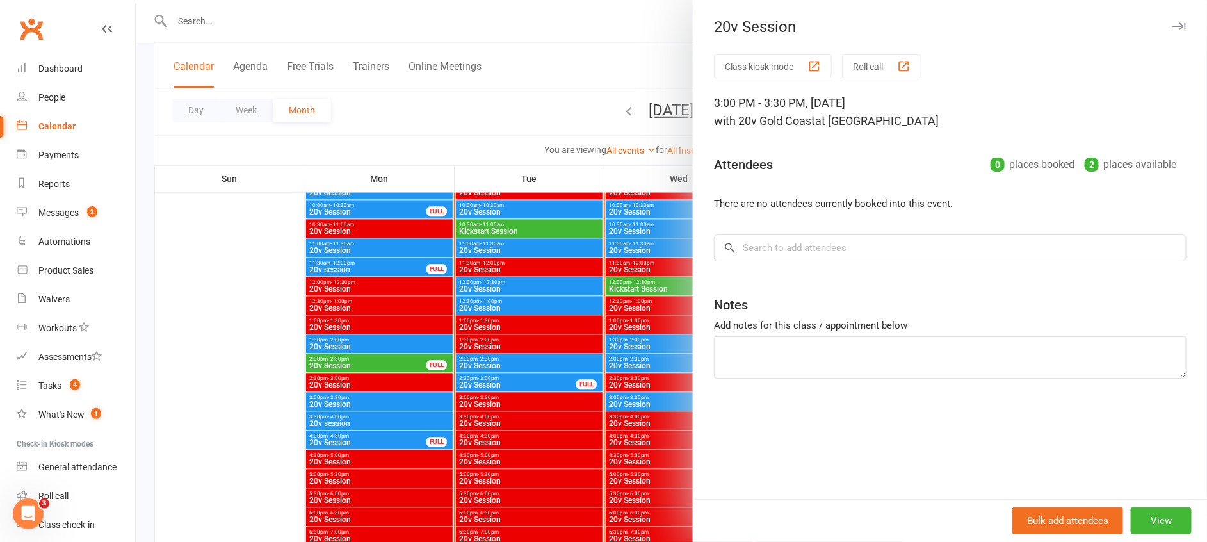
click at [635, 399] on div at bounding box center [671, 271] width 1071 height 542
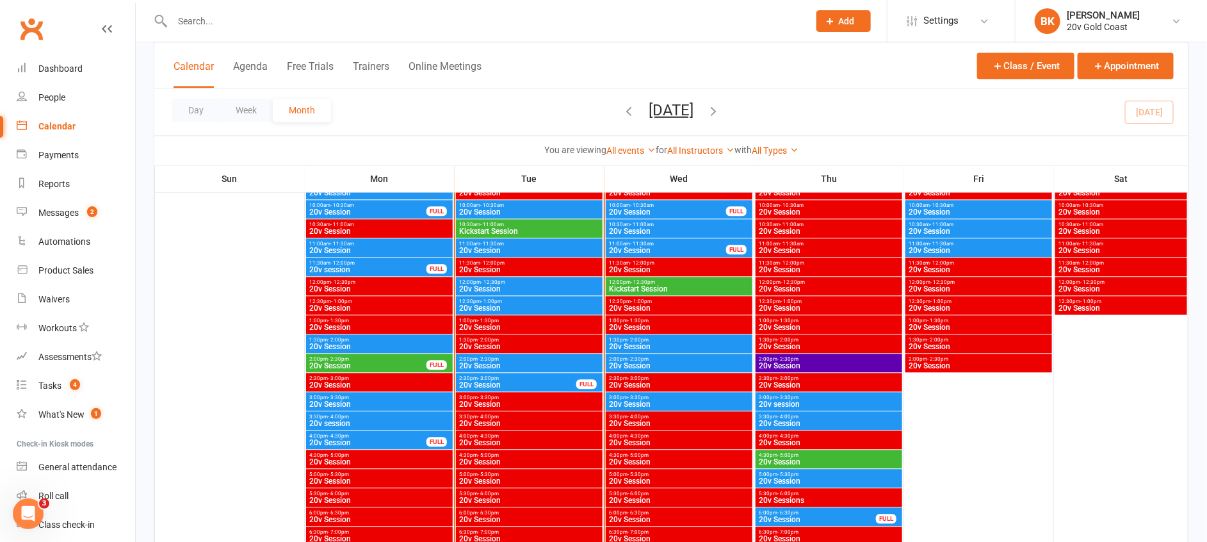
click at [633, 362] on span "20v Session" at bounding box center [679, 366] width 142 height 8
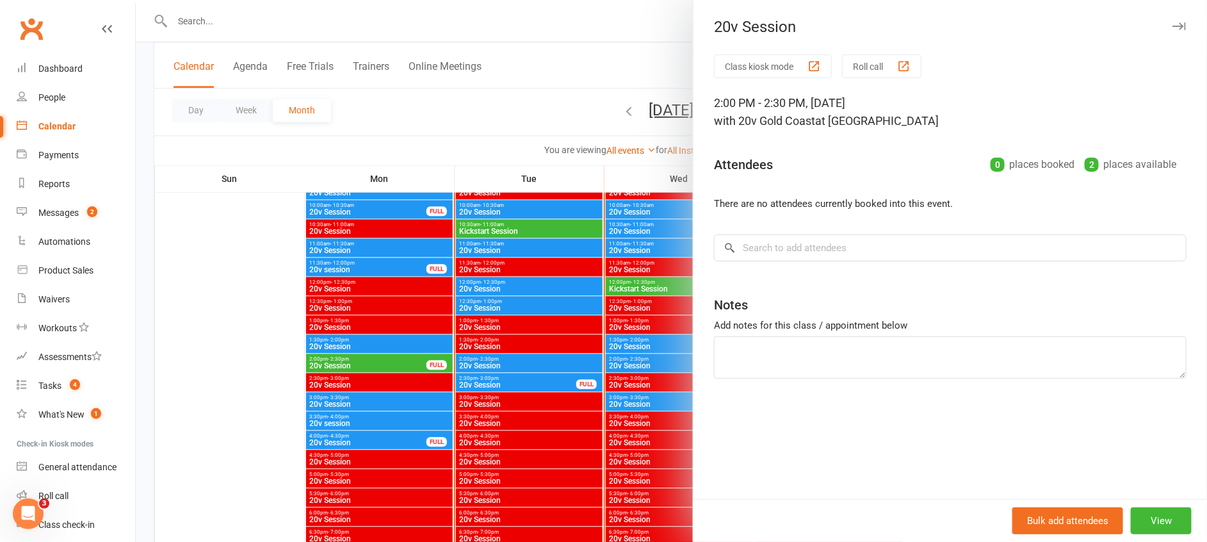
click at [633, 362] on div at bounding box center [671, 271] width 1071 height 542
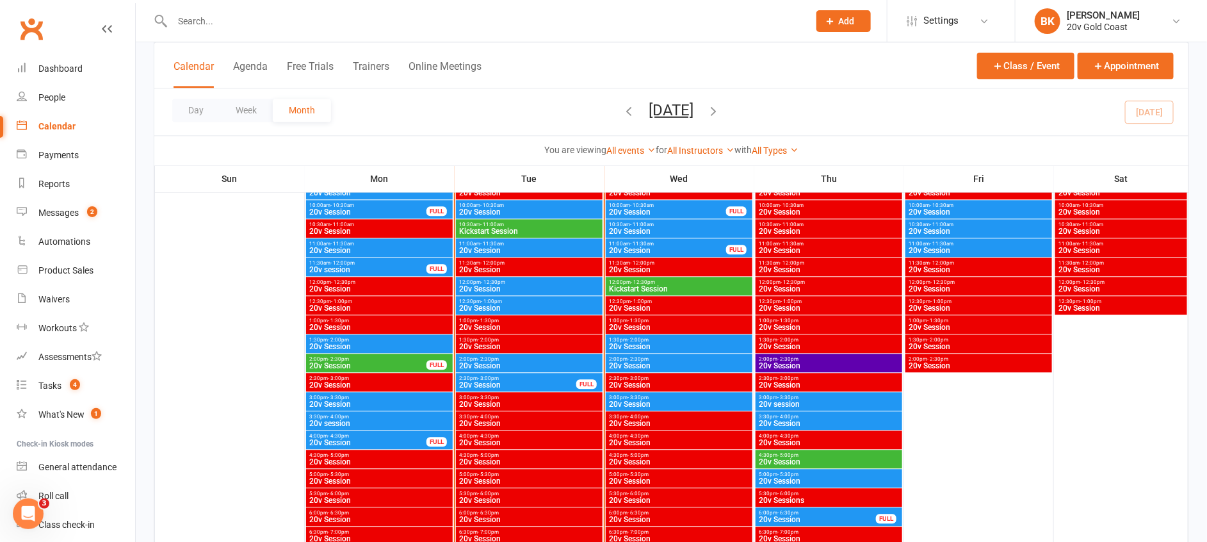
click at [633, 344] on span "20v Session" at bounding box center [679, 347] width 142 height 8
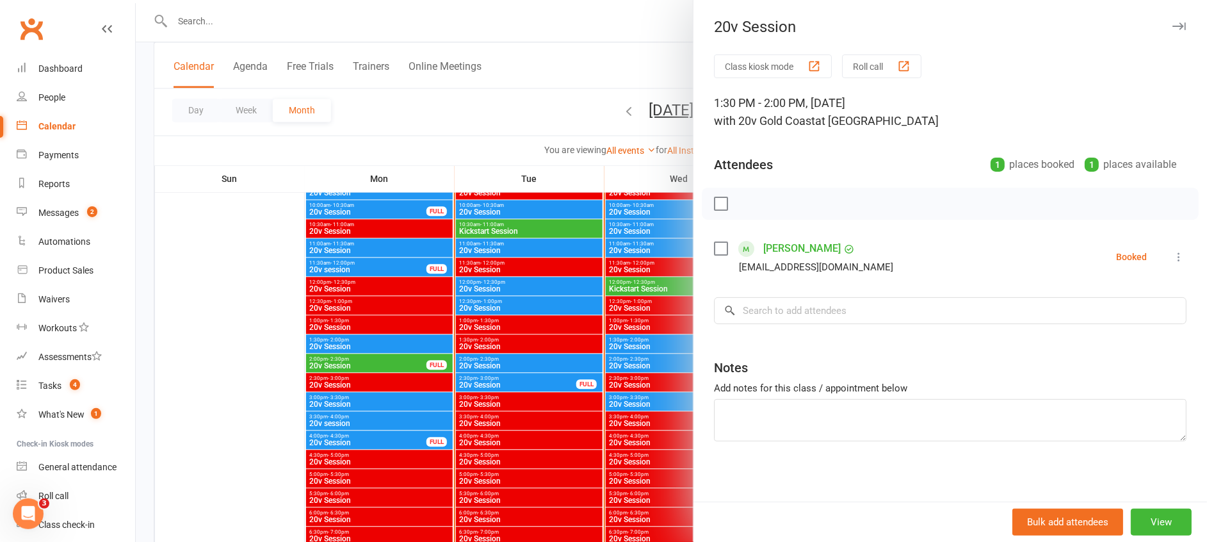
click at [633, 344] on div at bounding box center [671, 271] width 1071 height 542
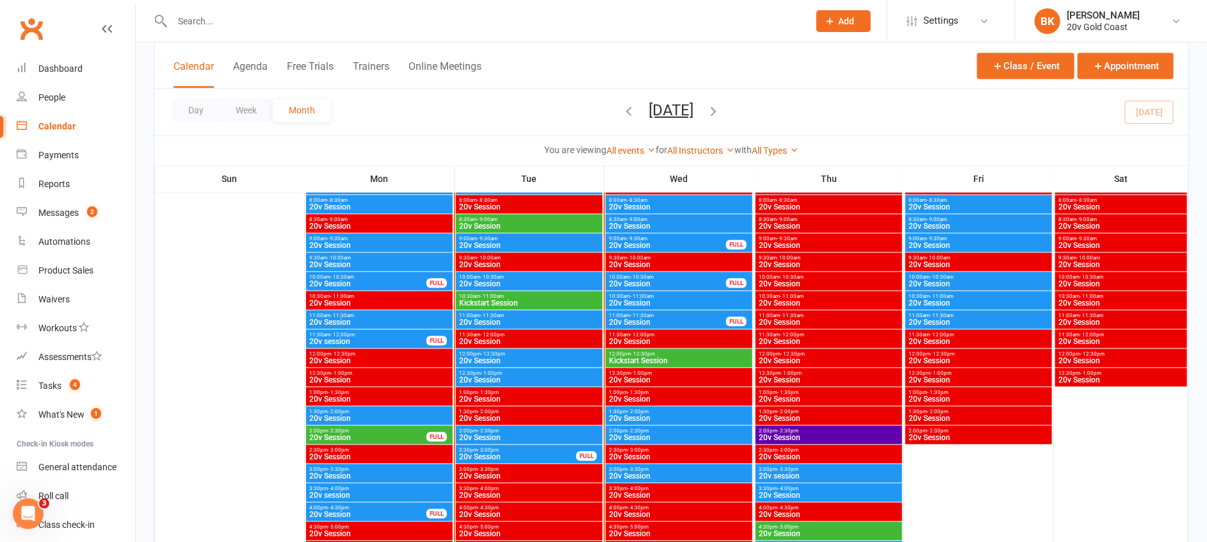
scroll to position [1224, 0]
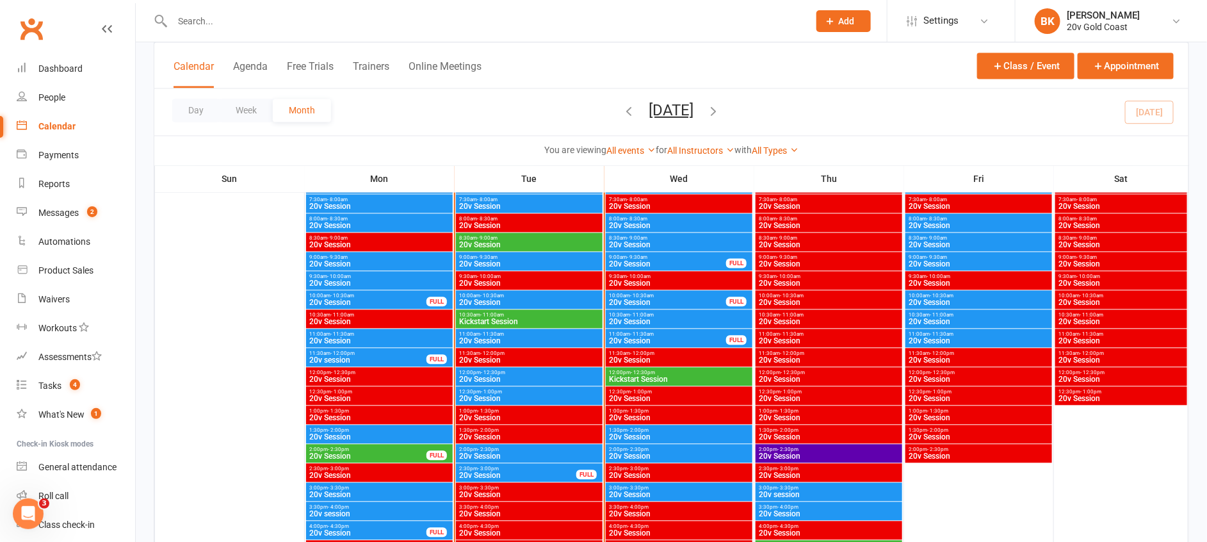
click at [641, 367] on div "12:00pm - 12:30pm Kickstart Session" at bounding box center [679, 376] width 147 height 19
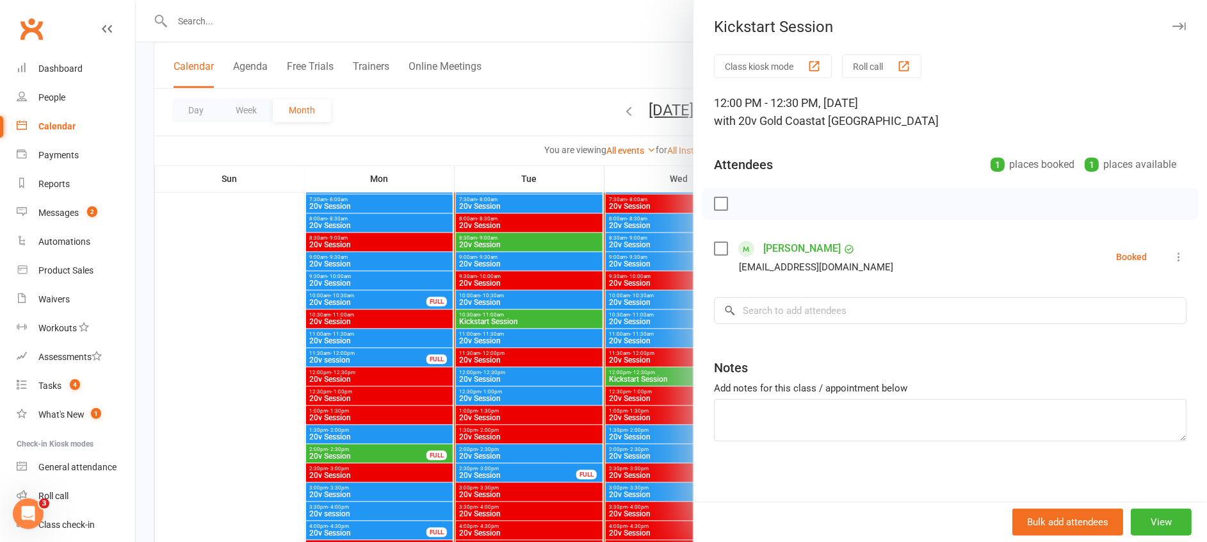
click at [641, 367] on div at bounding box center [671, 271] width 1071 height 542
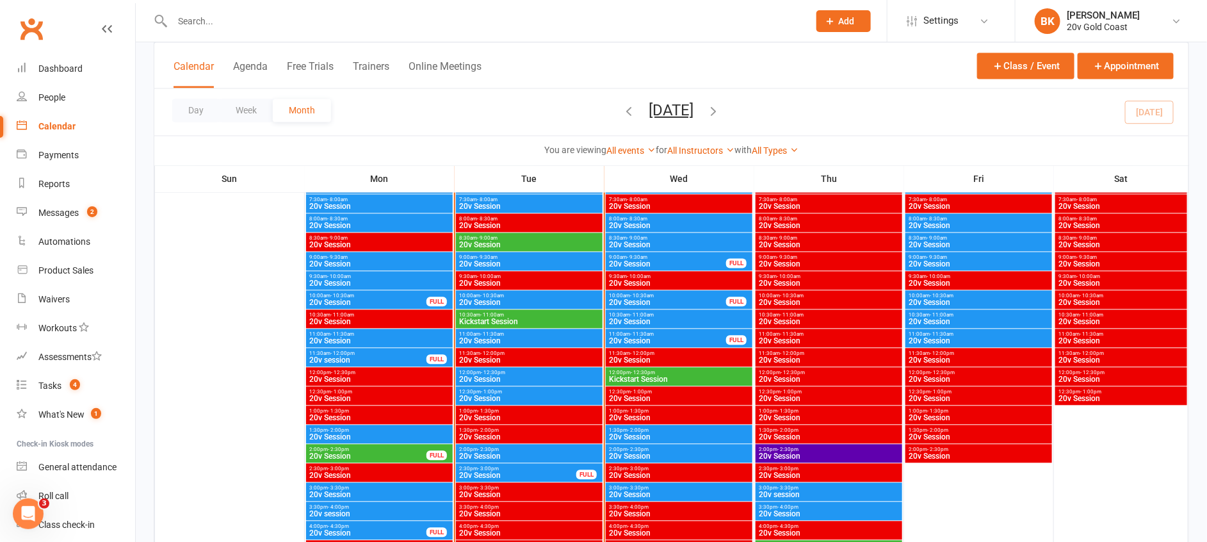
click at [650, 377] on span "Kickstart Session" at bounding box center [679, 379] width 142 height 8
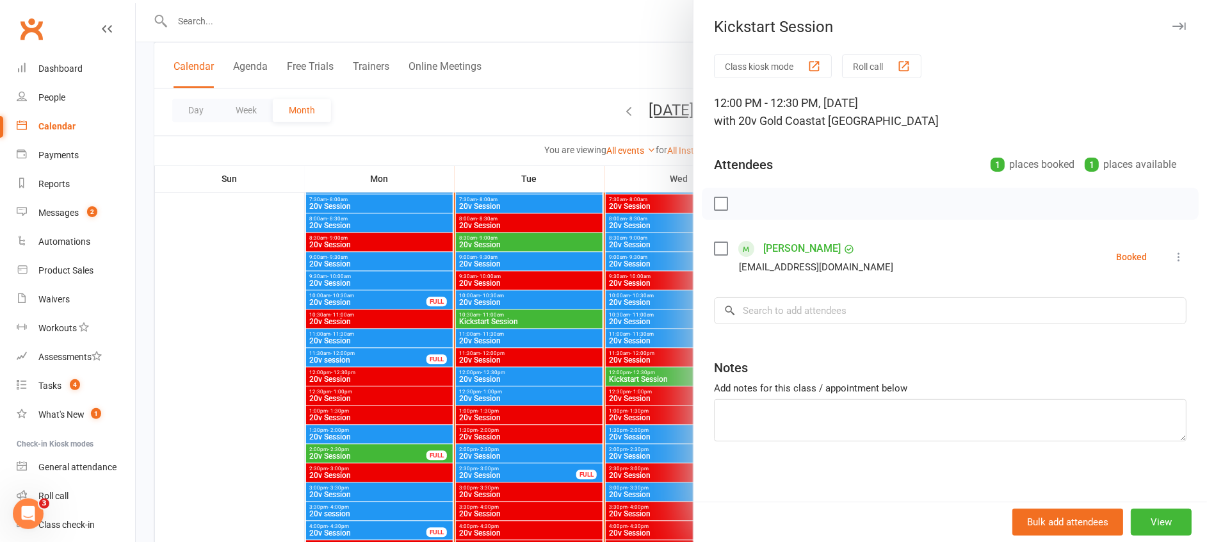
click at [778, 247] on link "[PERSON_NAME]" at bounding box center [801, 248] width 77 height 20
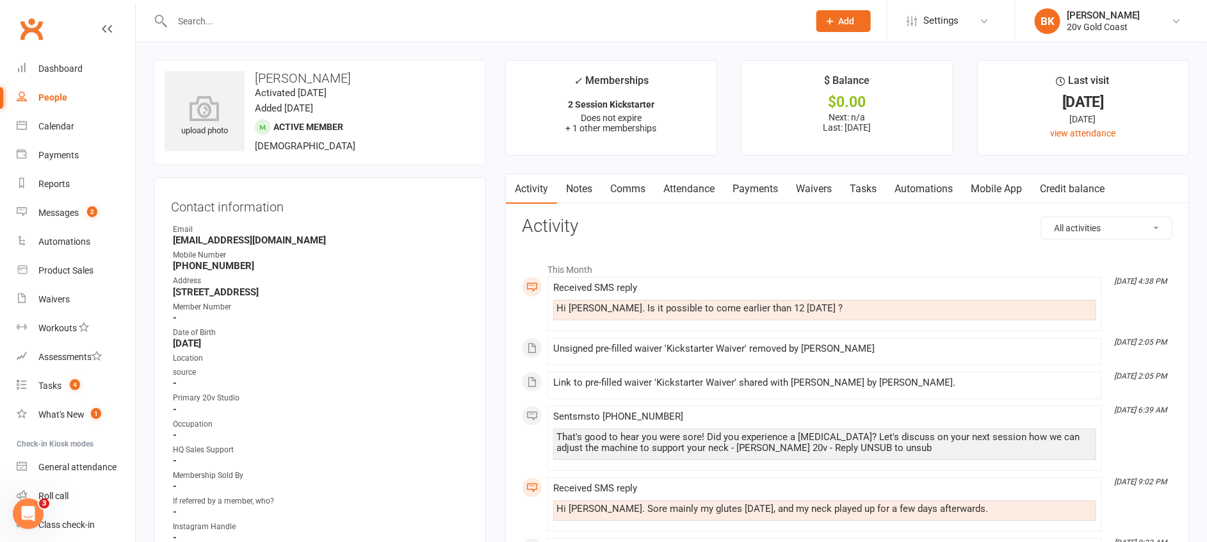
scroll to position [156, 0]
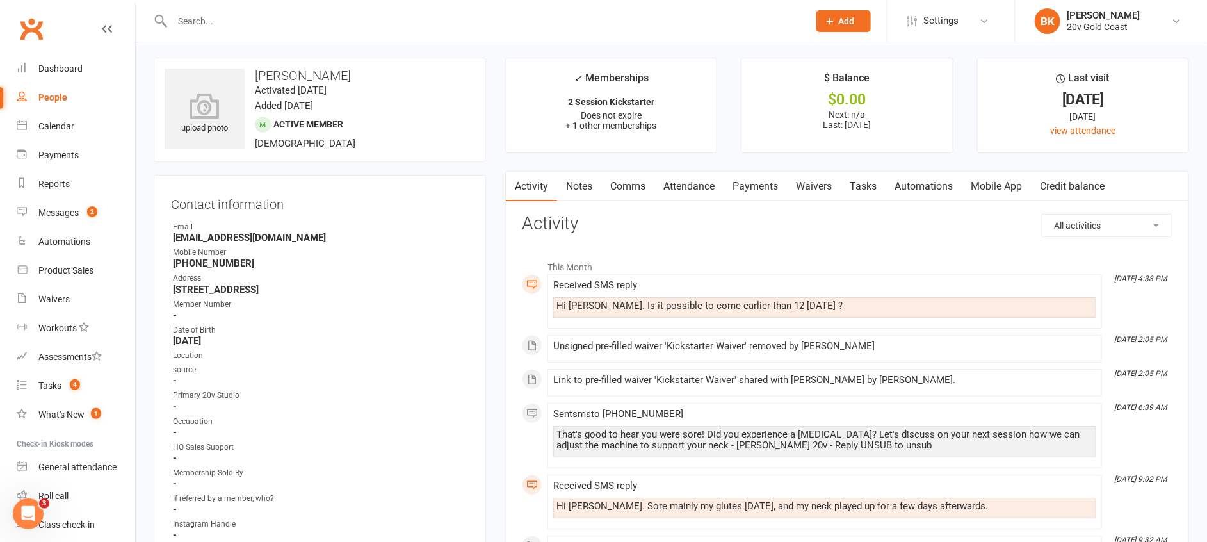
scroll to position [0, 0]
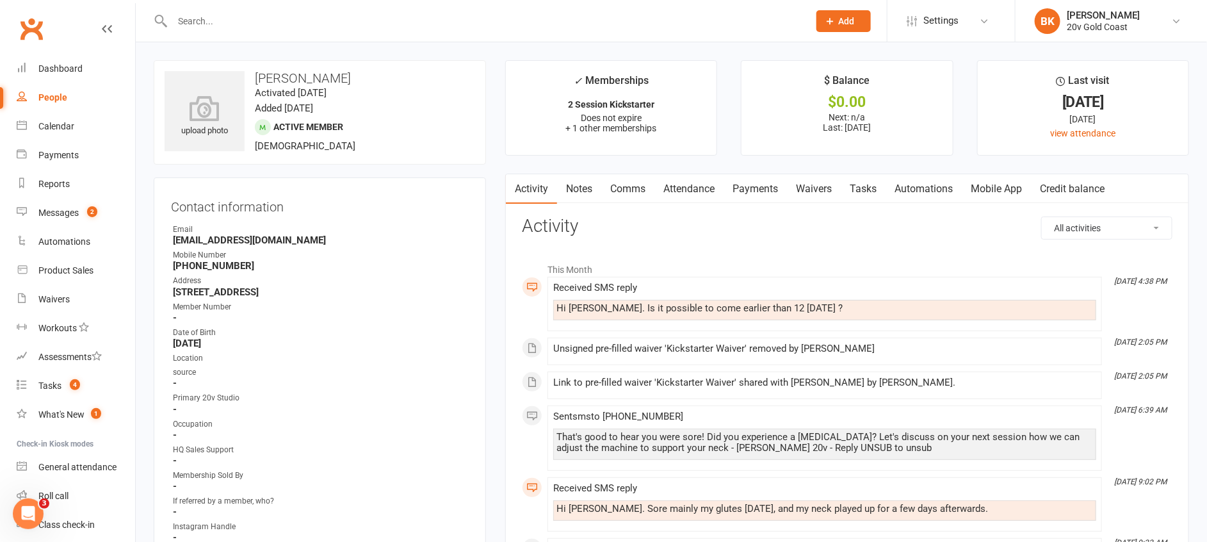
click at [569, 196] on link "Notes" at bounding box center [579, 188] width 44 height 29
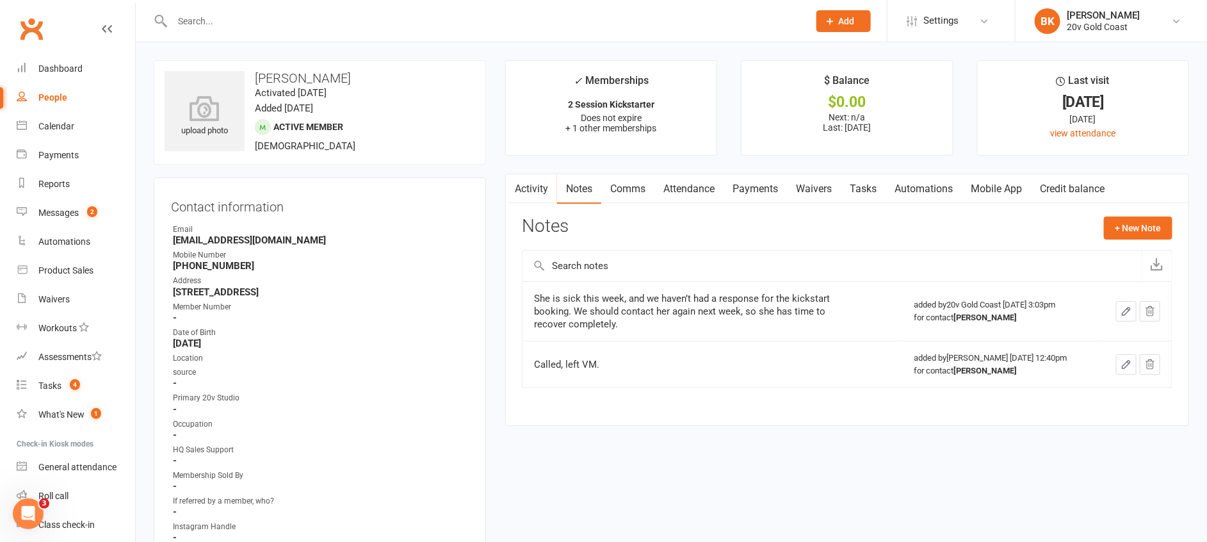
click at [870, 197] on link "Tasks" at bounding box center [863, 188] width 45 height 29
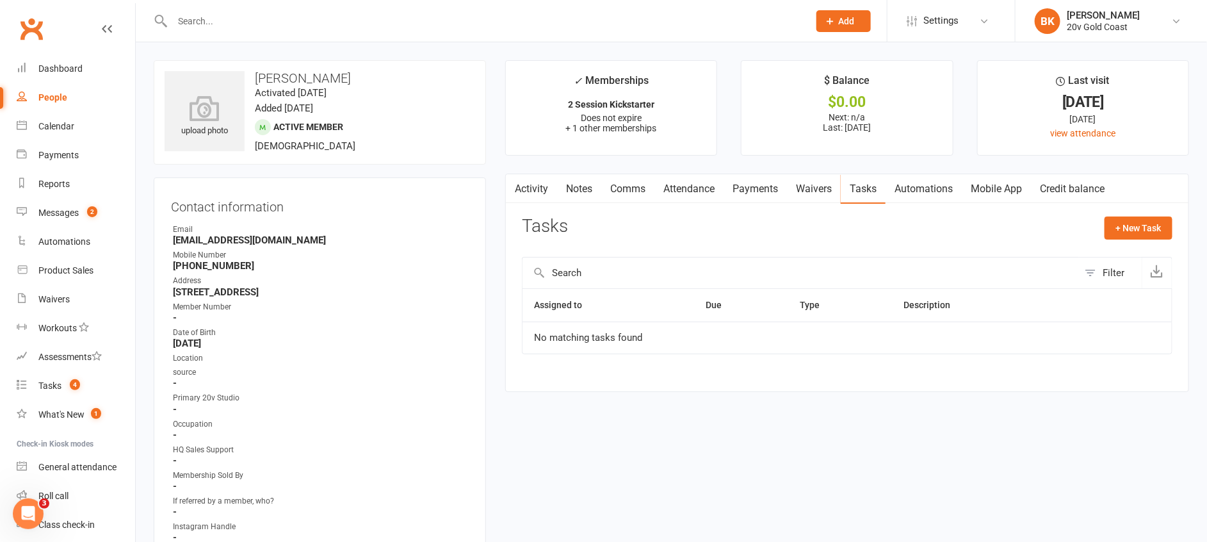
click at [642, 191] on link "Comms" at bounding box center [627, 188] width 53 height 29
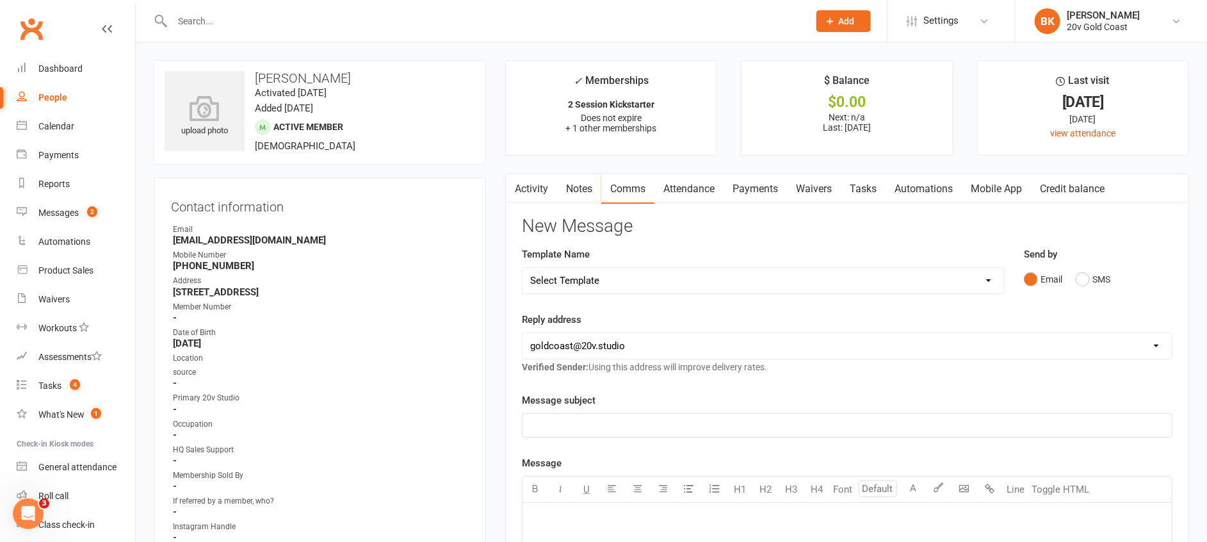
click at [581, 191] on link "Notes" at bounding box center [579, 188] width 44 height 29
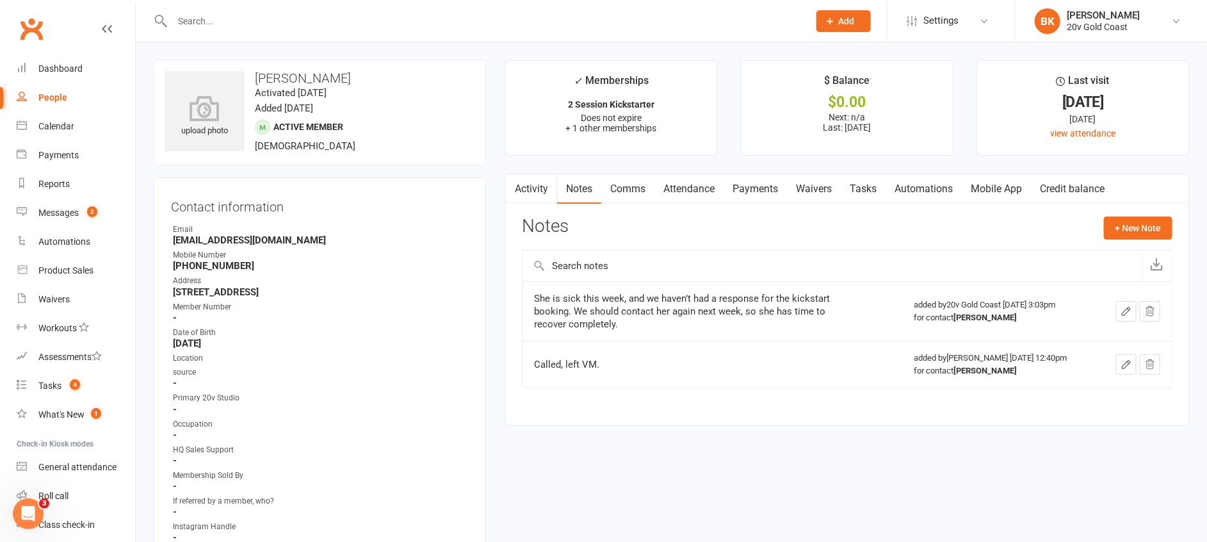
click at [540, 191] on link "Activity" at bounding box center [531, 188] width 51 height 29
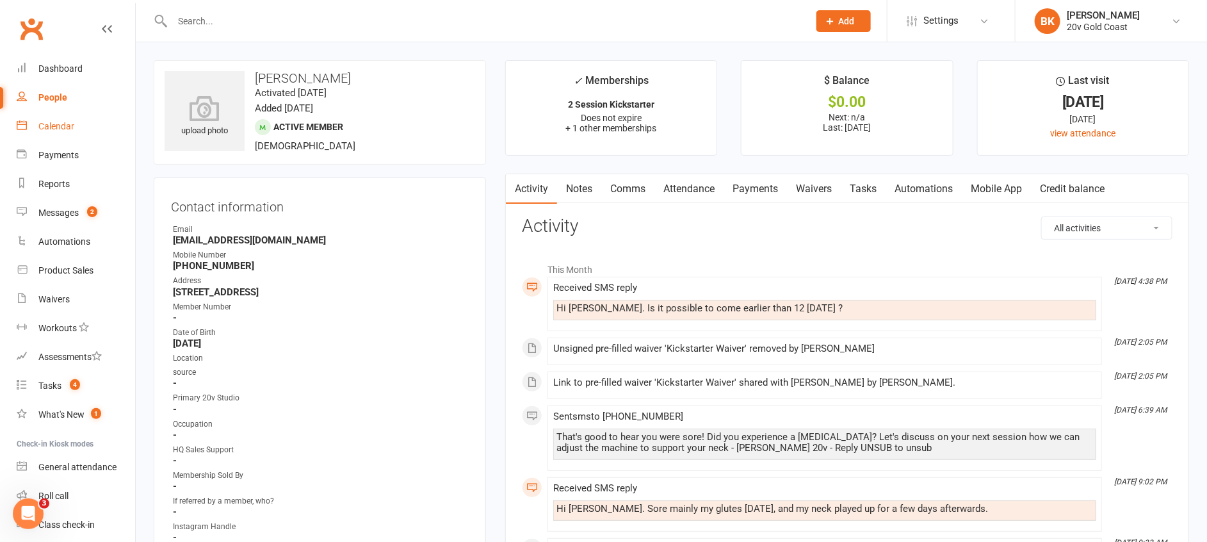
click at [90, 124] on link "Calendar" at bounding box center [76, 126] width 118 height 29
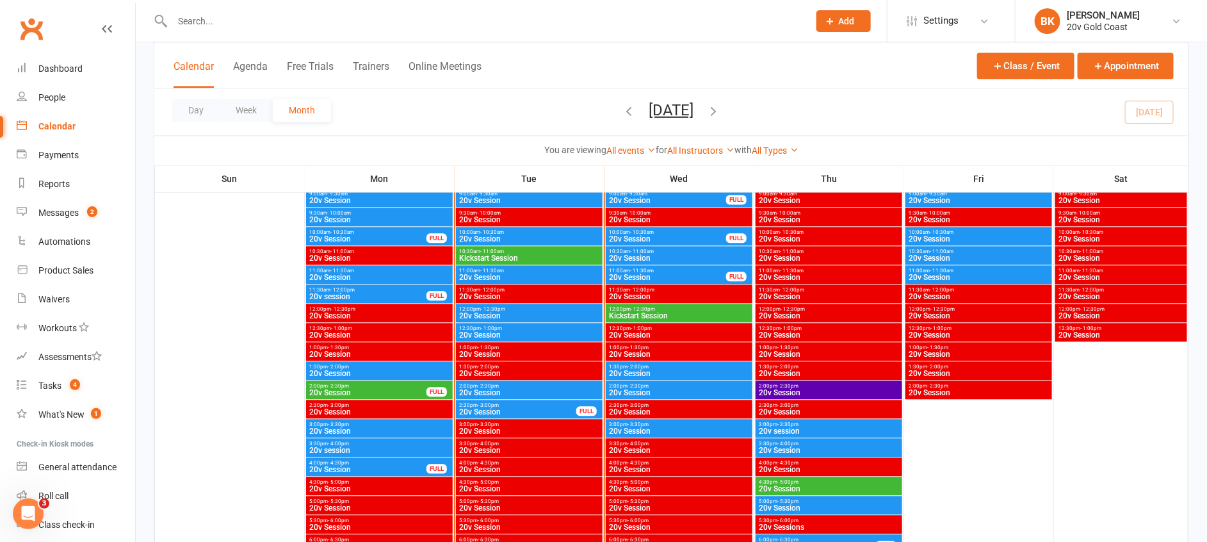
scroll to position [1297, 0]
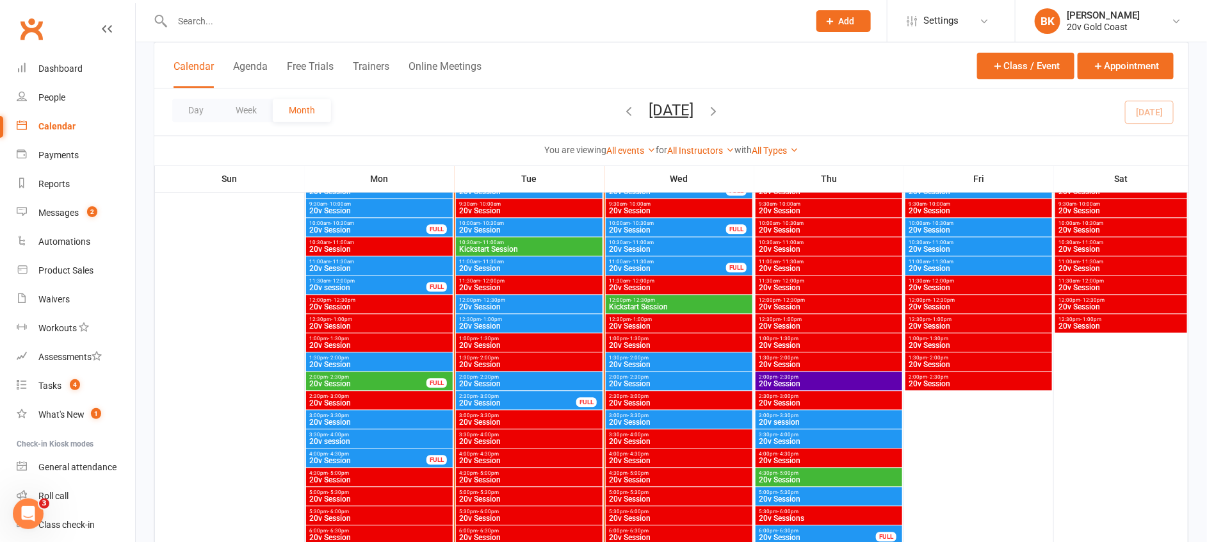
click at [646, 243] on span "- 11:00am" at bounding box center [642, 243] width 24 height 6
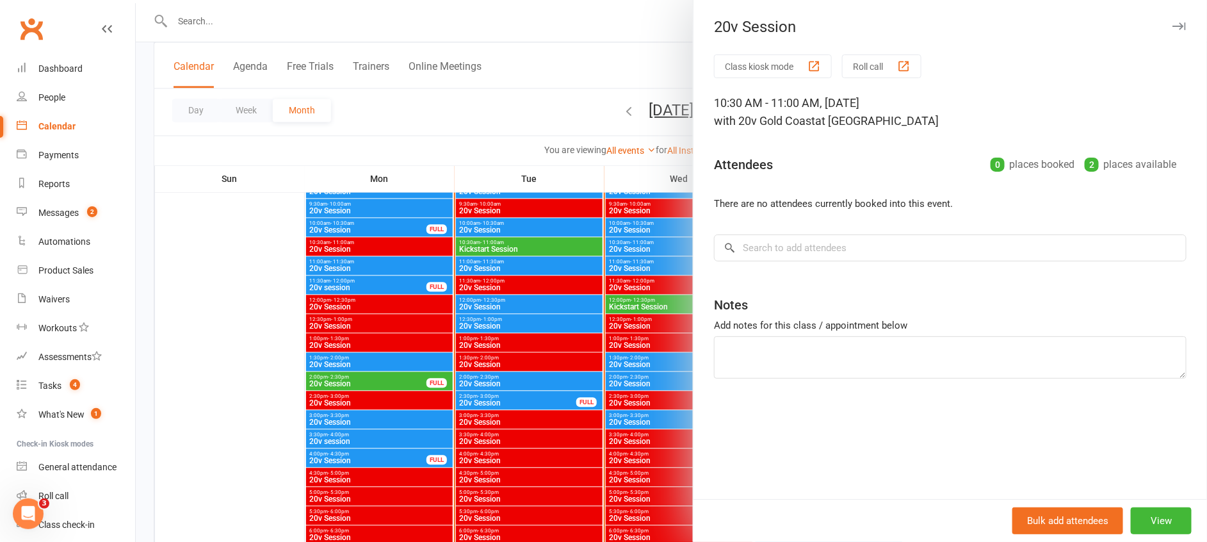
click at [646, 243] on div at bounding box center [671, 271] width 1071 height 542
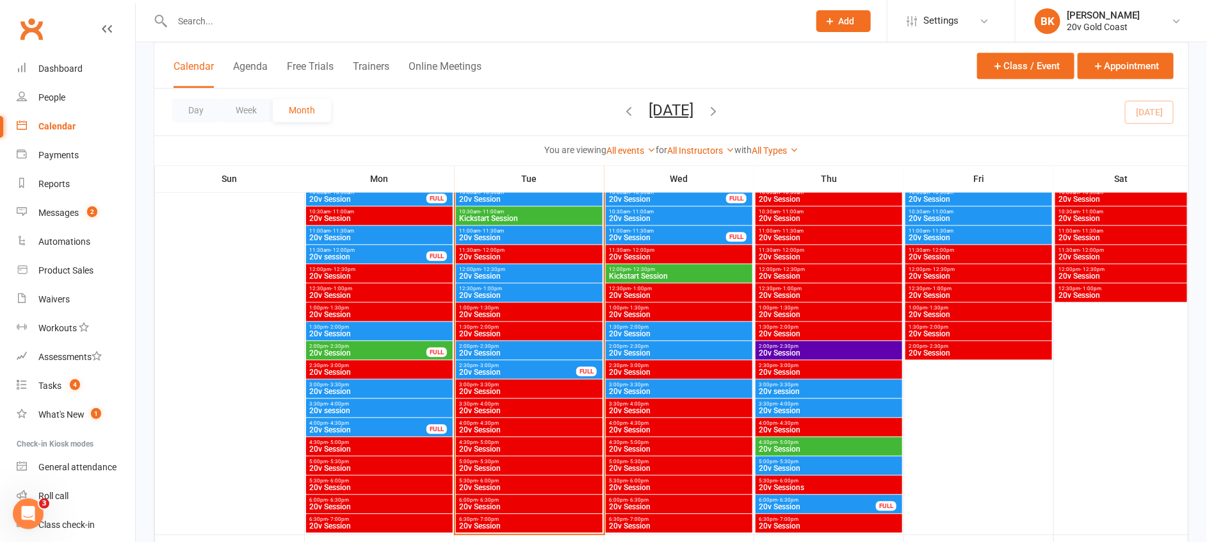
scroll to position [1328, 0]
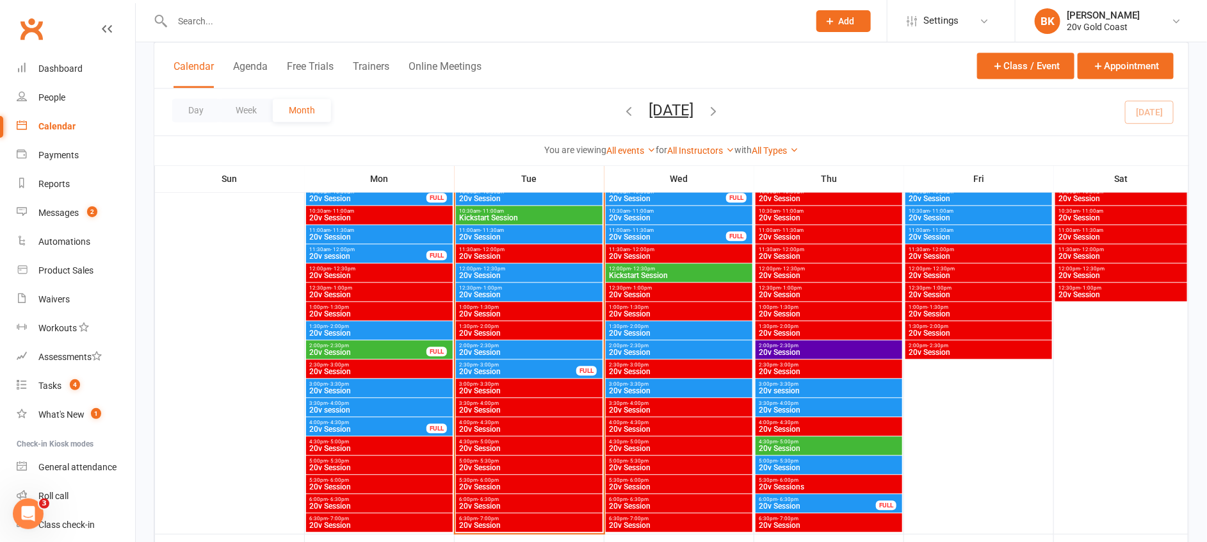
click at [642, 227] on span "- 11:30am" at bounding box center [642, 230] width 24 height 6
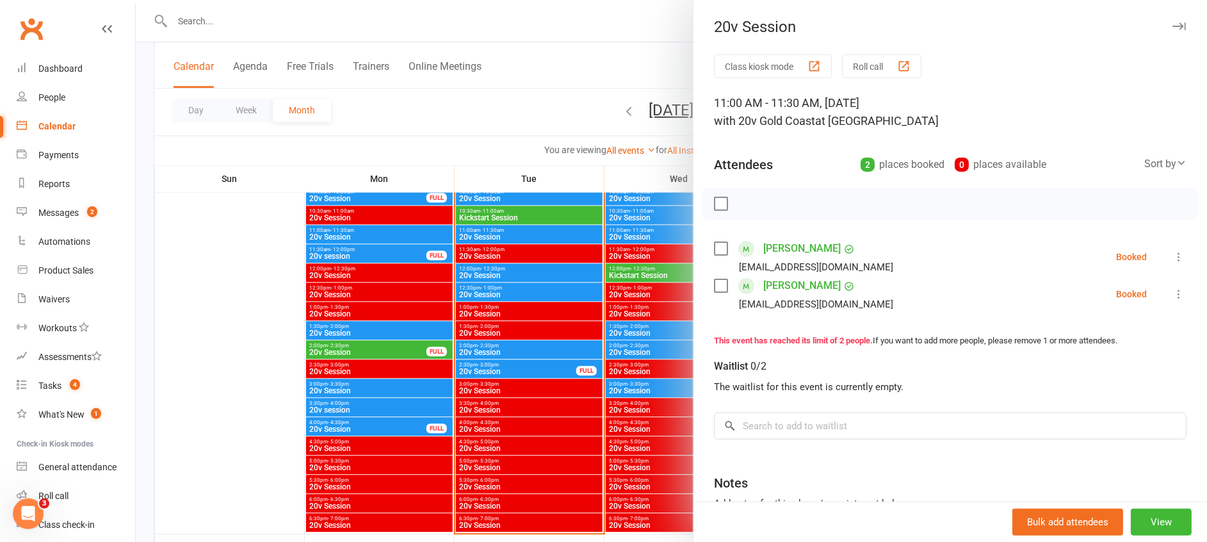
click at [642, 227] on div at bounding box center [671, 271] width 1071 height 542
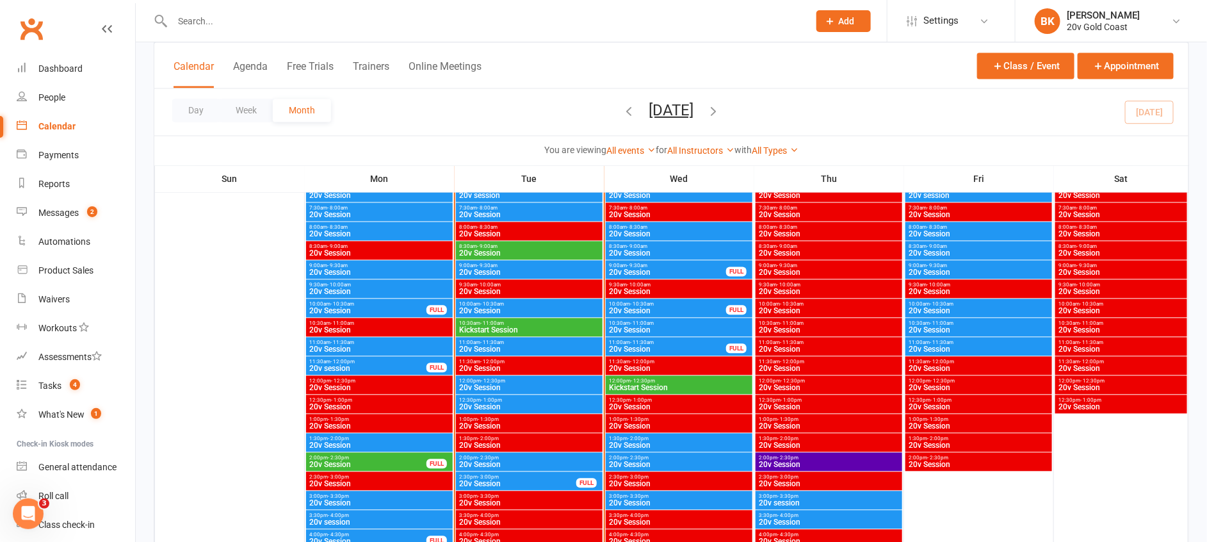
scroll to position [1212, 0]
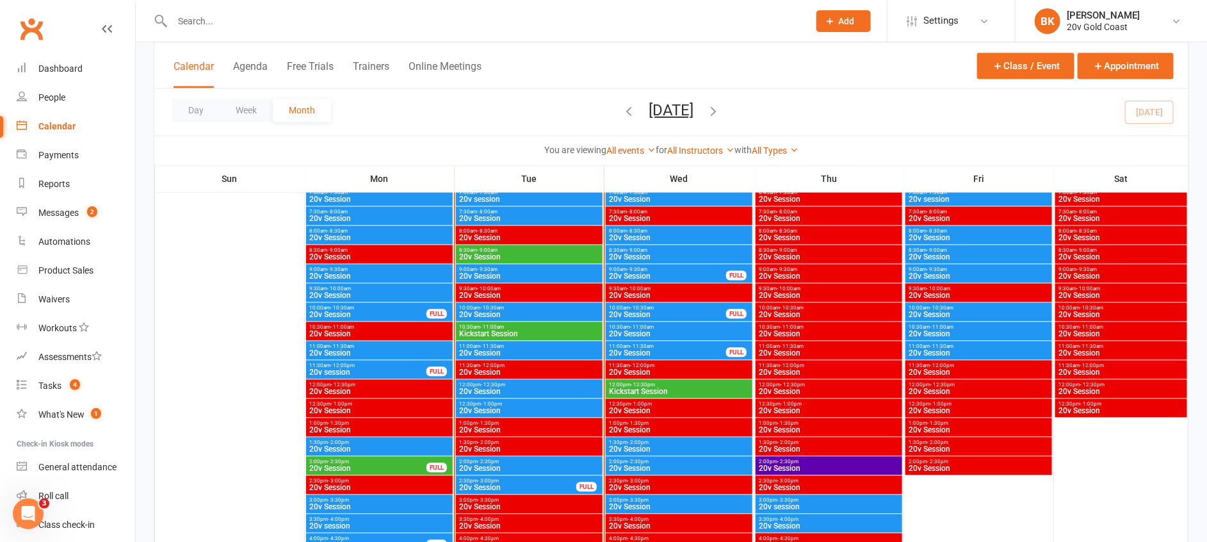
click at [662, 236] on span "20v Session" at bounding box center [679, 238] width 142 height 8
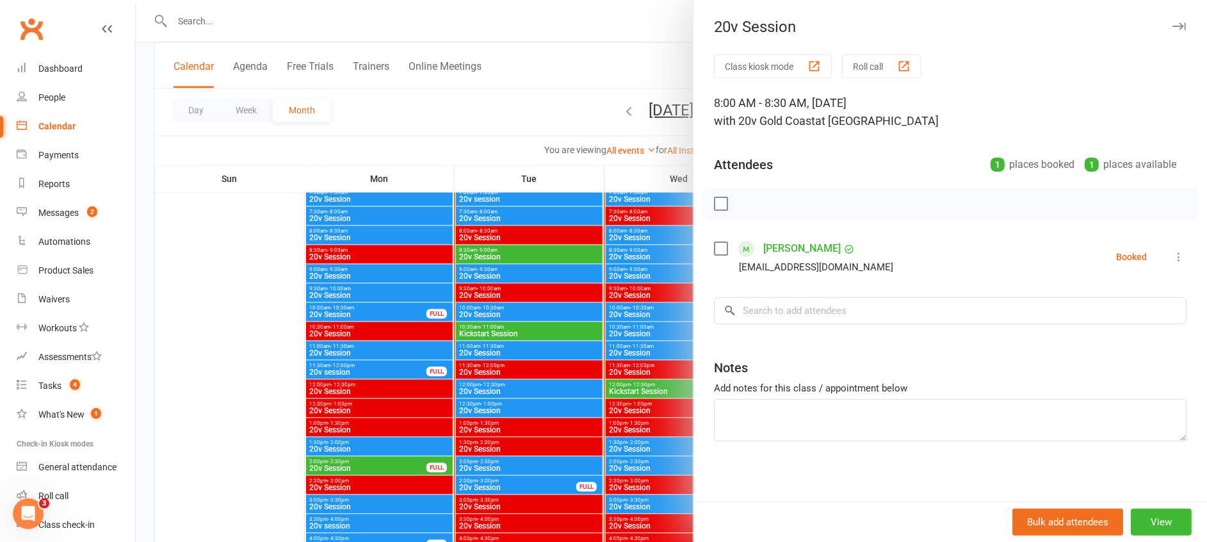
click at [641, 236] on div at bounding box center [671, 271] width 1071 height 542
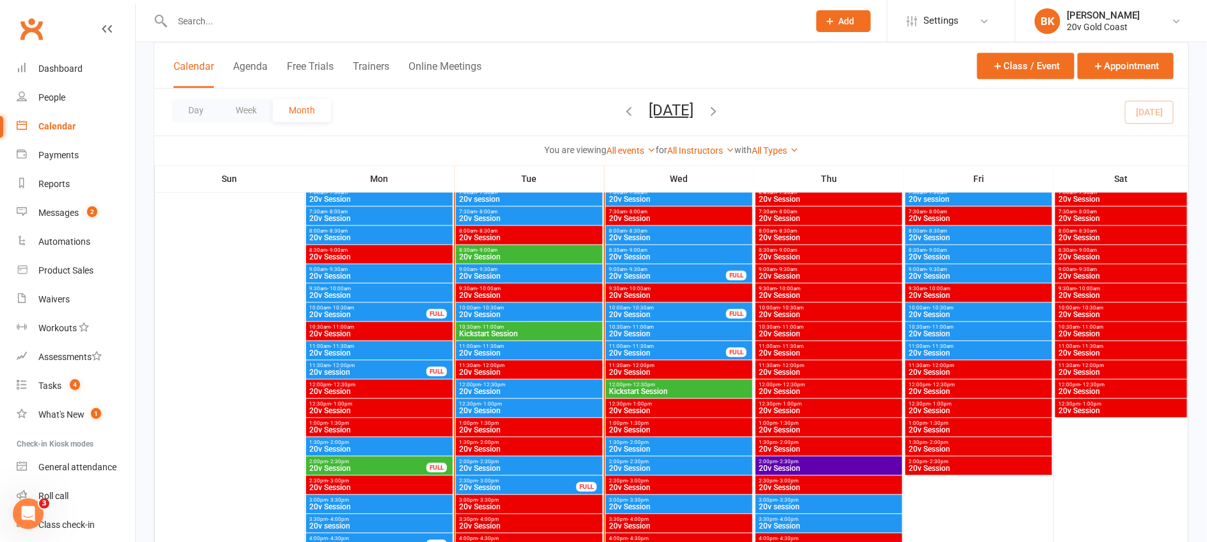
click at [651, 253] on span "20v Session" at bounding box center [679, 257] width 142 height 8
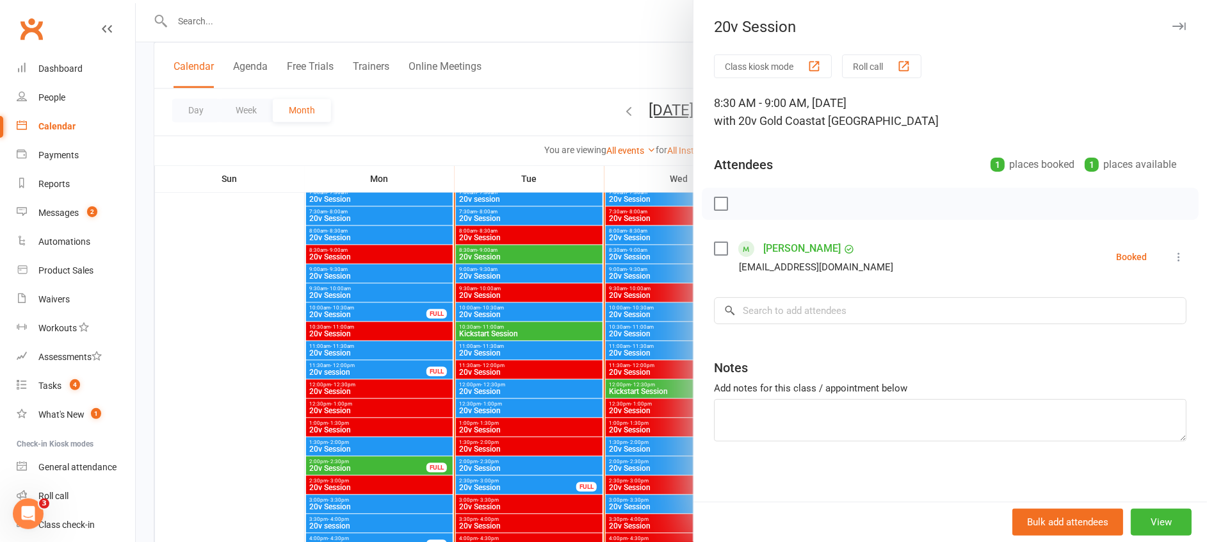
click at [651, 253] on div at bounding box center [671, 271] width 1071 height 542
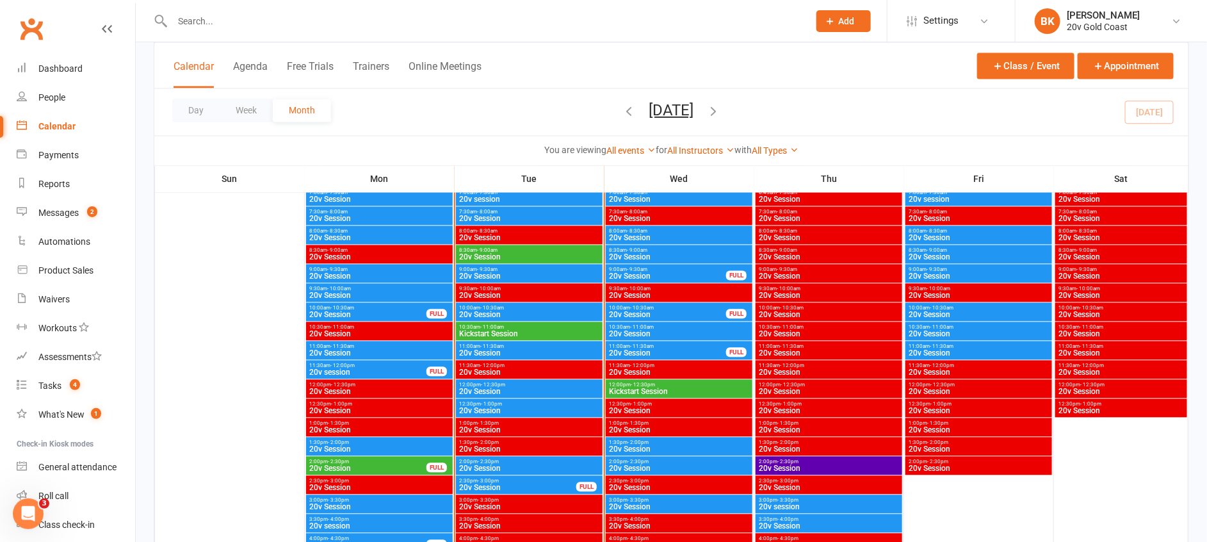
click at [651, 309] on span "- 10:30am" at bounding box center [642, 308] width 24 height 6
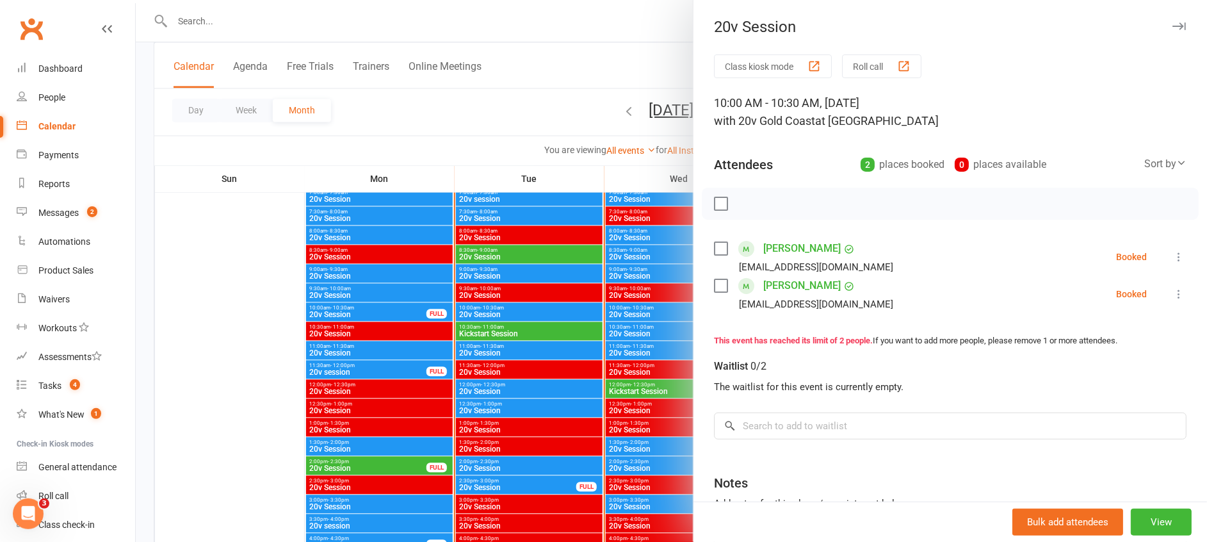
click at [651, 309] on div at bounding box center [671, 271] width 1071 height 542
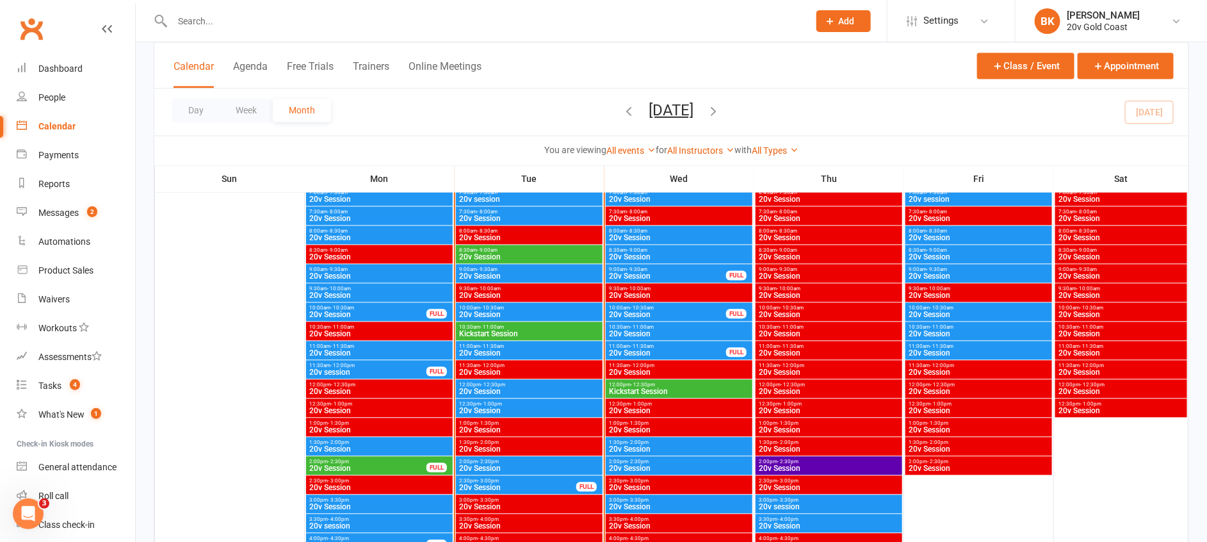
click at [636, 327] on span "- 11:00am" at bounding box center [642, 327] width 24 height 6
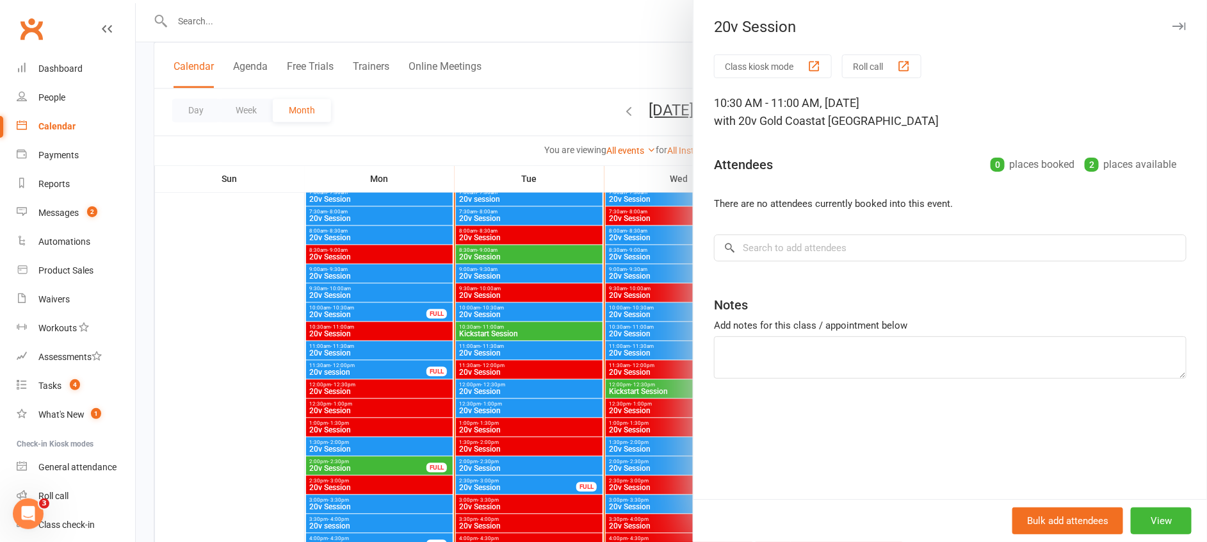
click at [636, 327] on div at bounding box center [671, 271] width 1071 height 542
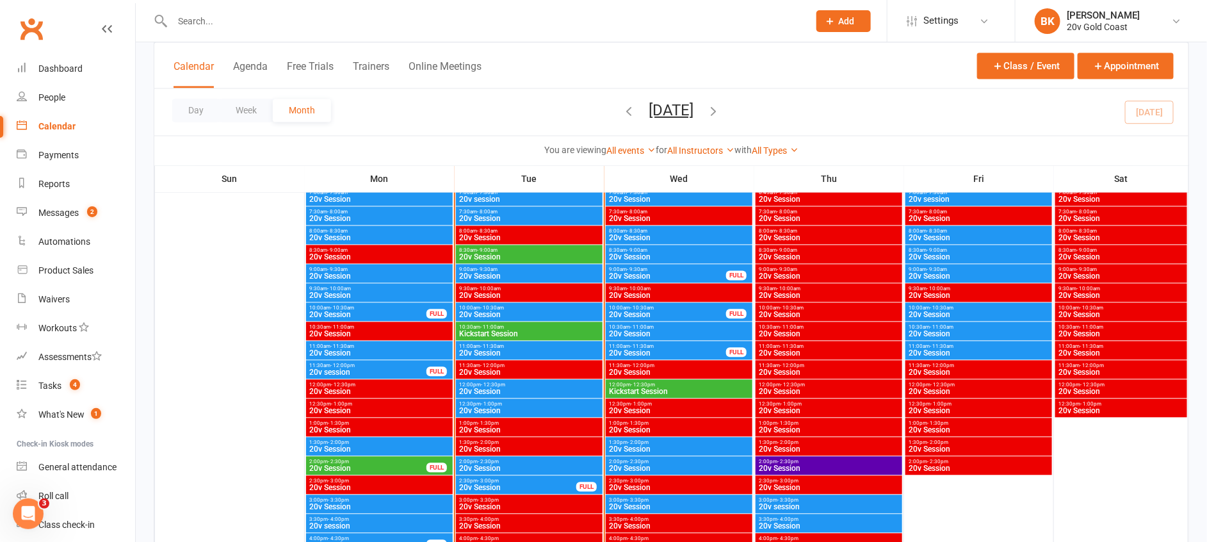
click at [653, 248] on span "8:30am - 9:00am" at bounding box center [679, 250] width 142 height 6
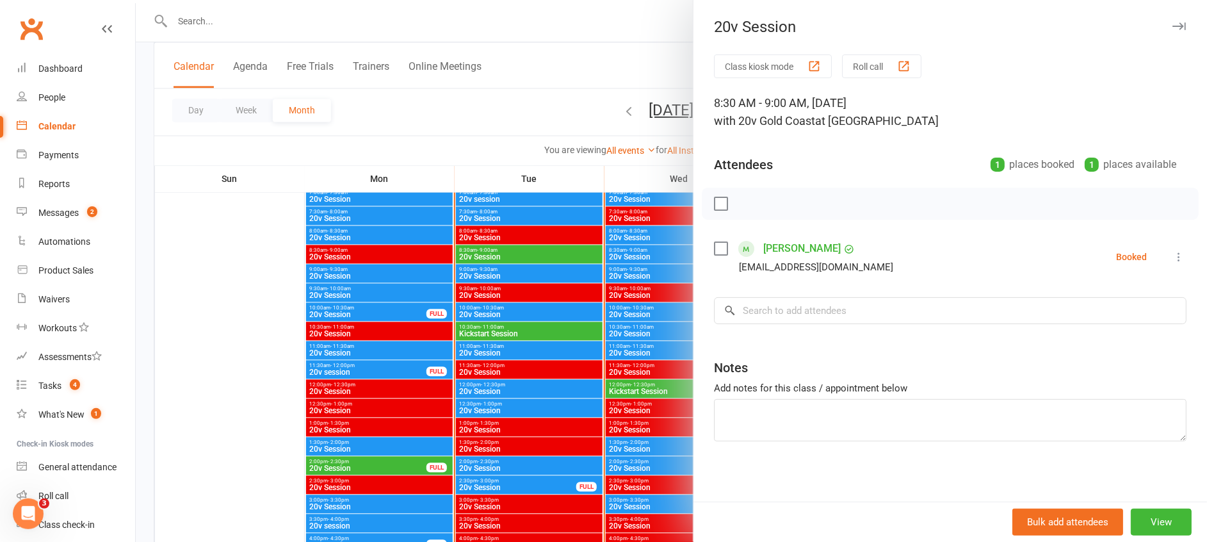
click at [653, 248] on div at bounding box center [671, 271] width 1071 height 542
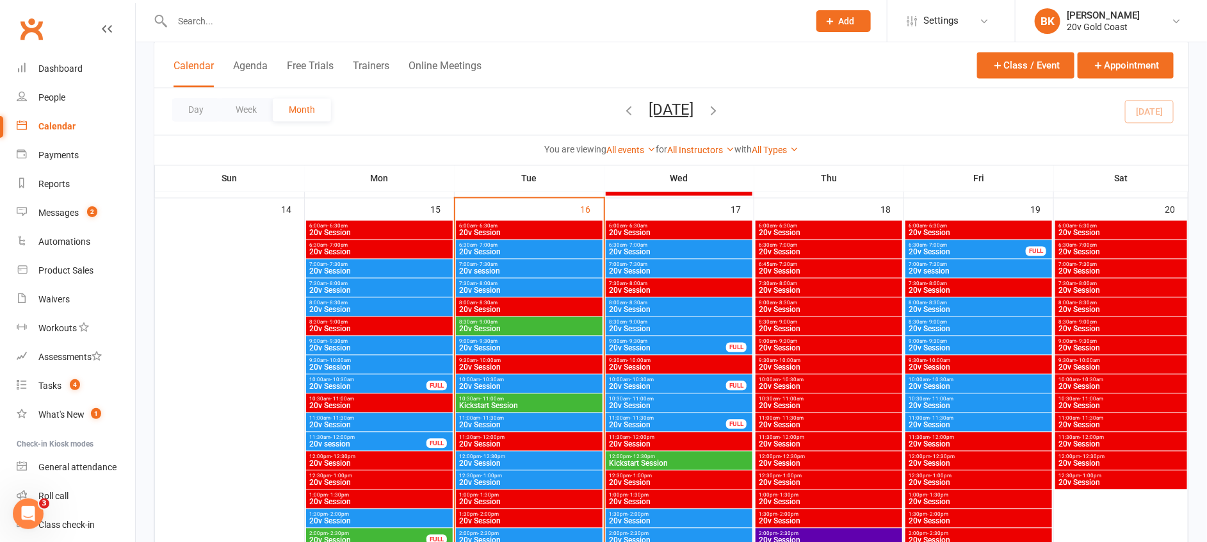
scroll to position [1146, 0]
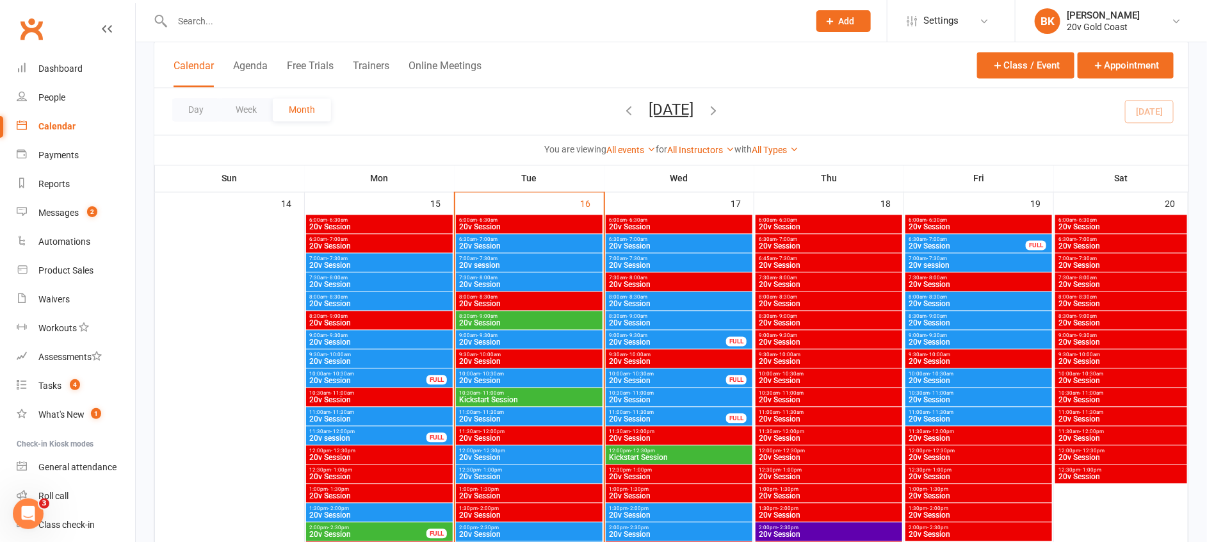
click at [639, 243] on span "20v Session" at bounding box center [679, 247] width 142 height 8
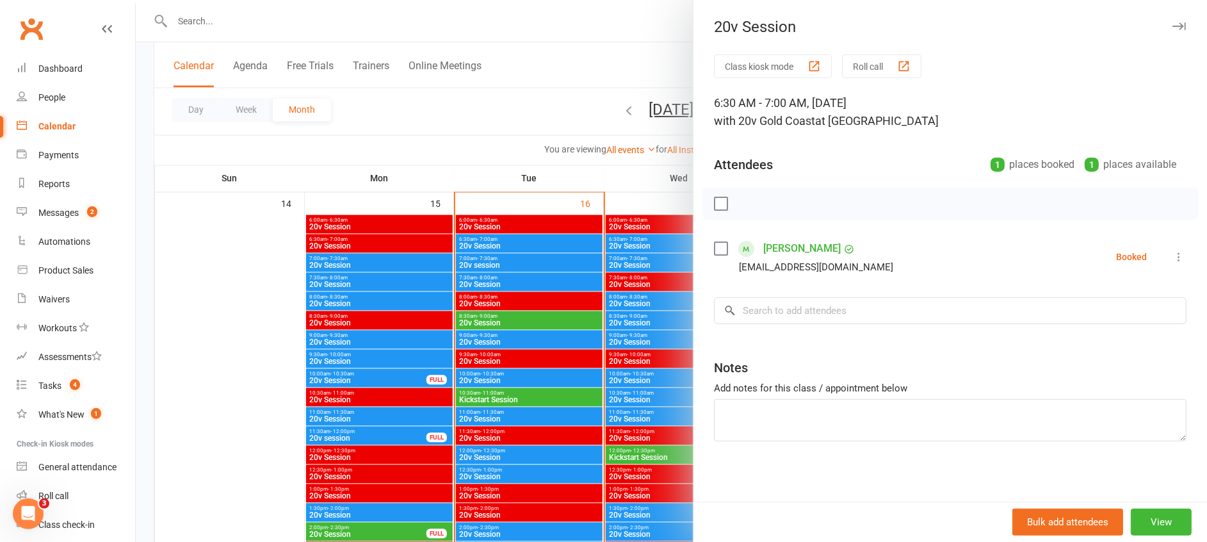
click at [639, 243] on div at bounding box center [671, 271] width 1071 height 542
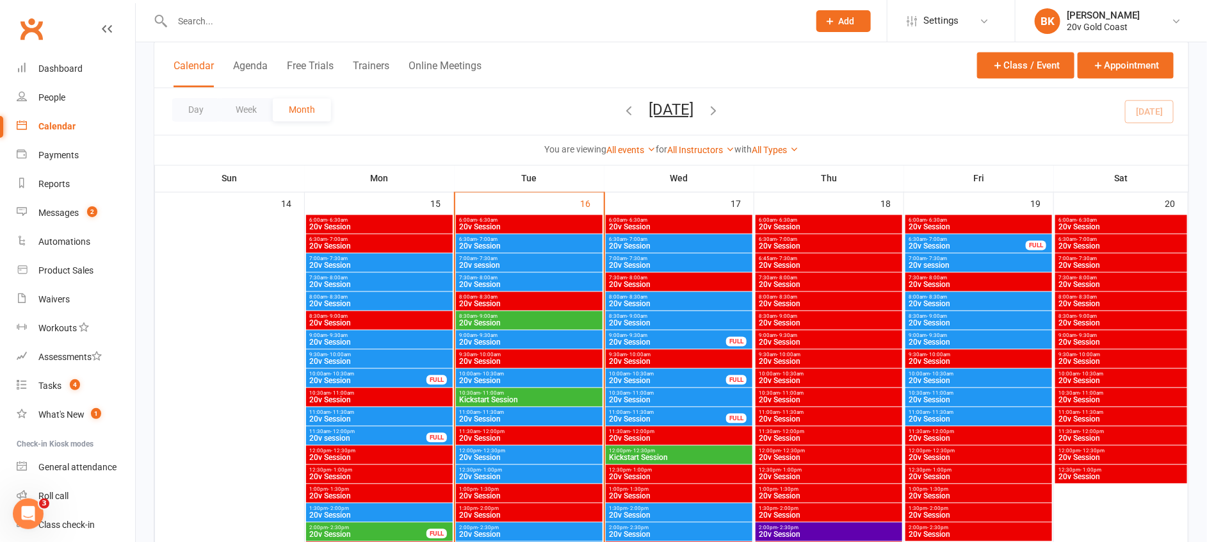
click at [639, 262] on span "20v Session" at bounding box center [679, 266] width 142 height 8
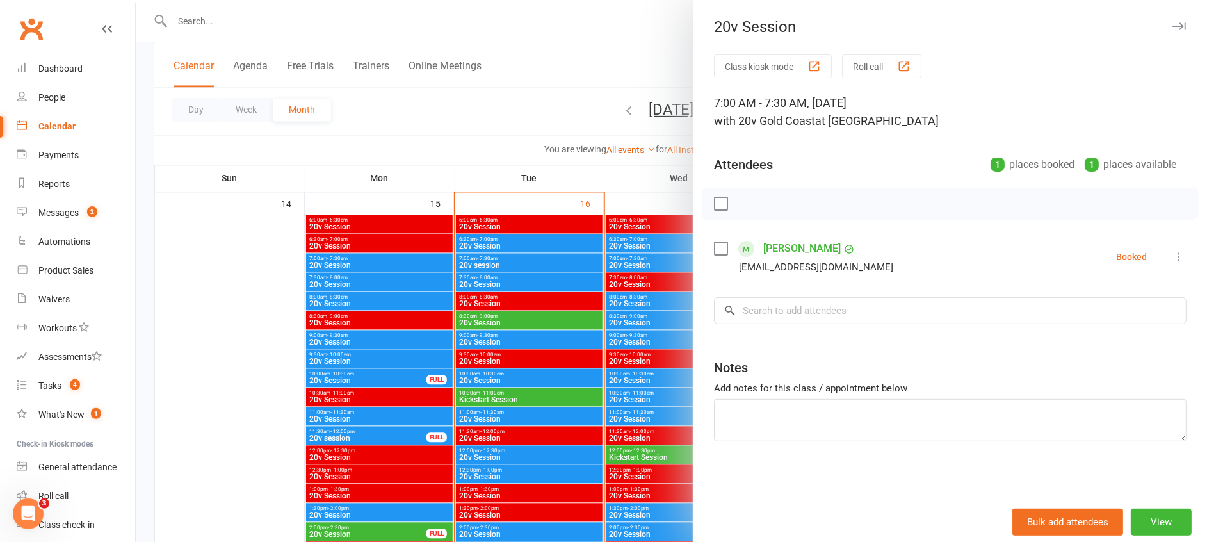
click at [639, 262] on div at bounding box center [671, 271] width 1071 height 542
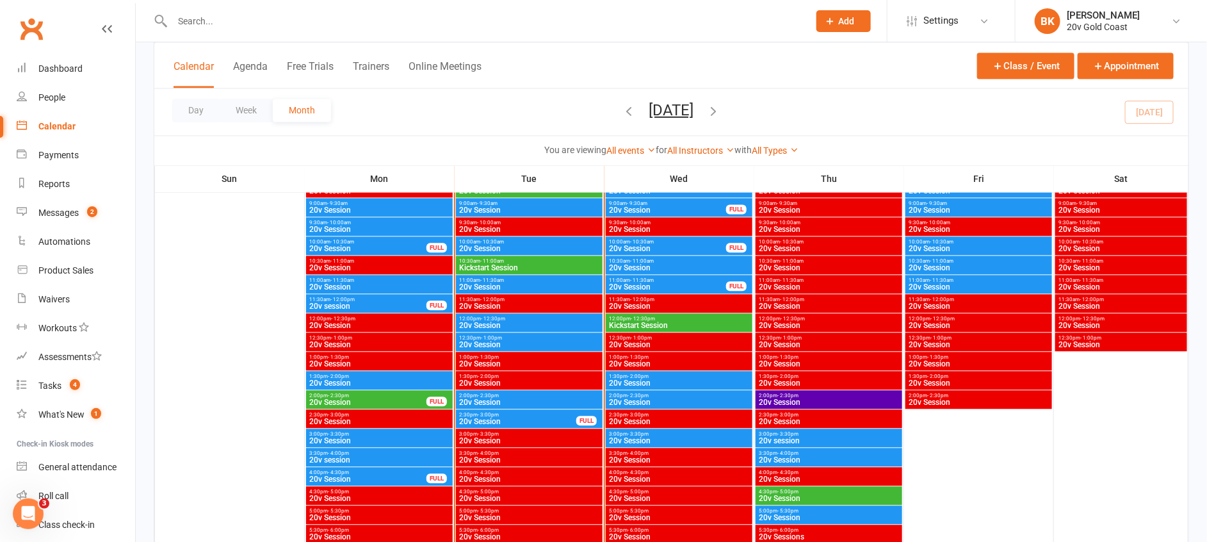
scroll to position [1279, 0]
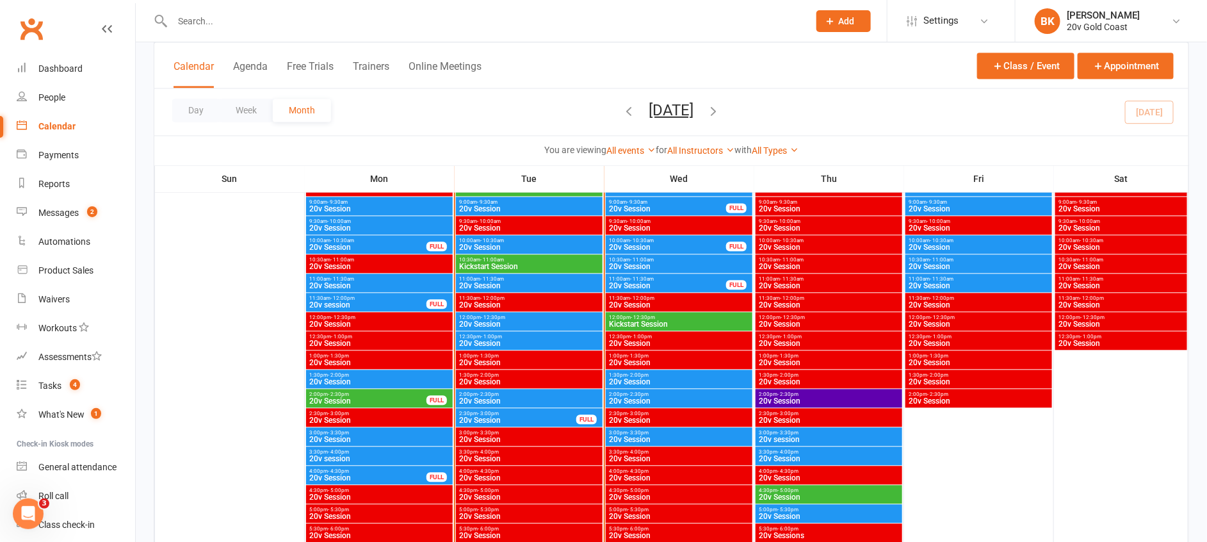
click at [639, 320] on span "Kickstart Session" at bounding box center [679, 324] width 142 height 8
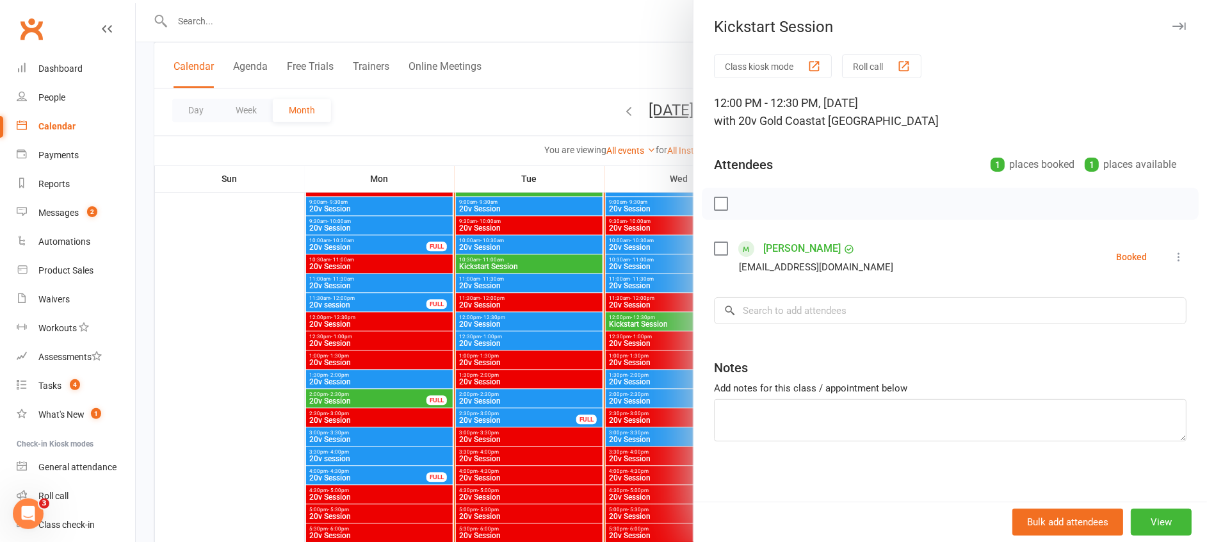
click at [639, 320] on div at bounding box center [671, 271] width 1071 height 542
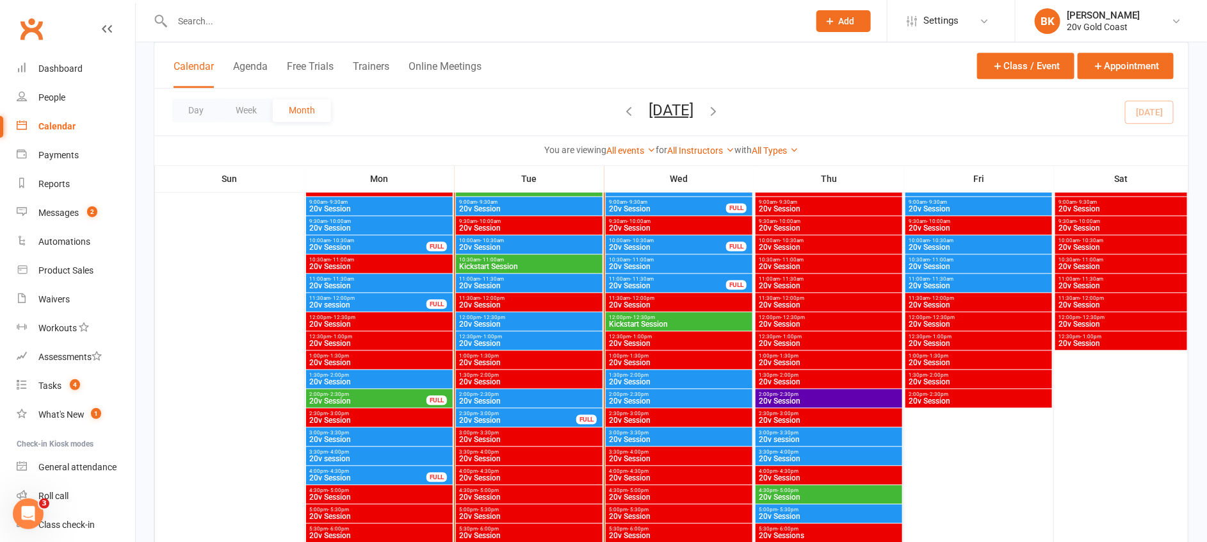
click at [640, 263] on span "20v Session" at bounding box center [679, 267] width 142 height 8
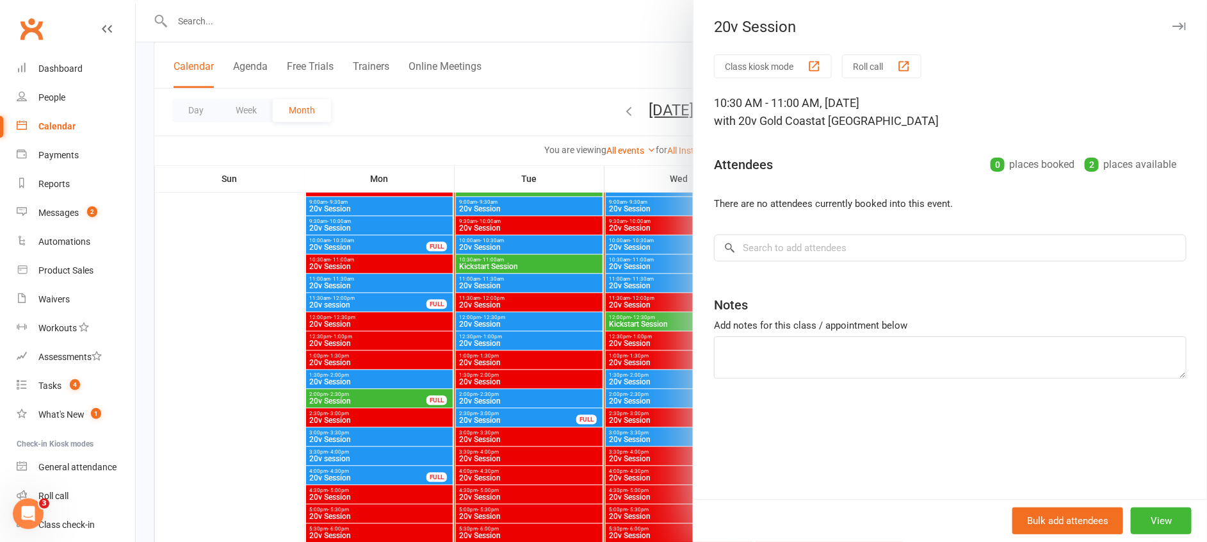
click at [640, 261] on div at bounding box center [671, 271] width 1071 height 542
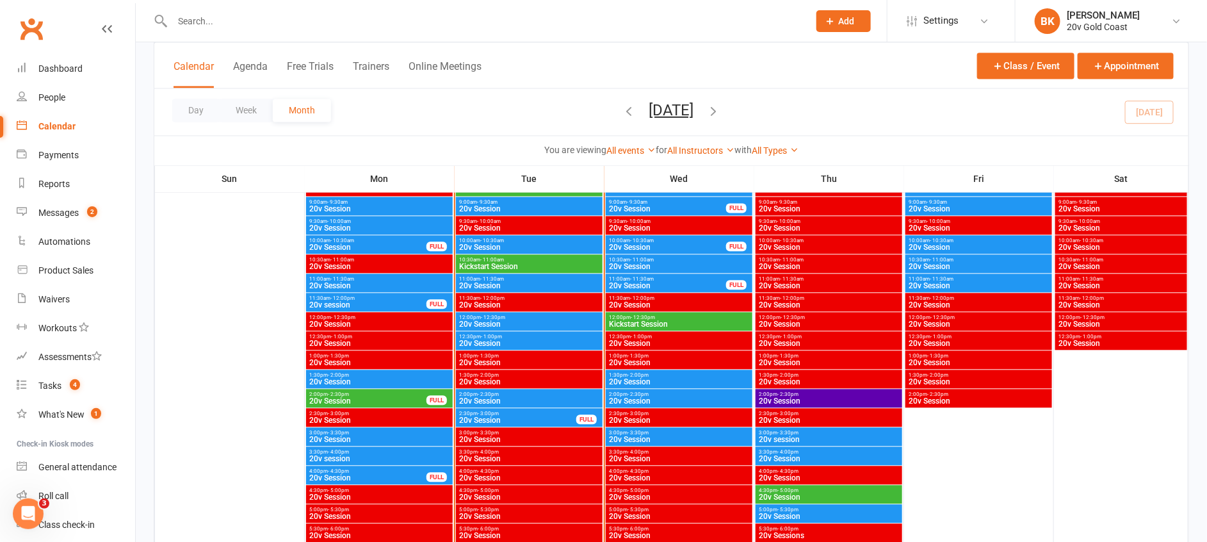
click at [628, 378] on span "20v Session" at bounding box center [679, 382] width 142 height 8
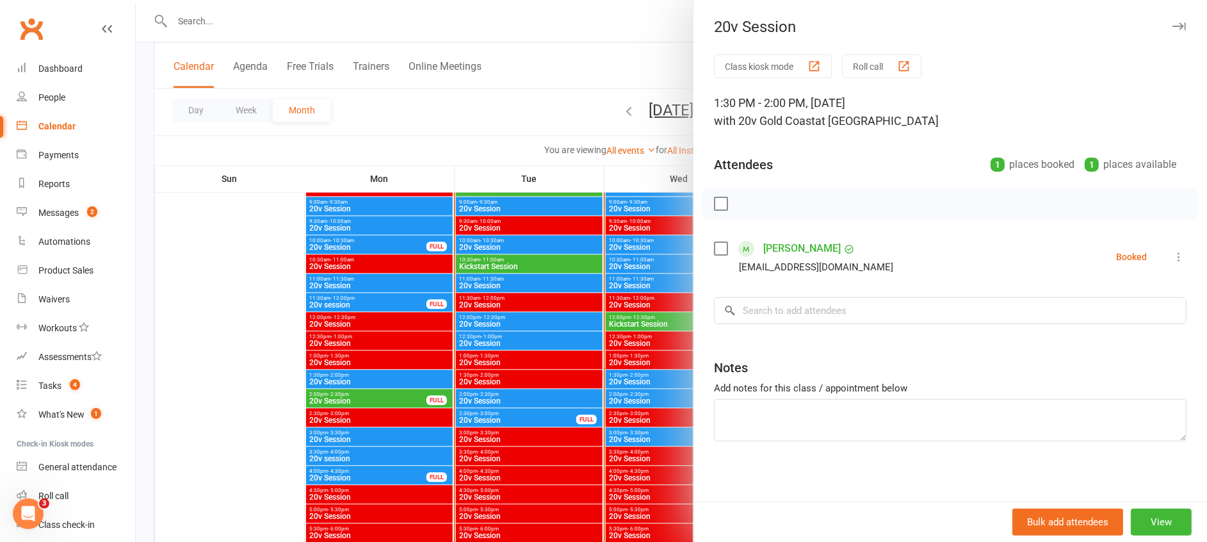
click at [628, 378] on div at bounding box center [671, 271] width 1071 height 542
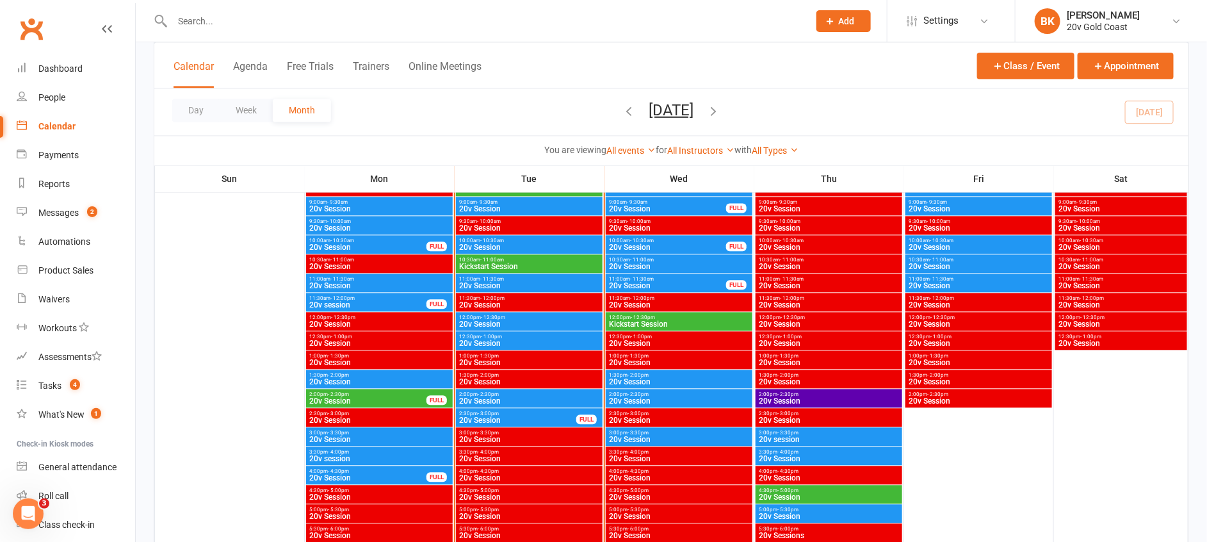
click at [637, 394] on span "- 2:30pm" at bounding box center [638, 394] width 21 height 6
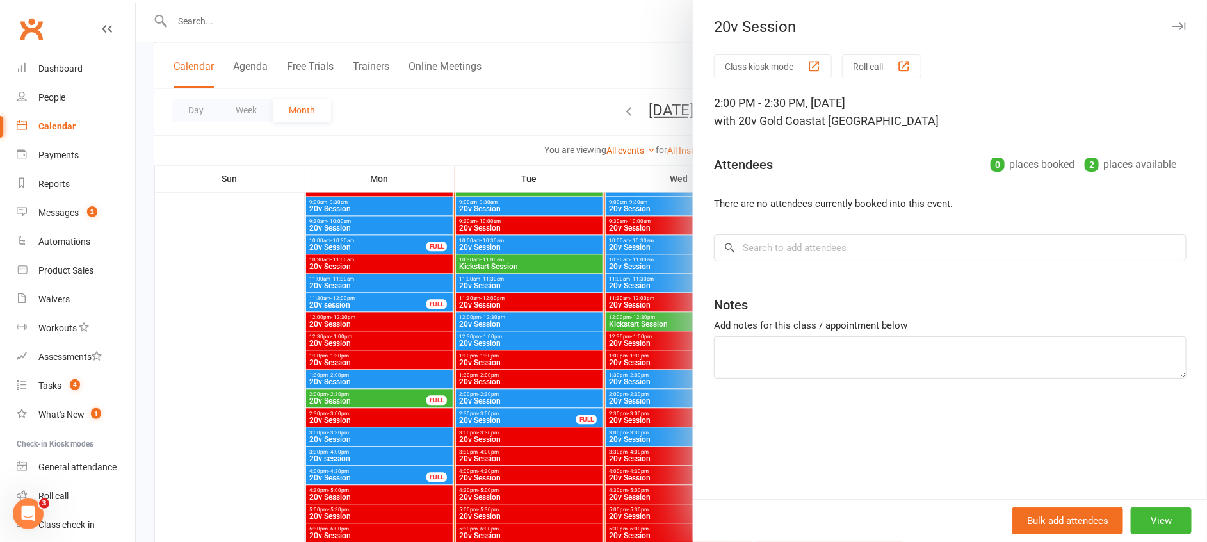
click at [637, 394] on div at bounding box center [671, 271] width 1071 height 542
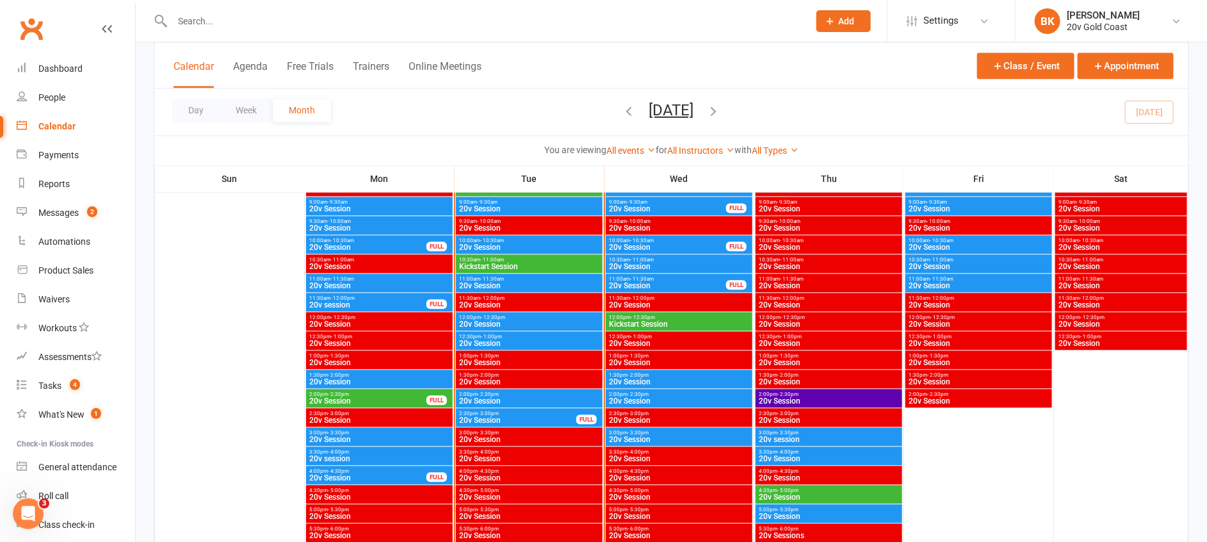
click at [642, 430] on span "- 3:30pm" at bounding box center [638, 433] width 21 height 6
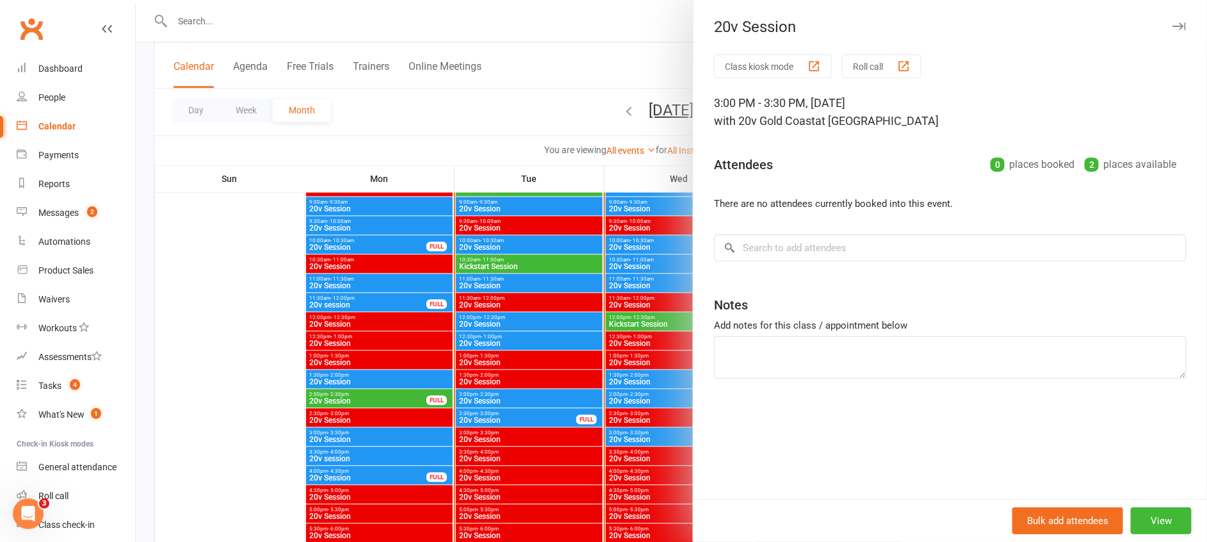
click at [642, 430] on div at bounding box center [671, 271] width 1071 height 542
